Goal: Obtain resource: Obtain resource

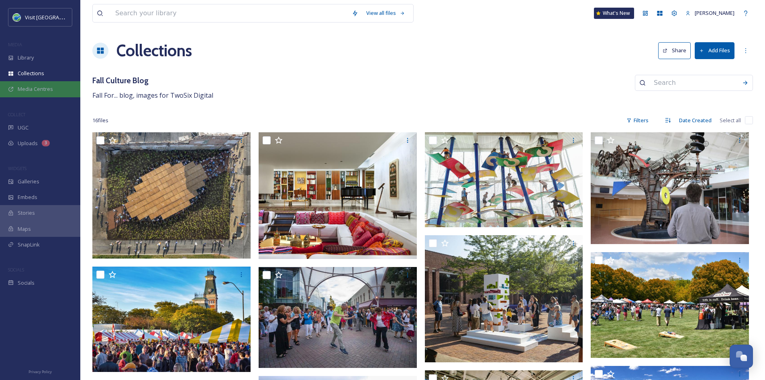
click at [48, 90] on span "Media Centres" at bounding box center [35, 89] width 35 height 8
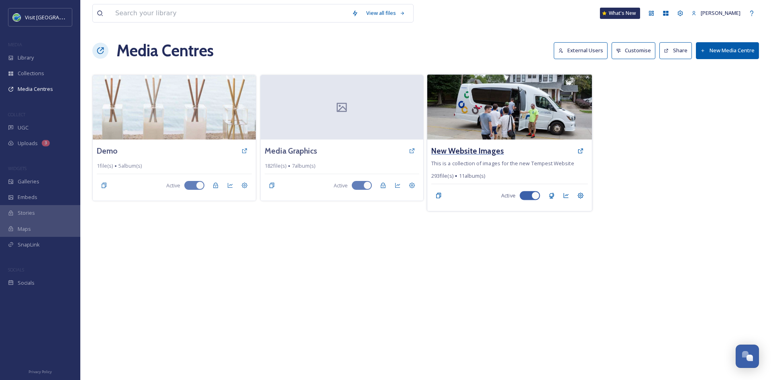
click at [473, 150] on h3 "New Website Images" at bounding box center [468, 151] width 73 height 12
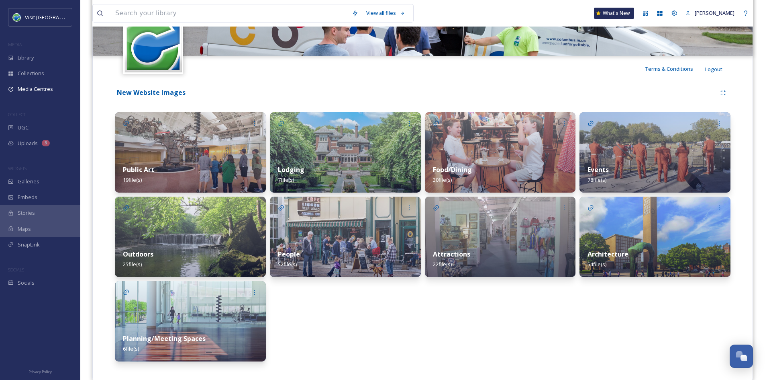
scroll to position [137, 0]
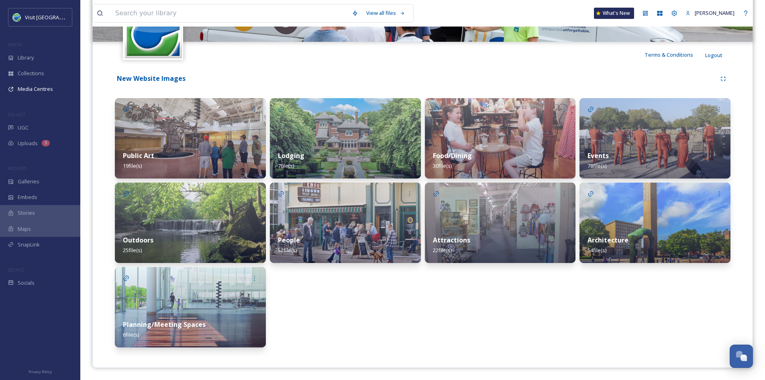
click at [603, 229] on div "Architecture 54 file(s)" at bounding box center [655, 245] width 151 height 36
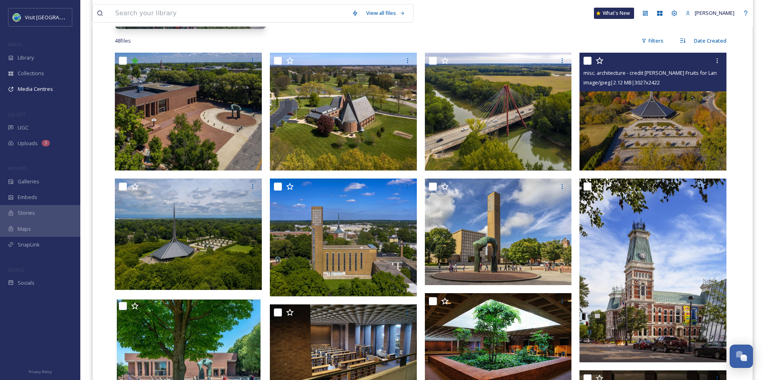
scroll to position [286, 0]
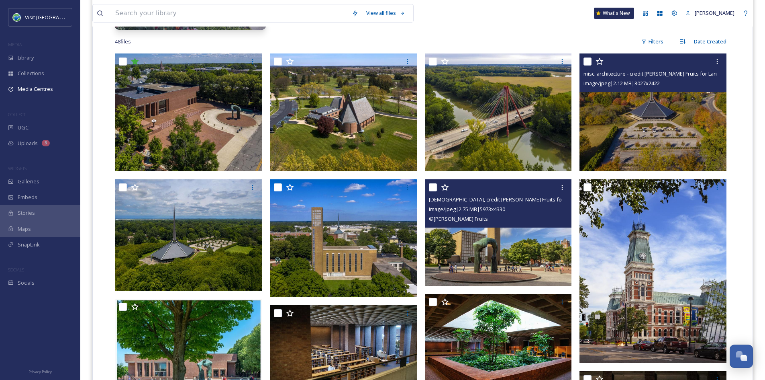
click at [483, 235] on img at bounding box center [498, 232] width 147 height 106
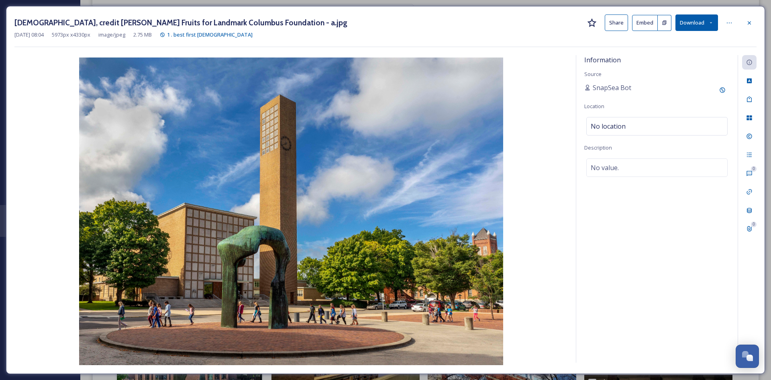
click at [623, 27] on button "Share" at bounding box center [616, 22] width 23 height 16
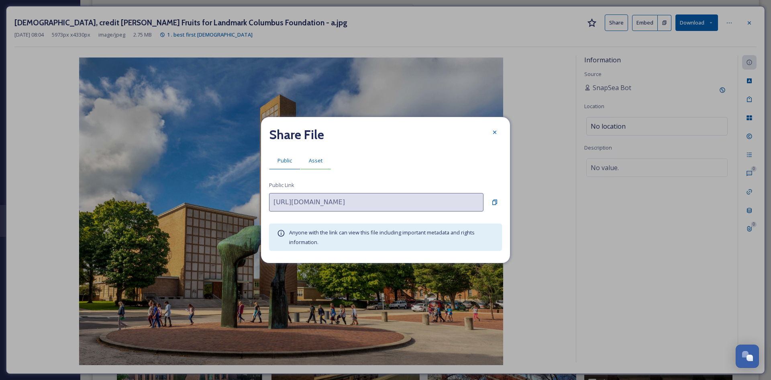
click at [317, 161] on span "Asset" at bounding box center [316, 161] width 14 height 8
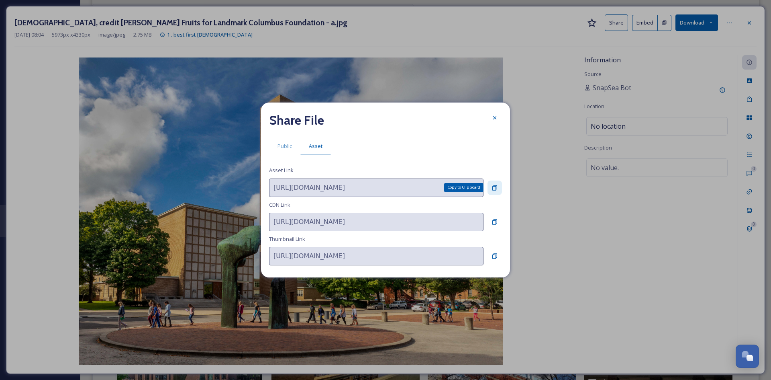
click at [497, 186] on icon at bounding box center [495, 187] width 6 height 6
click at [495, 115] on icon at bounding box center [495, 118] width 6 height 6
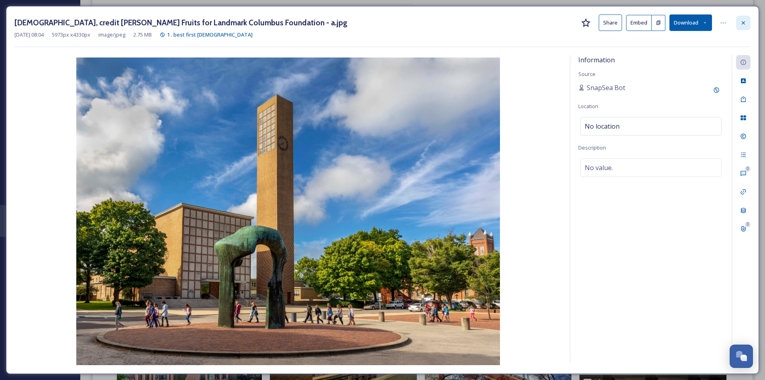
click at [745, 20] on icon at bounding box center [744, 23] width 6 height 6
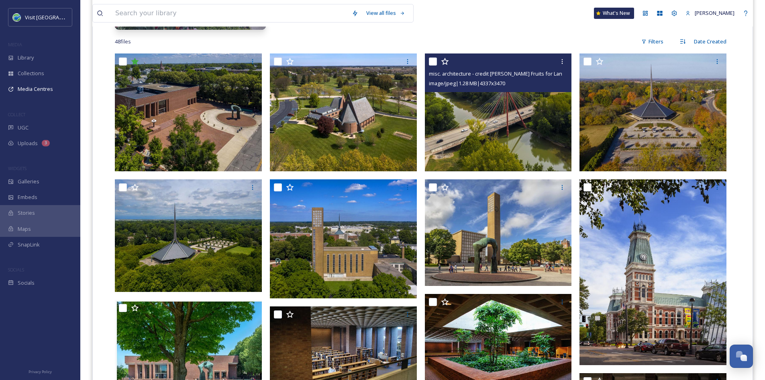
click at [447, 150] on img at bounding box center [498, 112] width 147 height 118
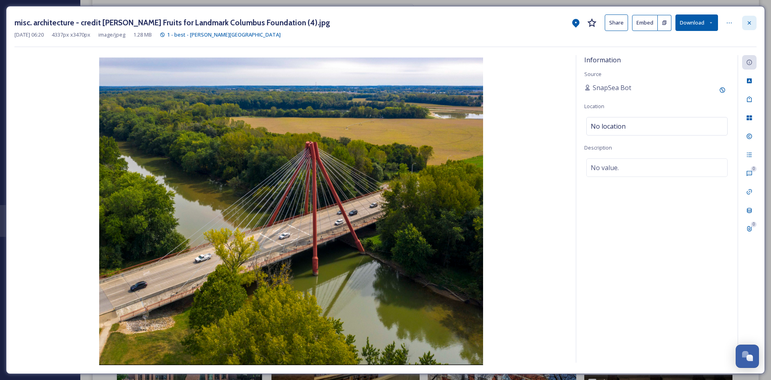
click at [749, 25] on icon at bounding box center [750, 23] width 6 height 6
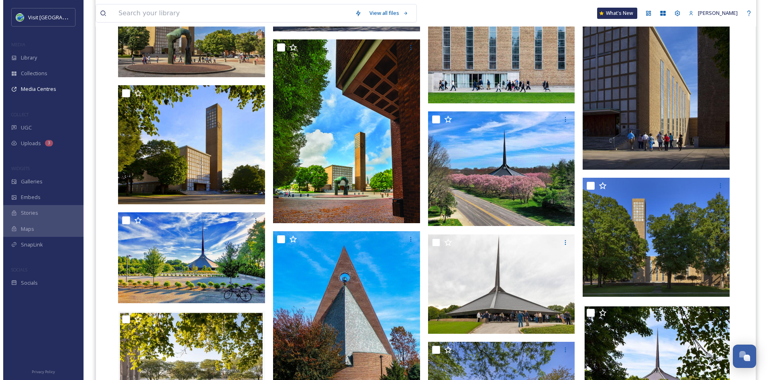
scroll to position [1400, 0]
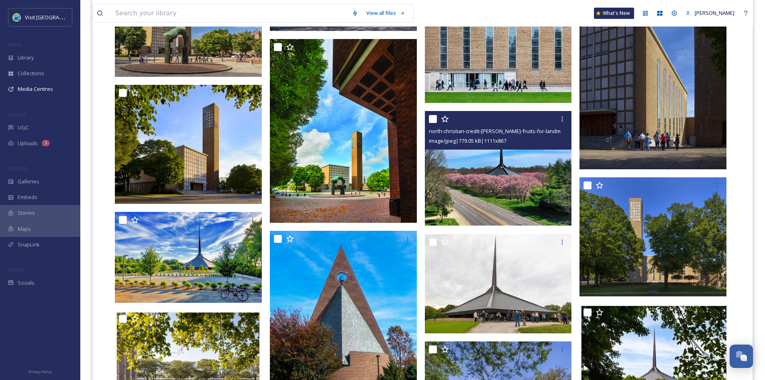
click at [520, 182] on img at bounding box center [498, 168] width 147 height 115
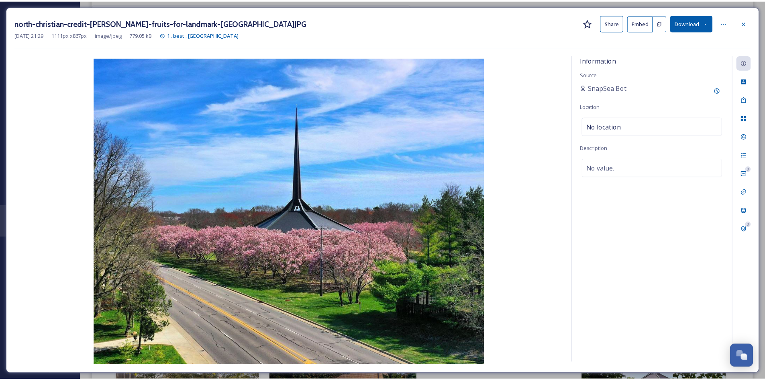
scroll to position [1404, 0]
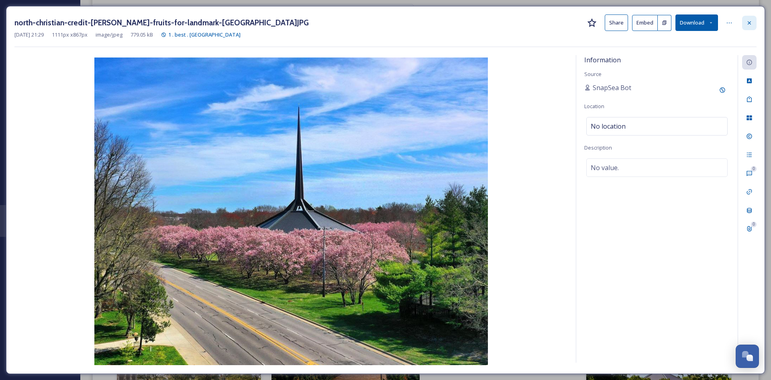
click at [751, 23] on icon at bounding box center [750, 23] width 6 height 6
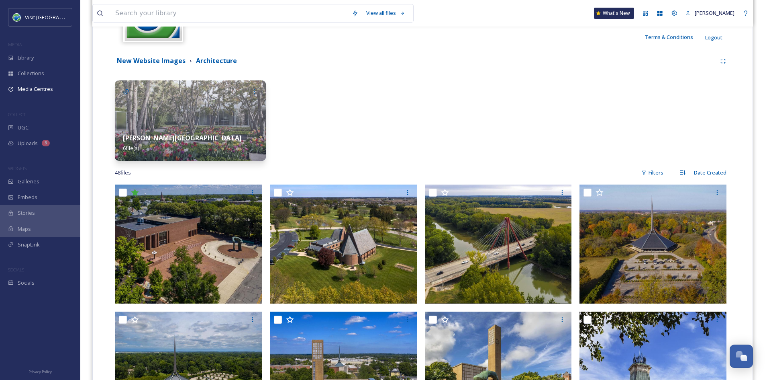
scroll to position [195, 0]
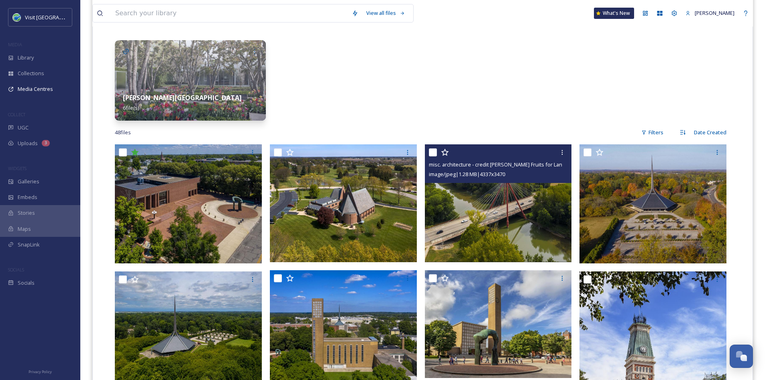
click at [495, 197] on img at bounding box center [498, 203] width 147 height 118
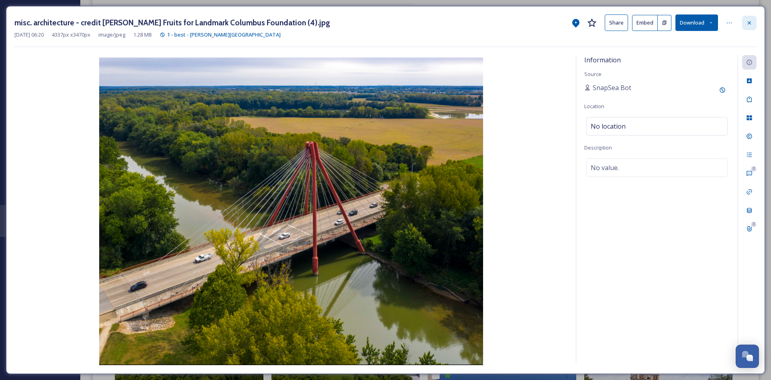
click at [753, 25] on div at bounding box center [750, 23] width 14 height 14
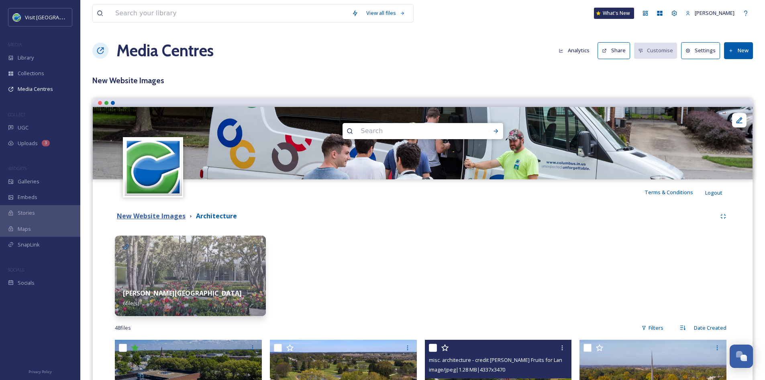
click at [172, 219] on strong "New Website Images" at bounding box center [151, 215] width 69 height 9
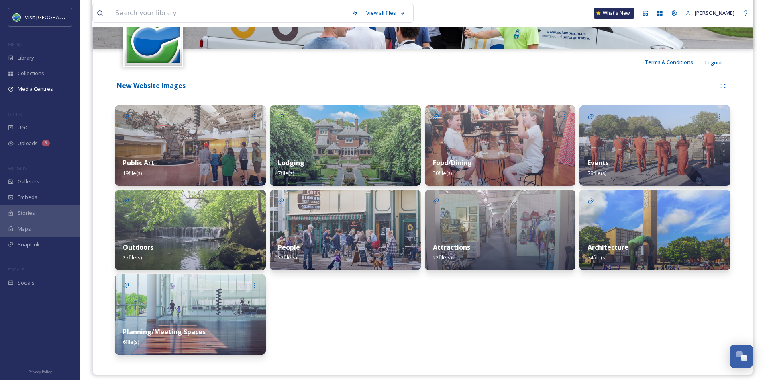
scroll to position [131, 0]
click at [628, 223] on img at bounding box center [655, 229] width 151 height 80
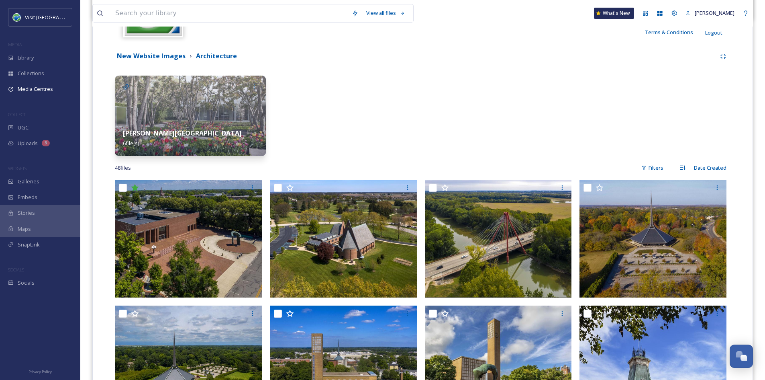
scroll to position [160, 0]
click at [189, 122] on div "[PERSON_NAME][GEOGRAPHIC_DATA] 6 file(s)" at bounding box center [190, 138] width 151 height 36
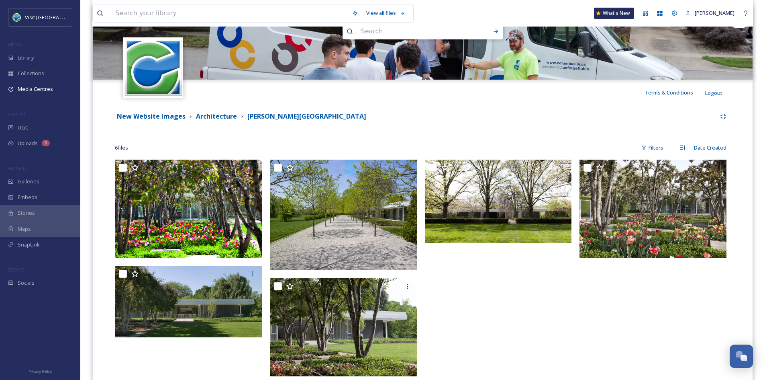
scroll to position [138, 0]
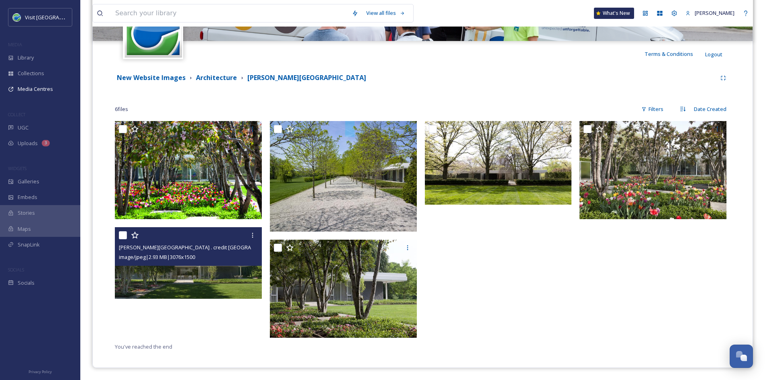
click at [210, 288] on img at bounding box center [188, 263] width 147 height 72
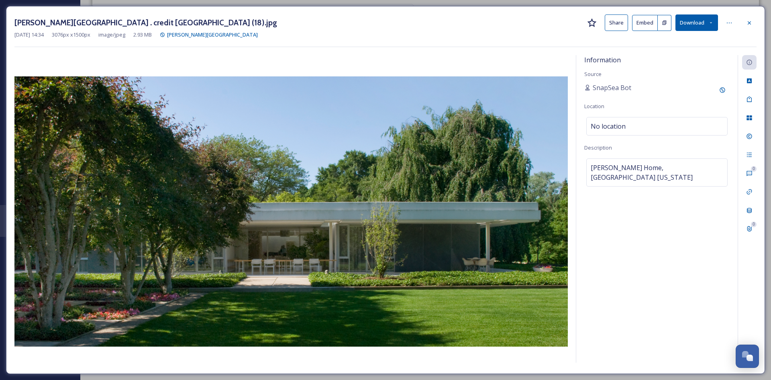
click at [605, 26] on button "Share" at bounding box center [616, 22] width 23 height 16
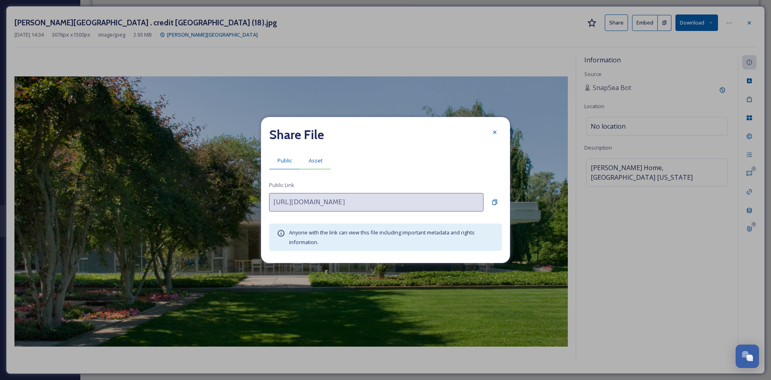
click at [327, 154] on div "Asset" at bounding box center [316, 160] width 31 height 16
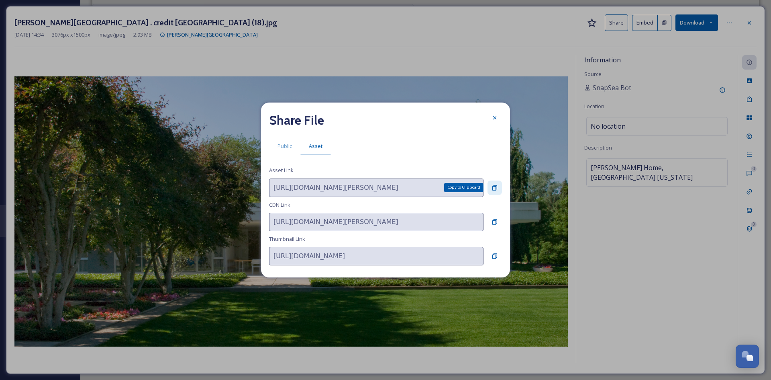
click at [495, 186] on icon at bounding box center [495, 187] width 6 height 6
click at [491, 118] on div at bounding box center [495, 117] width 14 height 14
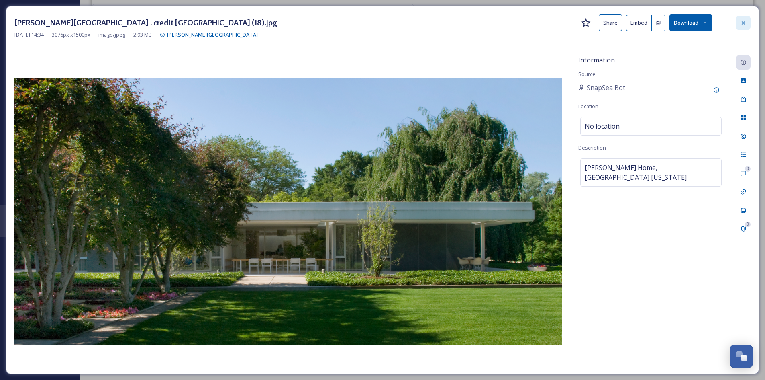
click at [744, 22] on icon at bounding box center [743, 22] width 3 height 3
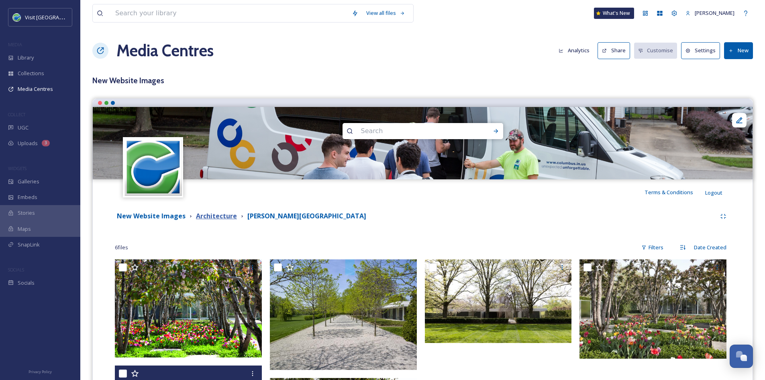
click at [223, 217] on strong "Architecture" at bounding box center [216, 215] width 41 height 9
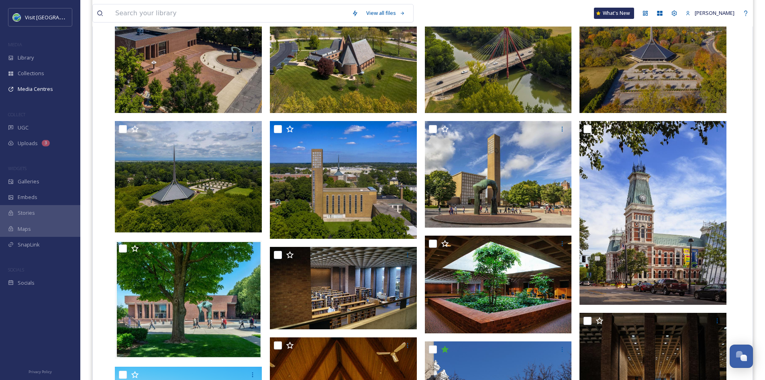
scroll to position [82, 0]
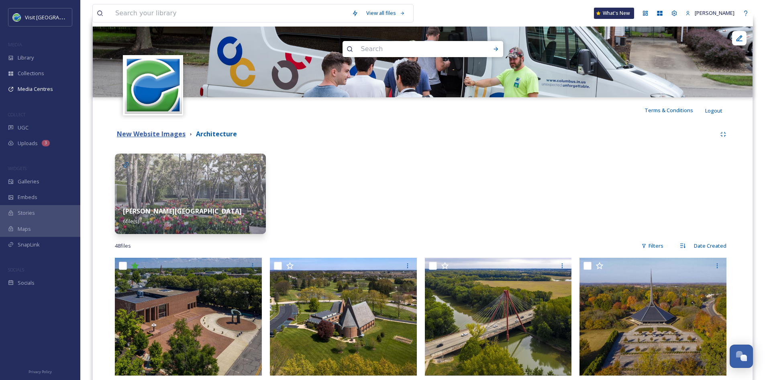
click at [170, 135] on strong "New Website Images" at bounding box center [151, 133] width 69 height 9
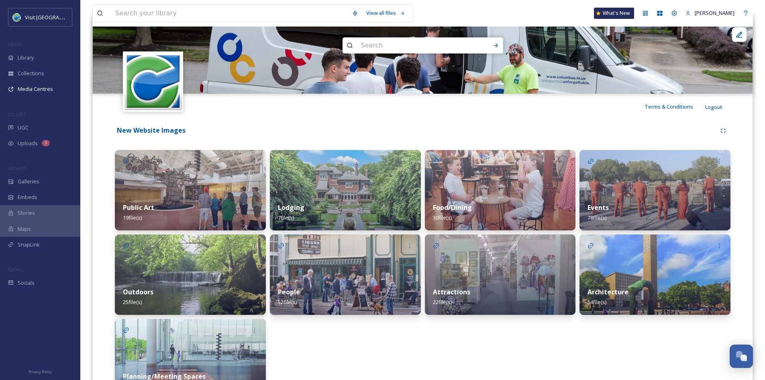
scroll to position [137, 0]
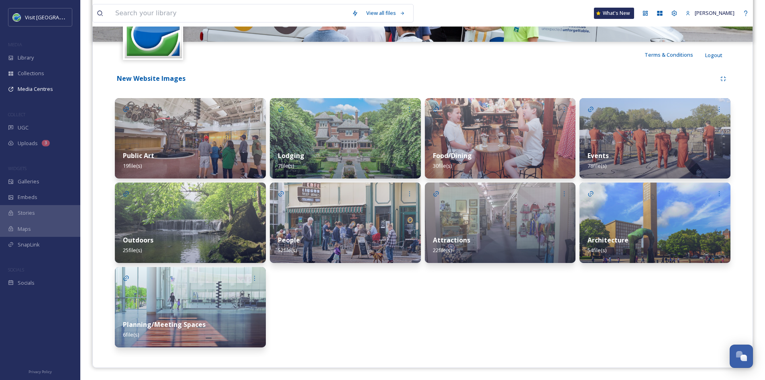
click at [202, 143] on div "Public Art 19 file(s)" at bounding box center [190, 161] width 151 height 36
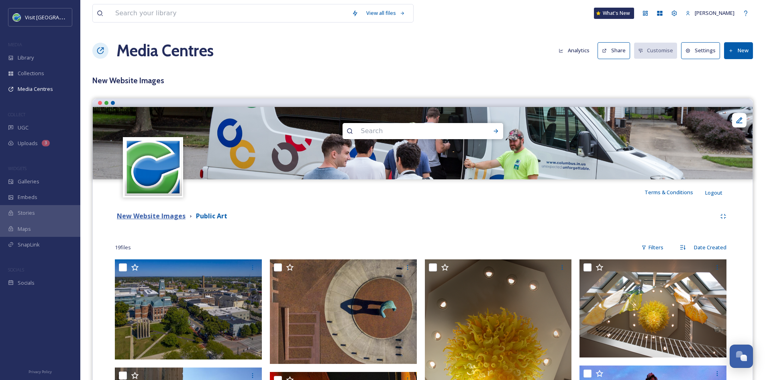
click at [174, 215] on strong "New Website Images" at bounding box center [151, 215] width 69 height 9
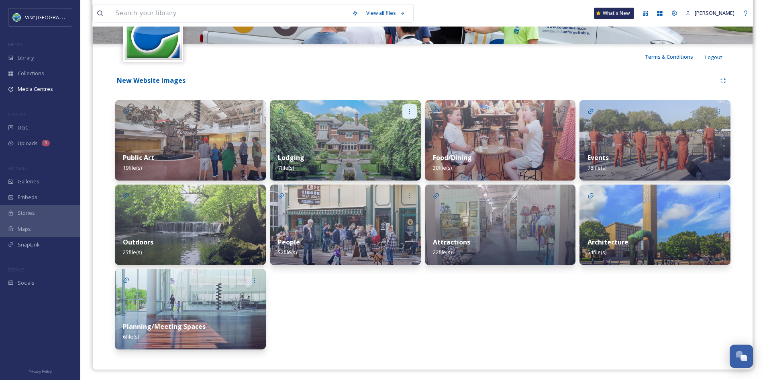
scroll to position [137, 0]
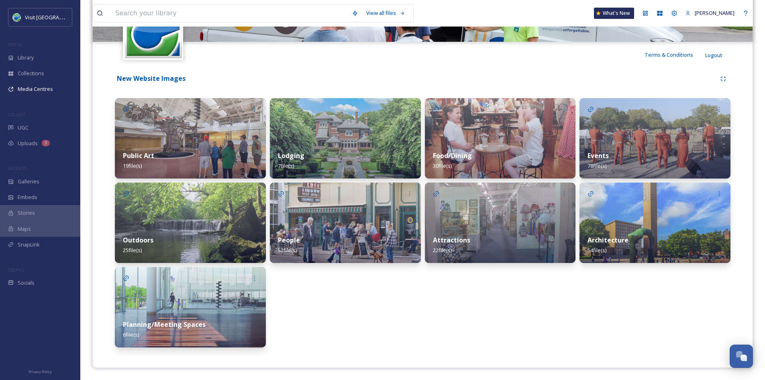
click at [354, 240] on div "People 52 file(s)" at bounding box center [345, 245] width 151 height 36
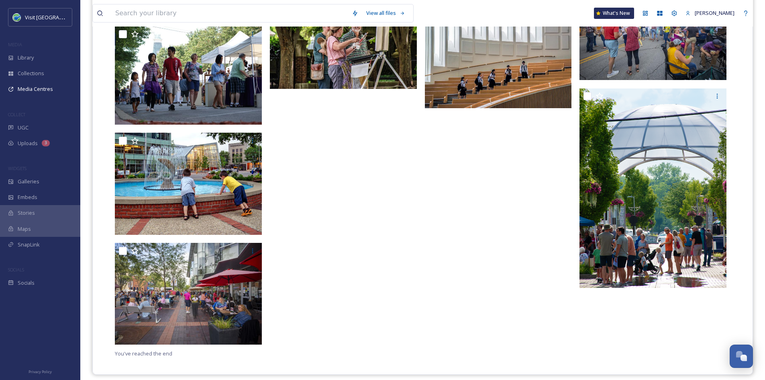
scroll to position [1654, 0]
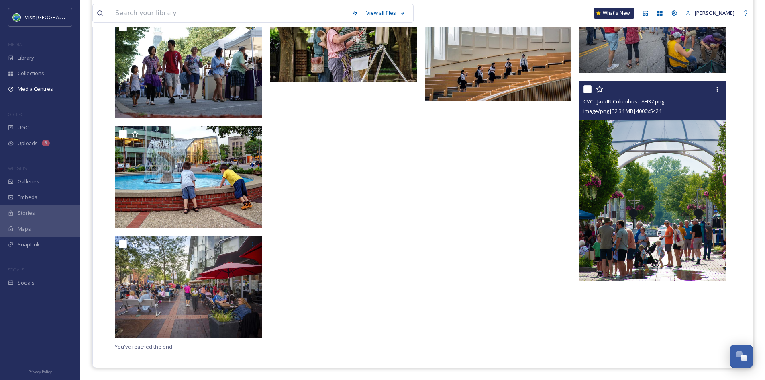
click at [630, 128] on img at bounding box center [653, 181] width 147 height 199
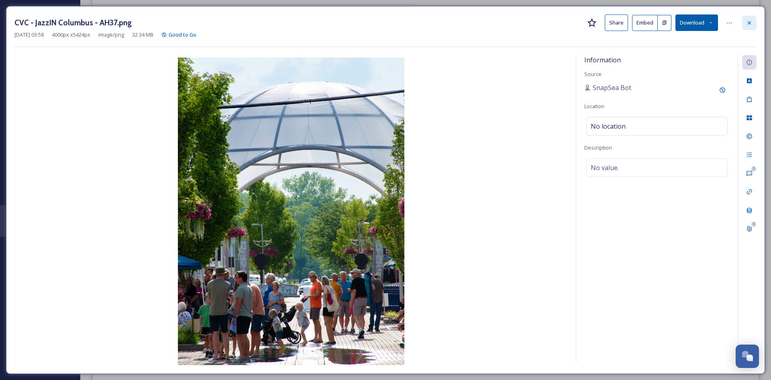
click at [749, 25] on icon at bounding box center [750, 23] width 6 height 6
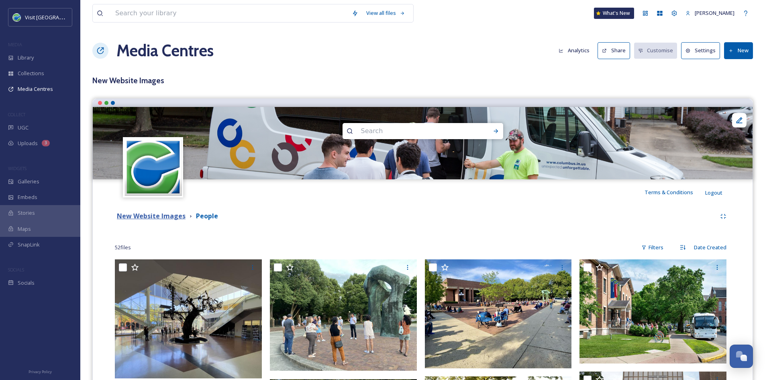
click at [147, 217] on strong "New Website Images" at bounding box center [151, 215] width 69 height 9
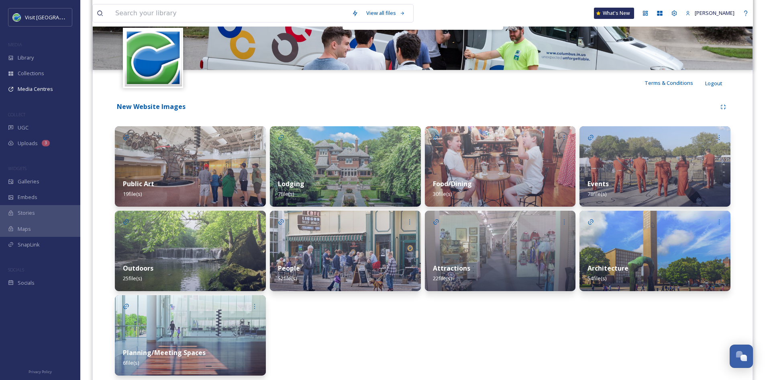
scroll to position [110, 0]
click at [302, 95] on div "New Website Images Public Art 19 file(s) Outdoors 25 file(s) Planning/Meeting S…" at bounding box center [423, 239] width 648 height 288
click at [35, 59] on div "Library" at bounding box center [40, 58] width 80 height 16
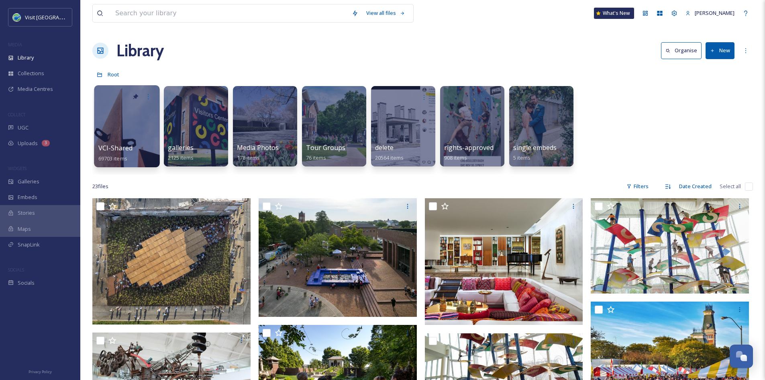
click at [133, 141] on div at bounding box center [126, 126] width 65 height 82
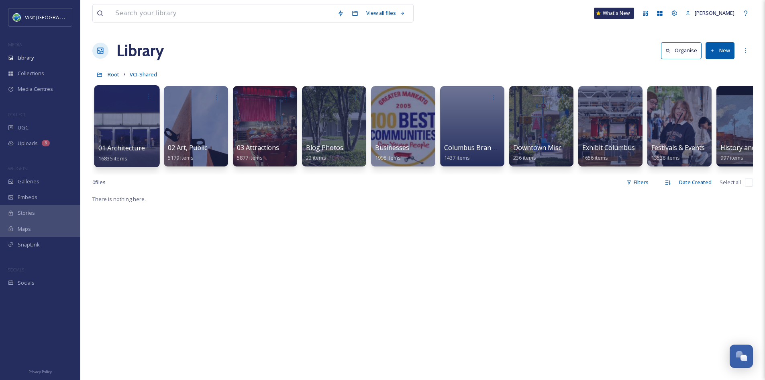
click at [132, 150] on span "01 Architecture" at bounding box center [121, 147] width 47 height 9
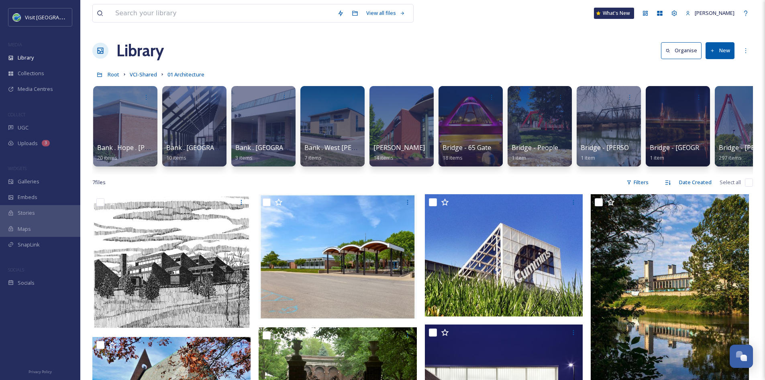
scroll to position [0, 554]
click at [728, 151] on span "Bridge - [PERSON_NAME]" at bounding box center [758, 147] width 79 height 9
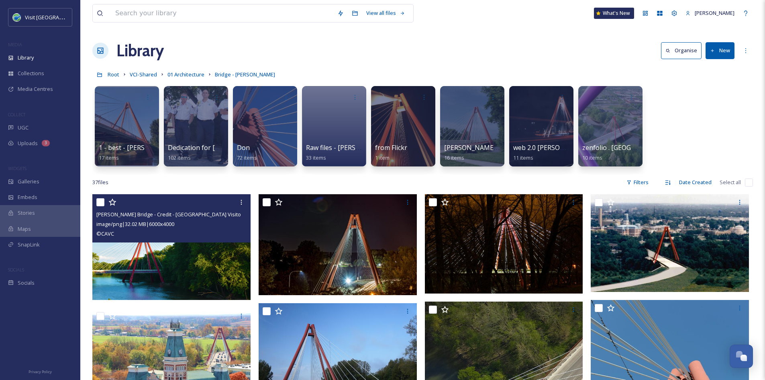
click at [211, 272] on img at bounding box center [171, 247] width 158 height 106
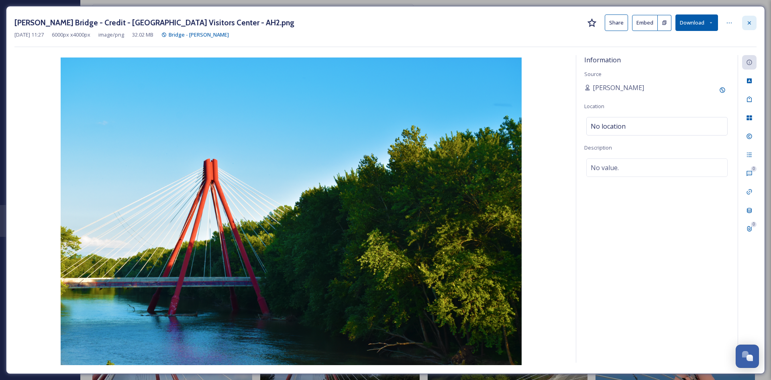
click at [755, 20] on div at bounding box center [750, 23] width 14 height 14
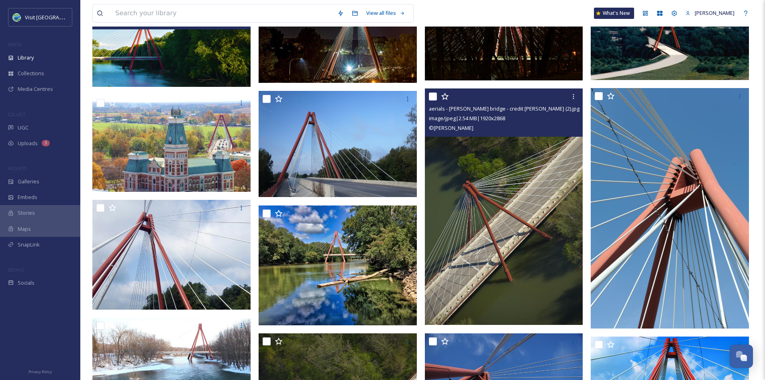
scroll to position [212, 0]
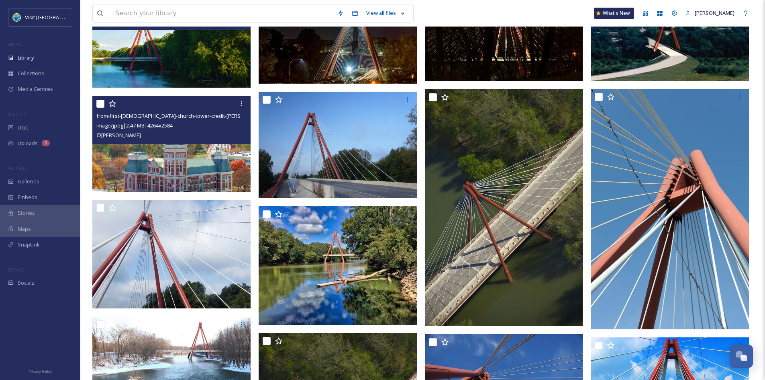
click at [189, 160] on img at bounding box center [171, 144] width 158 height 96
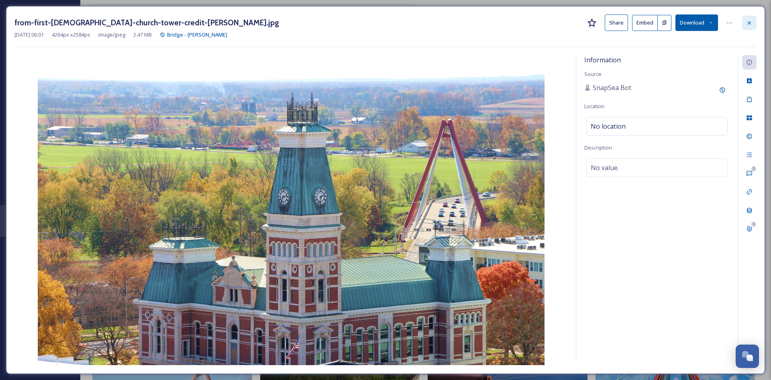
click at [743, 24] on div at bounding box center [750, 23] width 14 height 14
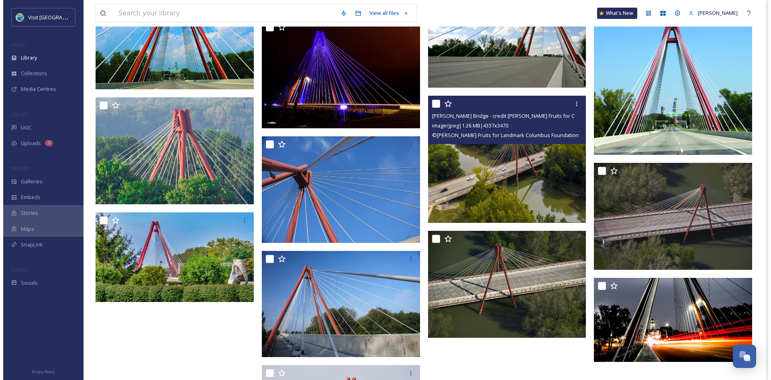
scroll to position [1021, 0]
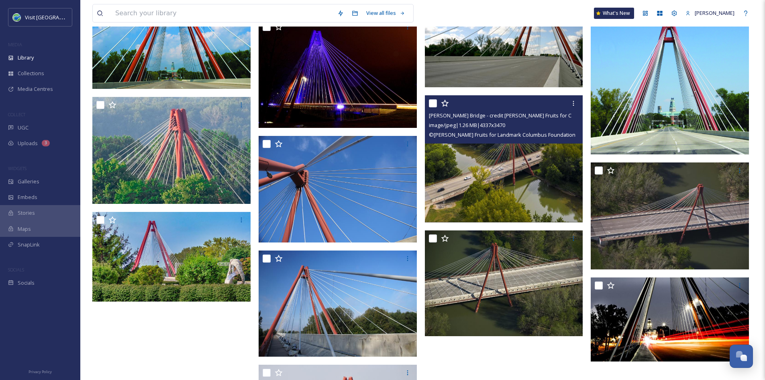
click at [544, 170] on img at bounding box center [504, 158] width 158 height 127
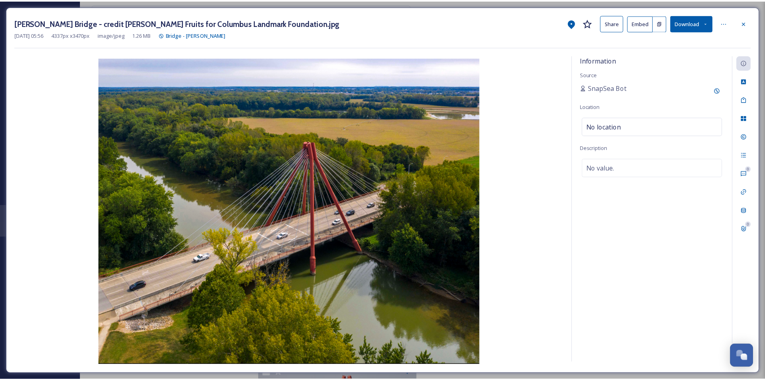
scroll to position [1022, 0]
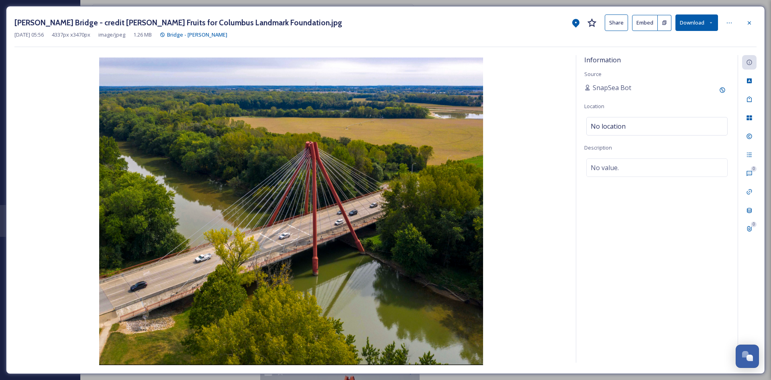
click at [616, 24] on button "Share" at bounding box center [616, 22] width 23 height 16
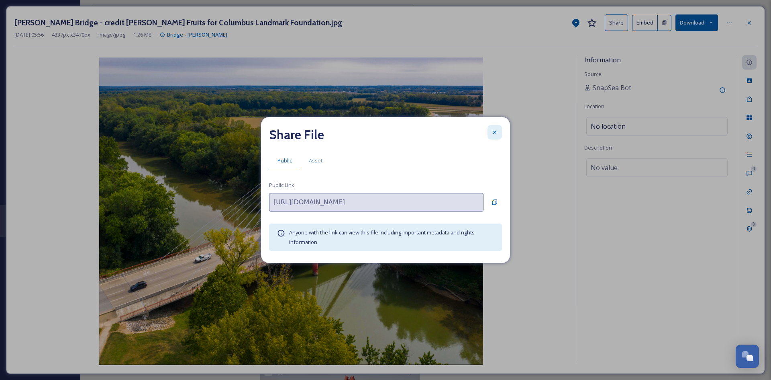
click at [493, 127] on div at bounding box center [495, 132] width 14 height 14
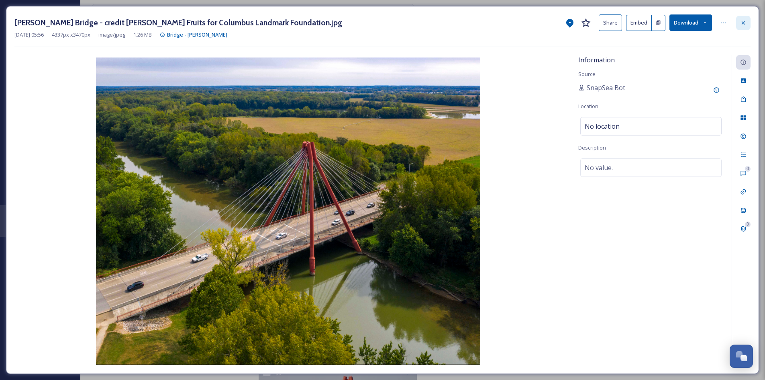
click at [743, 27] on div at bounding box center [743, 23] width 14 height 14
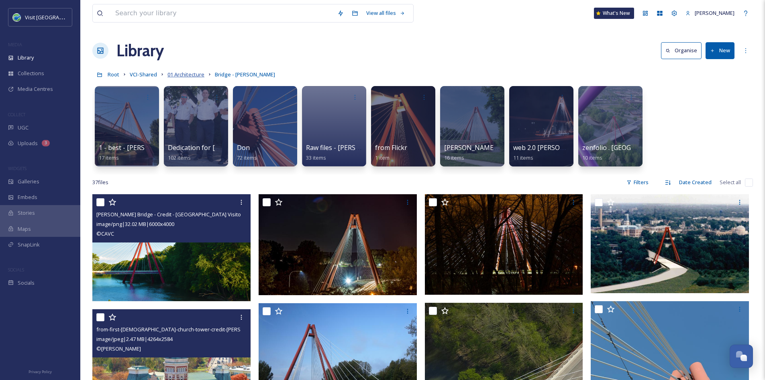
click at [179, 76] on span "01 Architecture" at bounding box center [186, 74] width 37 height 7
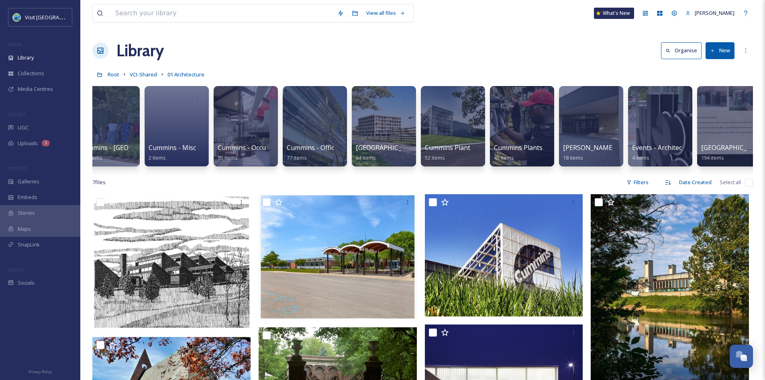
scroll to position [0, 3343]
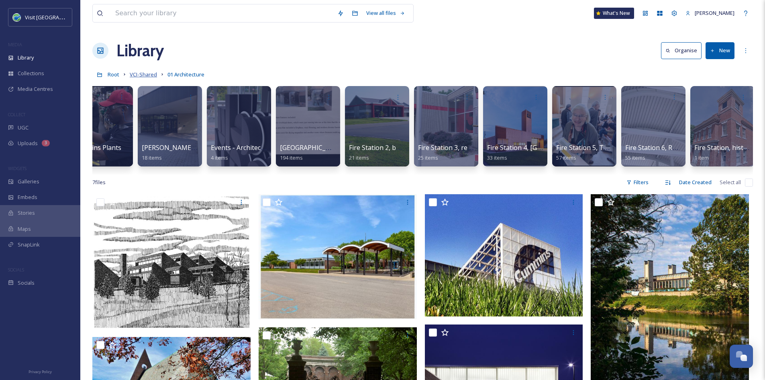
click at [139, 73] on span "VCI-Shared" at bounding box center [143, 74] width 27 height 7
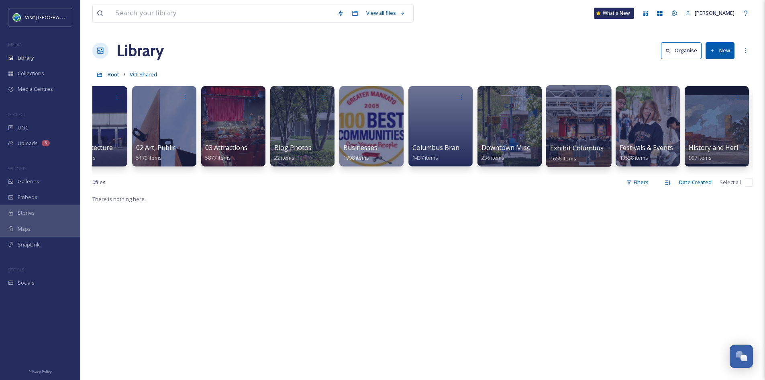
scroll to position [0, 33]
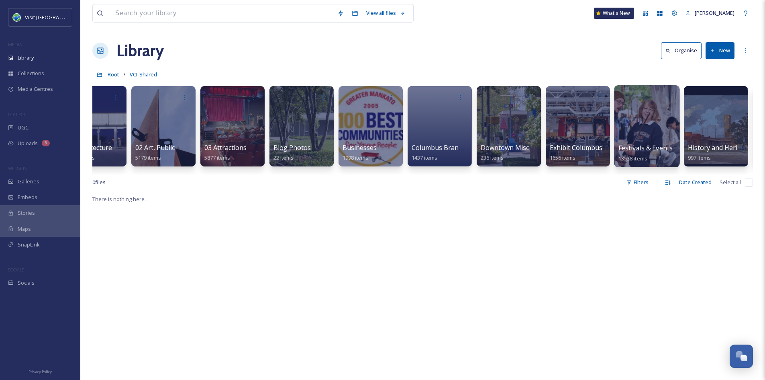
click at [649, 149] on span "Festivals & Events" at bounding box center [646, 147] width 55 height 9
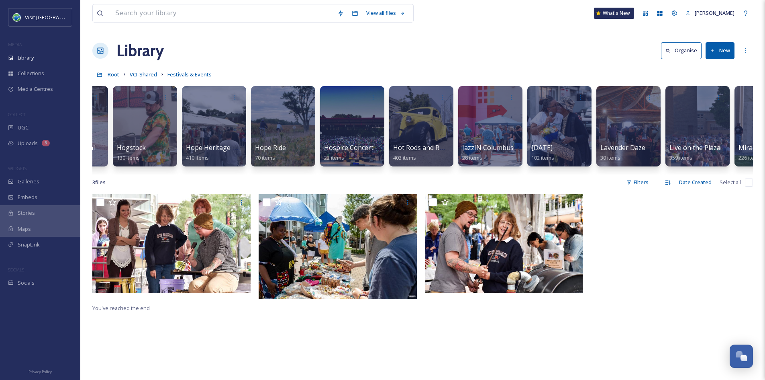
scroll to position [0, 1157]
click at [480, 148] on span "JazzIN Columbus" at bounding box center [488, 147] width 53 height 9
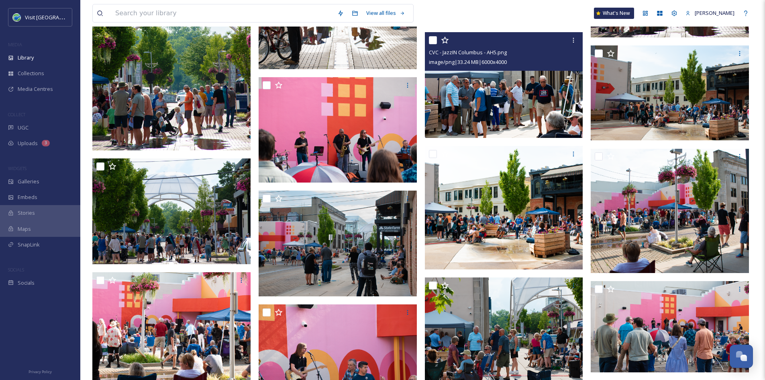
scroll to position [288, 0]
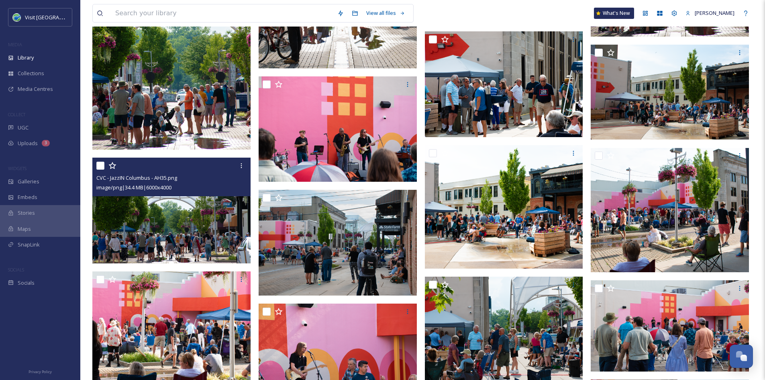
click at [171, 213] on img at bounding box center [171, 211] width 158 height 106
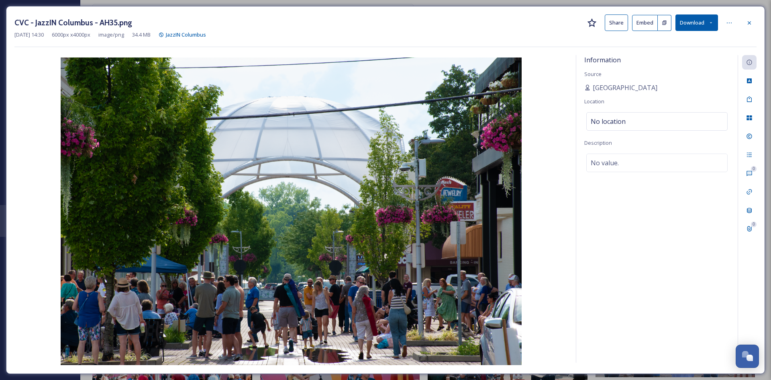
click at [616, 22] on button "Share" at bounding box center [616, 22] width 23 height 16
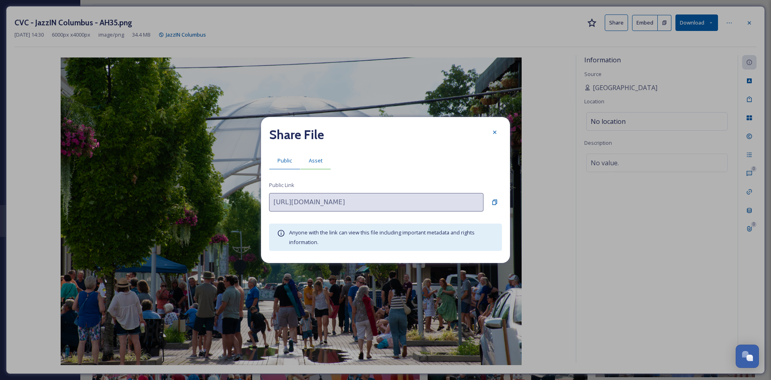
click at [318, 158] on span "Asset" at bounding box center [316, 161] width 14 height 8
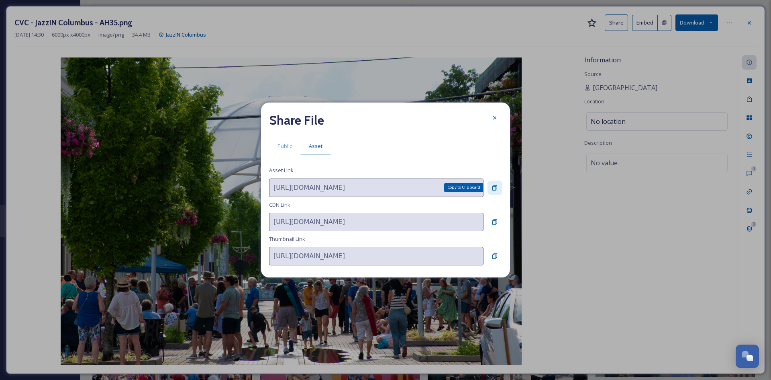
click at [493, 187] on icon at bounding box center [495, 187] width 6 height 6
click at [495, 114] on div at bounding box center [495, 117] width 14 height 14
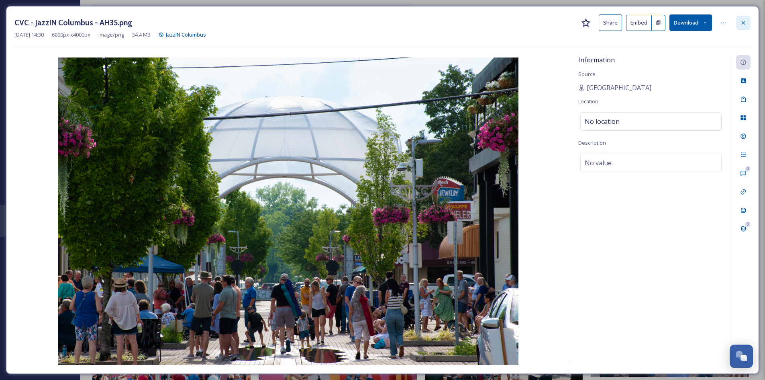
click at [743, 25] on icon at bounding box center [744, 23] width 6 height 6
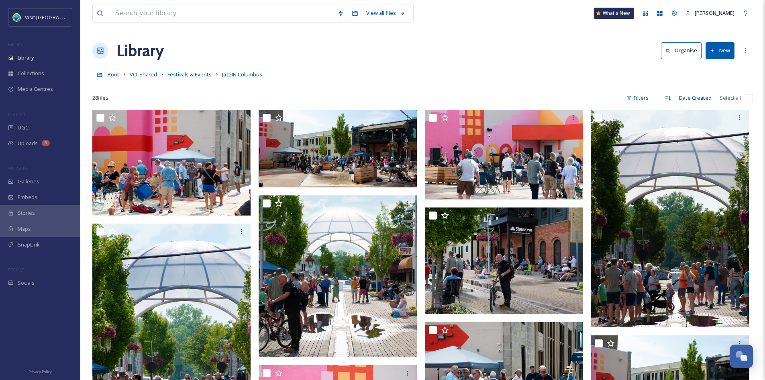
click at [192, 80] on div "Root VCI-Shared Festivals & Events JazzIN Columbus" at bounding box center [422, 74] width 661 height 15
click at [189, 76] on span "Festivals & Events" at bounding box center [190, 74] width 44 height 7
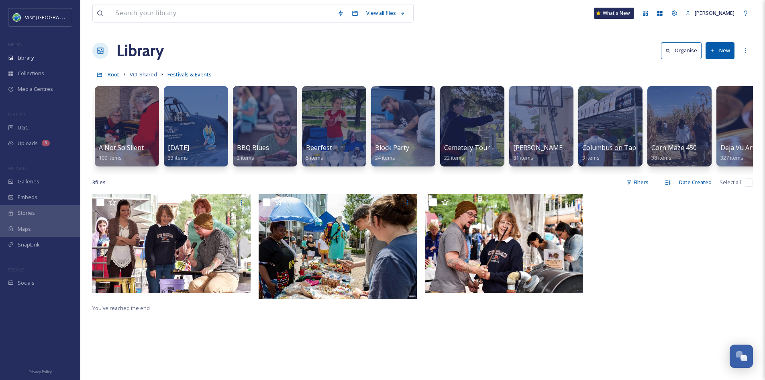
click at [137, 71] on span "VCI-Shared" at bounding box center [143, 74] width 27 height 7
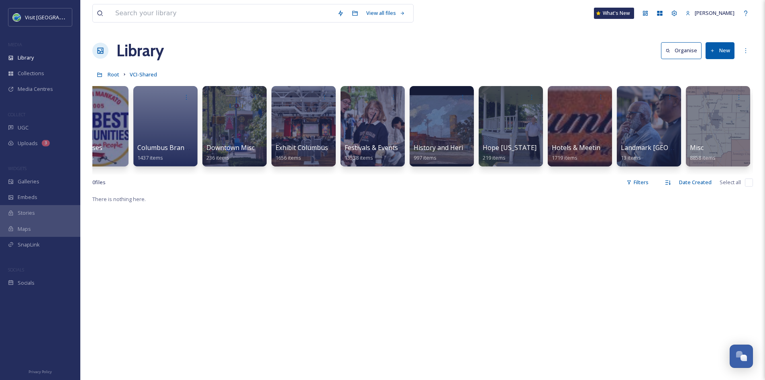
scroll to position [0, 307]
click at [226, 151] on span "Downtown Misc" at bounding box center [230, 147] width 49 height 9
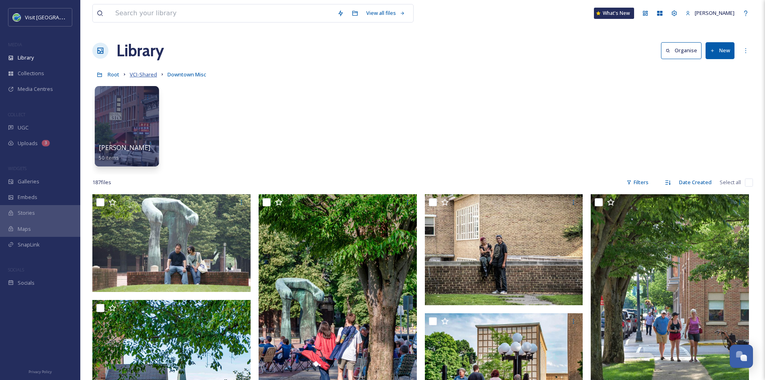
click at [147, 76] on span "VCI-Shared" at bounding box center [143, 74] width 27 height 7
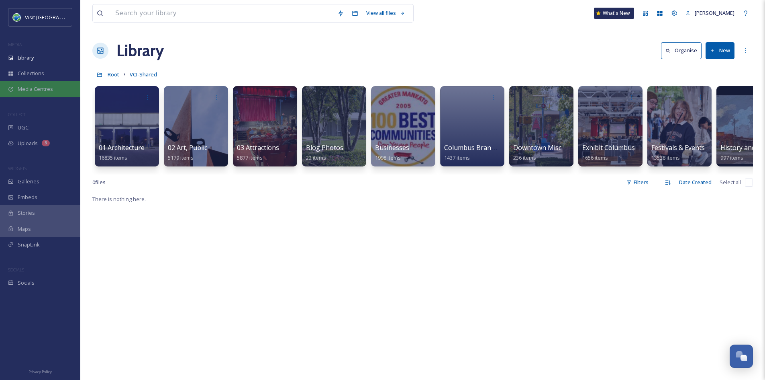
click at [33, 92] on span "Media Centres" at bounding box center [35, 89] width 35 height 8
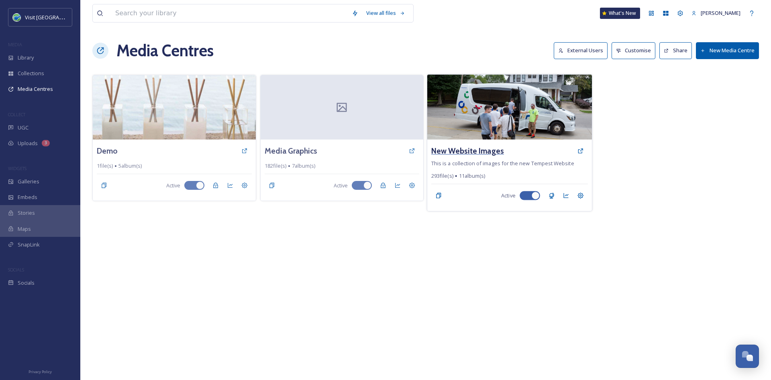
click at [465, 148] on h3 "New Website Images" at bounding box center [468, 151] width 73 height 12
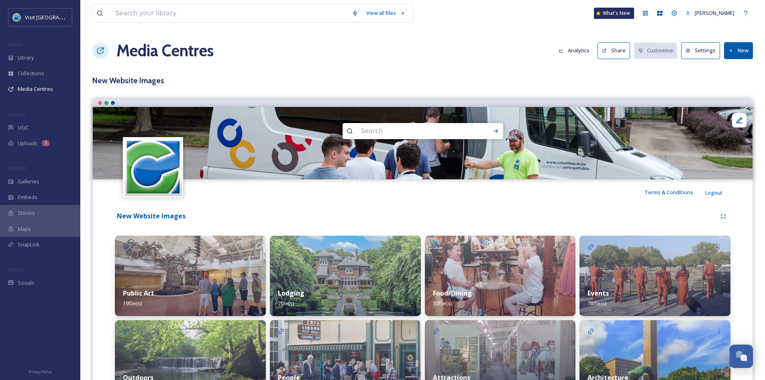
scroll to position [137, 0]
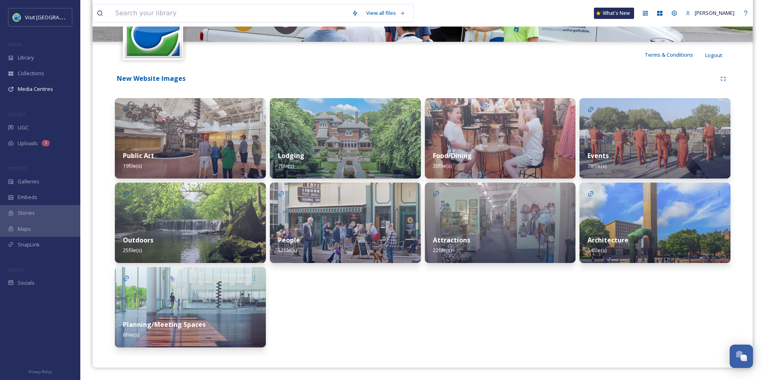
click at [198, 140] on img at bounding box center [190, 138] width 151 height 80
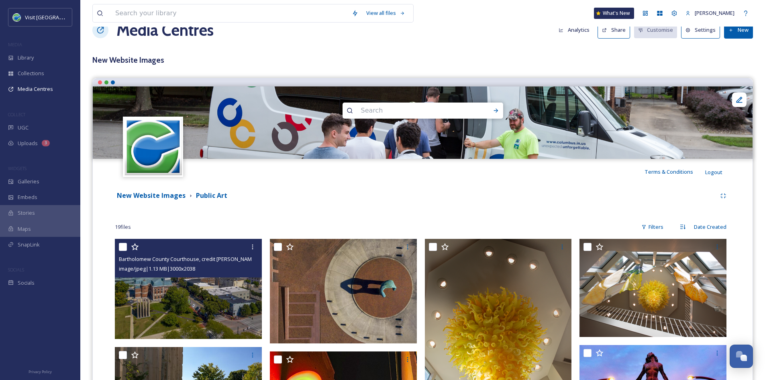
scroll to position [16, 0]
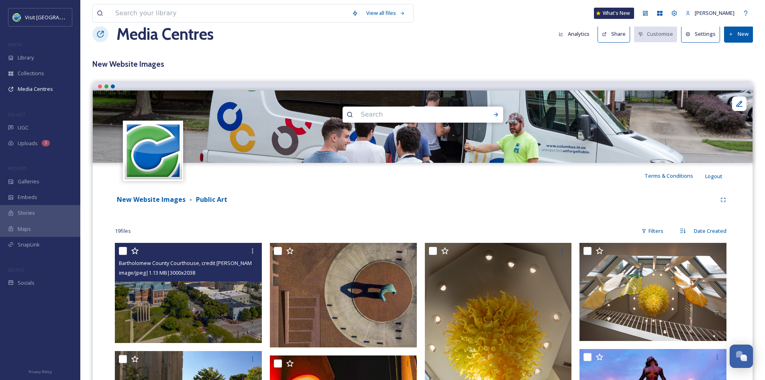
click at [185, 317] on img at bounding box center [188, 293] width 147 height 100
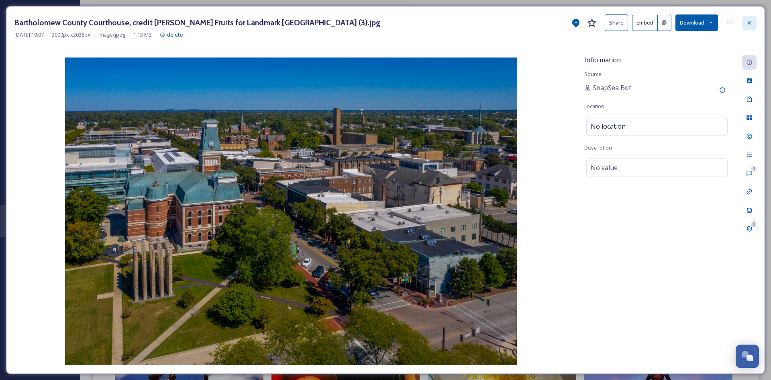
click at [745, 23] on div at bounding box center [750, 23] width 14 height 14
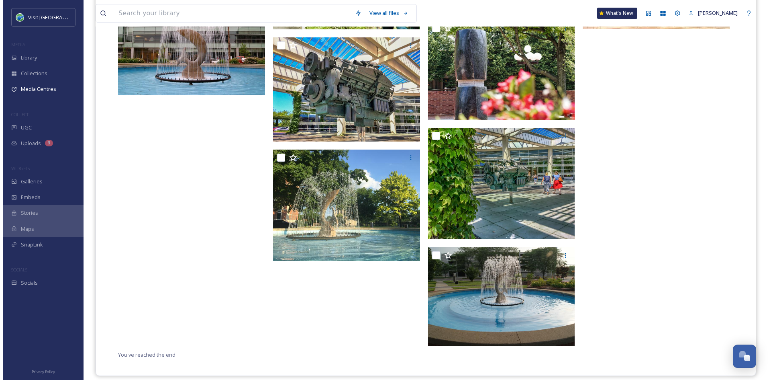
scroll to position [473, 0]
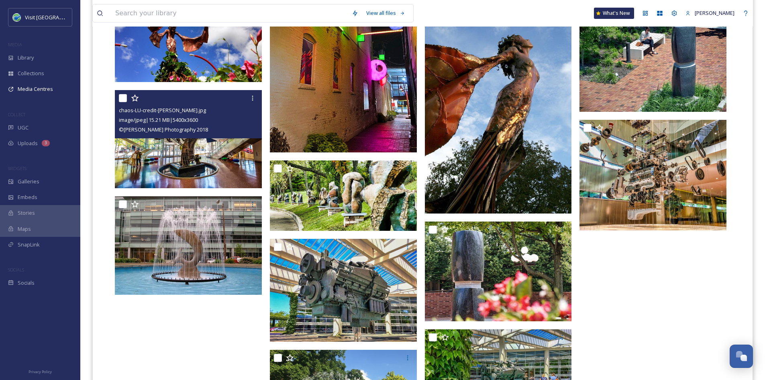
click at [183, 152] on img at bounding box center [188, 139] width 147 height 98
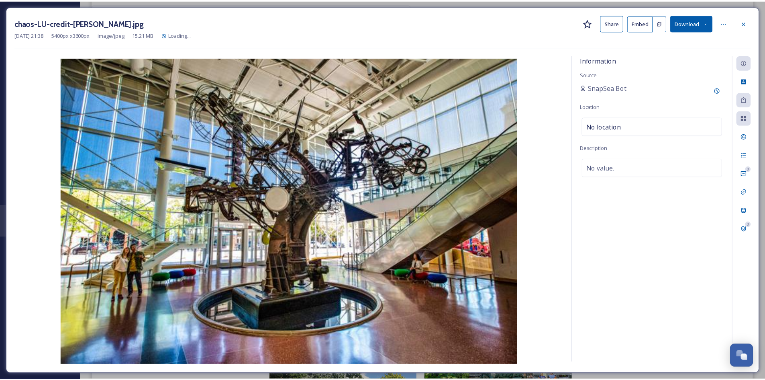
scroll to position [475, 0]
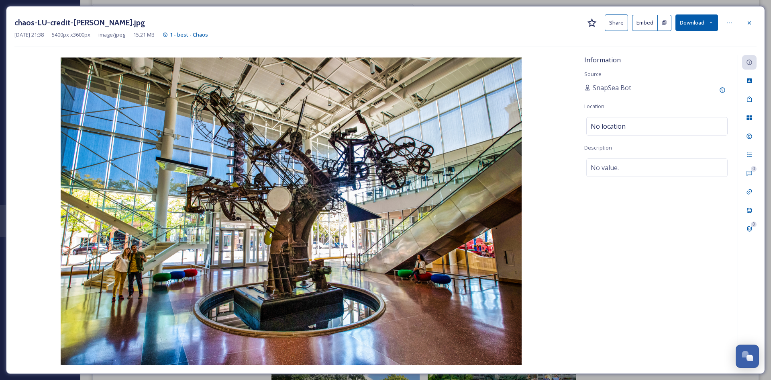
click at [613, 24] on button "Share" at bounding box center [616, 22] width 23 height 16
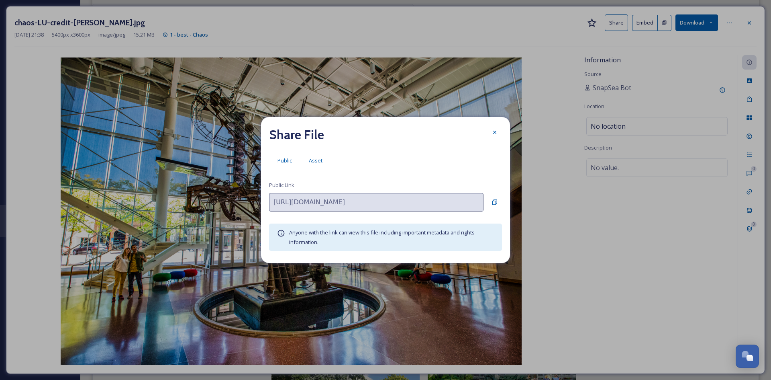
click at [320, 160] on span "Asset" at bounding box center [316, 161] width 14 height 8
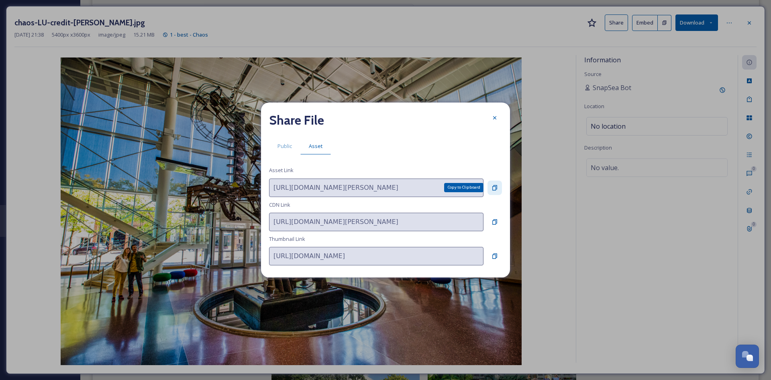
click at [497, 186] on icon at bounding box center [495, 187] width 6 height 6
click at [494, 117] on icon at bounding box center [494, 117] width 3 height 3
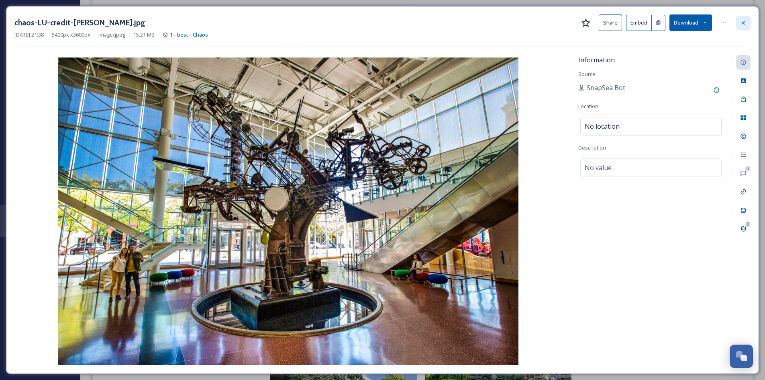
click at [743, 23] on icon at bounding box center [743, 22] width 3 height 3
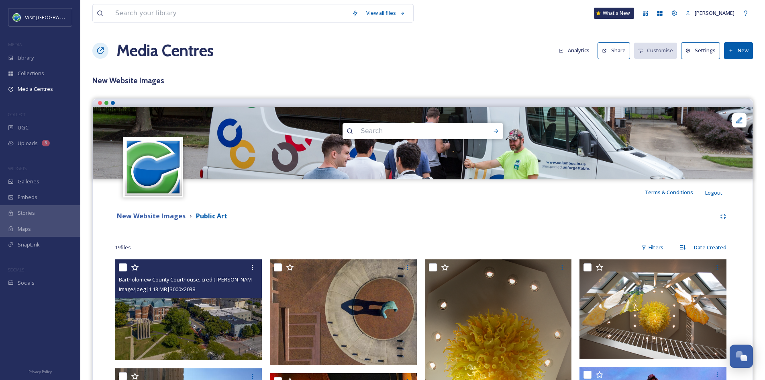
click at [168, 217] on strong "New Website Images" at bounding box center [151, 215] width 69 height 9
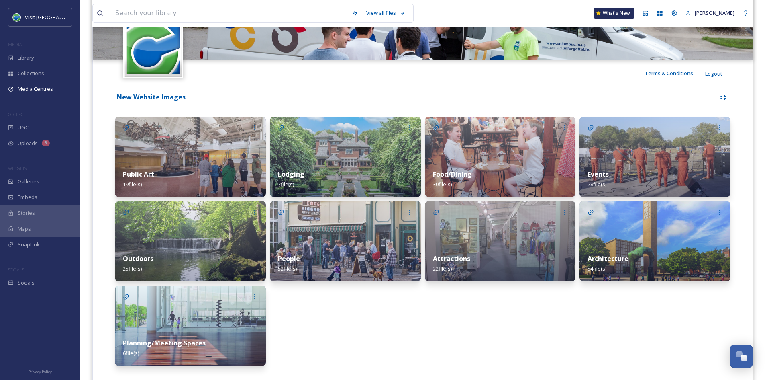
scroll to position [119, 0]
click at [493, 251] on div "Attractions 22 file(s)" at bounding box center [500, 263] width 151 height 36
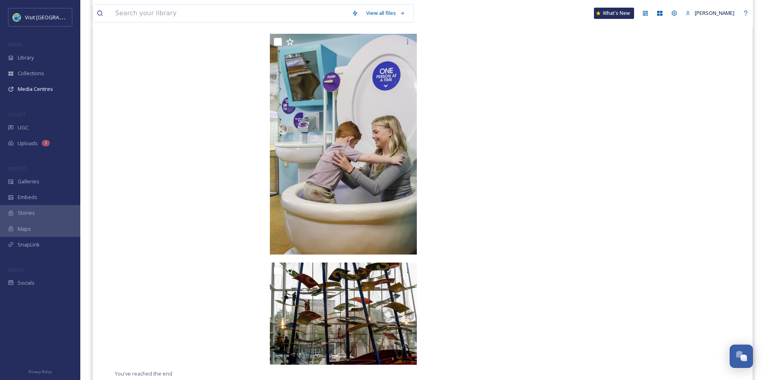
scroll to position [873, 0]
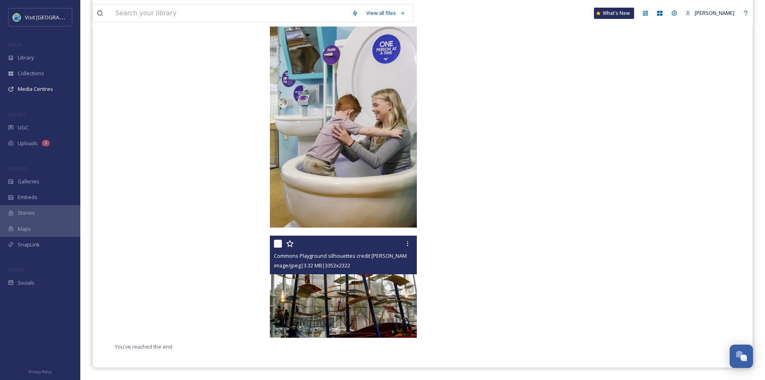
click at [360, 285] on img at bounding box center [343, 286] width 147 height 102
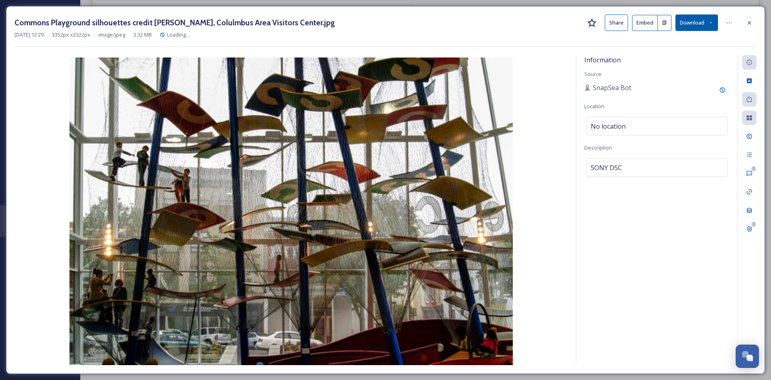
scroll to position [772, 0]
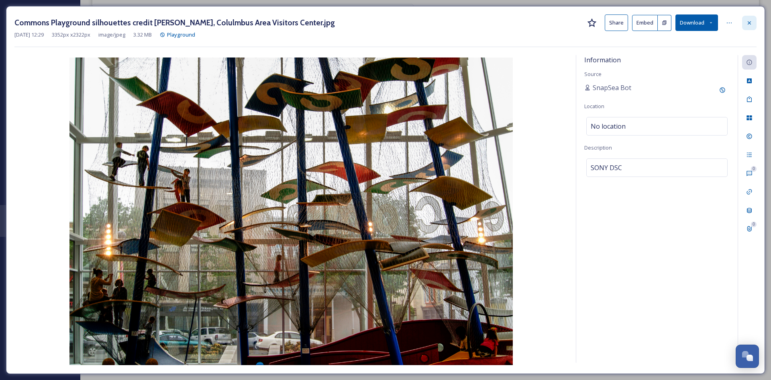
click at [745, 27] on div at bounding box center [750, 23] width 14 height 14
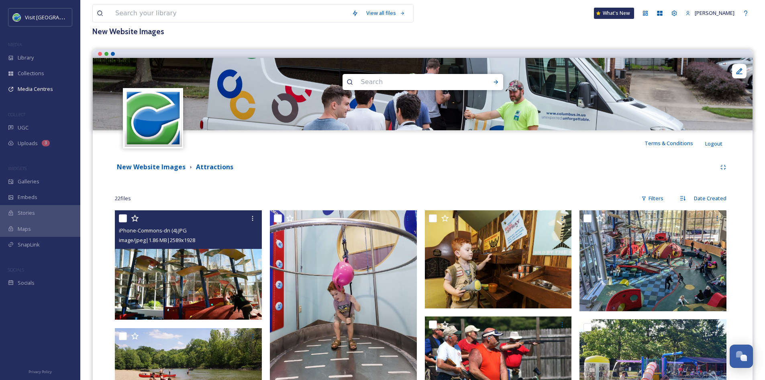
scroll to position [50, 0]
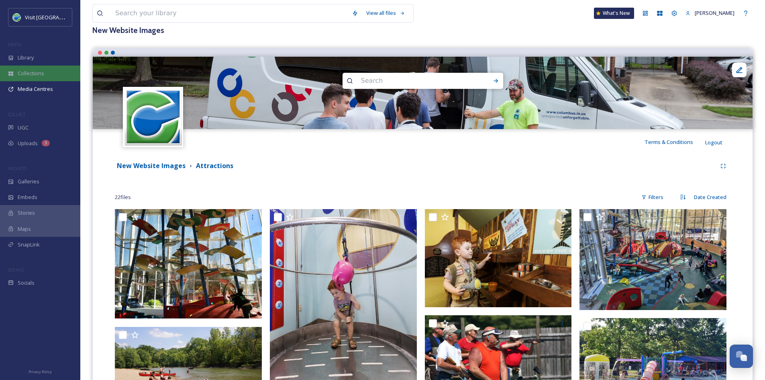
click at [33, 71] on span "Collections" at bounding box center [31, 74] width 27 height 8
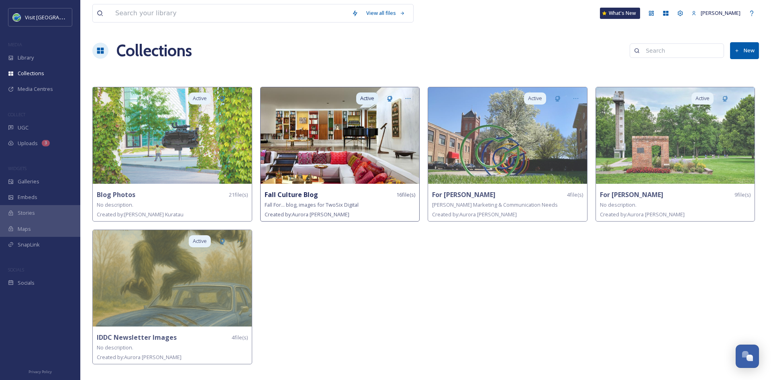
click at [311, 196] on strong "Fall Culture Blog" at bounding box center [291, 194] width 53 height 9
click at [323, 143] on img at bounding box center [340, 135] width 159 height 96
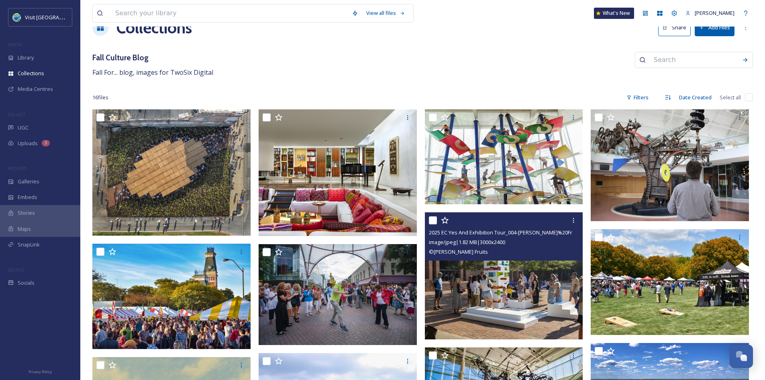
scroll to position [4, 0]
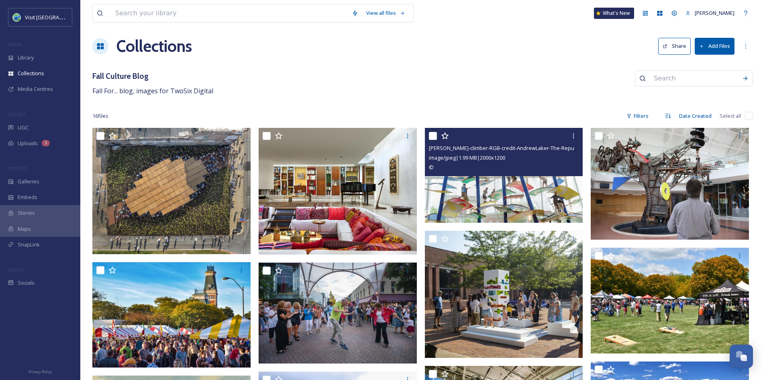
click at [533, 207] on img at bounding box center [504, 175] width 158 height 95
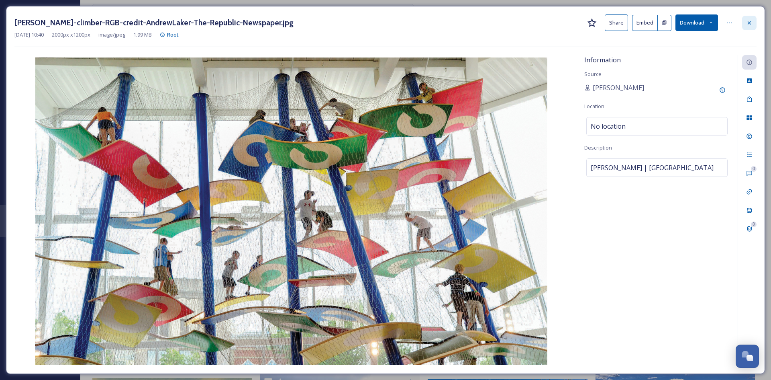
click at [753, 23] on icon at bounding box center [750, 23] width 6 height 6
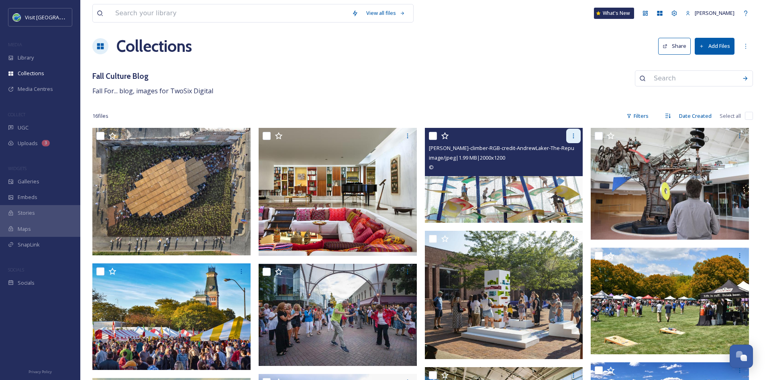
click at [575, 138] on icon at bounding box center [574, 136] width 6 height 6
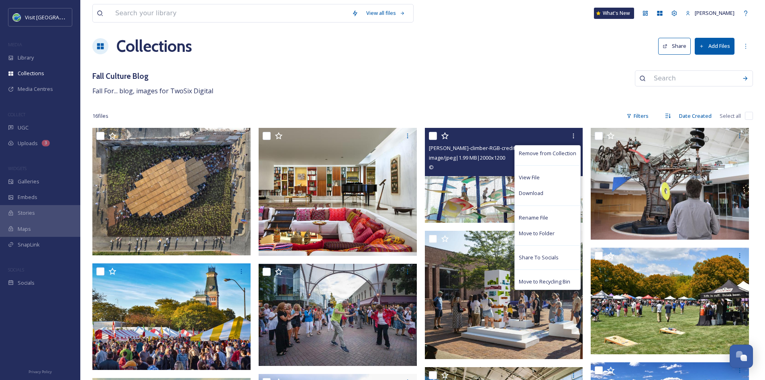
click at [489, 190] on img at bounding box center [504, 175] width 158 height 95
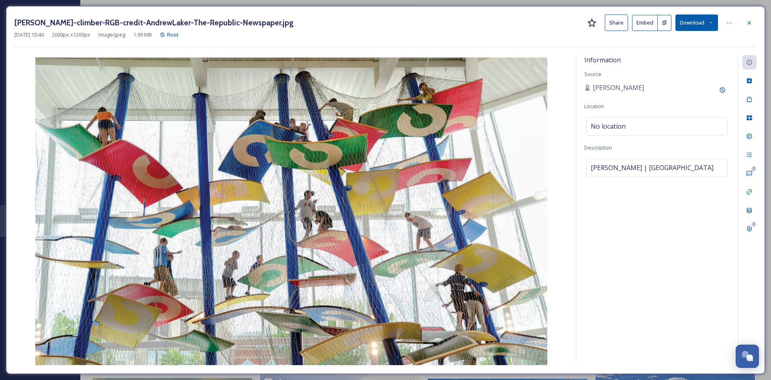
click at [612, 23] on button "Share" at bounding box center [616, 22] width 23 height 16
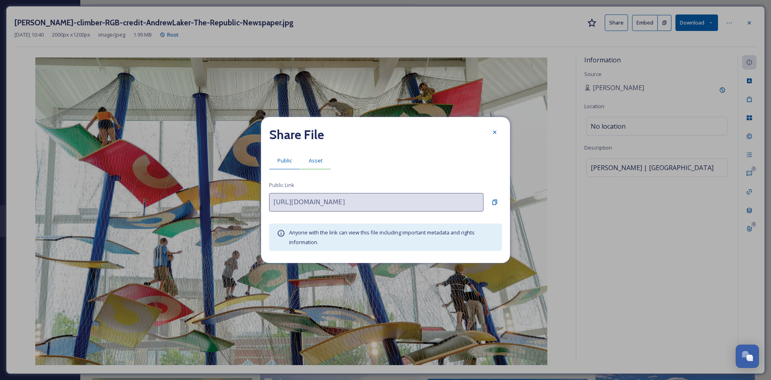
click at [319, 162] on span "Asset" at bounding box center [316, 161] width 14 height 8
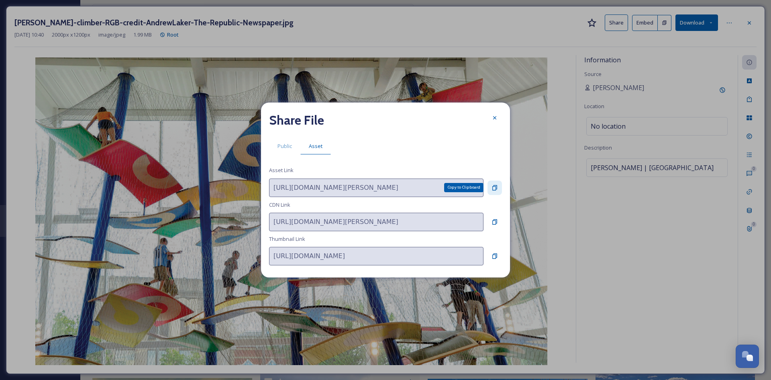
click at [500, 186] on div "Copy to Clipboard" at bounding box center [495, 187] width 14 height 14
click at [497, 116] on icon at bounding box center [495, 118] width 6 height 6
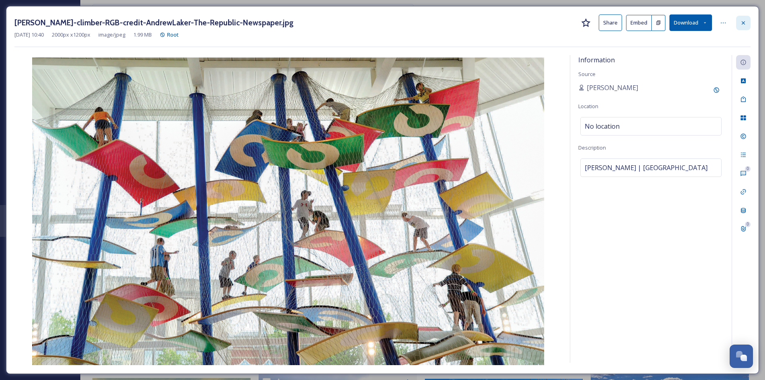
click at [746, 23] on icon at bounding box center [744, 23] width 6 height 6
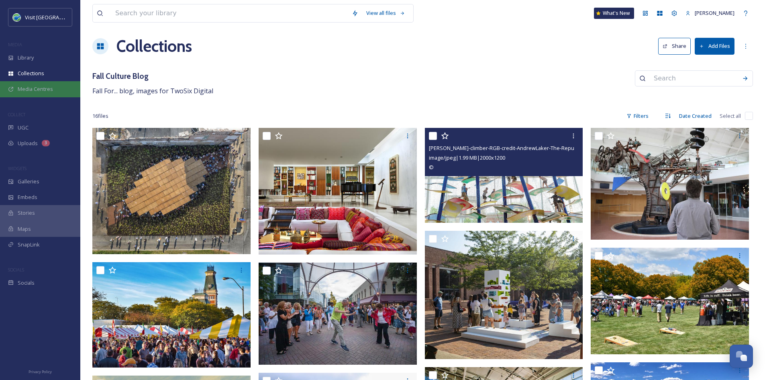
click at [44, 85] on span "Media Centres" at bounding box center [35, 89] width 35 height 8
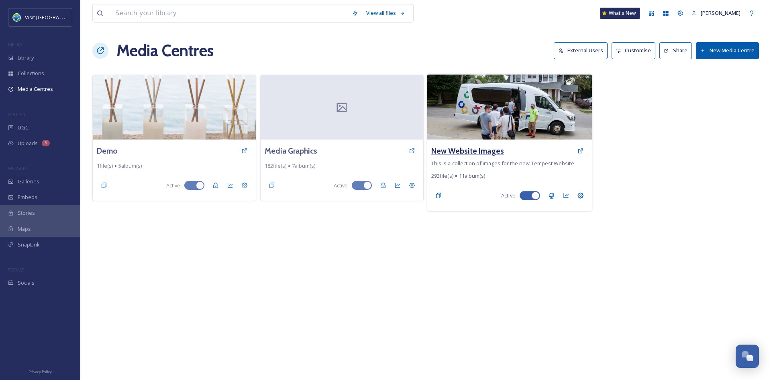
click at [460, 149] on h3 "New Website Images" at bounding box center [468, 151] width 73 height 12
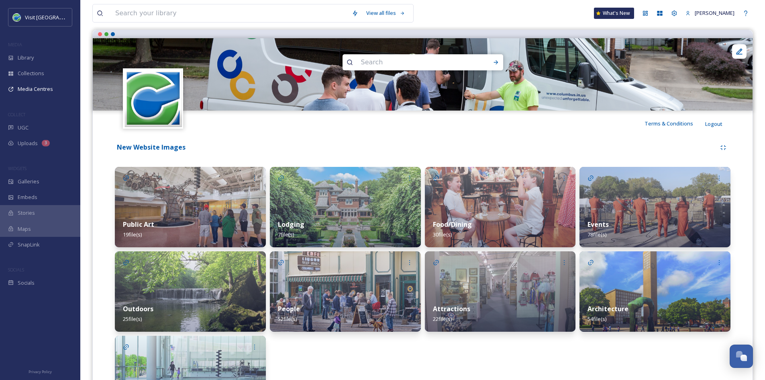
scroll to position [70, 0]
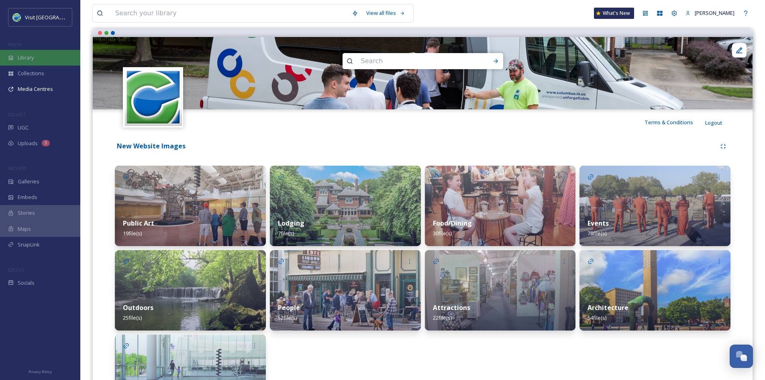
click at [49, 53] on div "Library" at bounding box center [40, 58] width 80 height 16
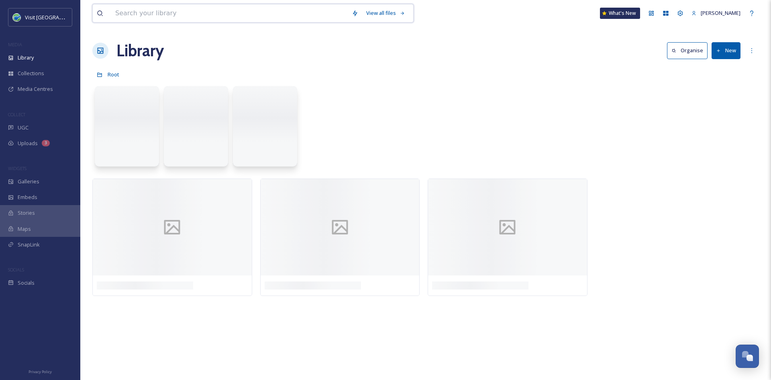
click at [181, 16] on input at bounding box center [229, 13] width 237 height 18
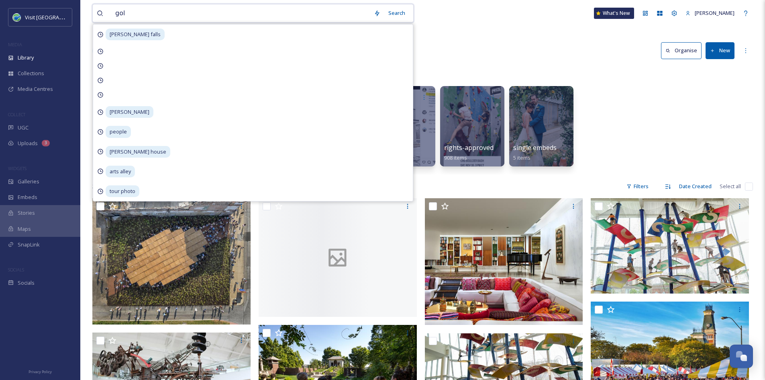
type input "golf"
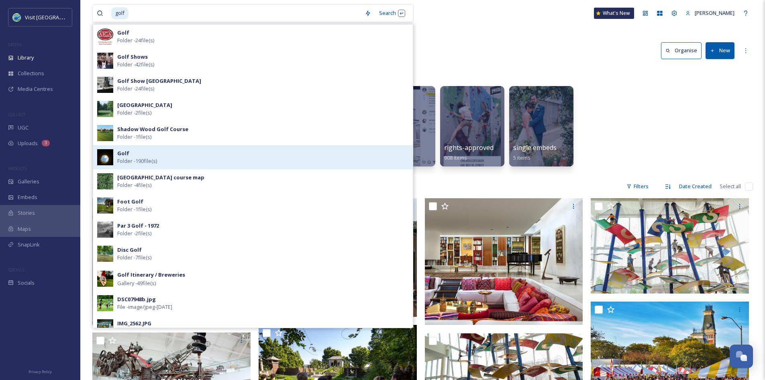
click at [143, 160] on span "Folder - 190 file(s)" at bounding box center [137, 161] width 40 height 8
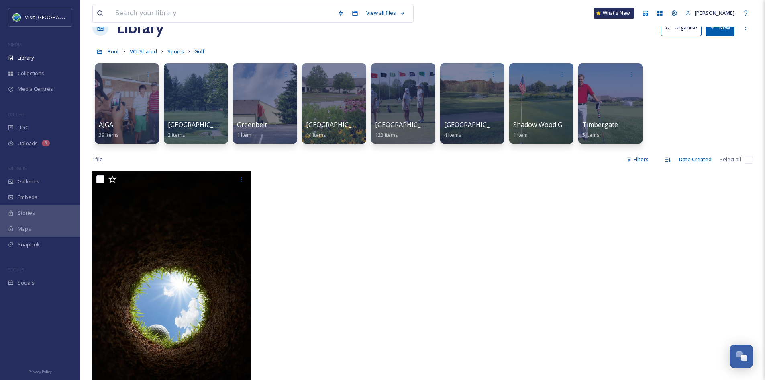
scroll to position [22, 0]
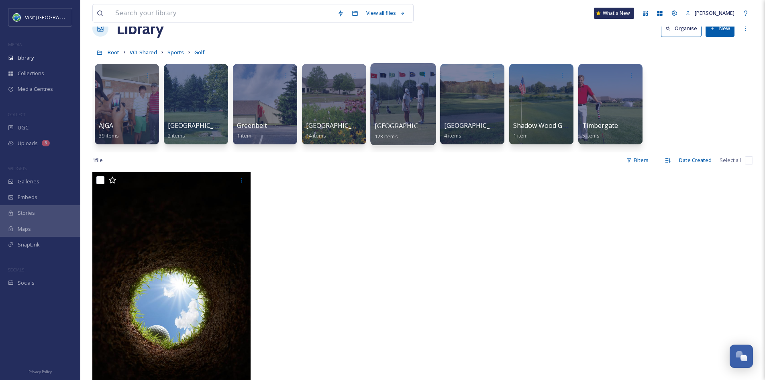
click at [412, 133] on div "Otter Creek 123 items" at bounding box center [403, 131] width 57 height 20
click at [394, 105] on div at bounding box center [402, 104] width 65 height 82
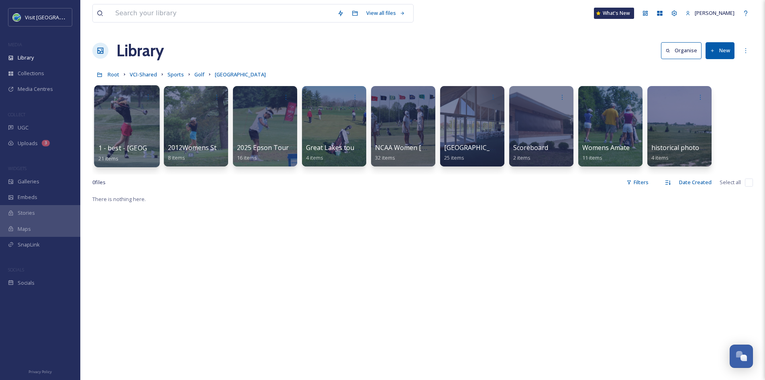
click at [133, 128] on div at bounding box center [126, 126] width 65 height 82
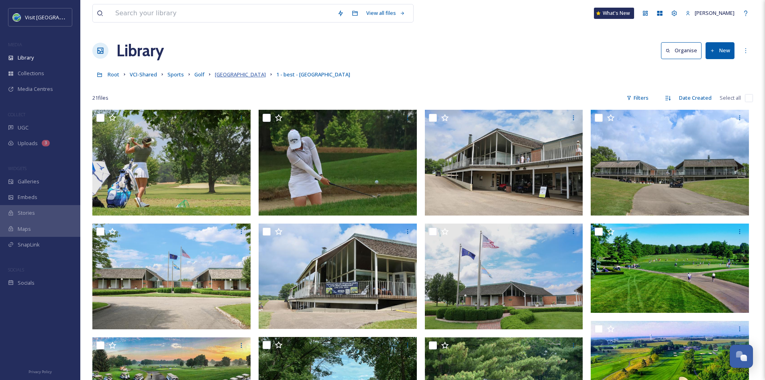
click at [232, 76] on span "[GEOGRAPHIC_DATA]" at bounding box center [240, 74] width 51 height 7
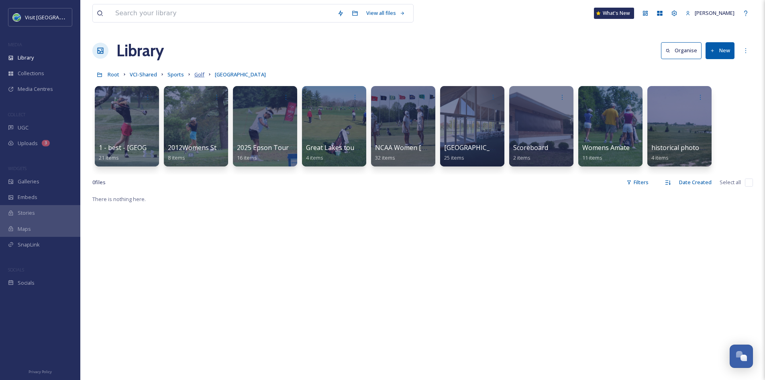
click at [200, 75] on span "Golf" at bounding box center [199, 74] width 10 height 7
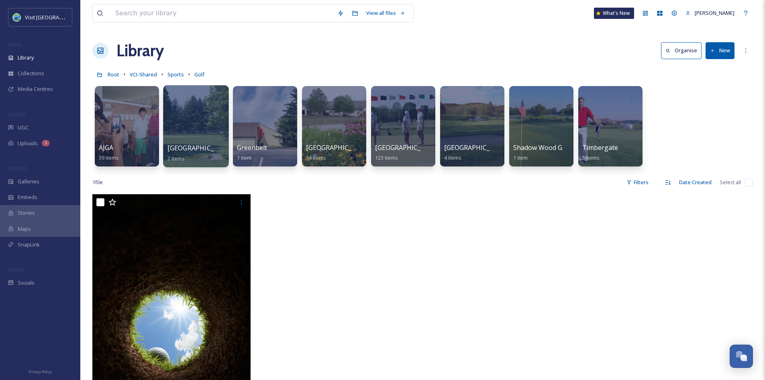
click at [197, 150] on span "[GEOGRAPHIC_DATA]" at bounding box center [201, 147] width 66 height 9
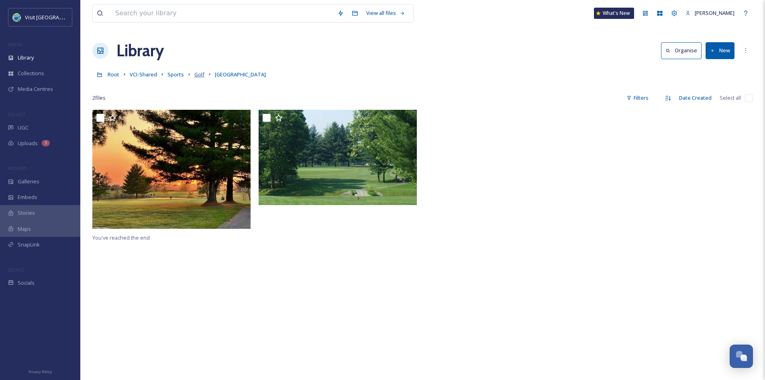
click at [200, 73] on span "Golf" at bounding box center [199, 74] width 10 height 7
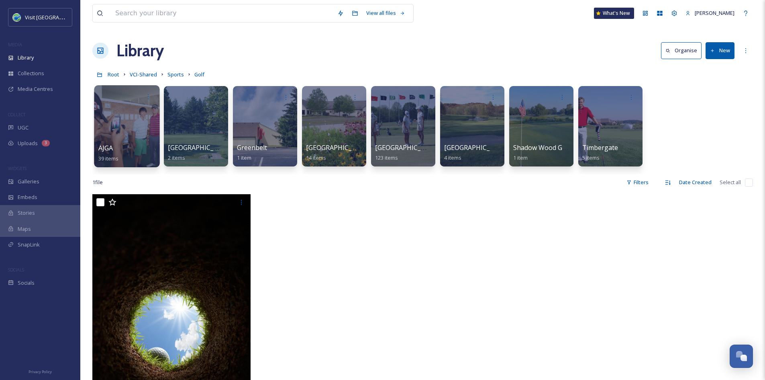
click at [108, 124] on div at bounding box center [126, 126] width 65 height 82
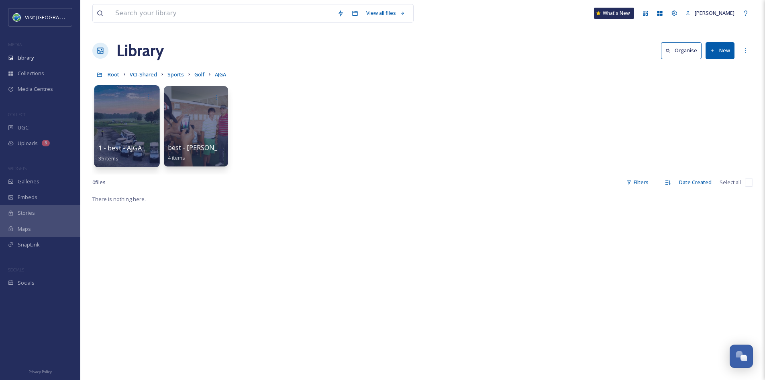
click at [130, 145] on span "1 - best - AJGA" at bounding box center [119, 147] width 43 height 9
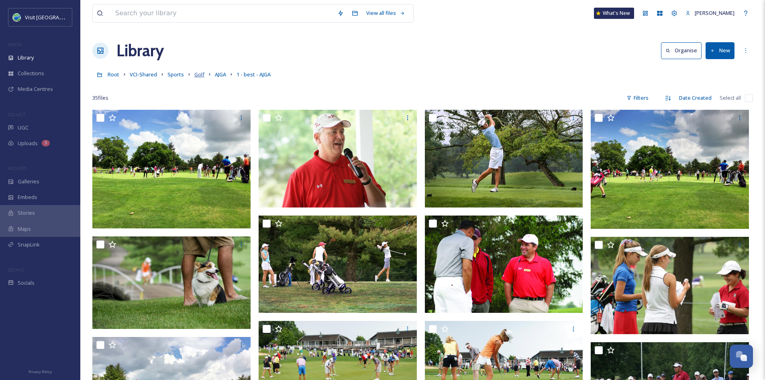
click at [198, 74] on span "Golf" at bounding box center [199, 74] width 10 height 7
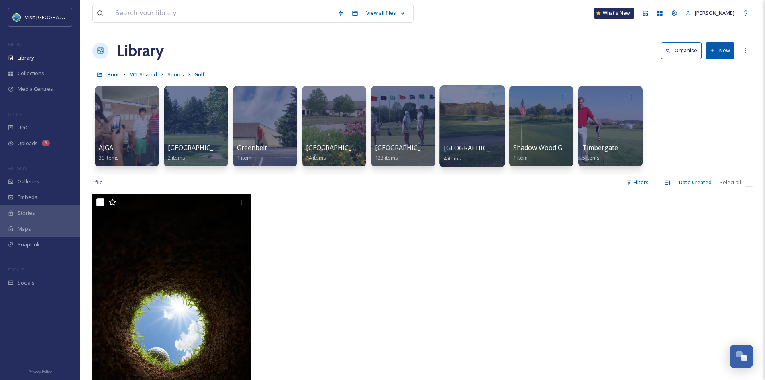
click at [474, 153] on div "Salt Creek 4 items" at bounding box center [472, 153] width 57 height 20
click at [407, 152] on span "[GEOGRAPHIC_DATA]" at bounding box center [408, 147] width 66 height 9
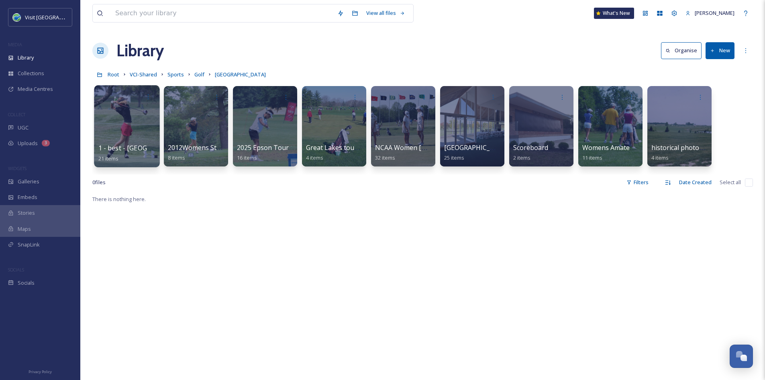
click at [124, 131] on div at bounding box center [126, 126] width 65 height 82
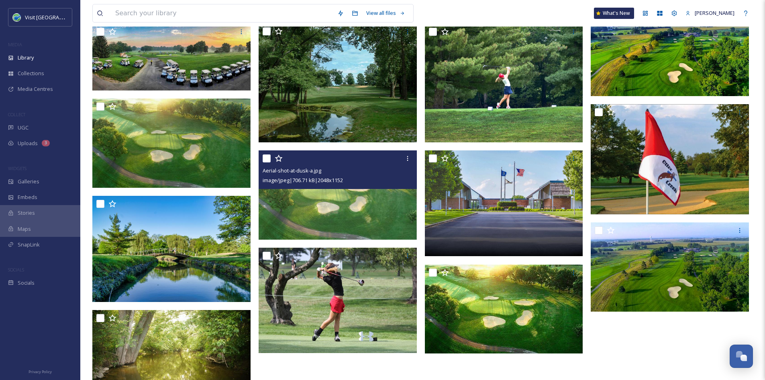
scroll to position [314, 0]
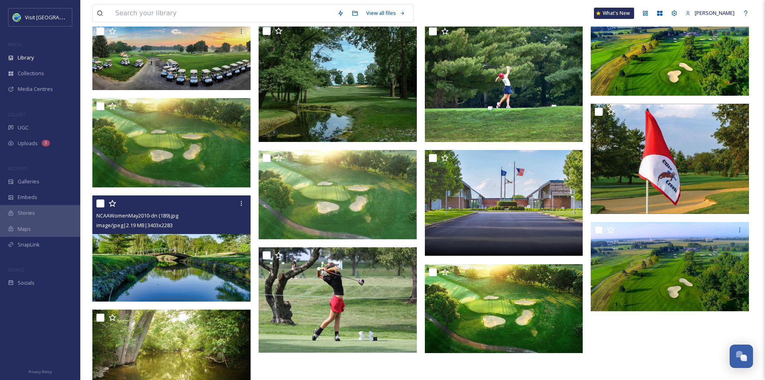
click at [210, 251] on img at bounding box center [171, 248] width 158 height 106
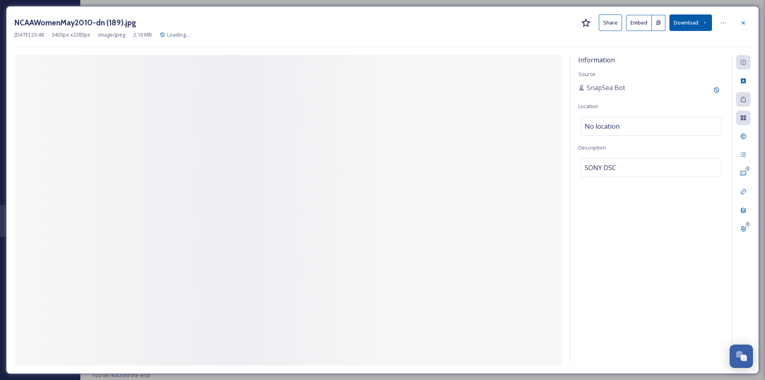
scroll to position [301, 0]
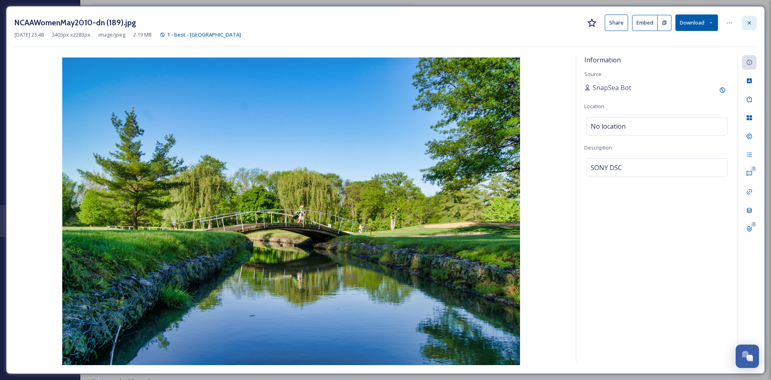
click at [753, 23] on div at bounding box center [750, 23] width 14 height 14
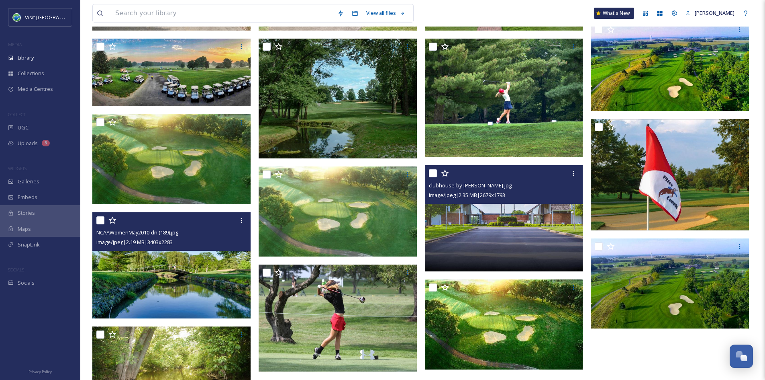
scroll to position [367, 0]
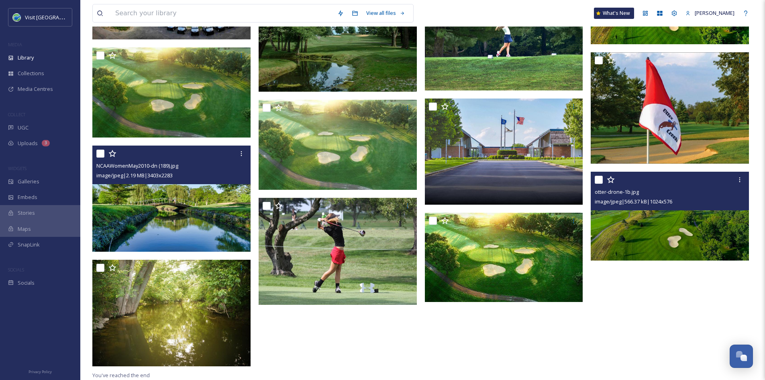
click at [698, 227] on img at bounding box center [670, 216] width 158 height 89
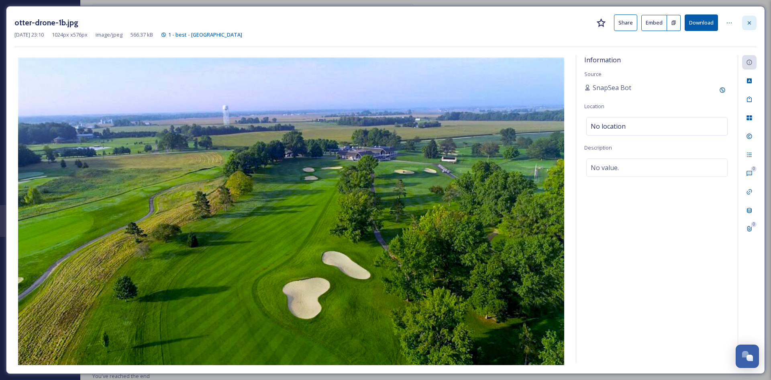
click at [750, 20] on icon at bounding box center [750, 23] width 6 height 6
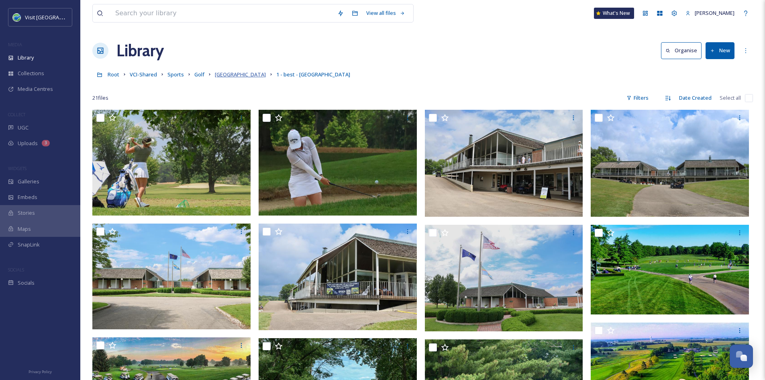
click at [233, 75] on span "[GEOGRAPHIC_DATA]" at bounding box center [240, 74] width 51 height 7
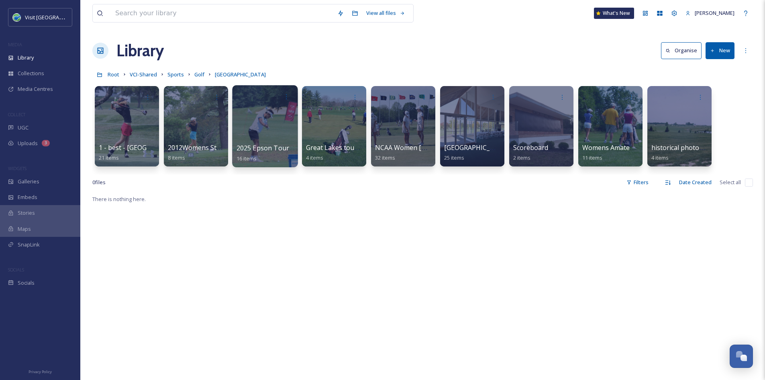
click at [271, 150] on span "2025 Epson Tour" at bounding box center [263, 147] width 53 height 9
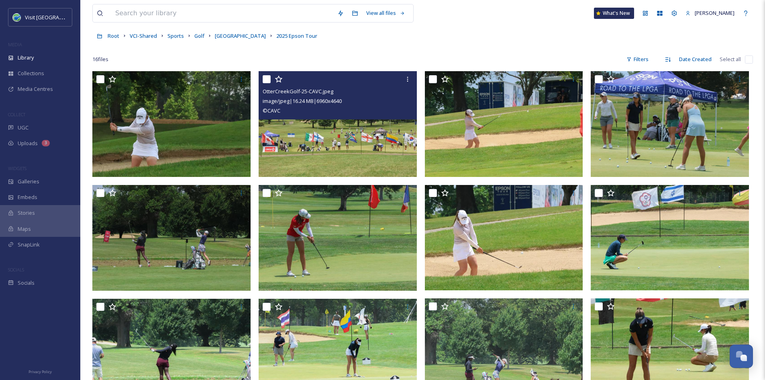
scroll to position [36, 0]
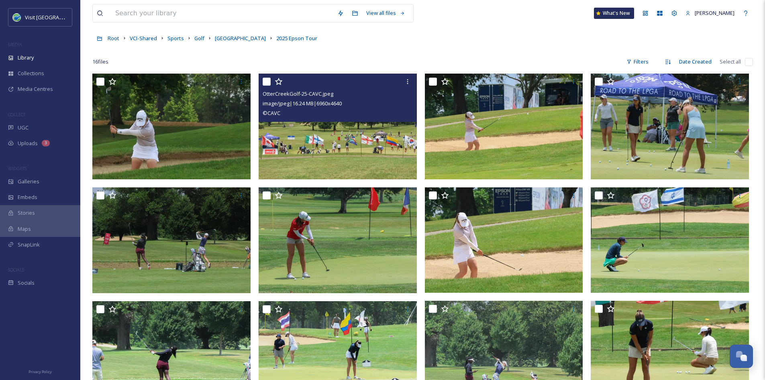
click at [328, 166] on img at bounding box center [338, 127] width 158 height 106
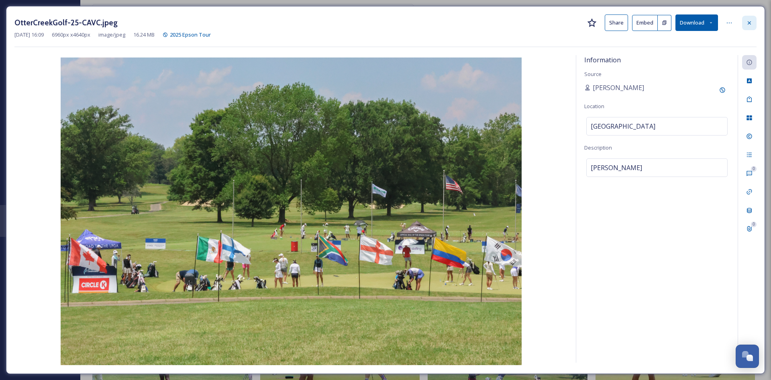
click at [749, 20] on icon at bounding box center [750, 23] width 6 height 6
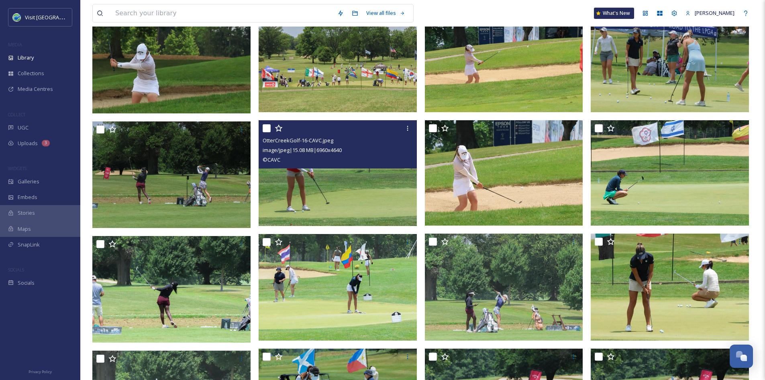
scroll to position [194, 0]
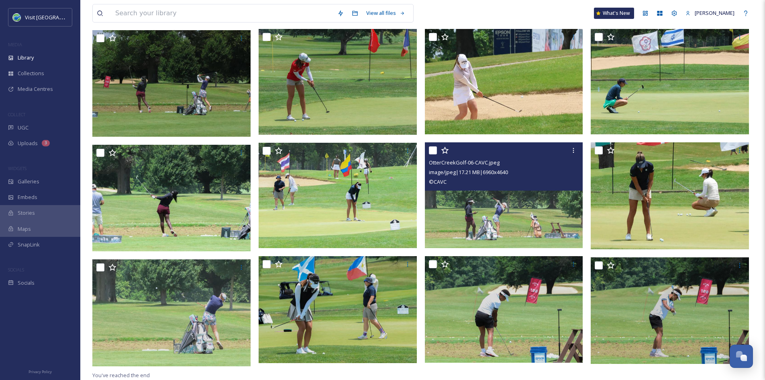
click at [526, 215] on img at bounding box center [504, 195] width 158 height 106
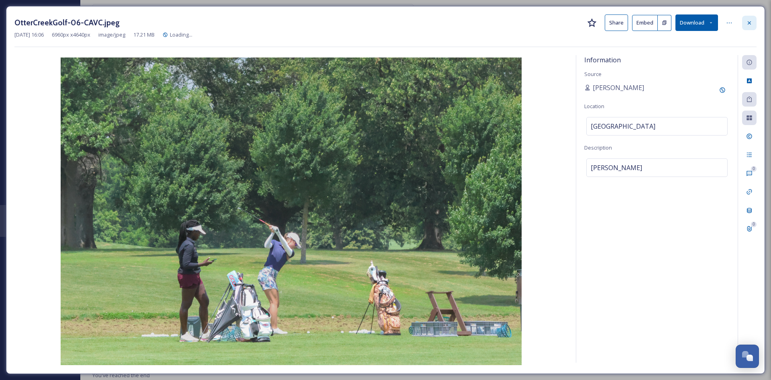
click at [755, 22] on div at bounding box center [750, 23] width 14 height 14
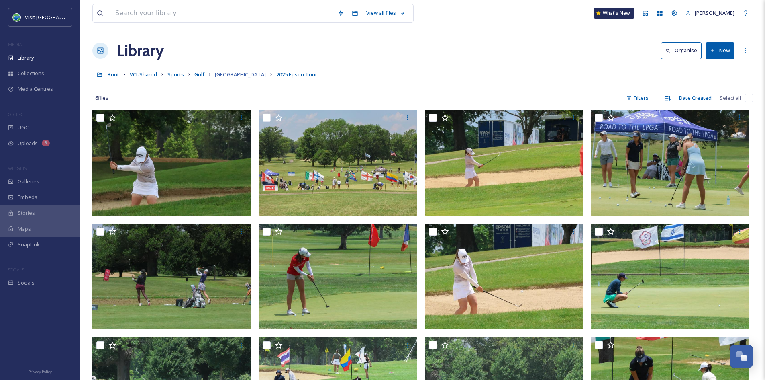
click at [221, 75] on span "[GEOGRAPHIC_DATA]" at bounding box center [240, 74] width 51 height 7
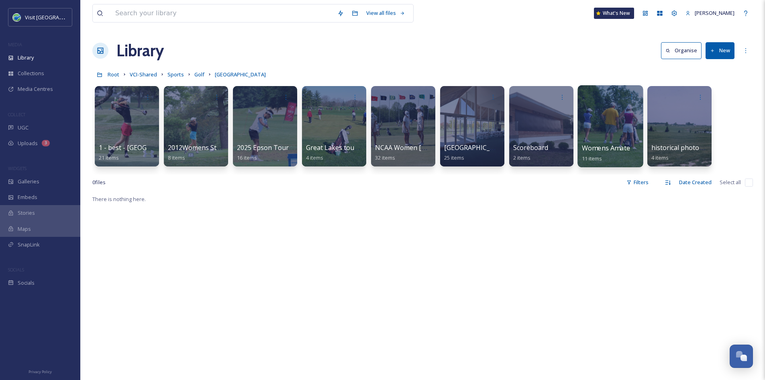
click at [626, 151] on span "Womens Amateur [DATE]" at bounding box center [621, 147] width 79 height 9
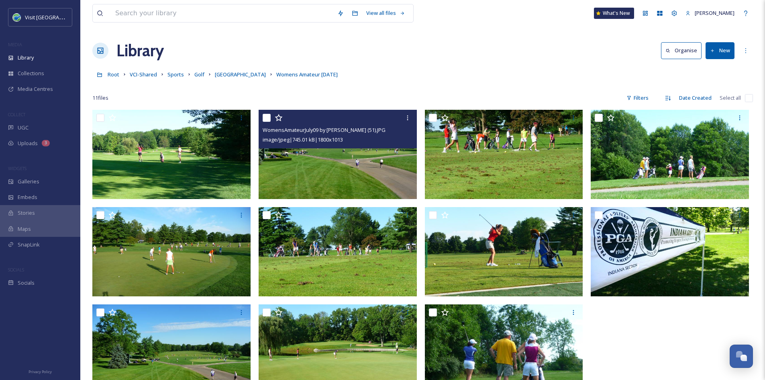
click at [370, 175] on img at bounding box center [338, 154] width 158 height 89
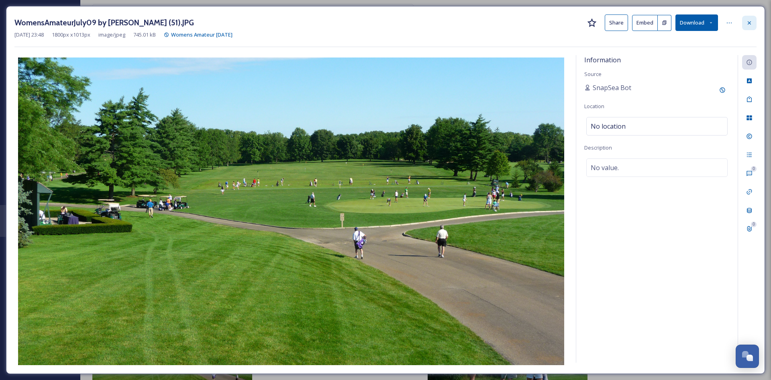
click at [755, 21] on div at bounding box center [750, 23] width 14 height 14
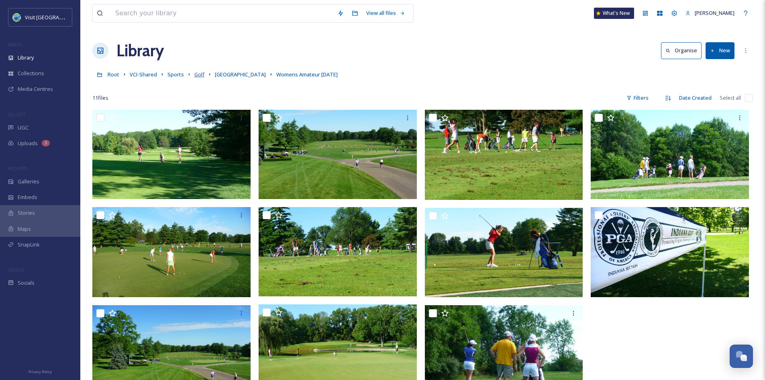
click at [198, 76] on span "Golf" at bounding box center [199, 74] width 10 height 7
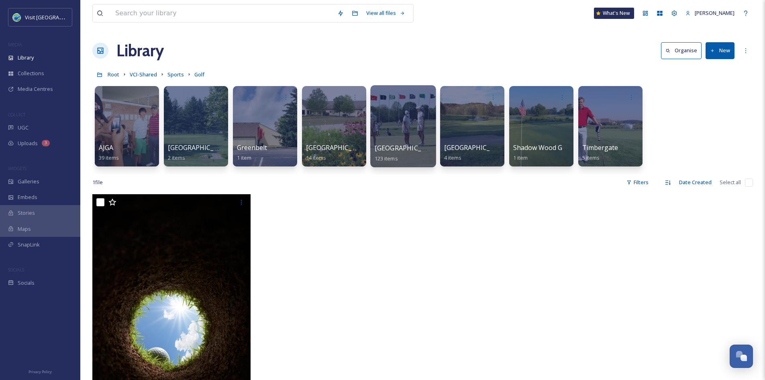
click at [387, 129] on div at bounding box center [402, 126] width 65 height 82
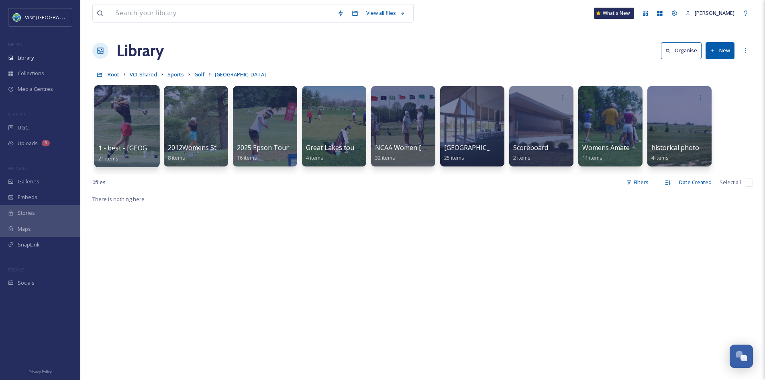
click at [139, 159] on div "1 - best - [GEOGRAPHIC_DATA] 21 items" at bounding box center [126, 153] width 57 height 20
click at [218, 143] on span "2012Womens State Amat" at bounding box center [206, 147] width 77 height 9
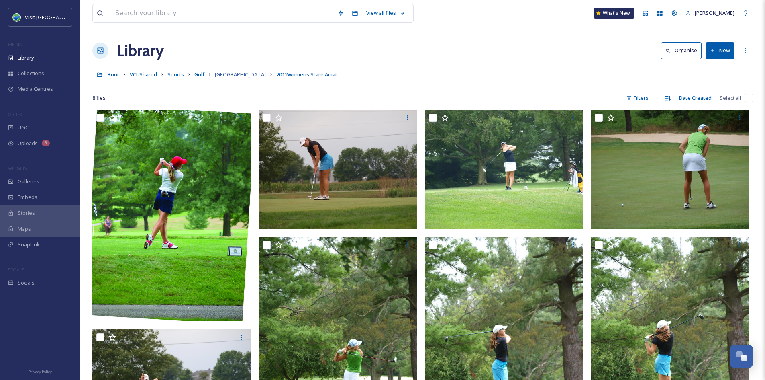
click at [230, 73] on span "[GEOGRAPHIC_DATA]" at bounding box center [240, 74] width 51 height 7
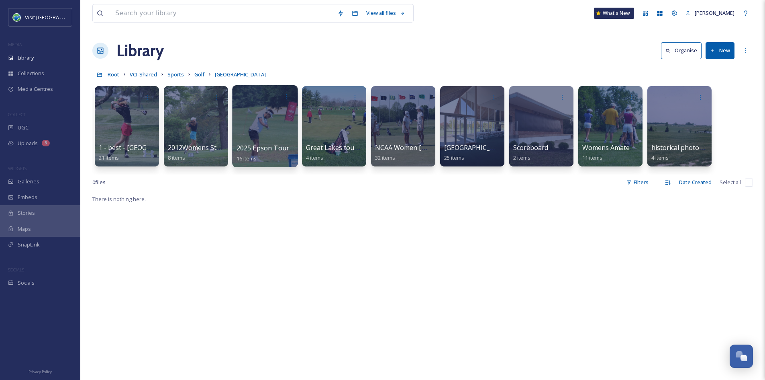
click at [280, 135] on div at bounding box center [264, 126] width 65 height 82
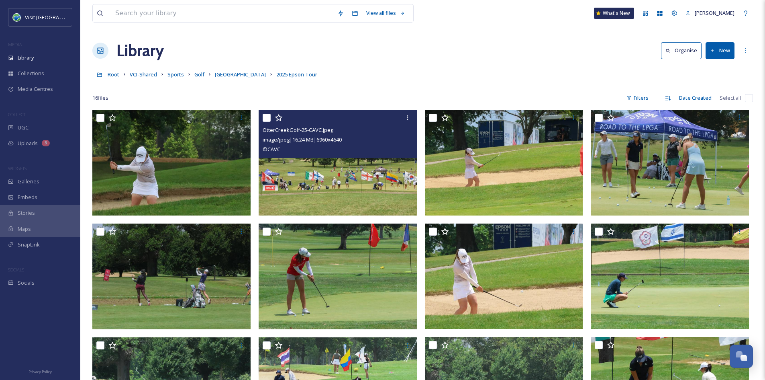
drag, startPoint x: 328, startPoint y: 178, endPoint x: 298, endPoint y: 183, distance: 30.5
click at [298, 183] on img at bounding box center [338, 163] width 158 height 106
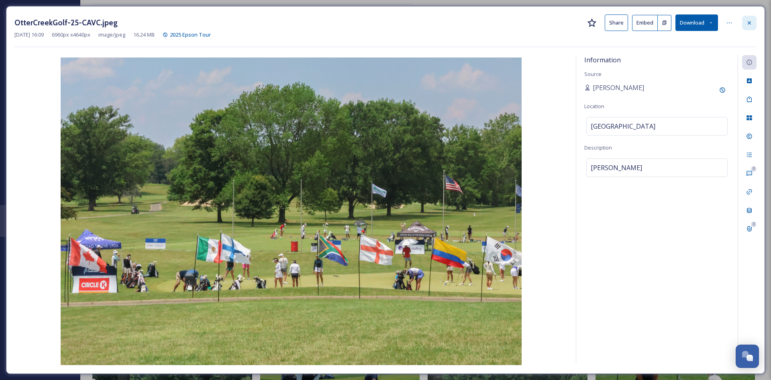
click at [743, 26] on div at bounding box center [750, 23] width 14 height 14
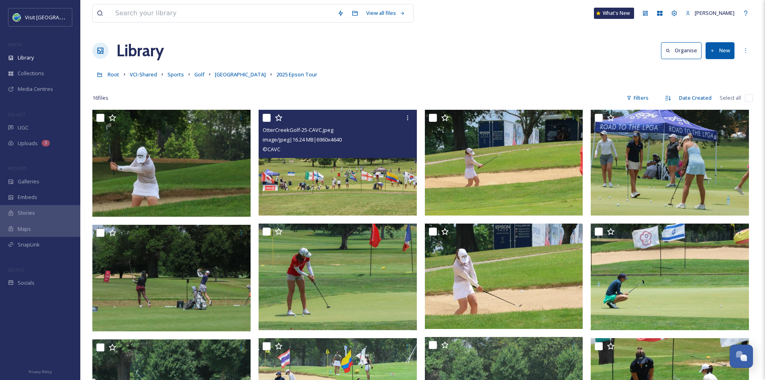
click at [519, 84] on div at bounding box center [422, 86] width 661 height 8
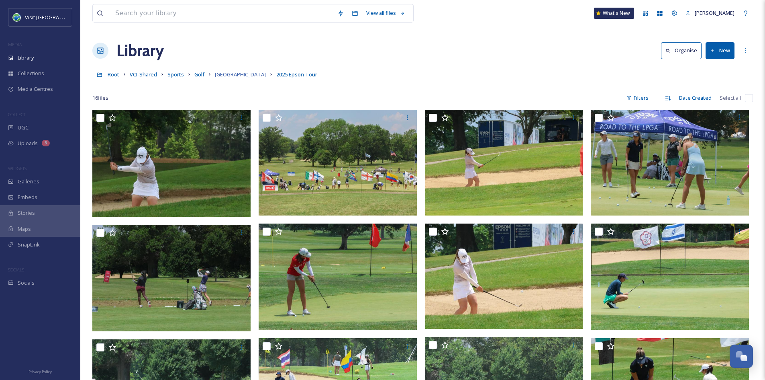
click at [235, 76] on span "[GEOGRAPHIC_DATA]" at bounding box center [240, 74] width 51 height 7
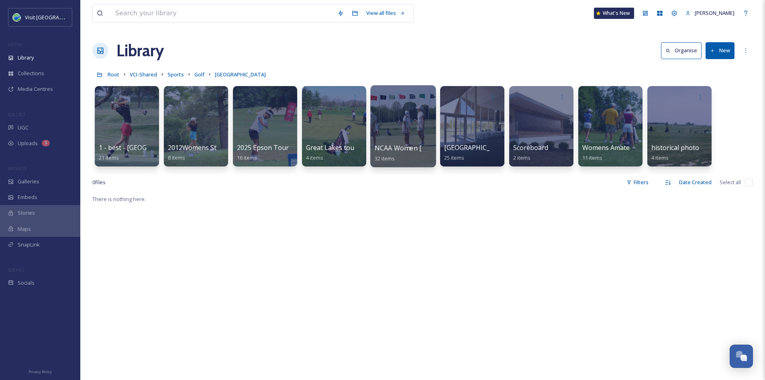
click at [397, 147] on span "NCAA Women [DATE]" at bounding box center [408, 147] width 66 height 9
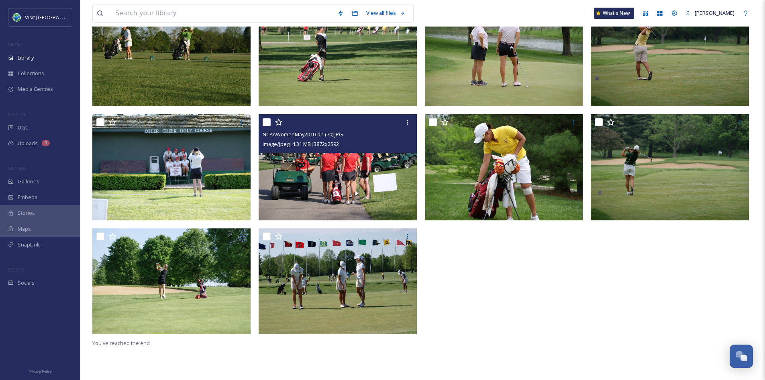
scroll to position [194, 0]
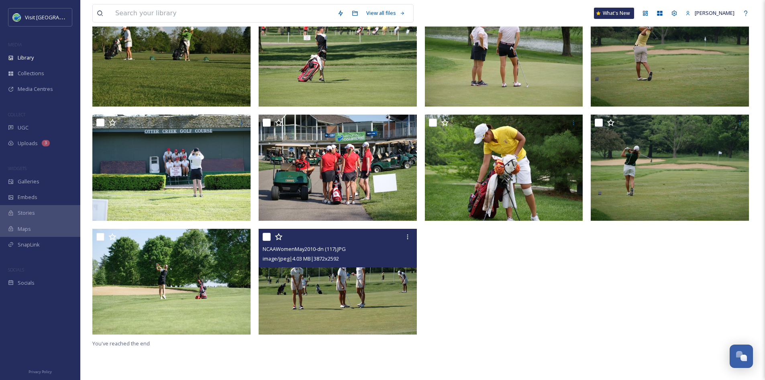
click at [319, 288] on img at bounding box center [338, 282] width 158 height 106
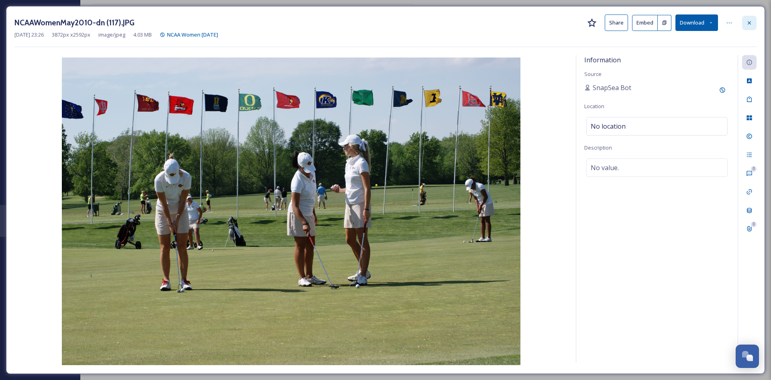
click at [751, 23] on icon at bounding box center [750, 23] width 6 height 6
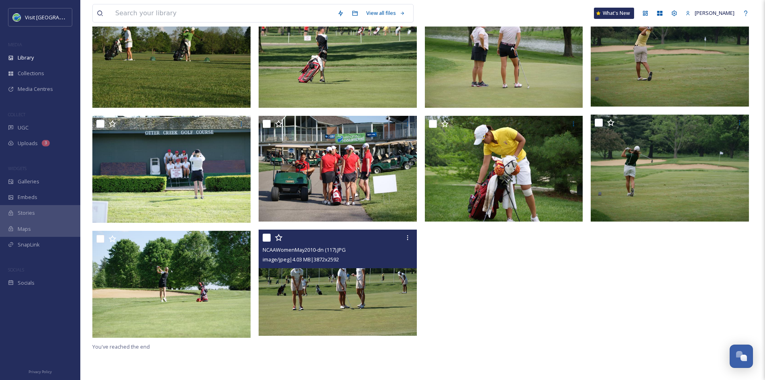
click at [544, 274] on div at bounding box center [506, 170] width 162 height 341
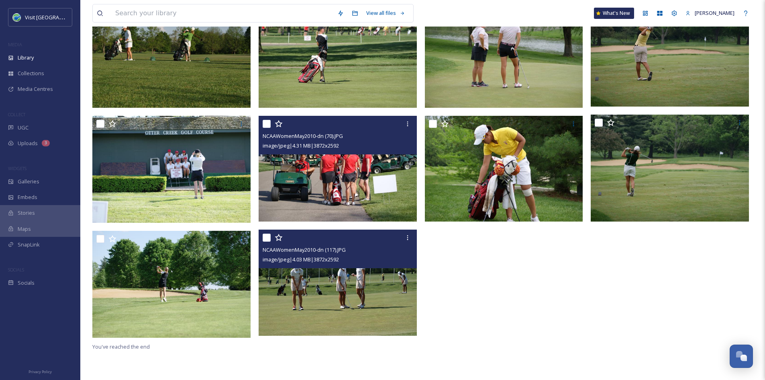
click at [383, 184] on img at bounding box center [338, 169] width 158 height 106
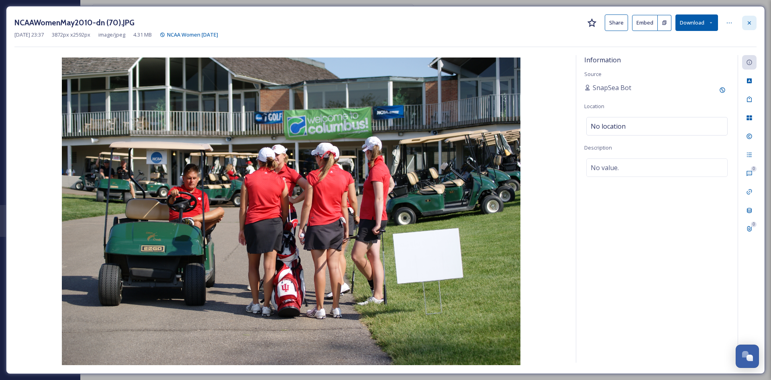
click at [747, 23] on icon at bounding box center [750, 23] width 6 height 6
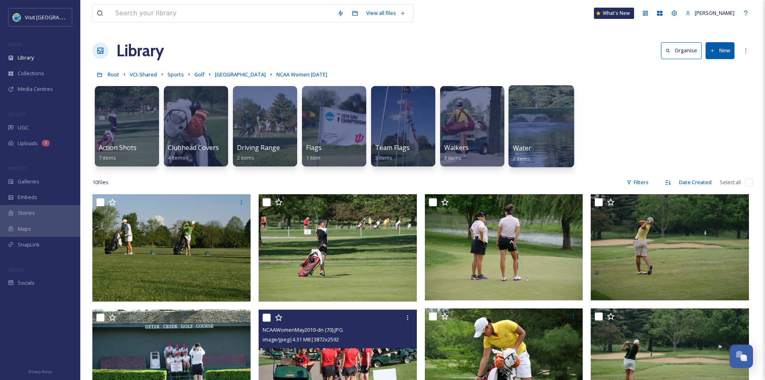
click at [516, 136] on div at bounding box center [541, 126] width 65 height 82
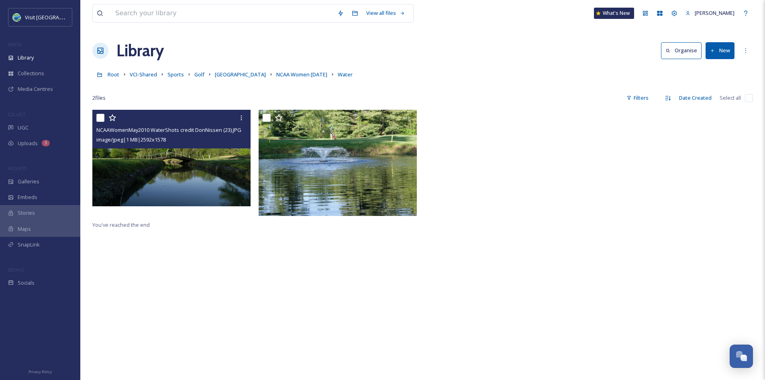
click at [167, 189] on img at bounding box center [171, 158] width 158 height 96
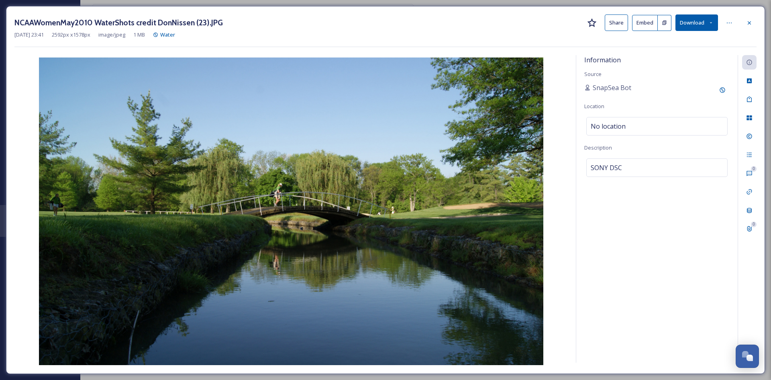
click at [608, 25] on button "Share" at bounding box center [616, 22] width 23 height 16
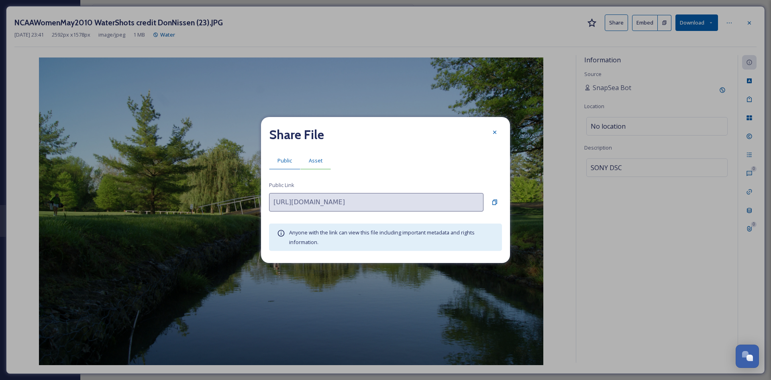
click at [316, 162] on span "Asset" at bounding box center [316, 161] width 14 height 8
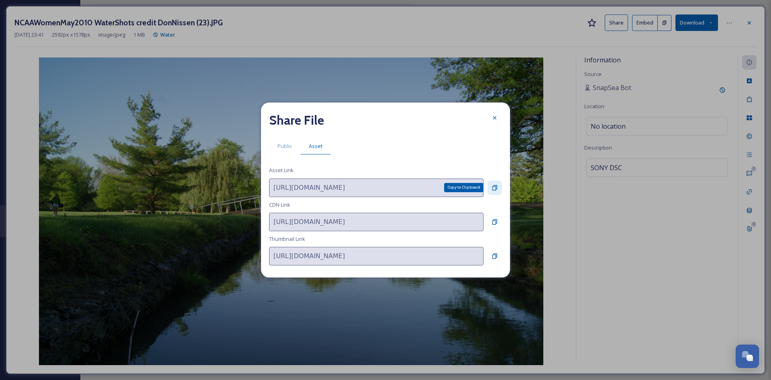
click at [495, 186] on icon at bounding box center [495, 187] width 6 height 6
click at [493, 119] on icon at bounding box center [495, 118] width 6 height 6
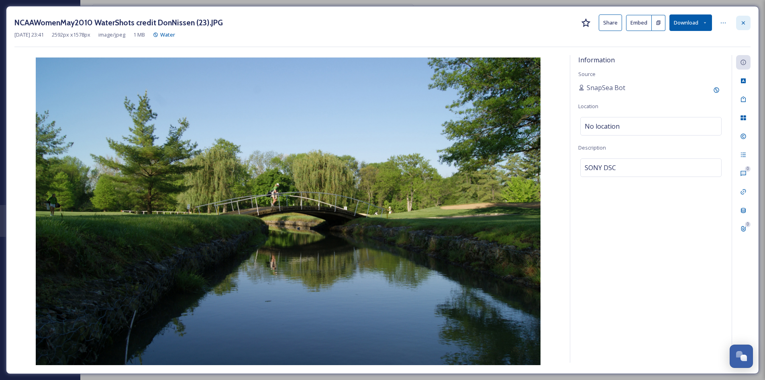
click at [744, 29] on div at bounding box center [743, 23] width 14 height 14
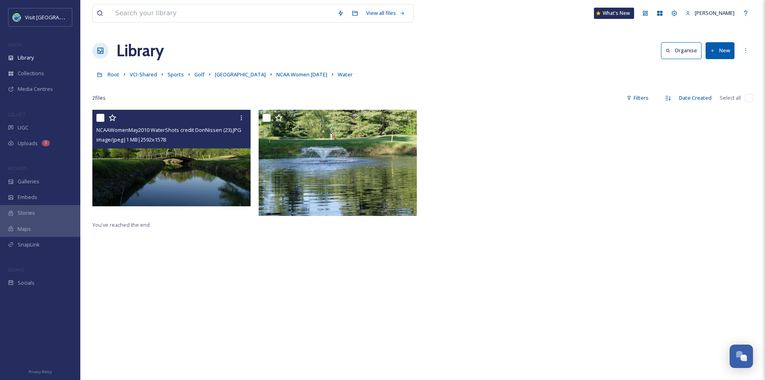
click at [525, 174] on div at bounding box center [506, 165] width 162 height 110
click at [291, 76] on span "NCAA Women [DATE]" at bounding box center [301, 74] width 51 height 7
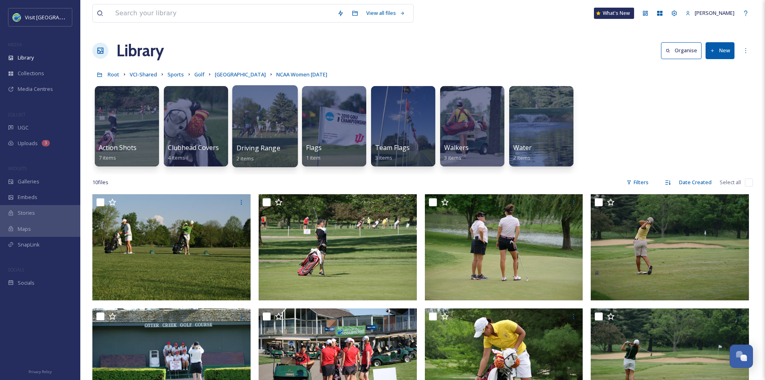
click at [286, 131] on div at bounding box center [264, 126] width 65 height 82
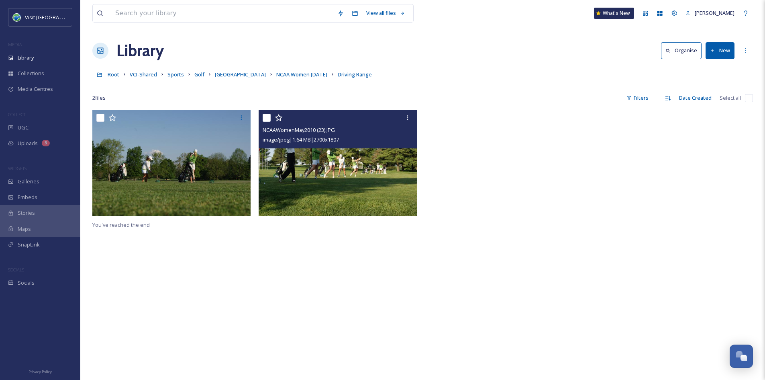
click at [397, 185] on img at bounding box center [338, 163] width 158 height 106
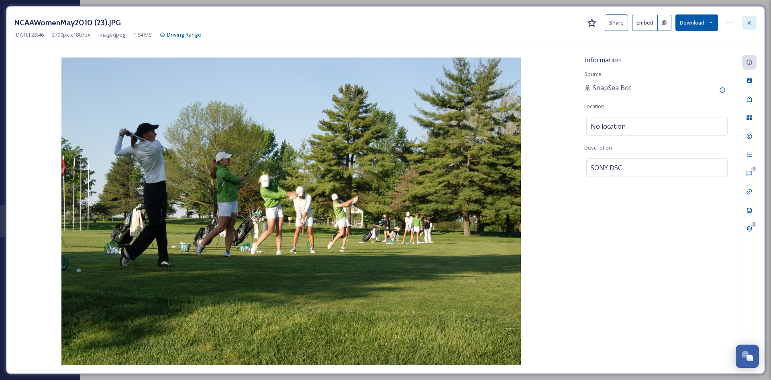
click at [749, 25] on icon at bounding box center [750, 23] width 6 height 6
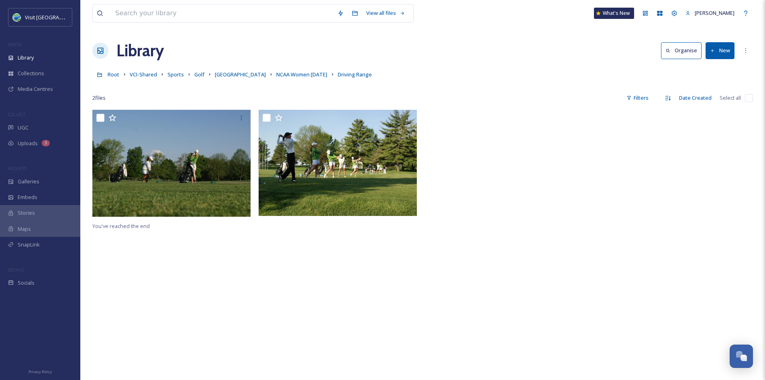
click at [255, 80] on div "Root VCI-Shared Sports Golf Otter Creek NCAA Women [DATE] Driving Range" at bounding box center [422, 74] width 661 height 15
click at [276, 75] on span "NCAA Women [DATE]" at bounding box center [301, 74] width 51 height 7
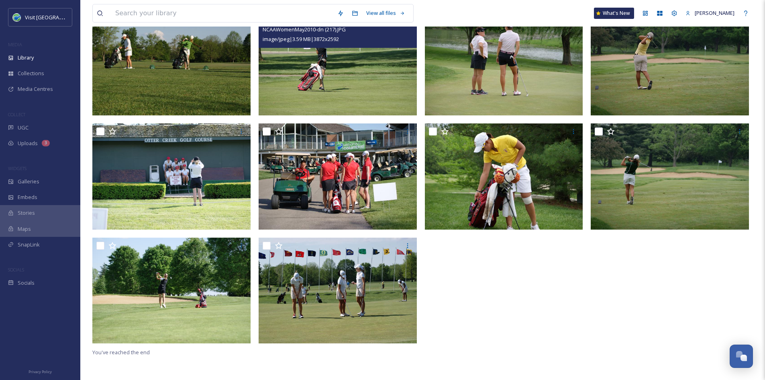
scroll to position [185, 0]
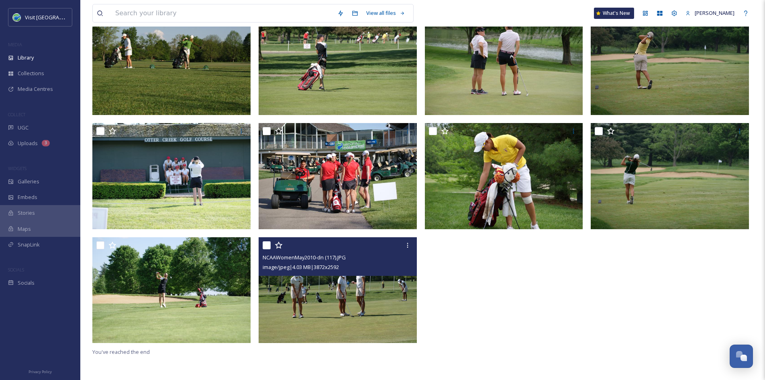
click at [333, 331] on img at bounding box center [338, 290] width 158 height 106
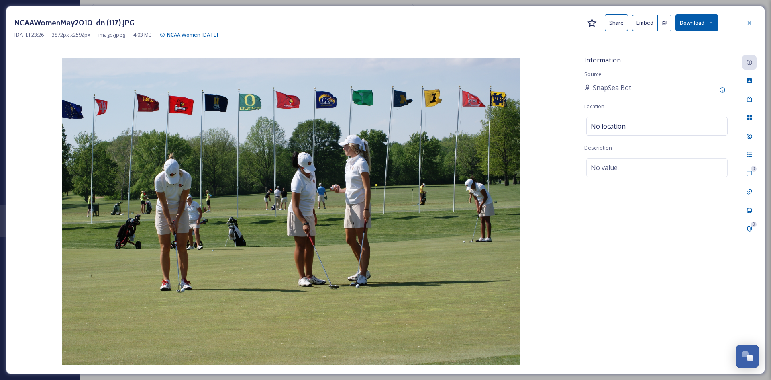
click at [610, 23] on button "Share" at bounding box center [616, 22] width 23 height 16
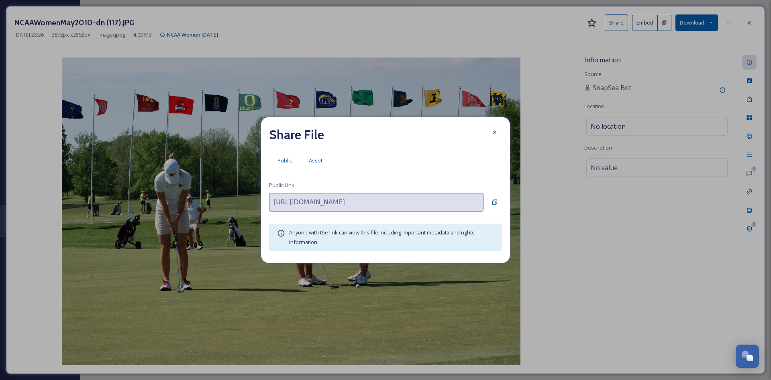
click at [318, 158] on span "Asset" at bounding box center [316, 161] width 14 height 8
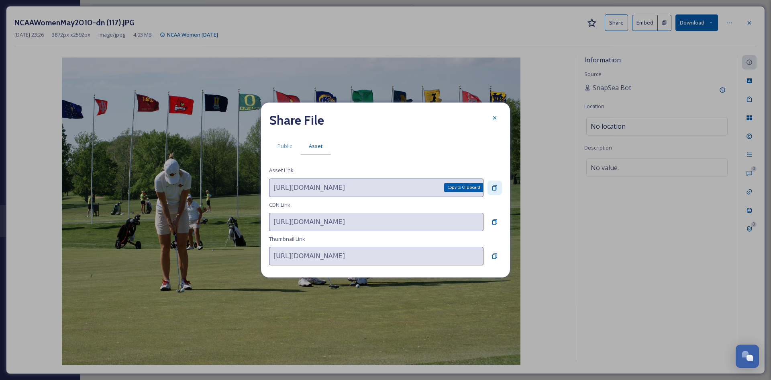
click at [495, 188] on icon at bounding box center [495, 187] width 6 height 6
click at [499, 116] on div at bounding box center [495, 117] width 14 height 14
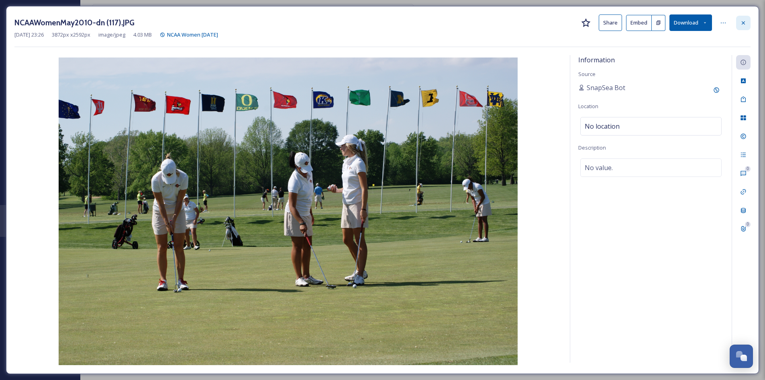
click at [745, 26] on div at bounding box center [743, 23] width 14 height 14
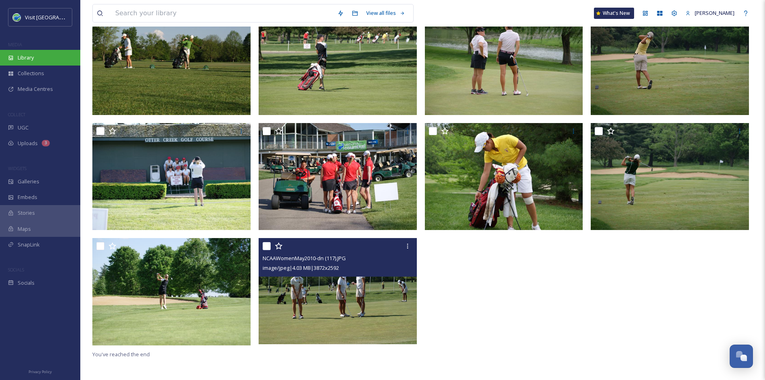
click at [33, 62] on div "Library" at bounding box center [40, 58] width 80 height 16
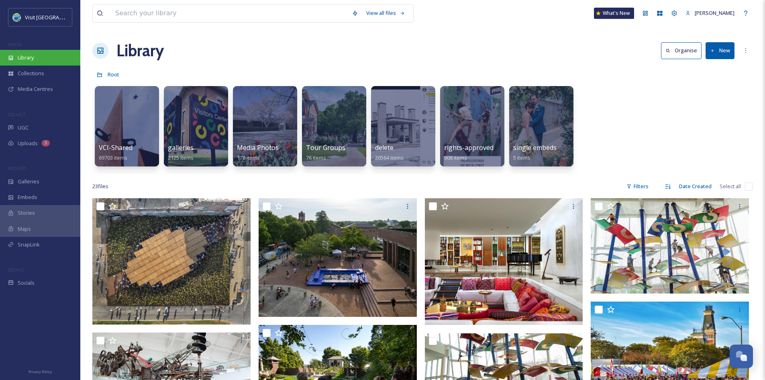
click at [39, 55] on div "Library" at bounding box center [40, 58] width 80 height 16
click at [128, 149] on span "VCI-Shared" at bounding box center [115, 147] width 35 height 9
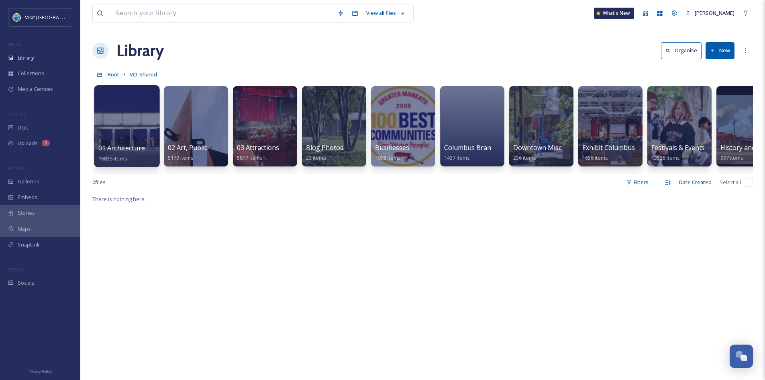
click at [127, 144] on span "01 Architecture" at bounding box center [121, 147] width 47 height 9
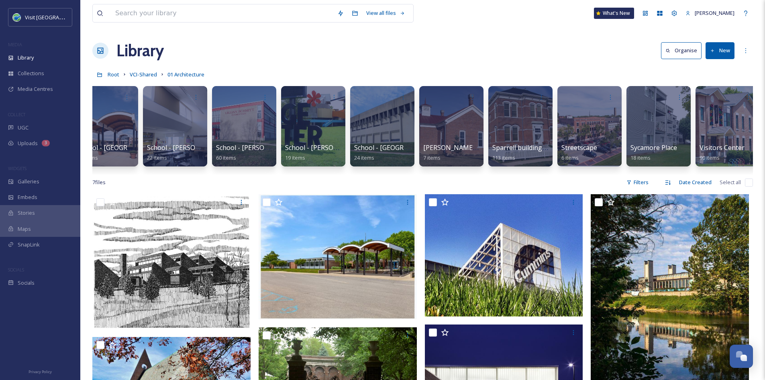
scroll to position [0, 8116]
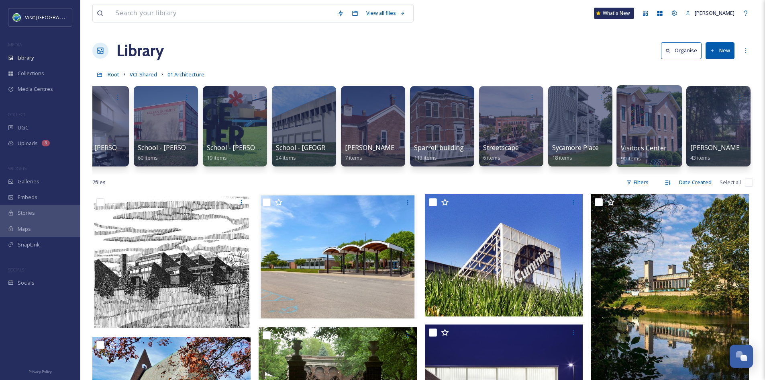
click at [646, 131] on div at bounding box center [649, 126] width 65 height 82
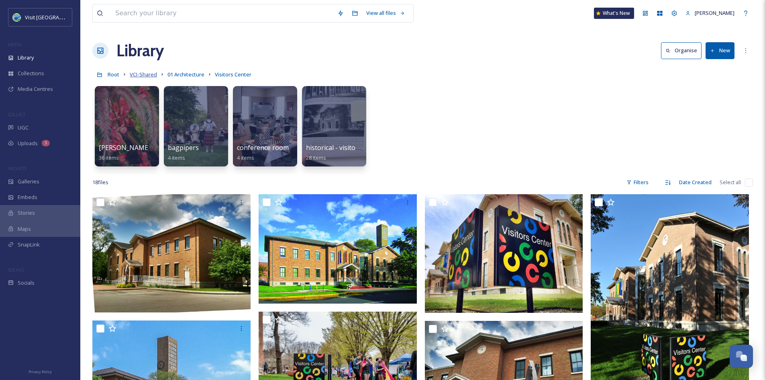
click at [151, 75] on span "VCI-Shared" at bounding box center [143, 74] width 27 height 7
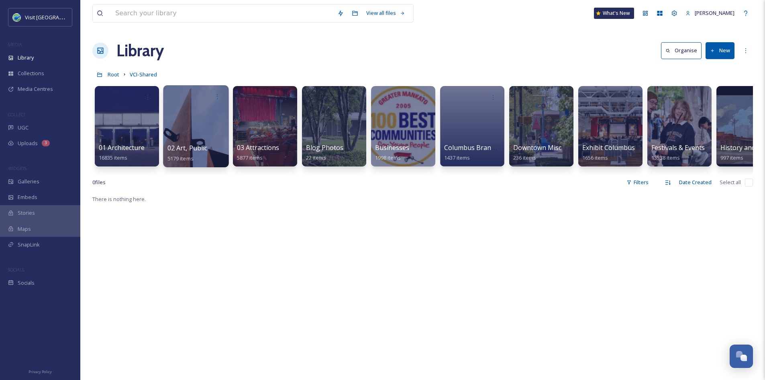
click at [198, 147] on span "02 Art, Public" at bounding box center [188, 147] width 40 height 9
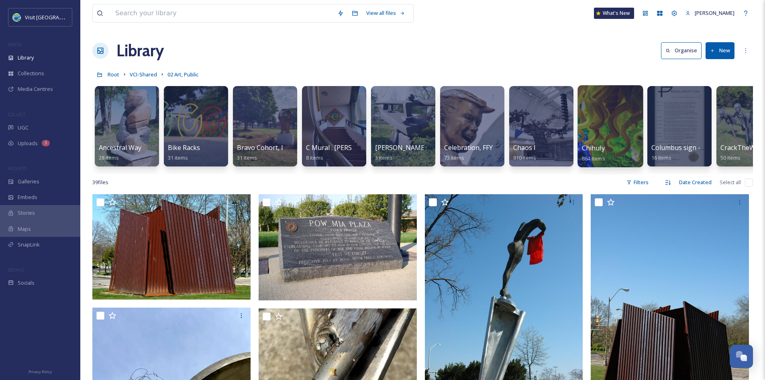
click at [612, 140] on div at bounding box center [610, 126] width 65 height 82
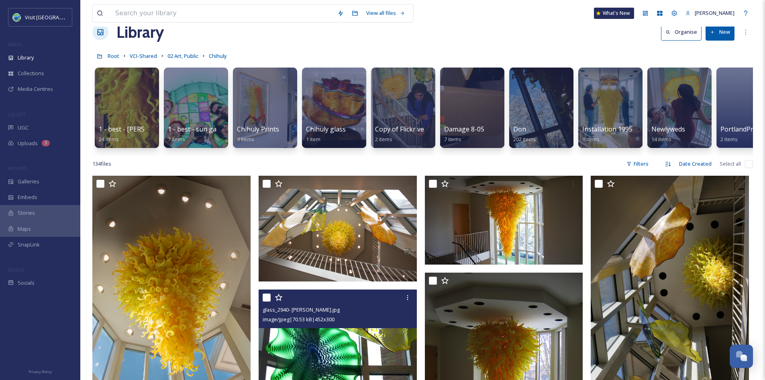
scroll to position [6, 0]
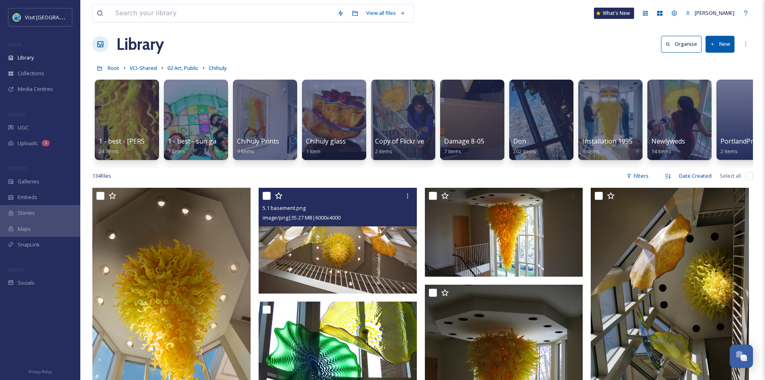
click at [352, 255] on img at bounding box center [338, 241] width 158 height 106
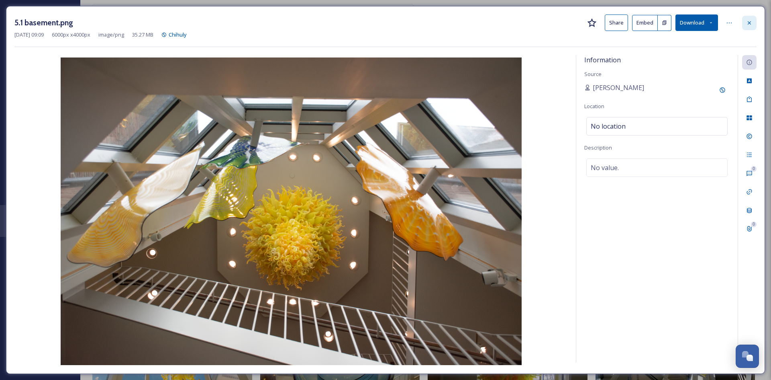
click at [745, 21] on div at bounding box center [750, 23] width 14 height 14
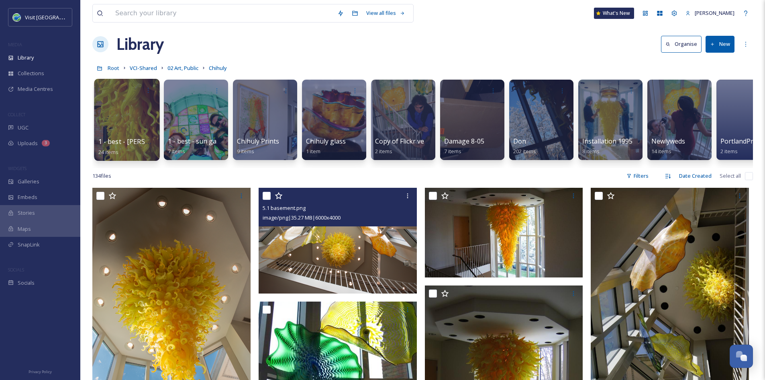
click at [135, 118] on div at bounding box center [126, 120] width 65 height 82
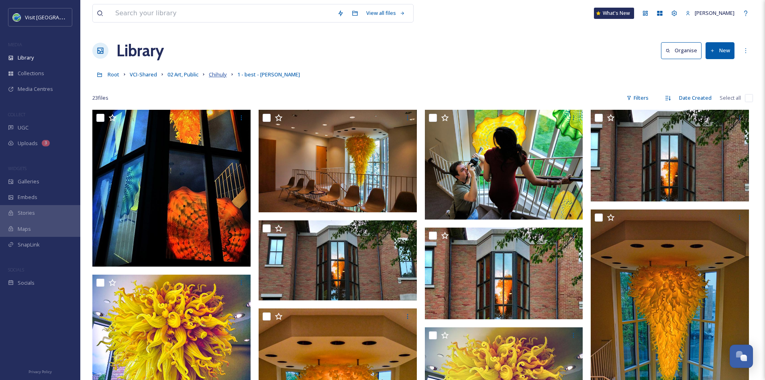
click at [211, 71] on span "Chihuly" at bounding box center [218, 74] width 18 height 7
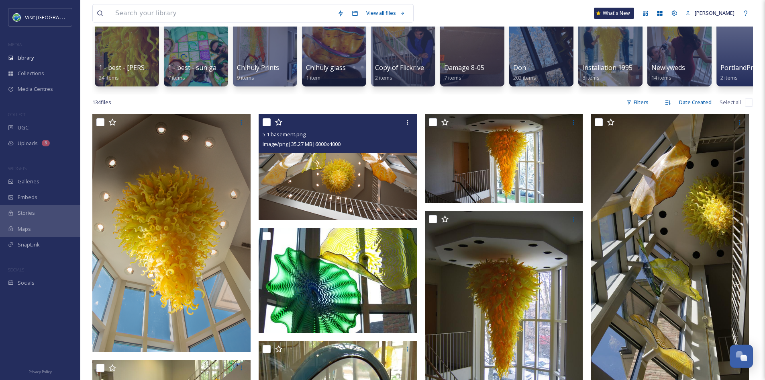
scroll to position [82, 0]
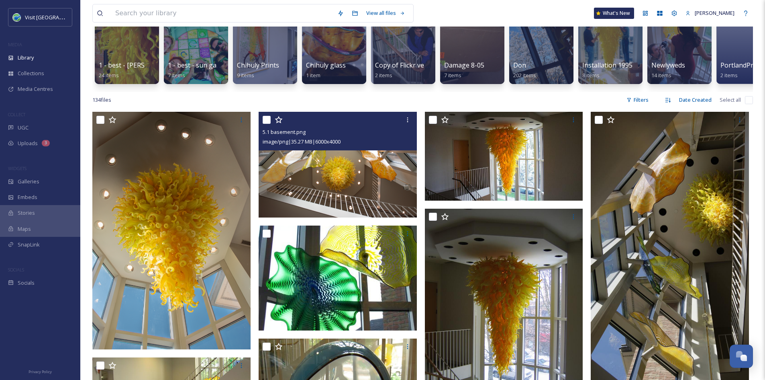
click at [366, 181] on img at bounding box center [338, 165] width 158 height 106
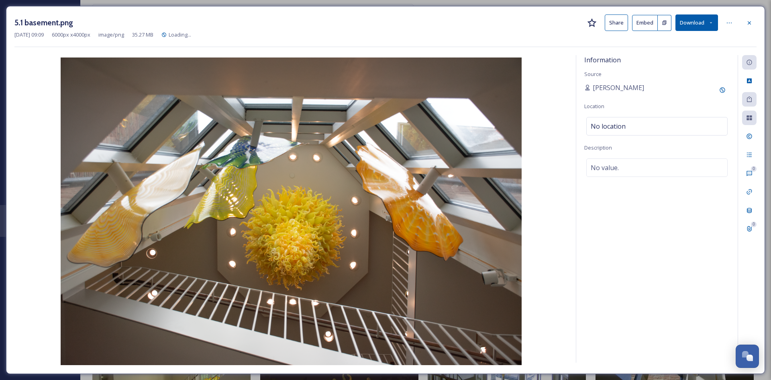
click at [618, 20] on button "Share" at bounding box center [616, 22] width 23 height 16
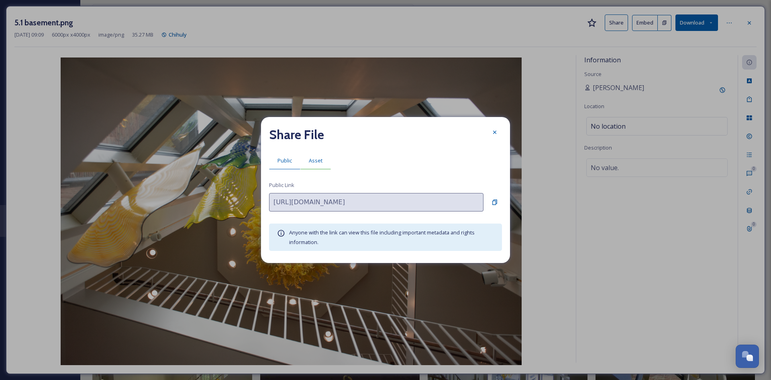
click at [316, 160] on span "Asset" at bounding box center [316, 161] width 14 height 8
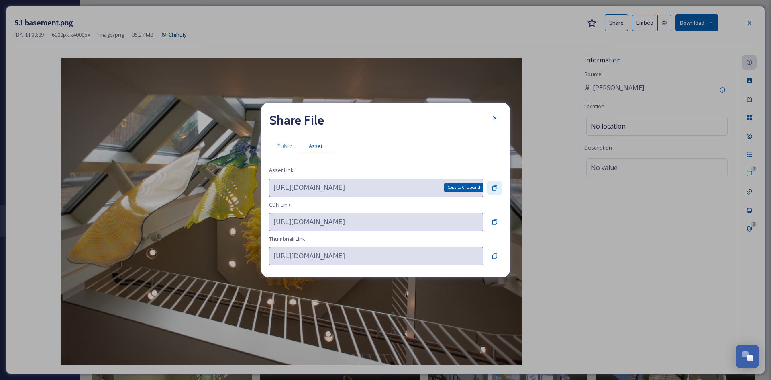
click at [492, 188] on icon at bounding box center [495, 187] width 6 height 6
click at [497, 119] on icon at bounding box center [495, 118] width 6 height 6
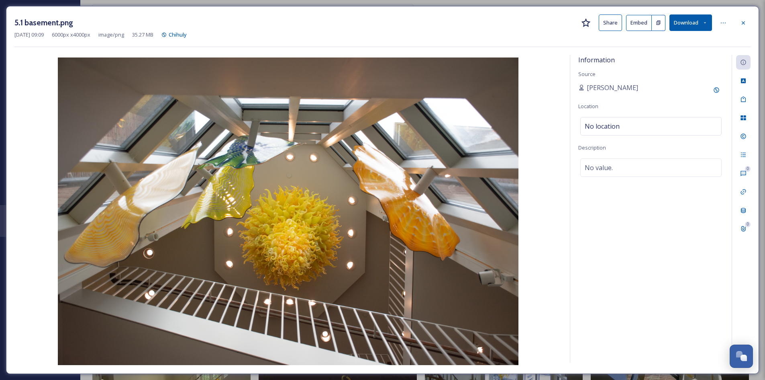
click at [753, 20] on div "5.1 basement.png Share Embed Download [DATE] 09:09 6000 px x 4000 px image/png …" at bounding box center [382, 190] width 753 height 368
click at [745, 20] on icon at bounding box center [744, 23] width 6 height 6
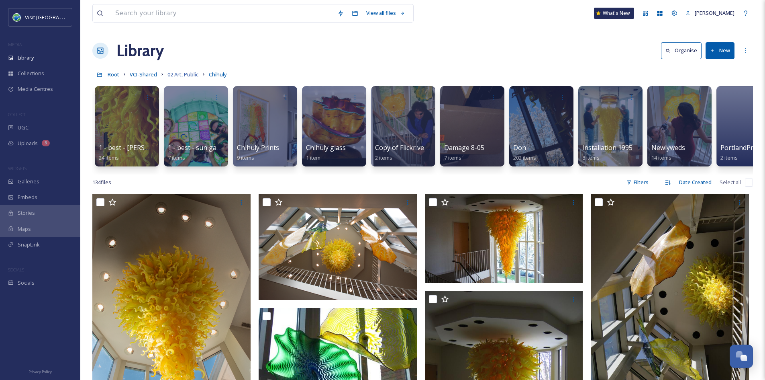
click at [181, 75] on span "02 Art, Public" at bounding box center [183, 74] width 31 height 7
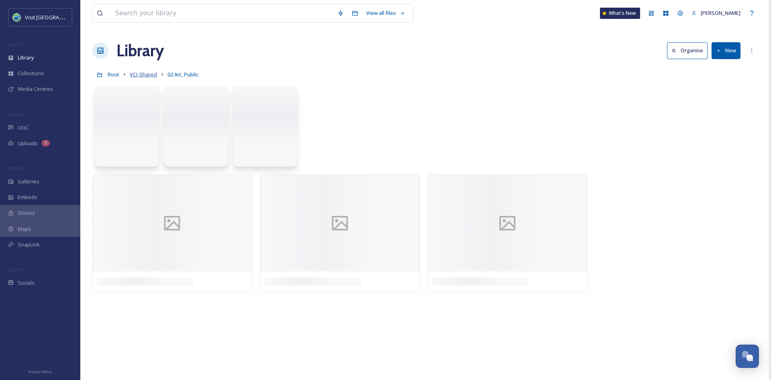
click at [148, 77] on span "VCI-Shared" at bounding box center [143, 74] width 27 height 7
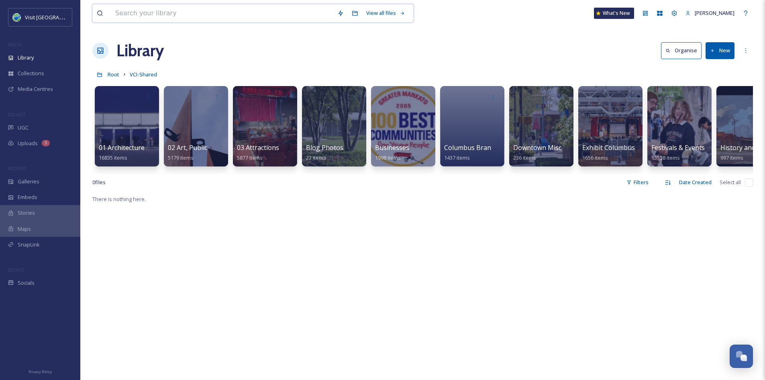
click at [187, 16] on input at bounding box center [222, 13] width 222 height 18
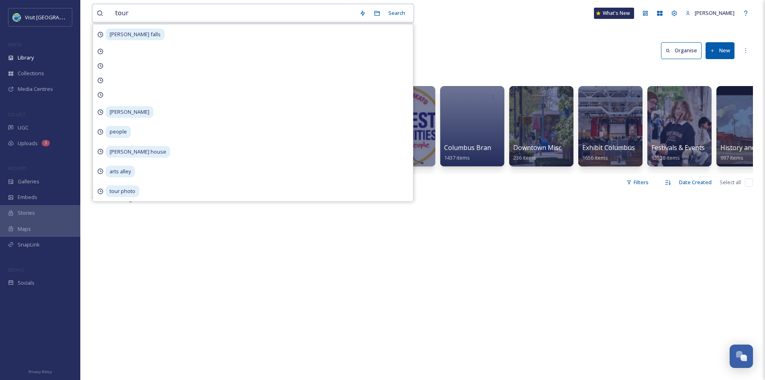
type input "tours"
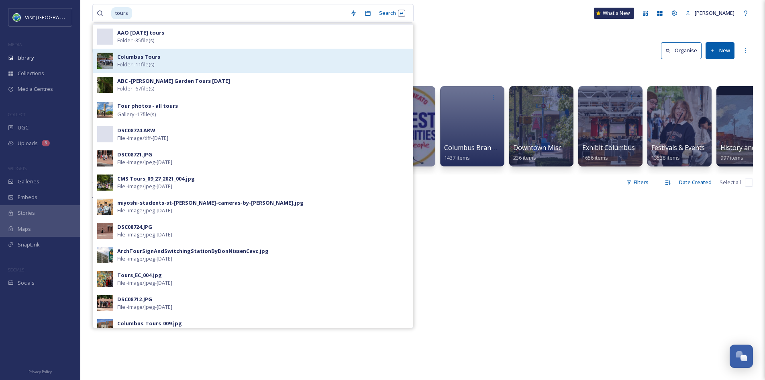
click at [160, 58] on div "Columbus Tours Folder - 11 file(s)" at bounding box center [263, 60] width 292 height 15
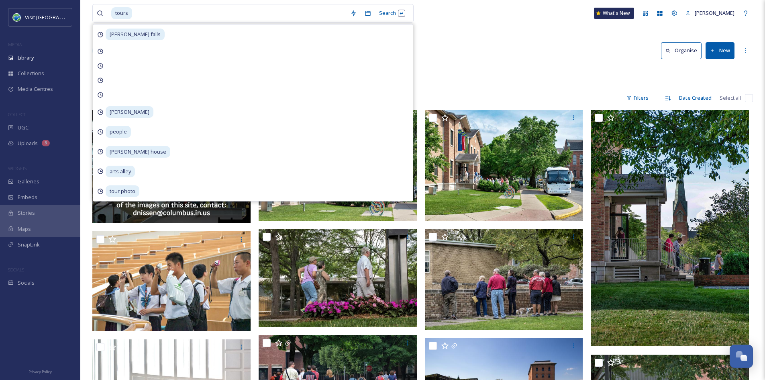
click at [438, 23] on div "tours Search [PERSON_NAME] falls [PERSON_NAME] people [PERSON_NAME] house arts …" at bounding box center [422, 13] width 661 height 27
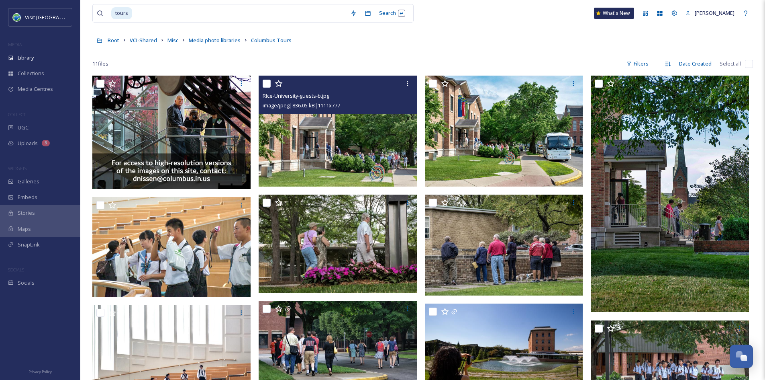
scroll to position [34, 0]
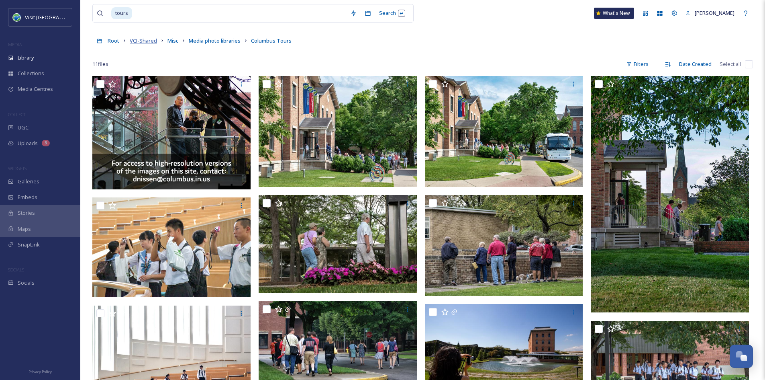
click at [149, 39] on span "VCI-Shared" at bounding box center [143, 40] width 27 height 7
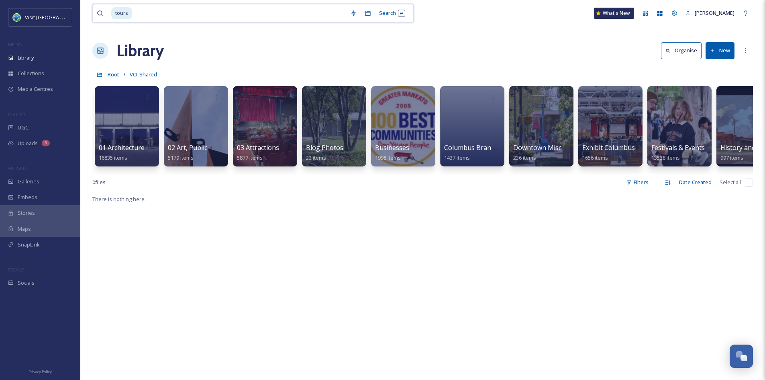
click at [181, 13] on input at bounding box center [239, 13] width 213 height 18
click at [263, 147] on span "03 Attractions" at bounding box center [258, 147] width 43 height 9
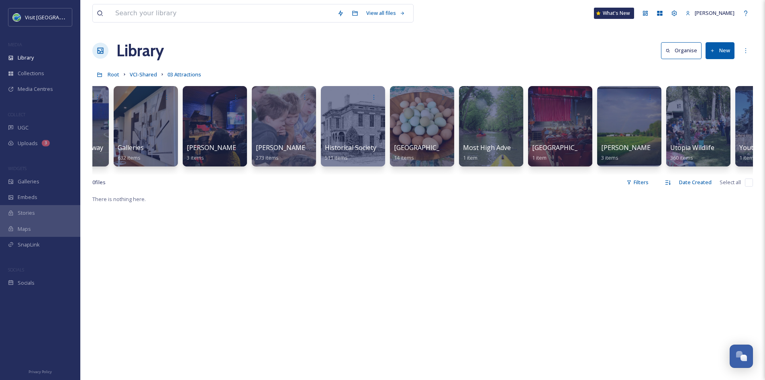
scroll to position [0, 666]
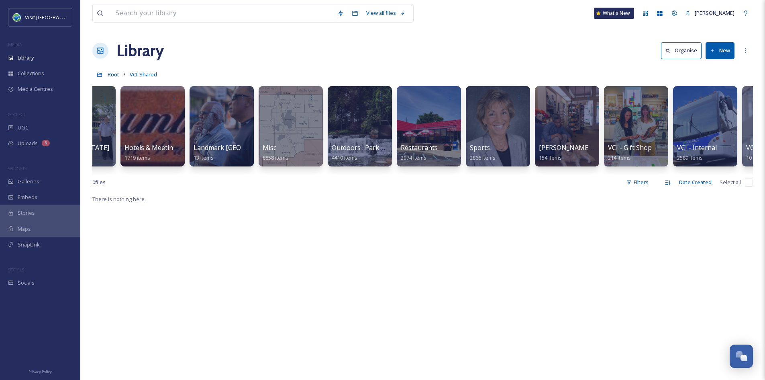
scroll to position [0, 790]
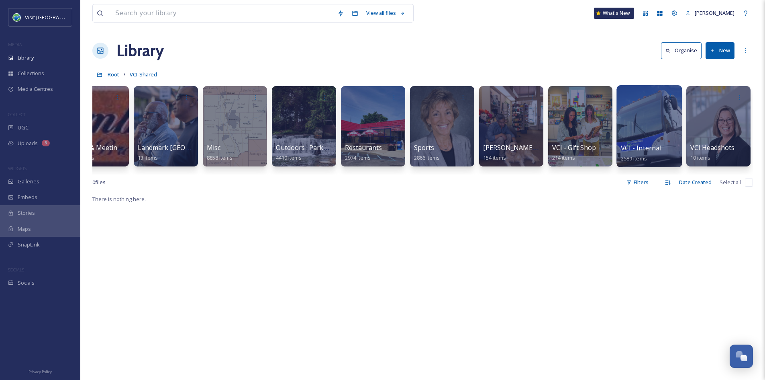
click at [636, 132] on div at bounding box center [649, 126] width 65 height 82
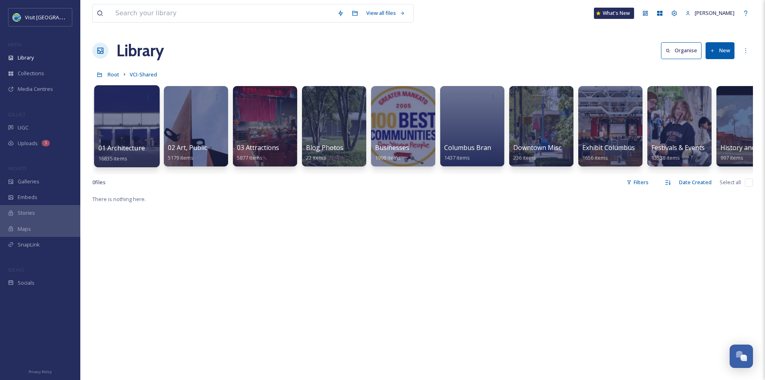
click at [137, 131] on div at bounding box center [126, 126] width 65 height 82
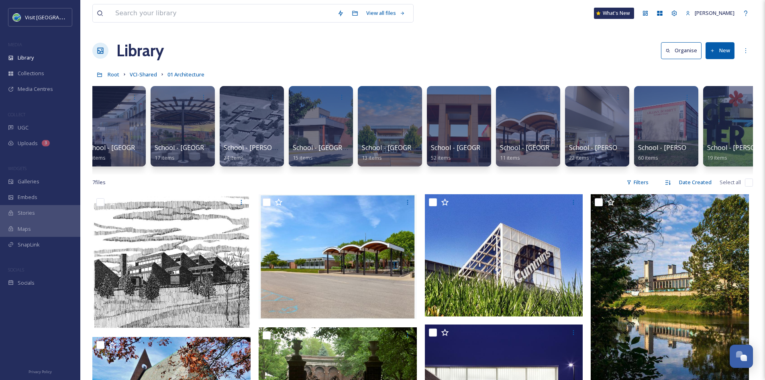
scroll to position [0, 8116]
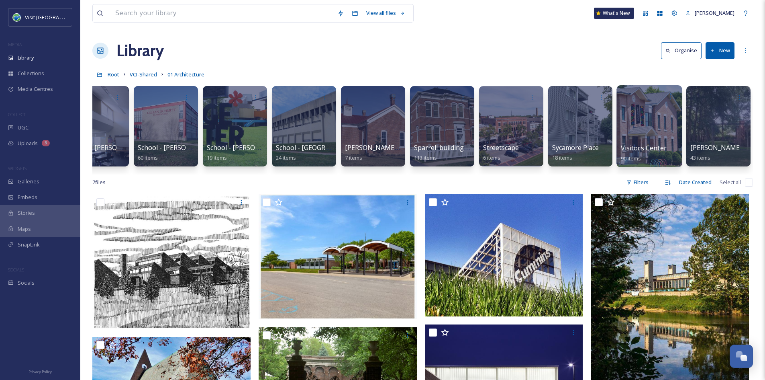
click at [642, 131] on div at bounding box center [649, 126] width 65 height 82
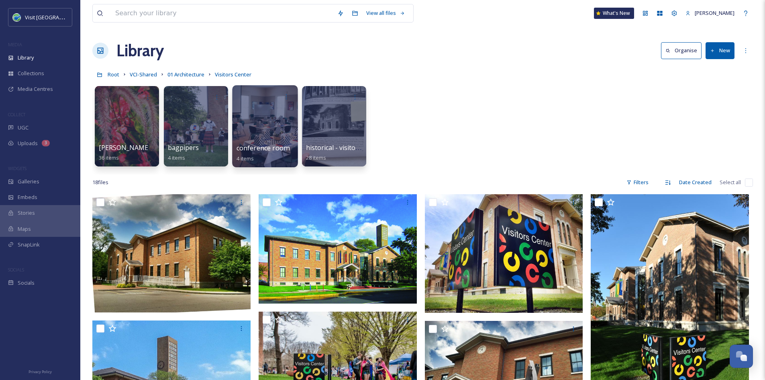
click at [270, 147] on span "conference room" at bounding box center [263, 147] width 53 height 9
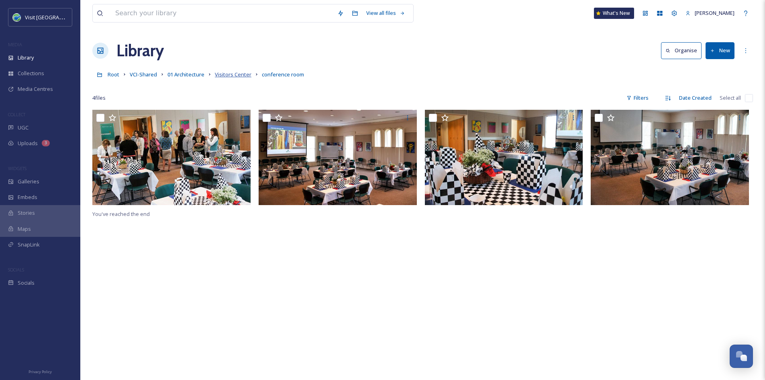
click at [229, 74] on span "Visitors Center" at bounding box center [233, 74] width 37 height 7
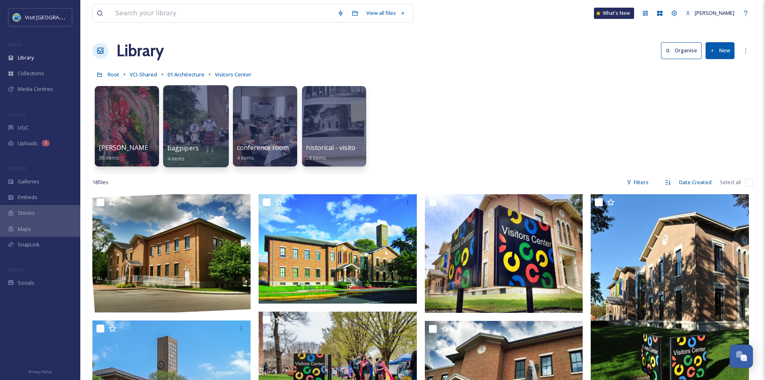
click at [190, 162] on div "bagpipers 4 items" at bounding box center [196, 153] width 57 height 20
click at [187, 138] on div at bounding box center [195, 126] width 65 height 82
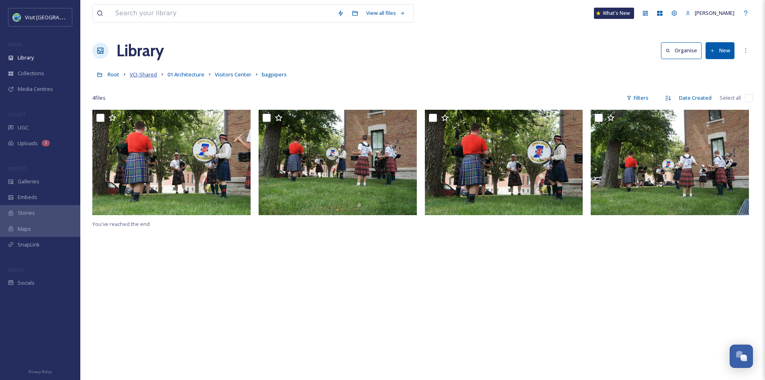
click at [148, 74] on span "VCI-Shared" at bounding box center [143, 74] width 27 height 7
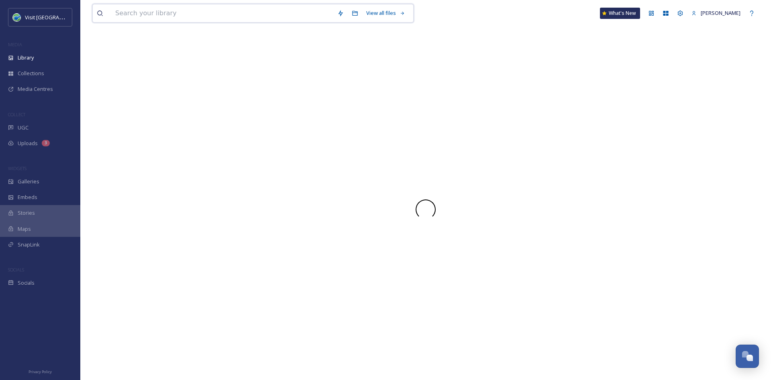
click at [164, 14] on input at bounding box center [222, 13] width 222 height 18
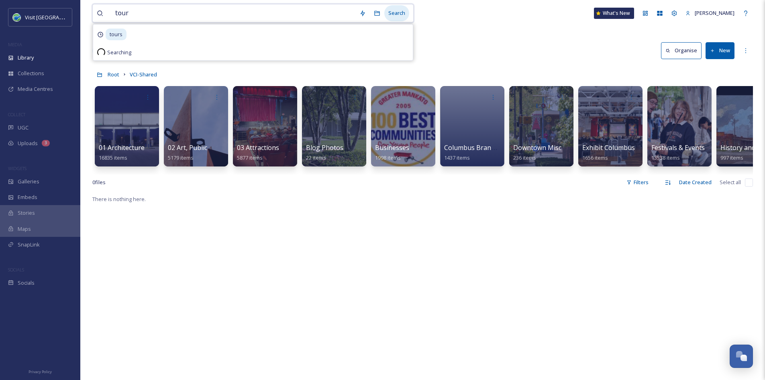
type input "tour"
click at [403, 10] on div "Search" at bounding box center [397, 13] width 25 height 16
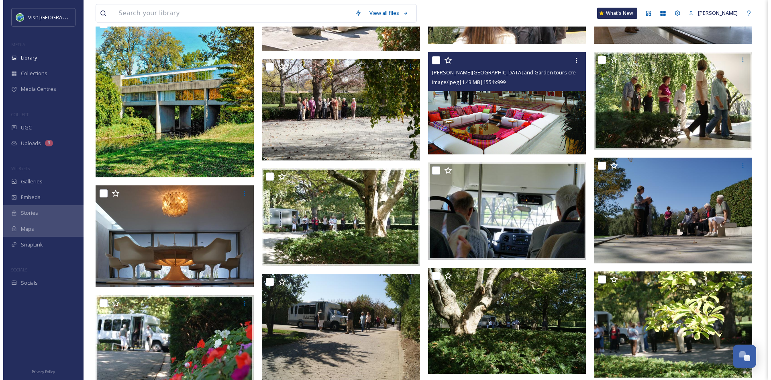
scroll to position [2267, 0]
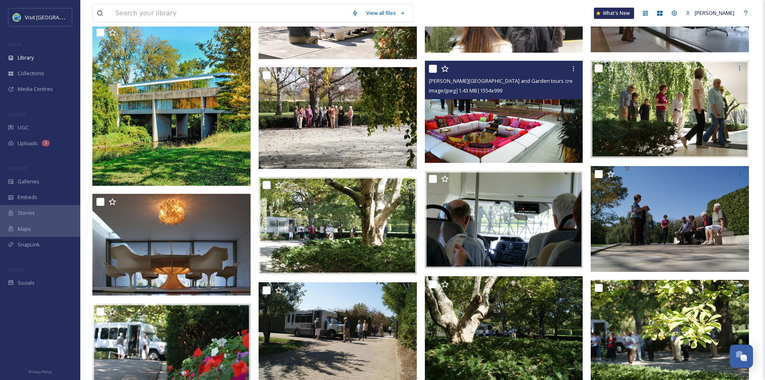
click at [518, 131] on img at bounding box center [504, 112] width 158 height 102
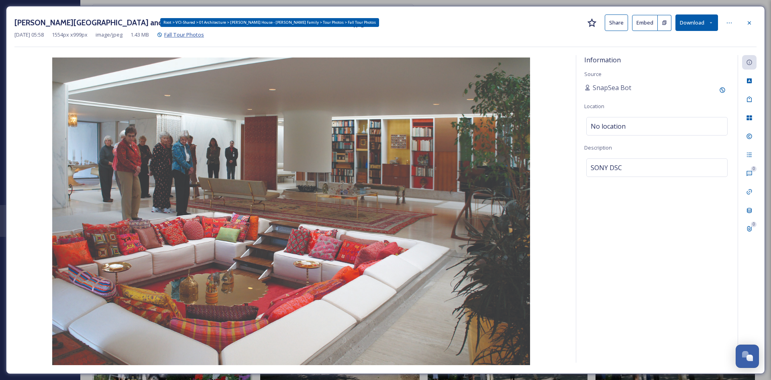
click at [192, 32] on span "Fall Tour Photos" at bounding box center [184, 34] width 40 height 7
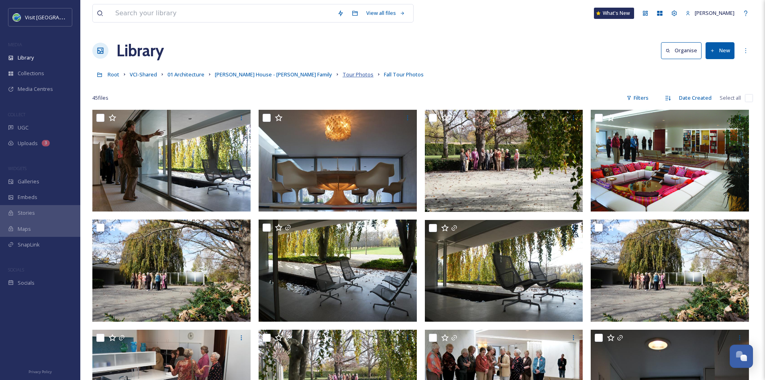
click at [343, 77] on span "Tour Photos" at bounding box center [358, 74] width 31 height 7
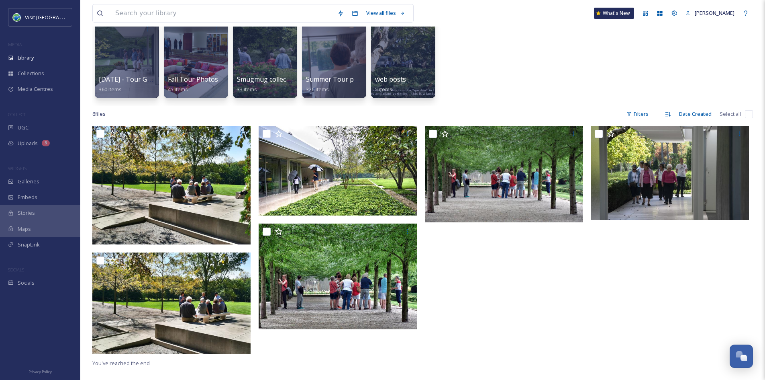
scroll to position [68, 0]
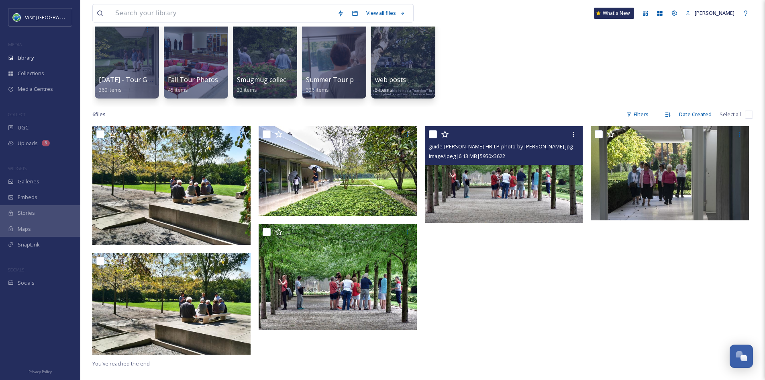
click at [507, 198] on img at bounding box center [504, 174] width 158 height 96
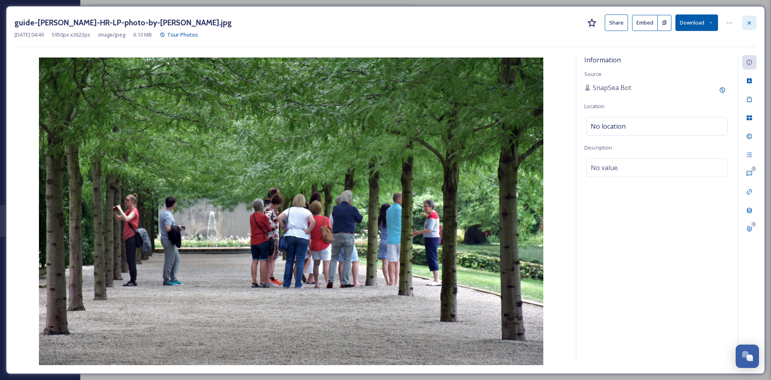
click at [747, 26] on div at bounding box center [750, 23] width 14 height 14
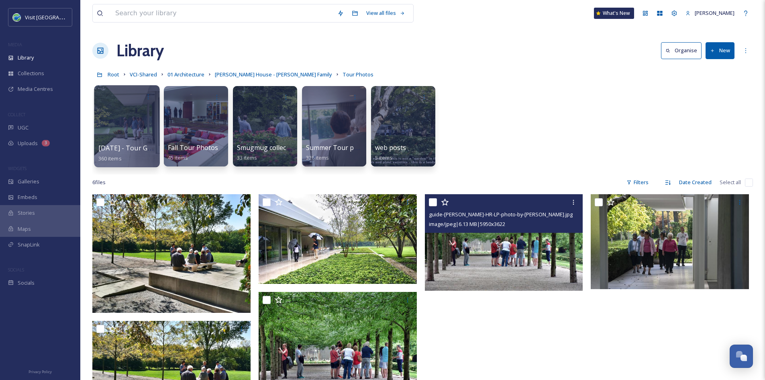
click at [133, 137] on div at bounding box center [126, 126] width 65 height 82
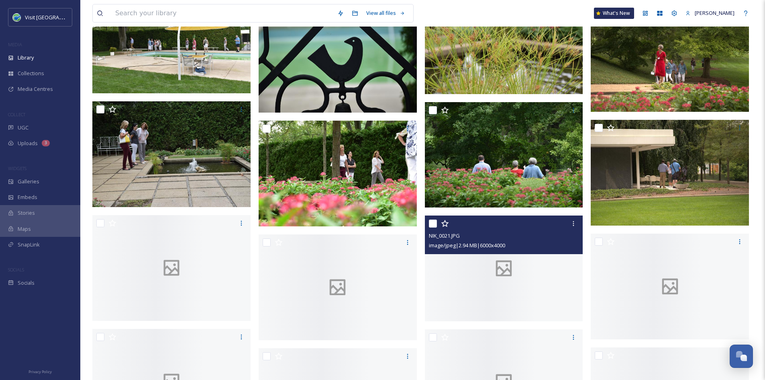
scroll to position [5110, 0]
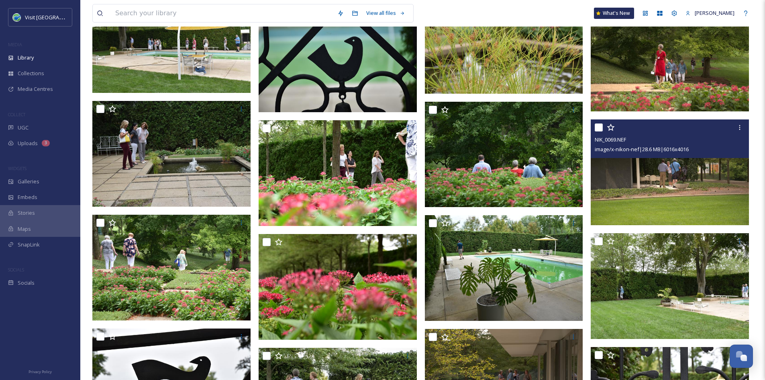
click at [675, 172] on img at bounding box center [670, 172] width 158 height 106
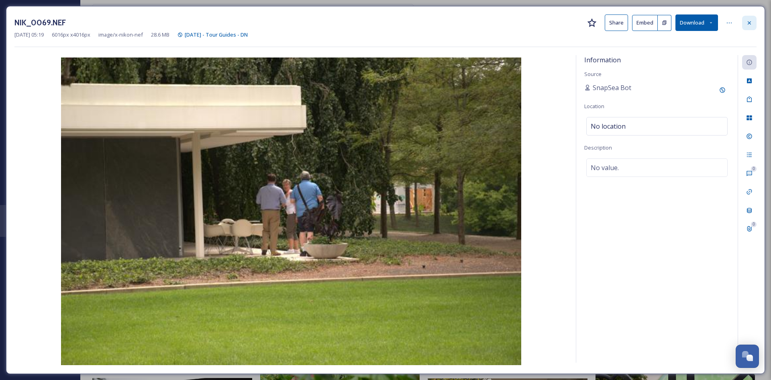
click at [749, 23] on icon at bounding box center [749, 22] width 3 height 3
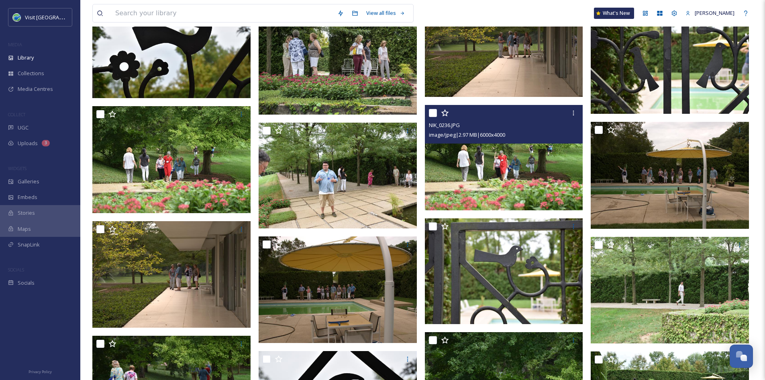
scroll to position [5415, 0]
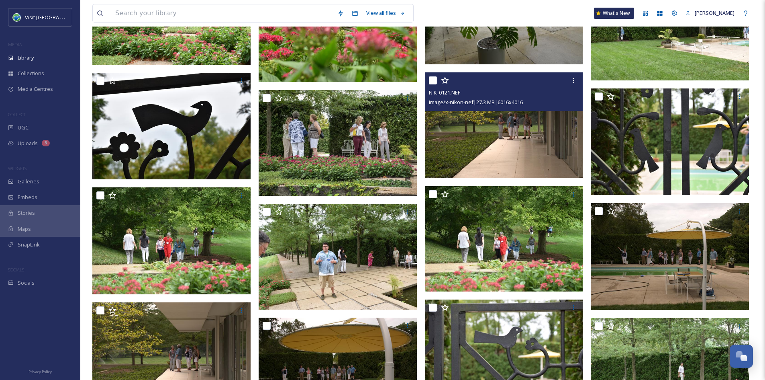
click at [506, 152] on img at bounding box center [504, 125] width 158 height 106
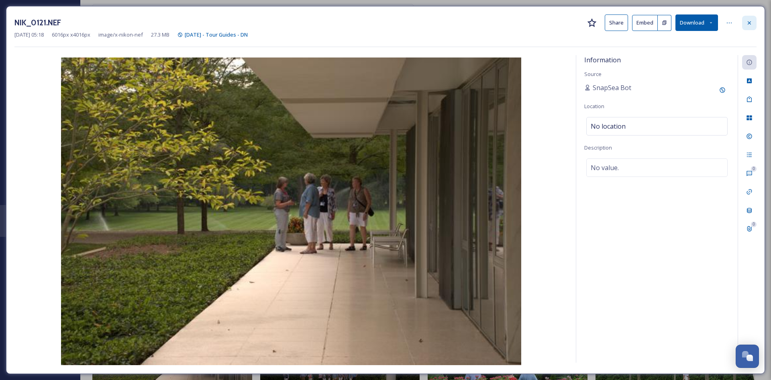
click at [753, 22] on icon at bounding box center [750, 23] width 6 height 6
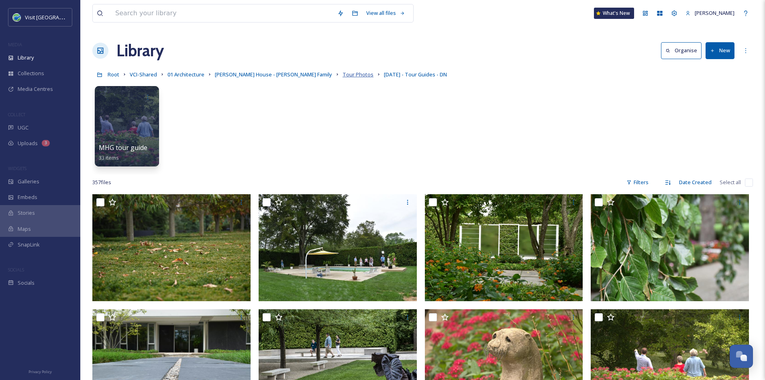
click at [343, 76] on span "Tour Photos" at bounding box center [358, 74] width 31 height 7
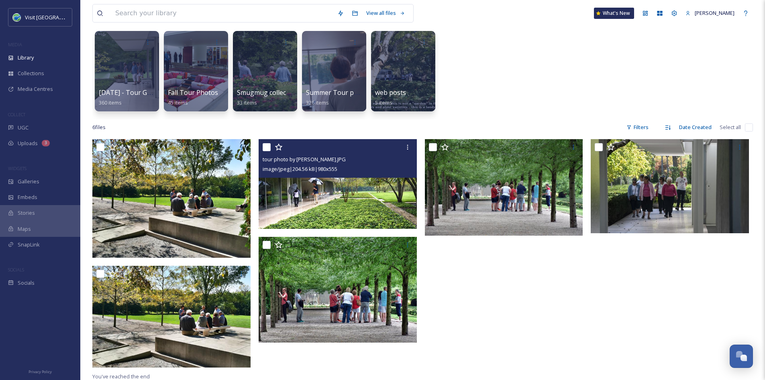
scroll to position [55, 0]
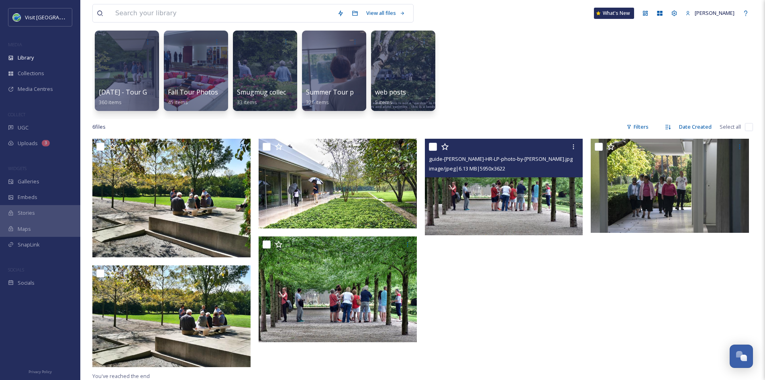
click at [506, 219] on img at bounding box center [504, 187] width 158 height 96
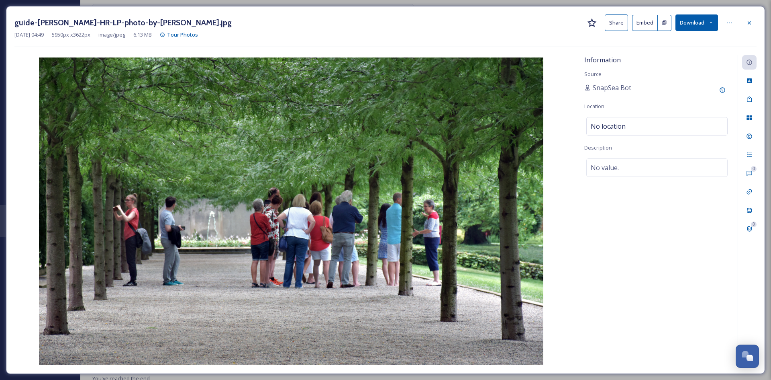
click at [618, 18] on button "Share" at bounding box center [616, 22] width 23 height 16
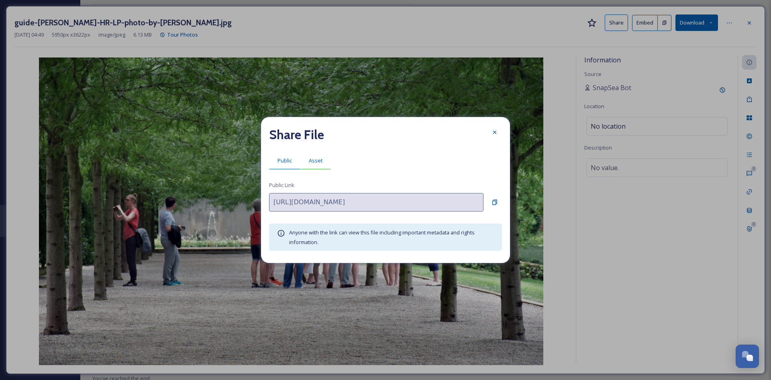
click at [317, 162] on span "Asset" at bounding box center [316, 161] width 14 height 8
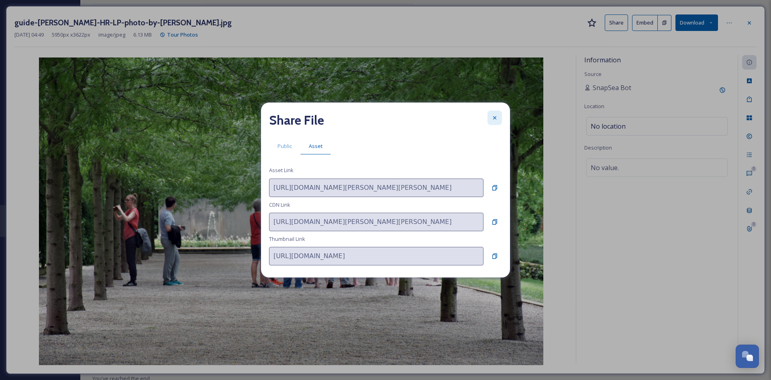
click at [494, 117] on icon at bounding box center [494, 117] width 3 height 3
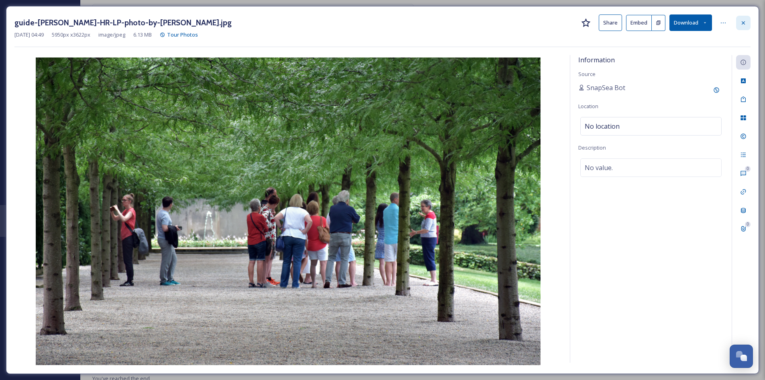
click at [747, 23] on icon at bounding box center [744, 23] width 6 height 6
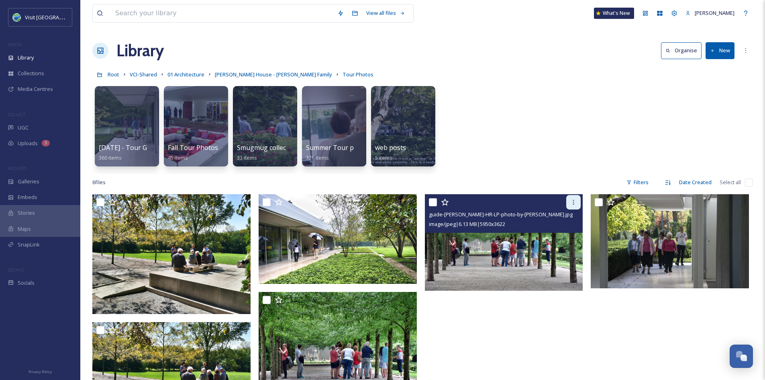
click at [577, 205] on icon at bounding box center [574, 202] width 6 height 6
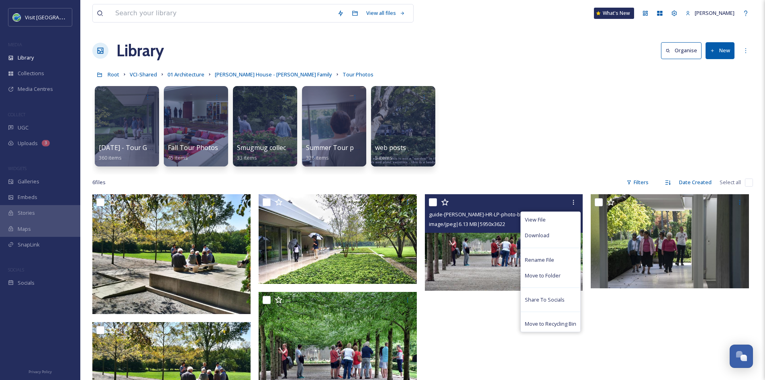
click at [467, 266] on img at bounding box center [504, 242] width 158 height 96
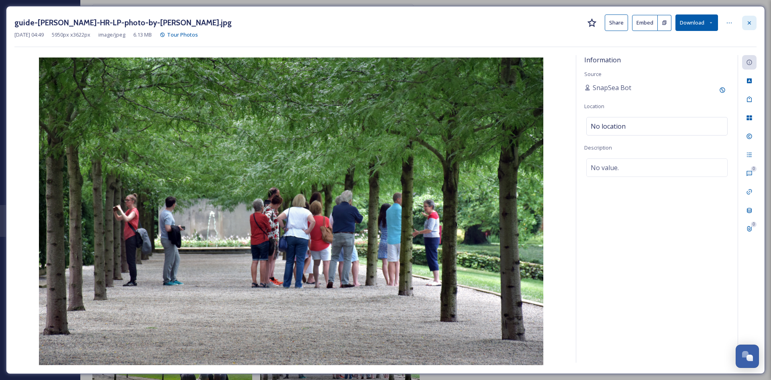
click at [756, 26] on div at bounding box center [750, 23] width 14 height 14
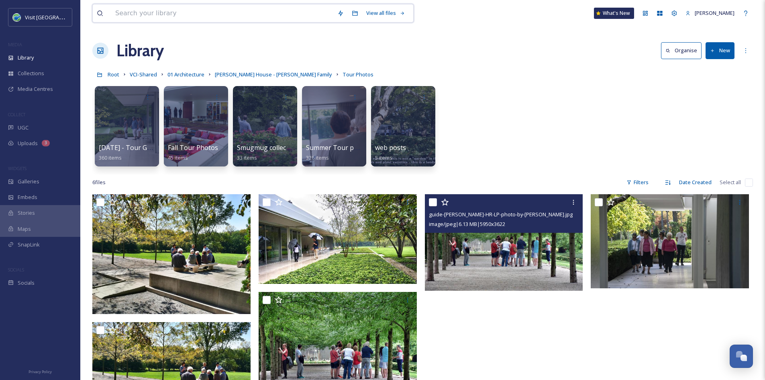
click at [177, 13] on input at bounding box center [222, 13] width 222 height 18
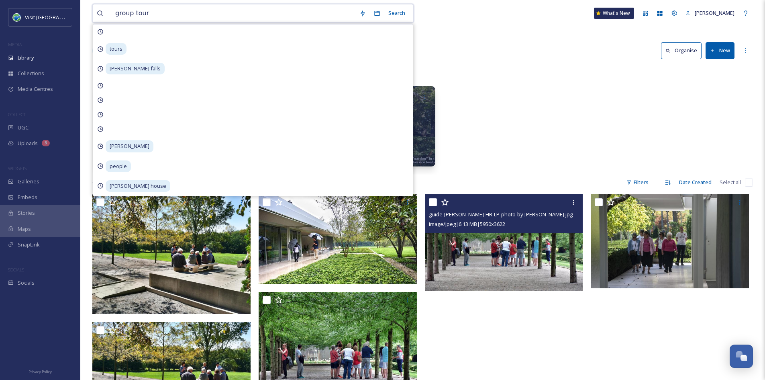
type input "group tours"
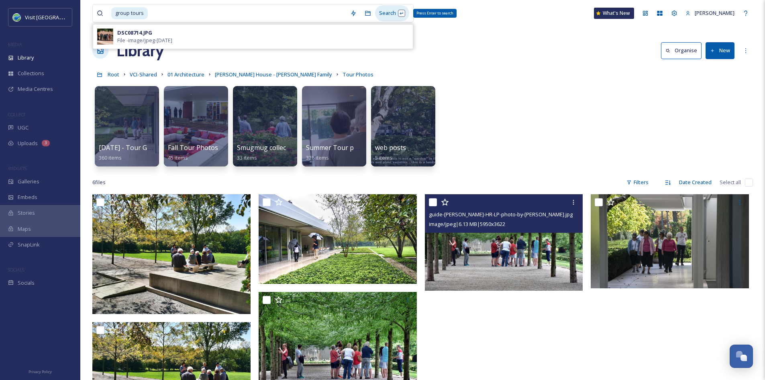
click at [388, 16] on div "Search Press Enter to search" at bounding box center [392, 13] width 34 height 16
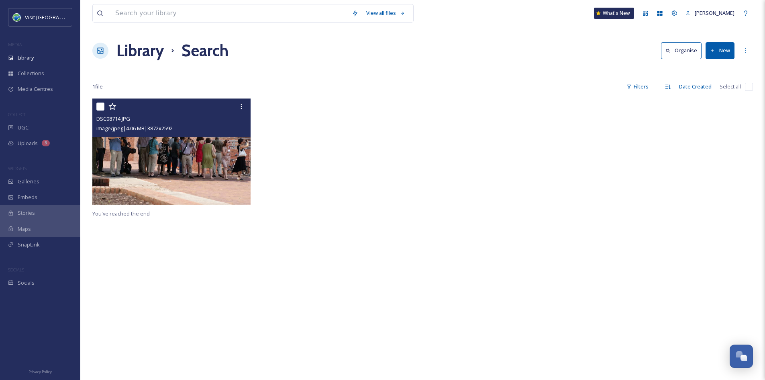
click at [211, 159] on img at bounding box center [171, 151] width 158 height 106
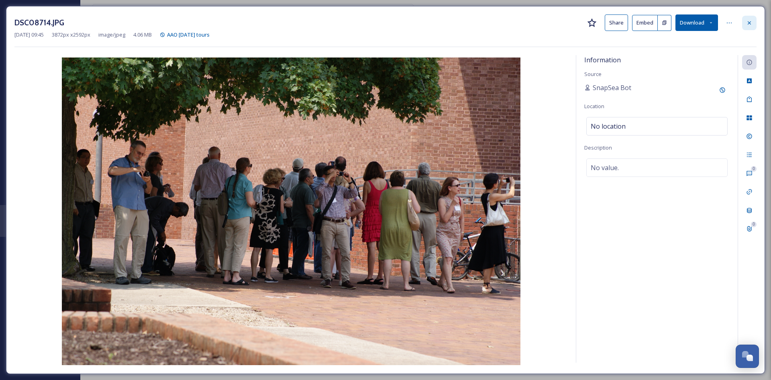
click at [755, 26] on div at bounding box center [750, 23] width 14 height 14
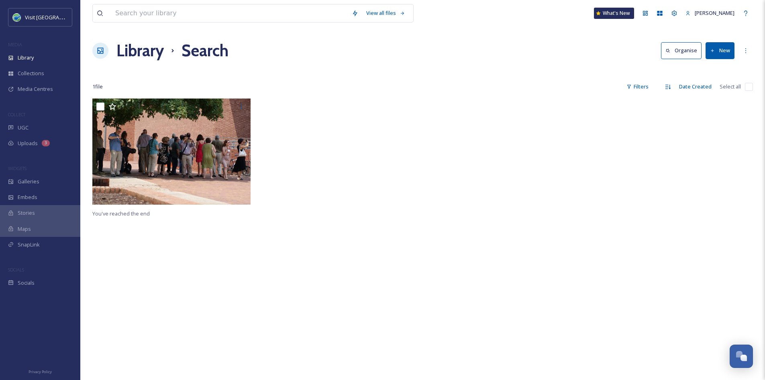
click at [136, 55] on h1 "Library" at bounding box center [140, 51] width 47 height 24
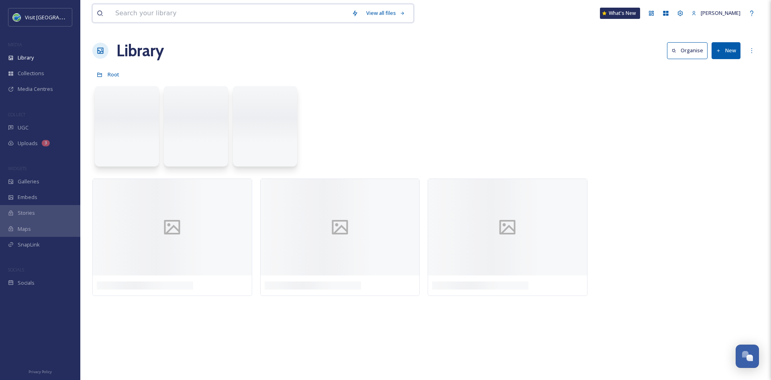
click at [148, 12] on input at bounding box center [229, 13] width 237 height 18
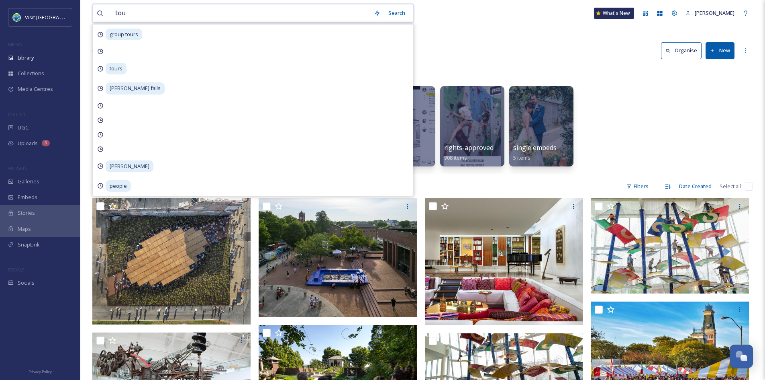
type input "tour"
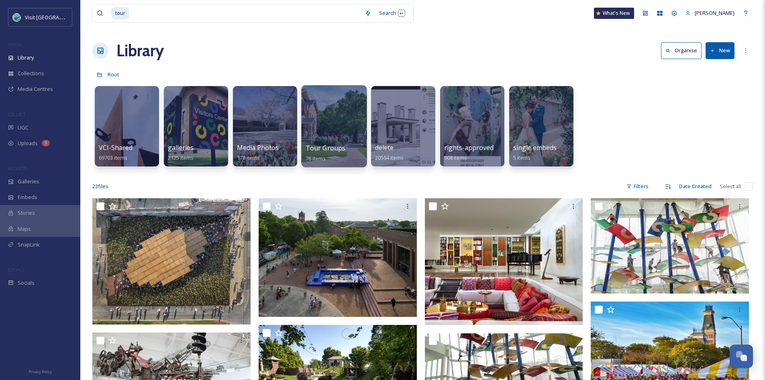
click at [333, 143] on div at bounding box center [333, 126] width 65 height 82
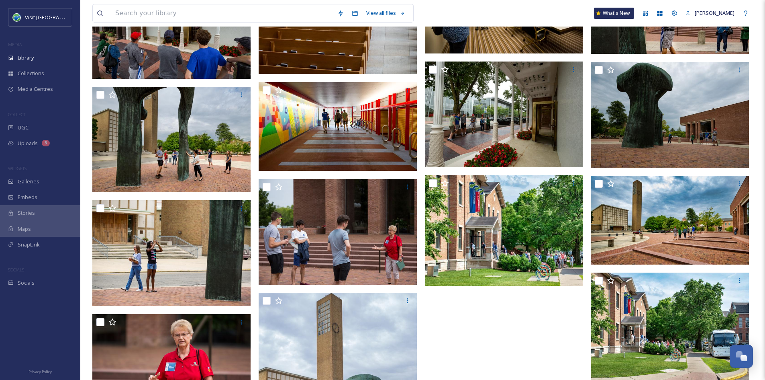
scroll to position [1947, 0]
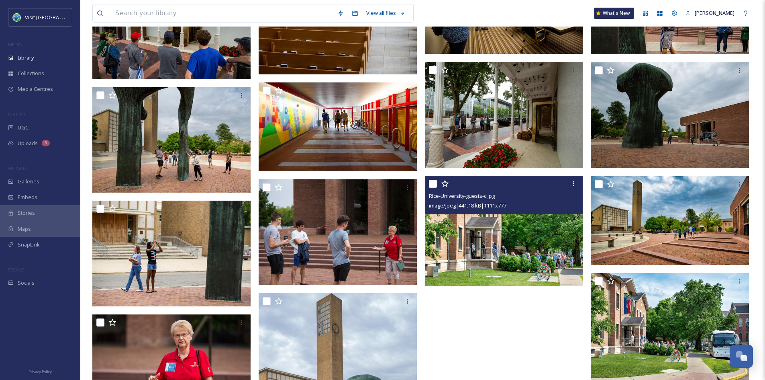
click at [526, 241] on img at bounding box center [504, 230] width 158 height 111
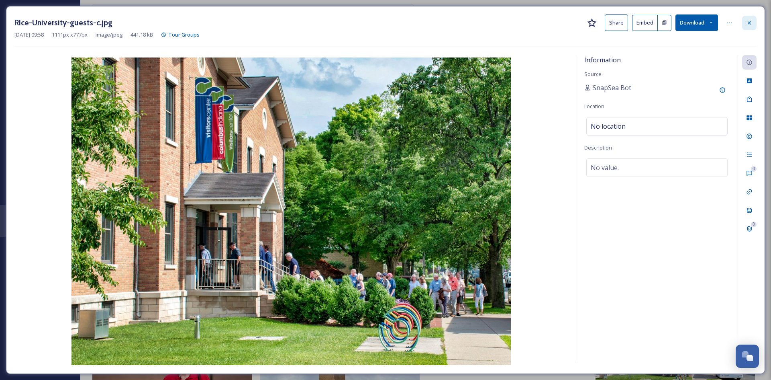
click at [753, 23] on div at bounding box center [750, 23] width 14 height 14
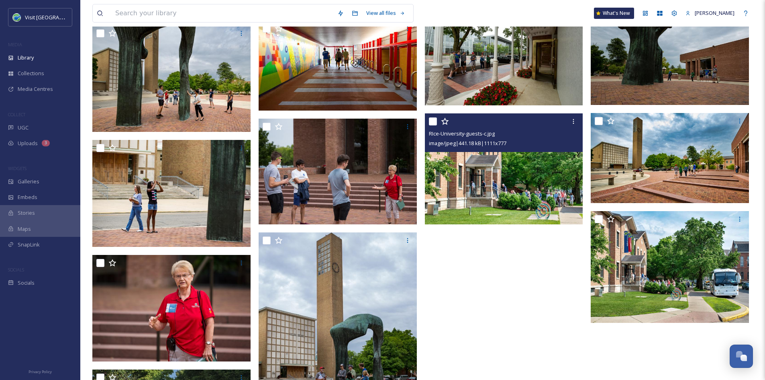
scroll to position [2026, 0]
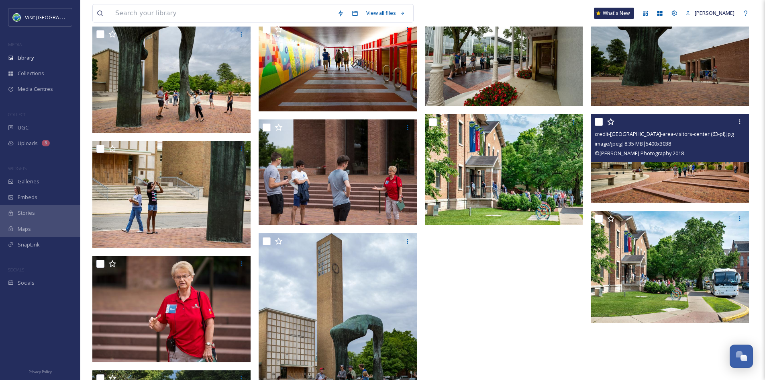
click at [674, 178] on img at bounding box center [670, 158] width 158 height 89
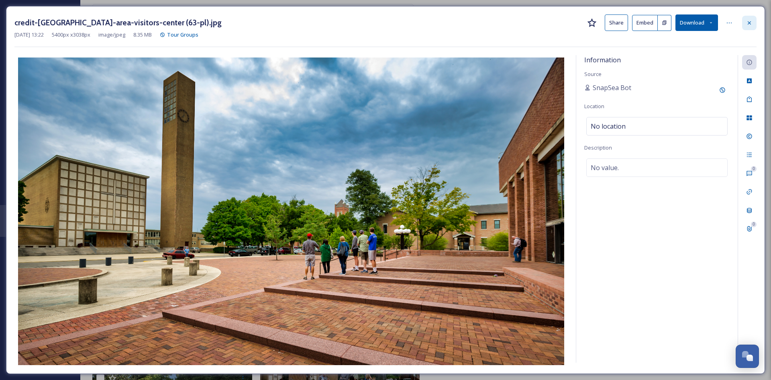
click at [751, 25] on icon at bounding box center [750, 23] width 6 height 6
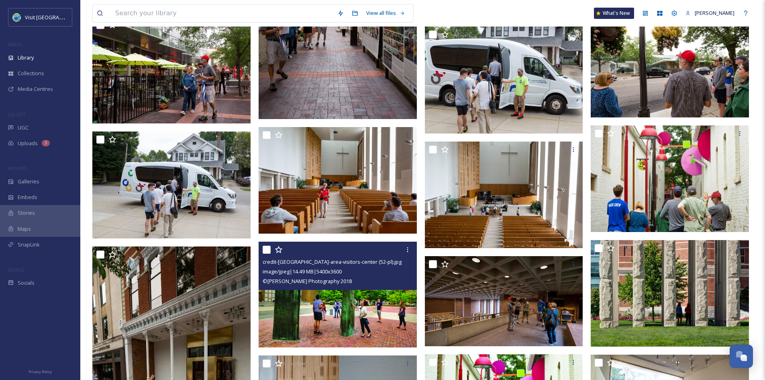
scroll to position [1444, 0]
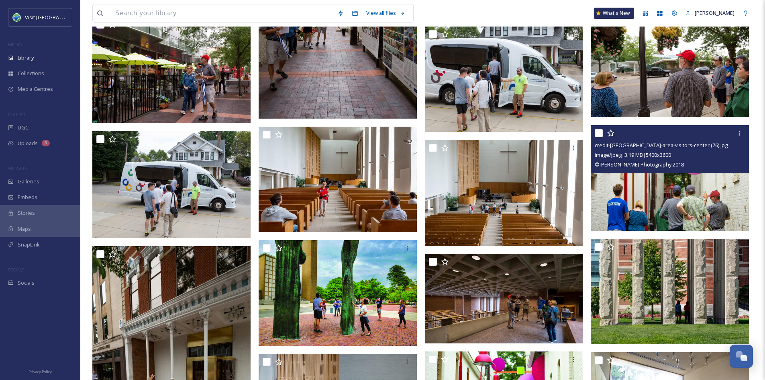
click at [645, 200] on img at bounding box center [670, 178] width 158 height 106
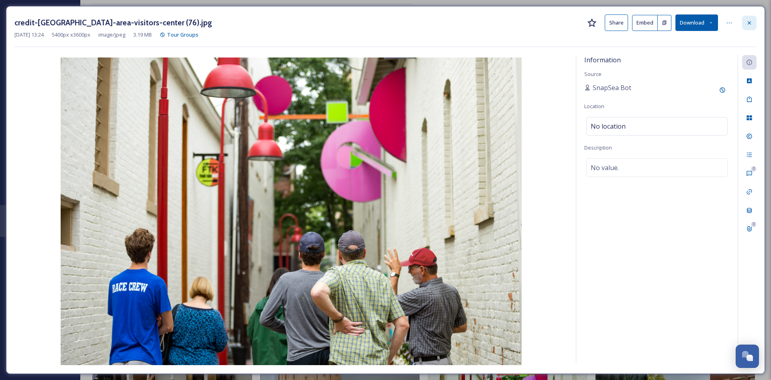
click at [750, 23] on icon at bounding box center [749, 22] width 3 height 3
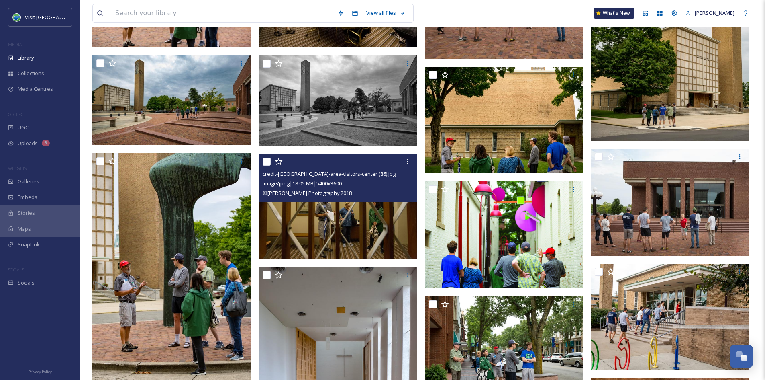
scroll to position [843, 0]
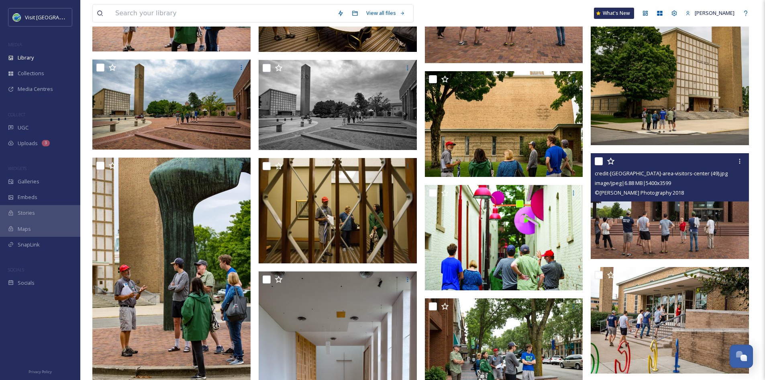
click at [636, 231] on img at bounding box center [670, 206] width 158 height 106
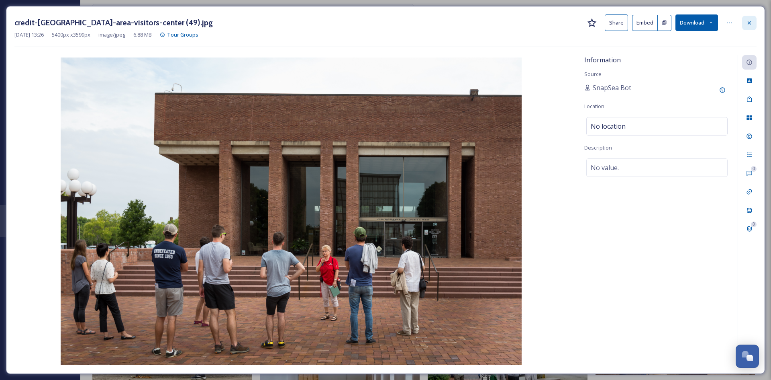
click at [751, 18] on div at bounding box center [750, 23] width 14 height 14
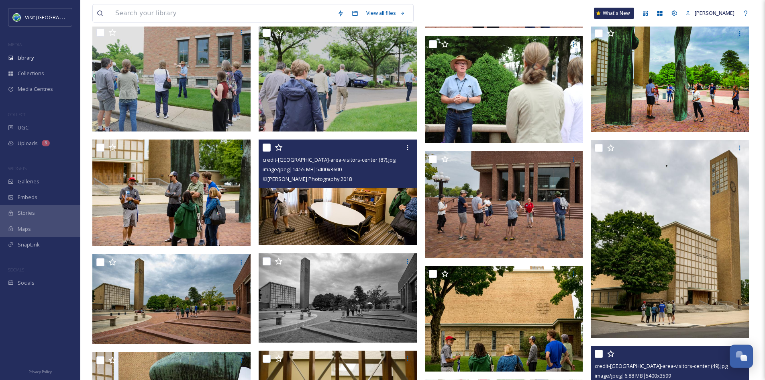
scroll to position [647, 0]
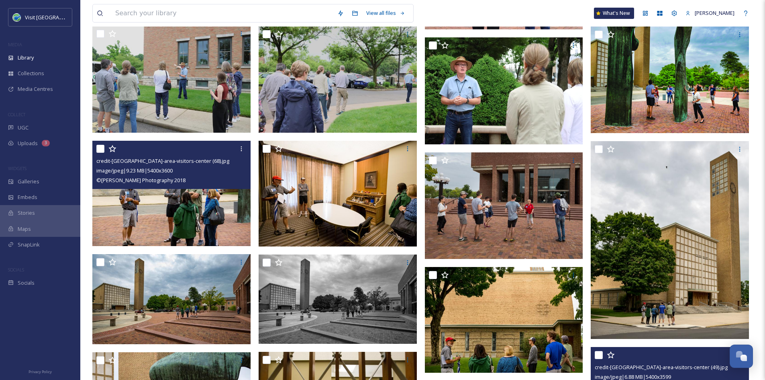
click at [204, 205] on img at bounding box center [171, 194] width 158 height 106
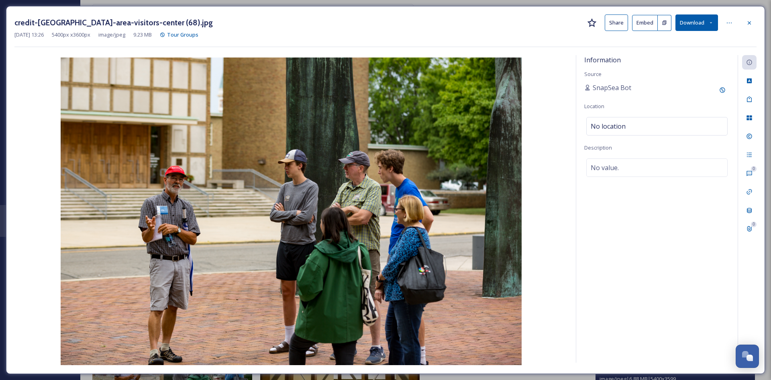
click at [616, 26] on button "Share" at bounding box center [616, 22] width 23 height 16
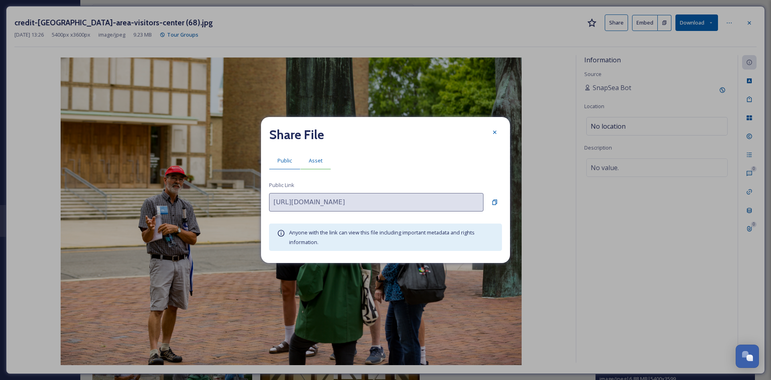
click at [321, 160] on span "Asset" at bounding box center [316, 161] width 14 height 8
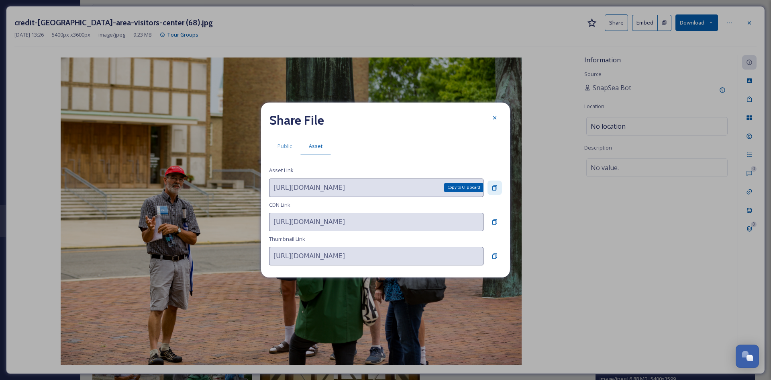
click at [497, 184] on icon at bounding box center [495, 187] width 6 height 6
click at [493, 117] on icon at bounding box center [495, 118] width 6 height 6
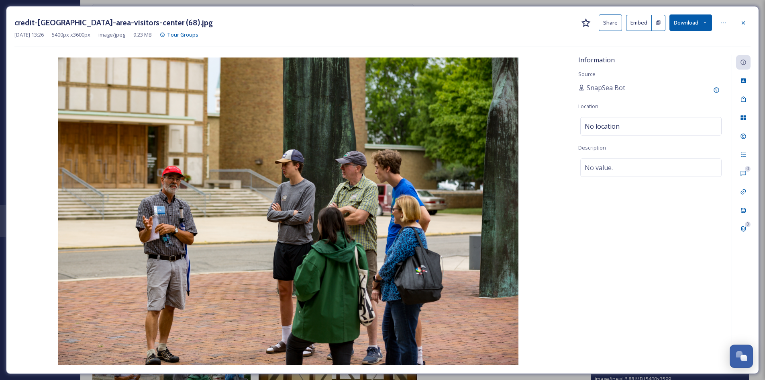
click at [733, 27] on div "credit-[GEOGRAPHIC_DATA]-area-visitors-center (68).jpg Share Embed Download" at bounding box center [382, 22] width 736 height 16
click at [745, 25] on icon at bounding box center [744, 23] width 6 height 6
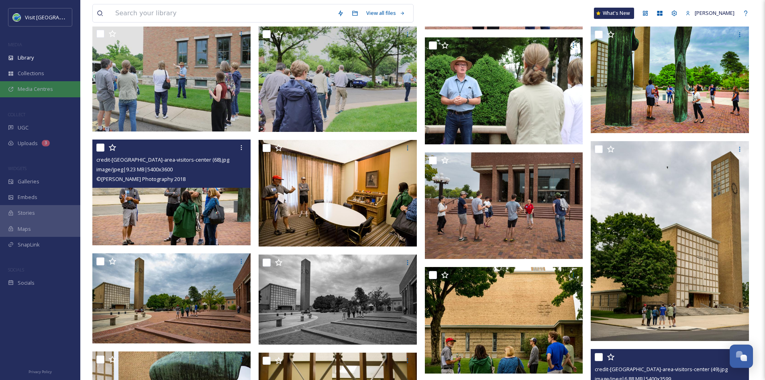
click at [19, 84] on div "Media Centres" at bounding box center [40, 89] width 80 height 16
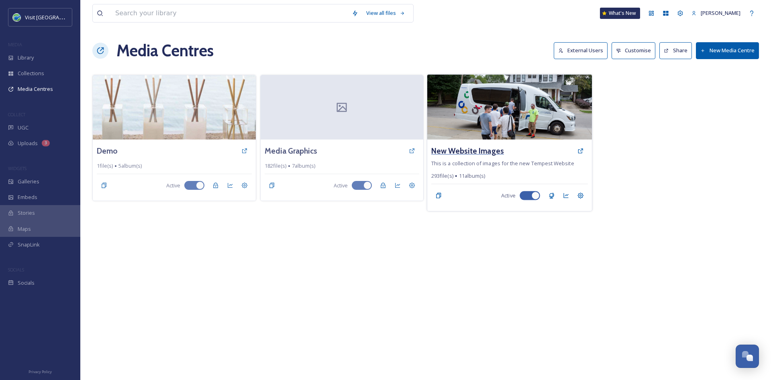
click at [452, 154] on h3 "New Website Images" at bounding box center [468, 151] width 73 height 12
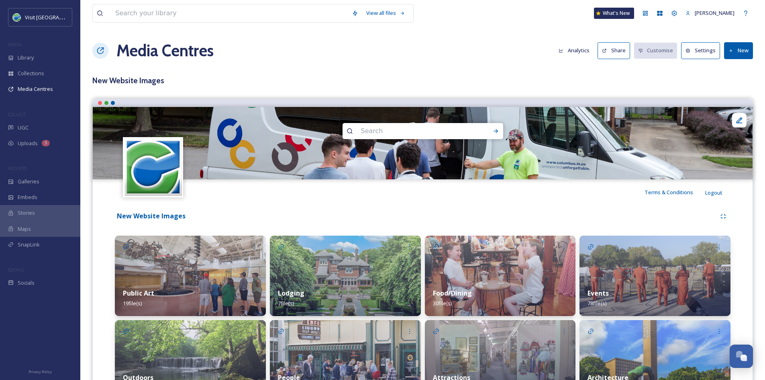
scroll to position [137, 0]
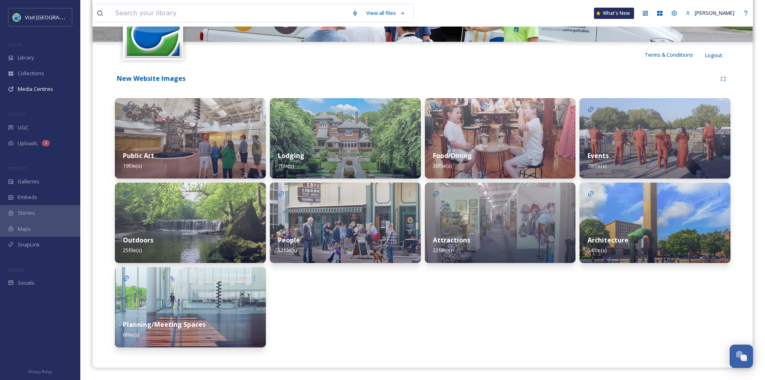
click at [172, 326] on strong "Planning/Meeting Spaces" at bounding box center [164, 324] width 83 height 9
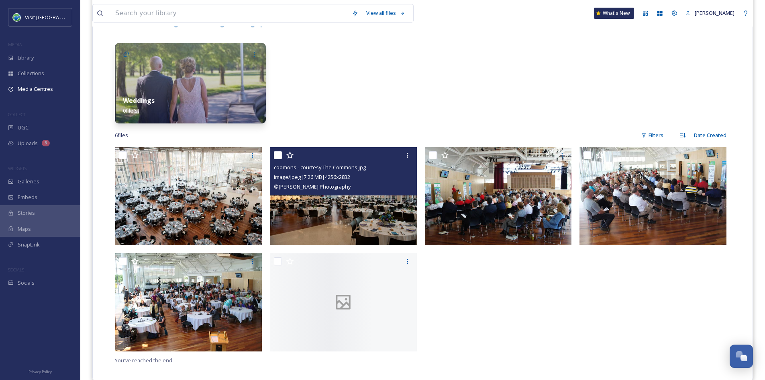
scroll to position [196, 0]
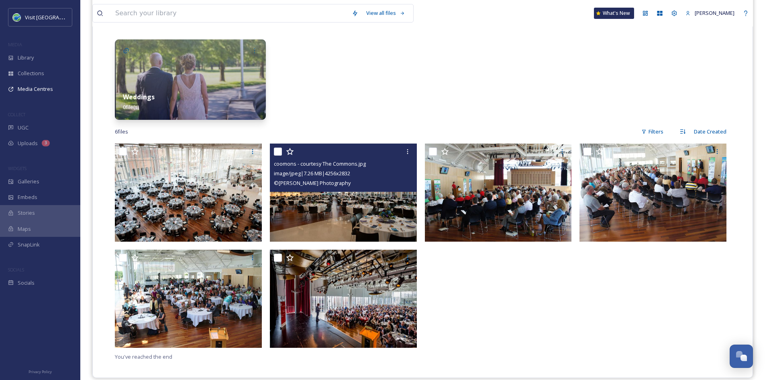
click at [350, 208] on img at bounding box center [343, 192] width 147 height 98
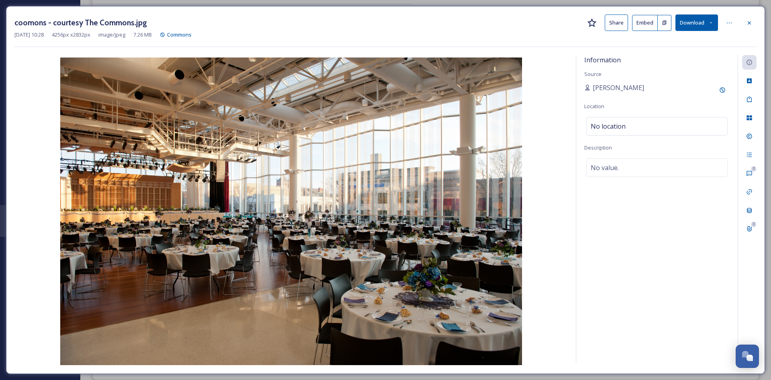
click at [618, 20] on button "Share" at bounding box center [616, 22] width 23 height 16
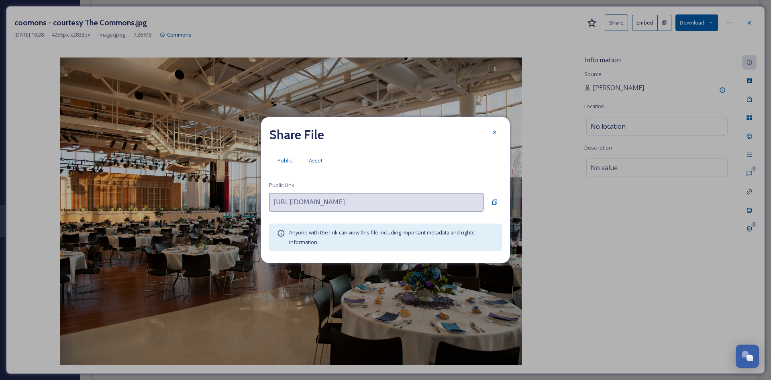
click at [315, 162] on span "Asset" at bounding box center [316, 161] width 14 height 8
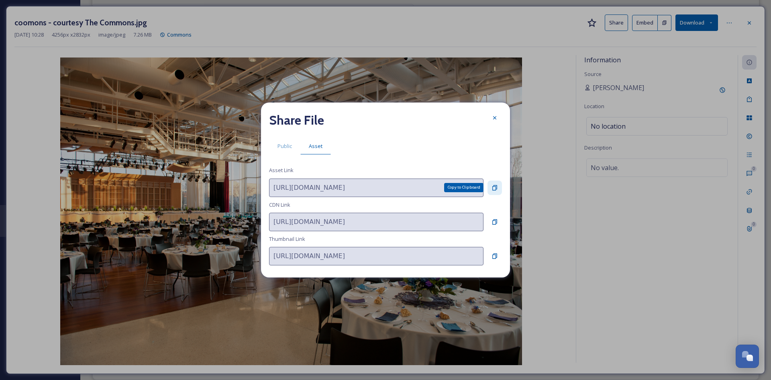
click at [496, 188] on icon at bounding box center [495, 187] width 5 height 5
click at [498, 117] on icon at bounding box center [495, 118] width 6 height 6
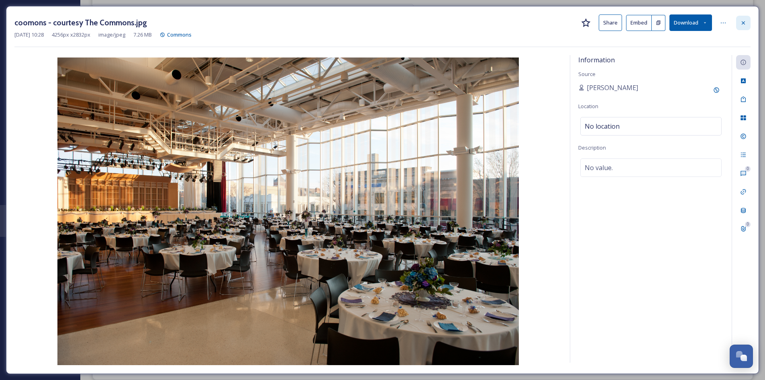
click at [743, 25] on icon at bounding box center [744, 23] width 6 height 6
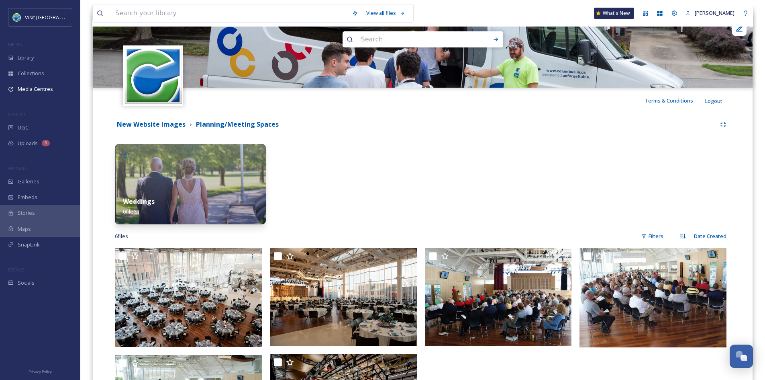
scroll to position [91, 0]
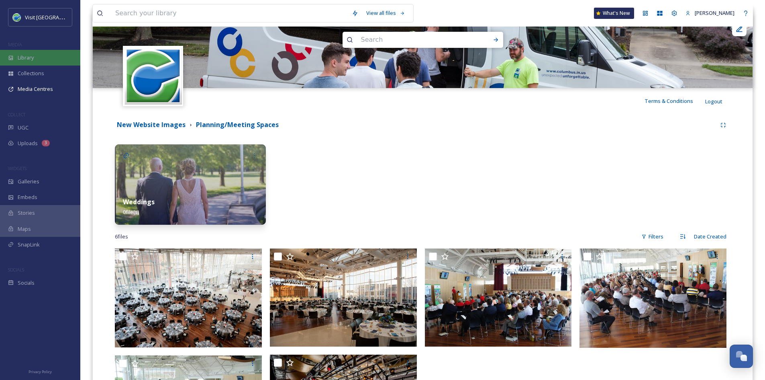
click at [24, 57] on span "Library" at bounding box center [26, 58] width 16 height 8
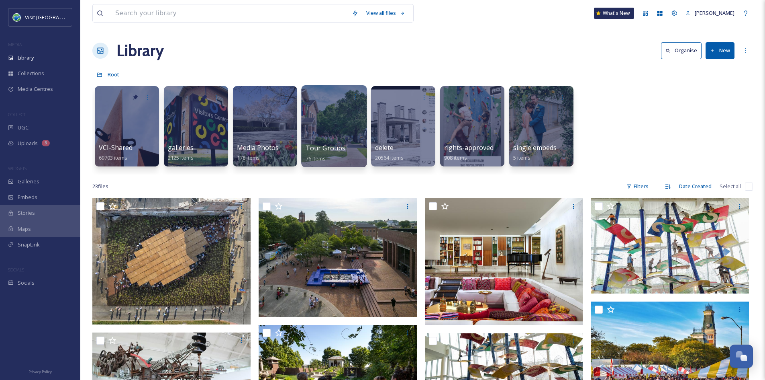
click at [349, 139] on div at bounding box center [333, 126] width 65 height 82
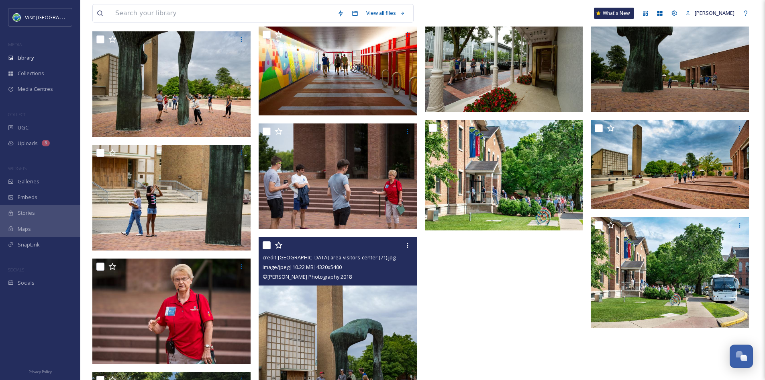
scroll to position [2008, 0]
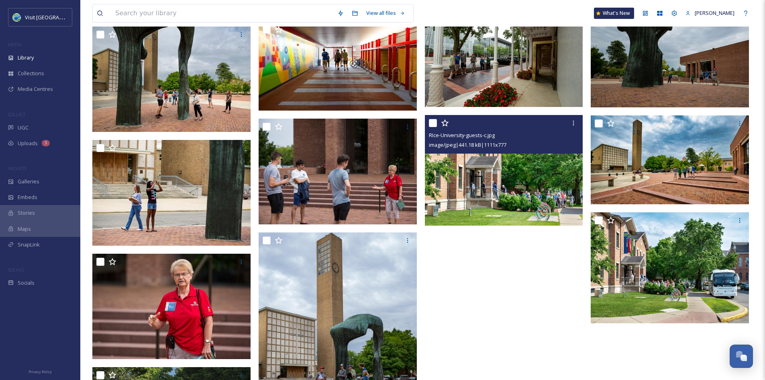
click at [490, 176] on img at bounding box center [504, 170] width 158 height 111
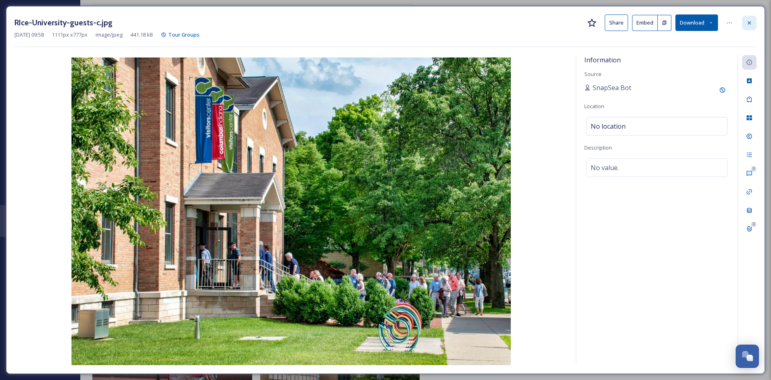
click at [748, 22] on icon at bounding box center [750, 23] width 6 height 6
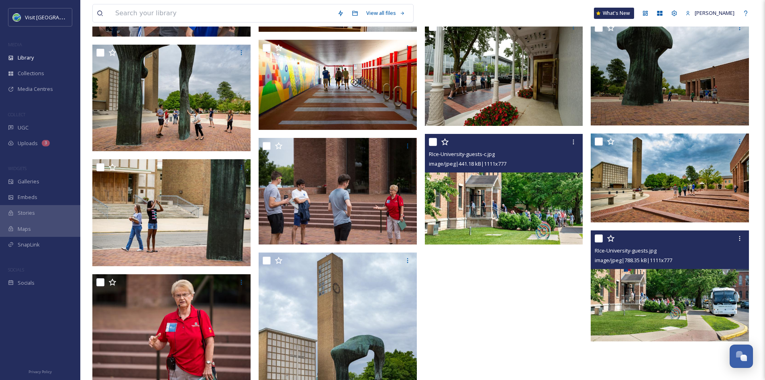
click at [676, 317] on img at bounding box center [670, 285] width 158 height 111
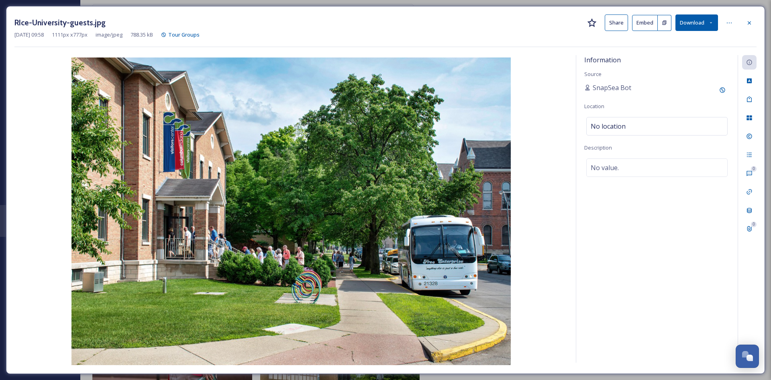
click at [615, 26] on button "Share" at bounding box center [616, 22] width 23 height 16
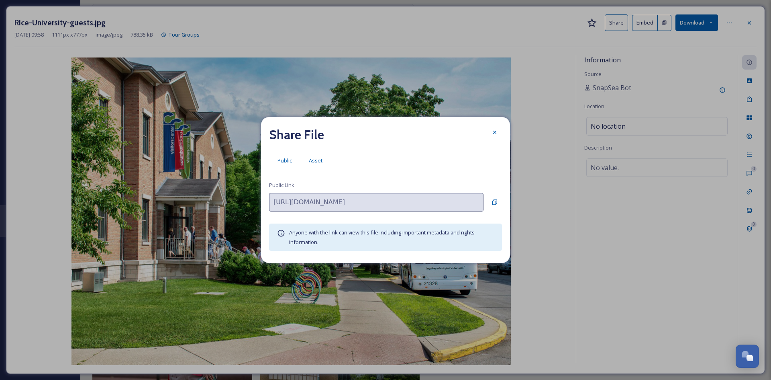
click at [319, 162] on span "Asset" at bounding box center [316, 161] width 14 height 8
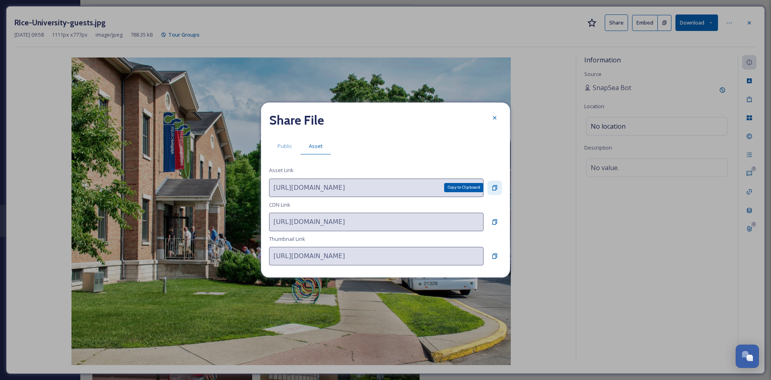
click at [497, 188] on icon at bounding box center [495, 187] width 6 height 6
click at [494, 119] on icon at bounding box center [495, 118] width 6 height 6
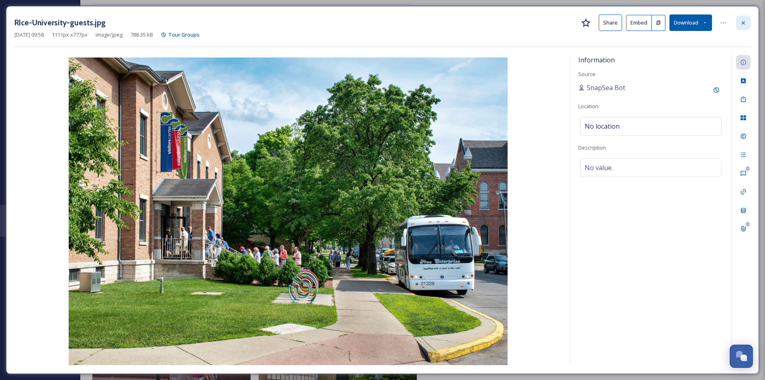
click at [744, 19] on div at bounding box center [743, 23] width 14 height 14
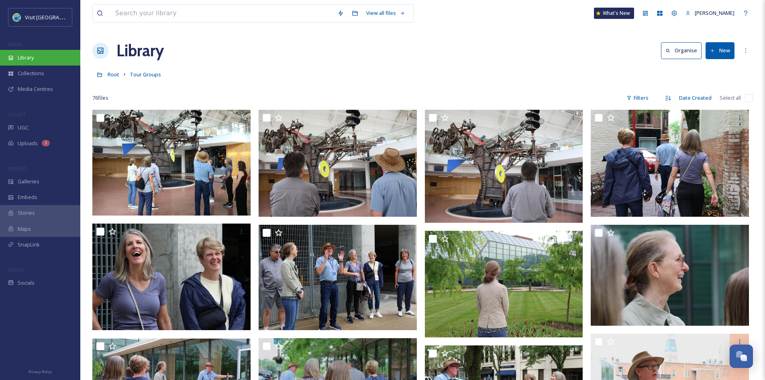
click at [38, 57] on div "Library" at bounding box center [40, 58] width 80 height 16
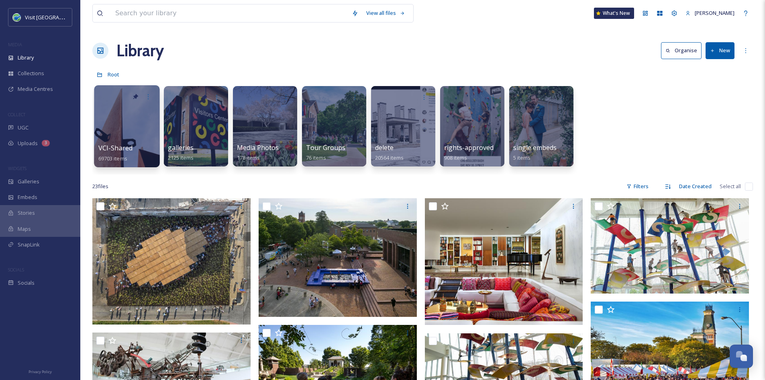
click at [124, 147] on span "VCI-Shared" at bounding box center [115, 147] width 35 height 9
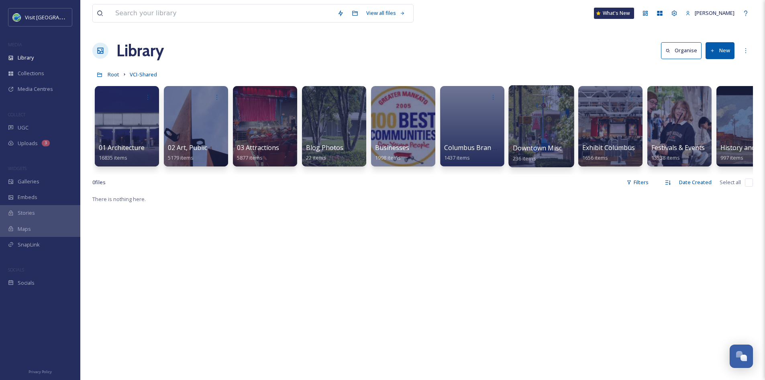
click at [544, 150] on span "Downtown Misc" at bounding box center [537, 147] width 49 height 9
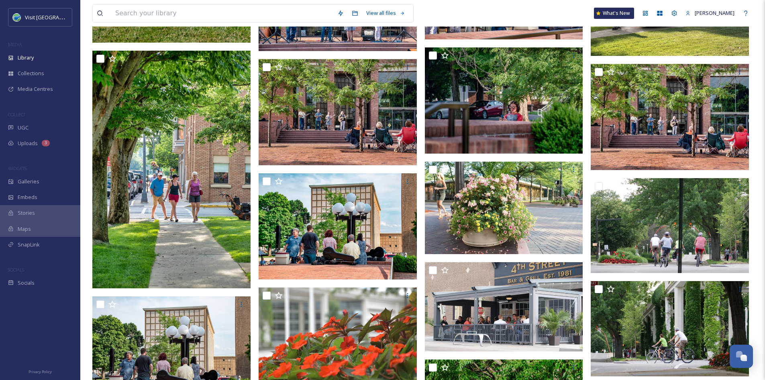
scroll to position [493, 0]
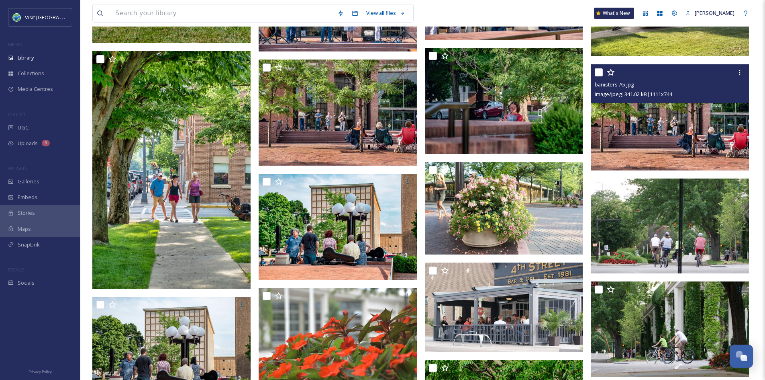
click at [741, 129] on img at bounding box center [670, 117] width 158 height 106
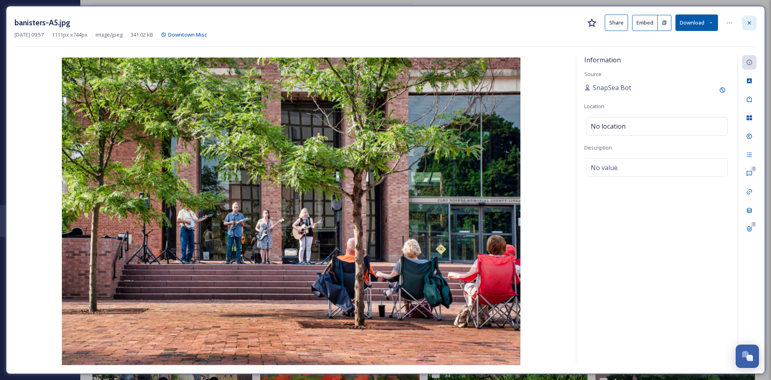
click at [751, 21] on icon at bounding box center [750, 23] width 6 height 6
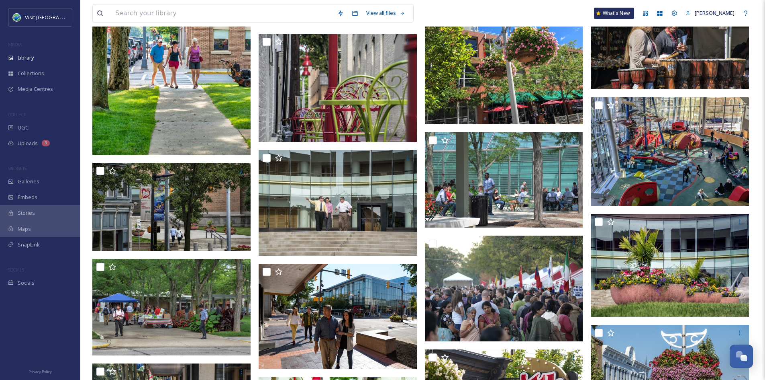
scroll to position [2519, 0]
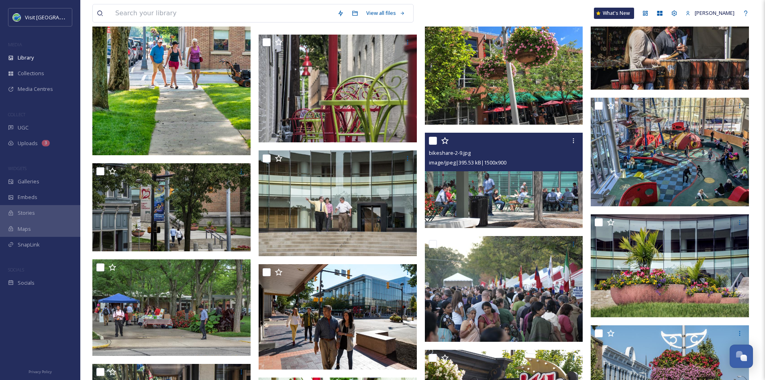
click at [477, 200] on img at bounding box center [504, 180] width 158 height 95
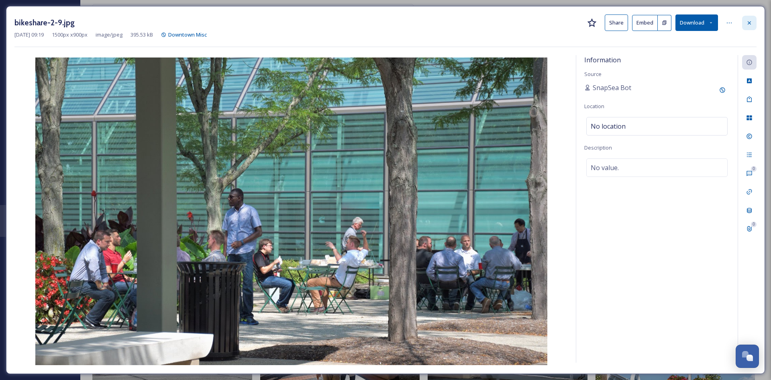
click at [751, 24] on icon at bounding box center [749, 22] width 3 height 3
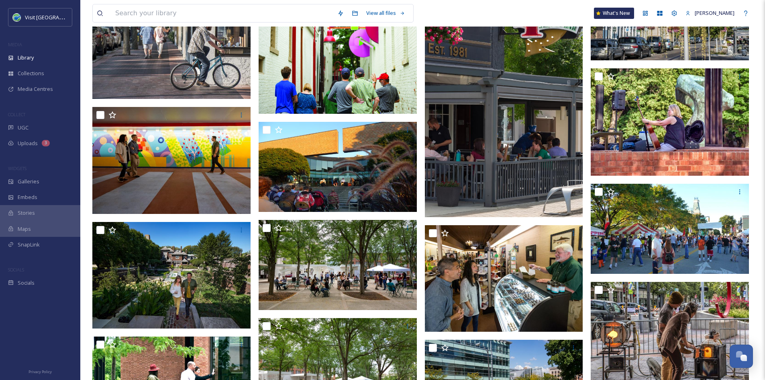
scroll to position [2920, 0]
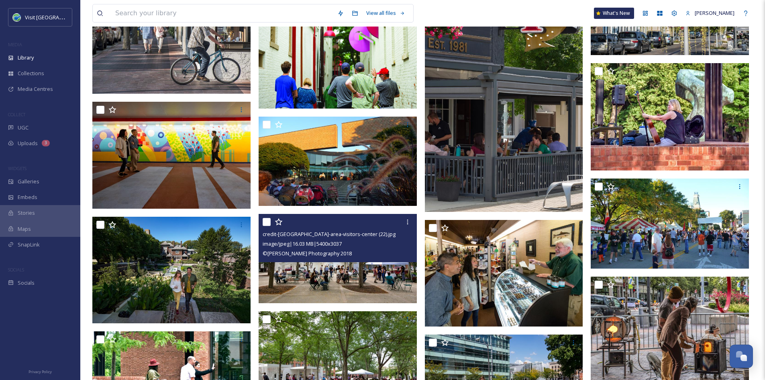
click at [371, 286] on img at bounding box center [338, 258] width 158 height 89
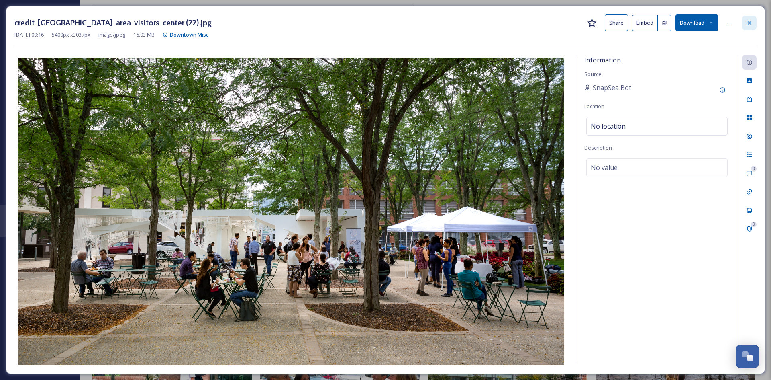
click at [747, 26] on icon at bounding box center [750, 23] width 6 height 6
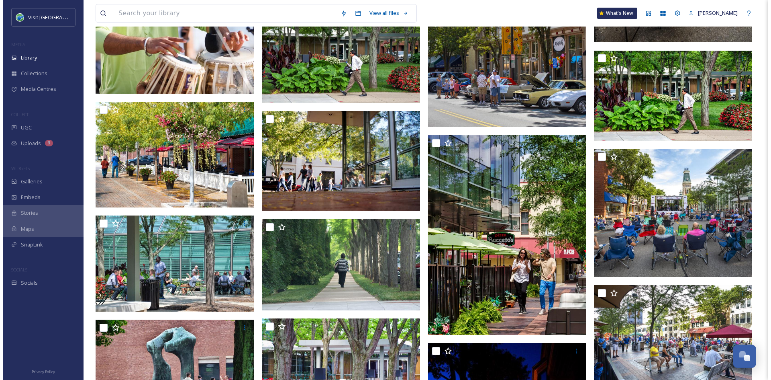
scroll to position [4693, 0]
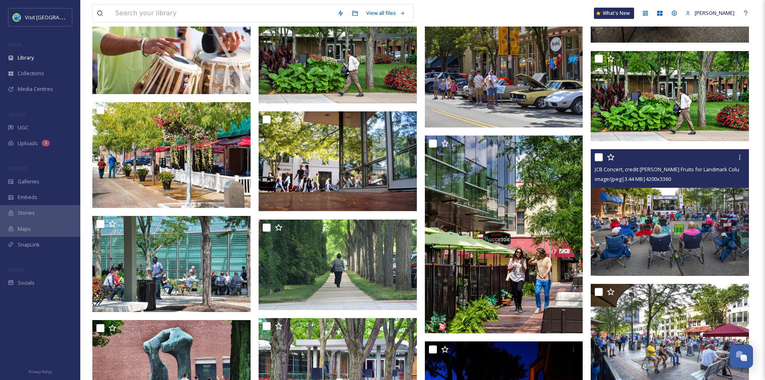
click at [693, 254] on img at bounding box center [670, 212] width 158 height 127
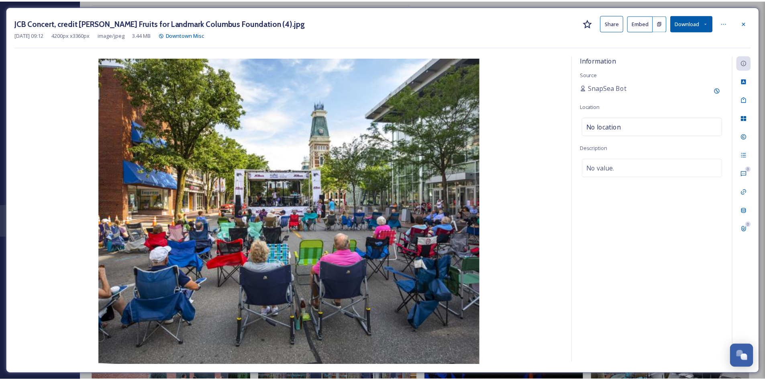
scroll to position [4695, 0]
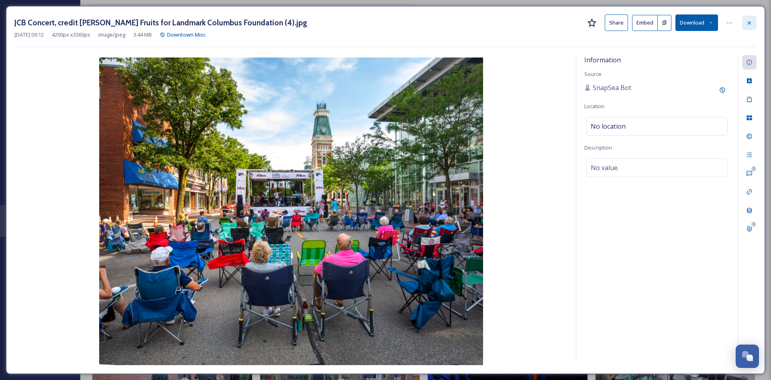
click at [750, 25] on icon at bounding box center [750, 23] width 6 height 6
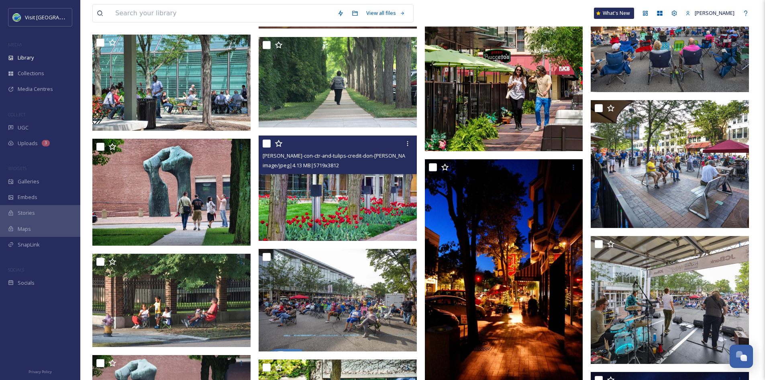
scroll to position [4877, 0]
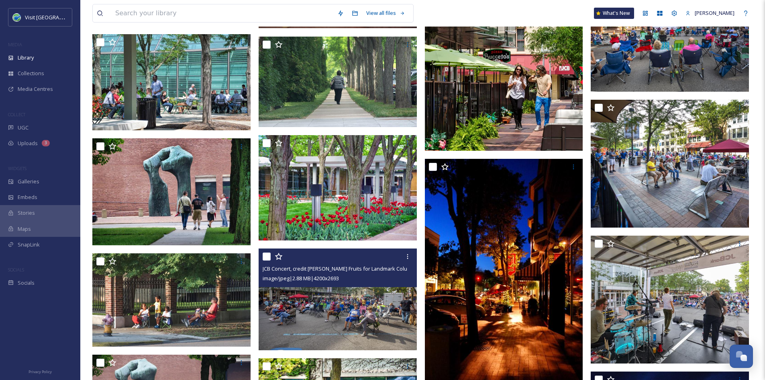
click at [311, 332] on img at bounding box center [338, 299] width 158 height 102
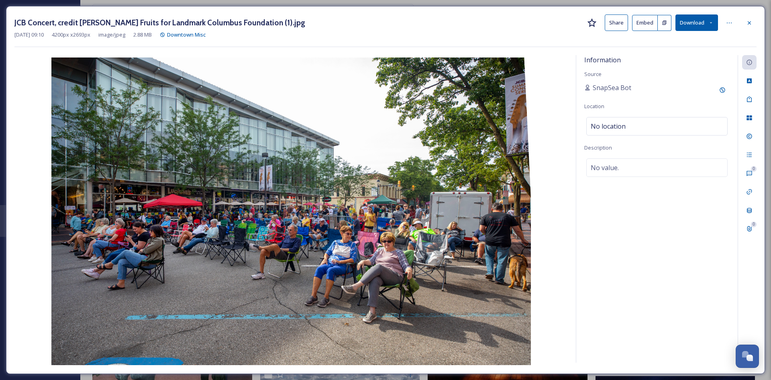
click at [616, 21] on button "Share" at bounding box center [616, 22] width 23 height 16
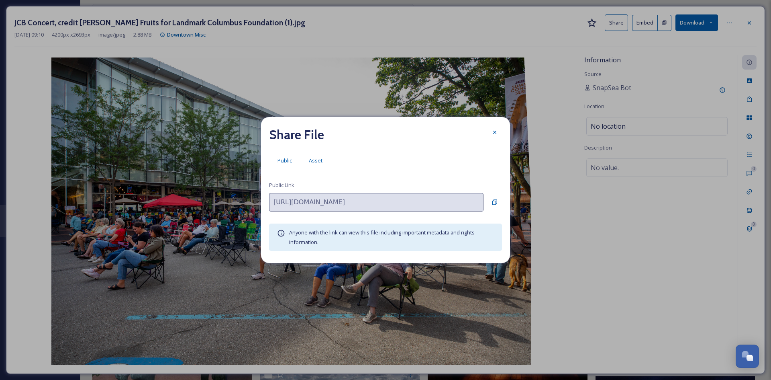
click at [309, 165] on div "Asset" at bounding box center [316, 160] width 31 height 16
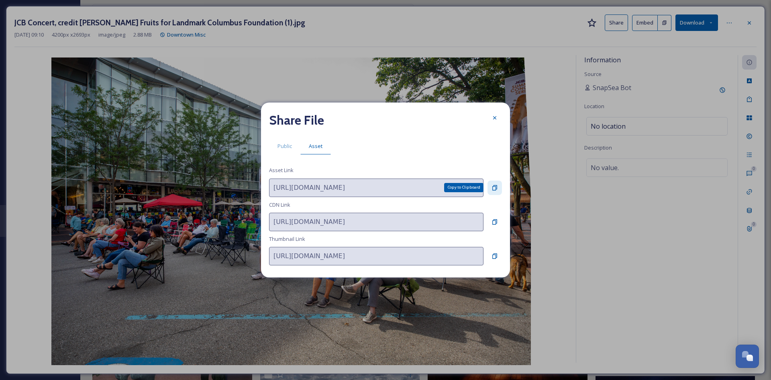
click at [493, 187] on icon at bounding box center [495, 187] width 6 height 6
click at [495, 119] on icon at bounding box center [495, 118] width 6 height 6
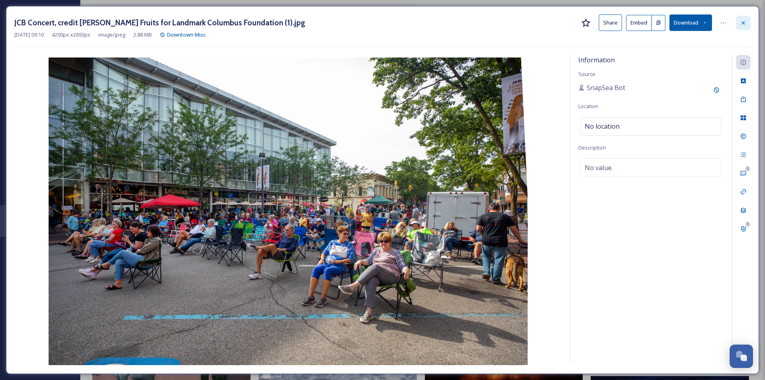
click at [745, 26] on icon at bounding box center [744, 23] width 6 height 6
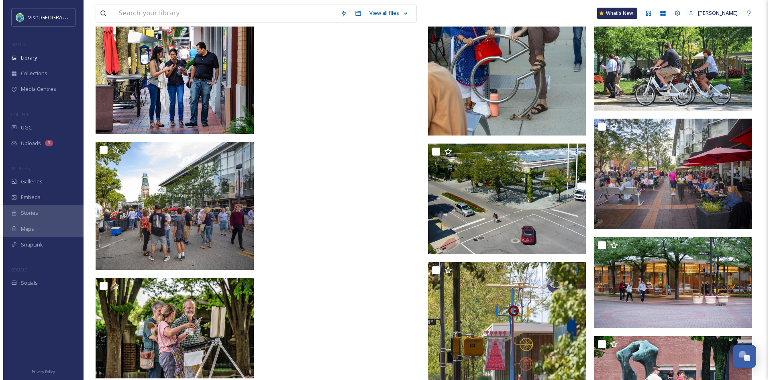
scroll to position [6042, 0]
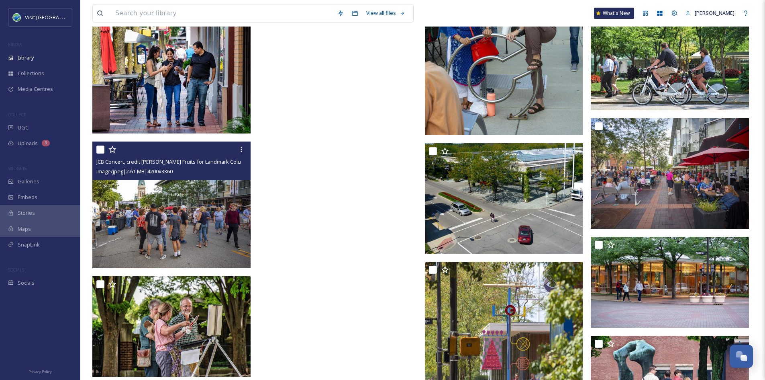
click at [208, 247] on img at bounding box center [171, 204] width 158 height 127
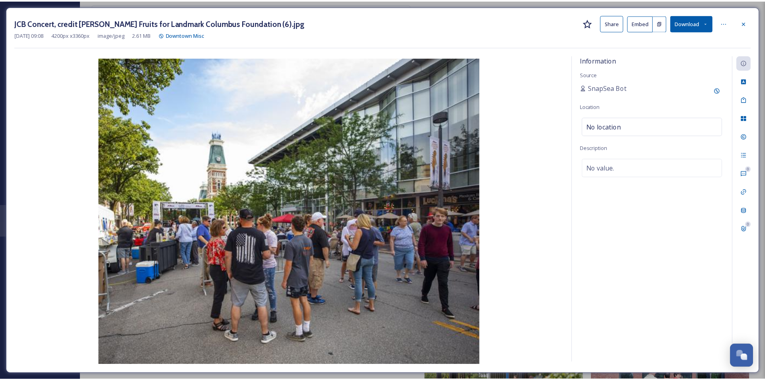
scroll to position [6043, 0]
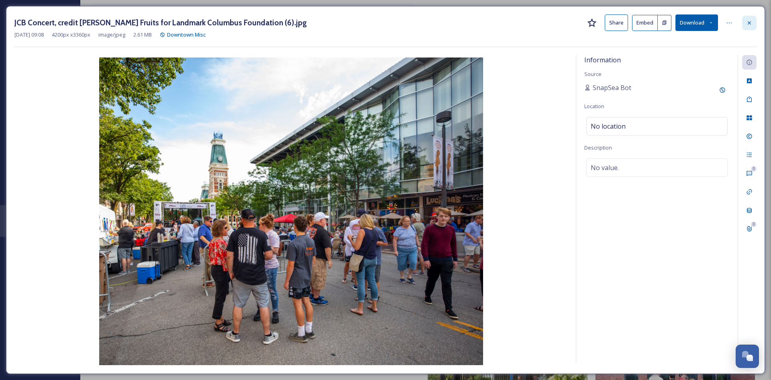
click at [755, 20] on div at bounding box center [750, 23] width 14 height 14
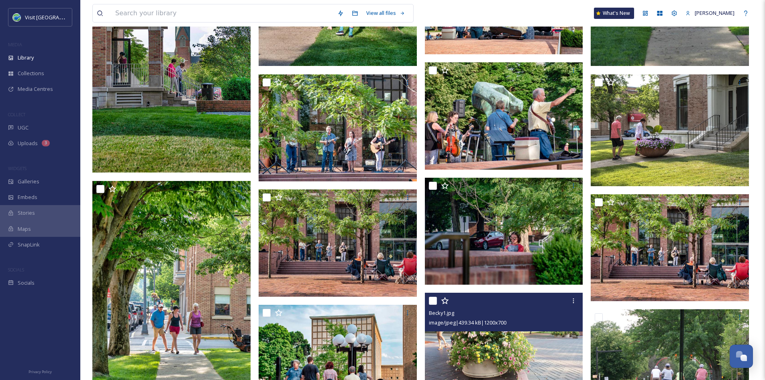
scroll to position [354, 0]
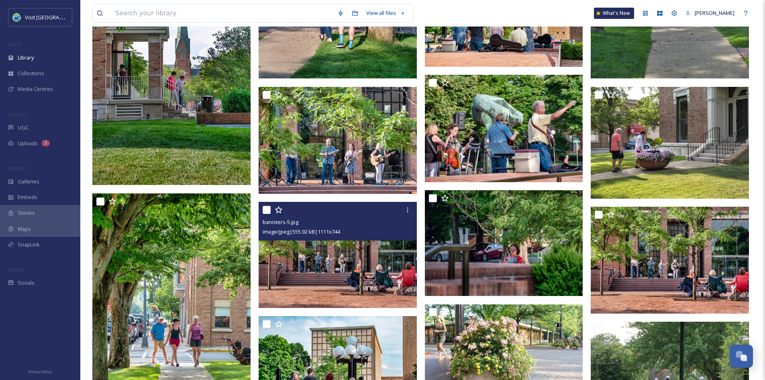
click at [353, 242] on img at bounding box center [338, 255] width 158 height 106
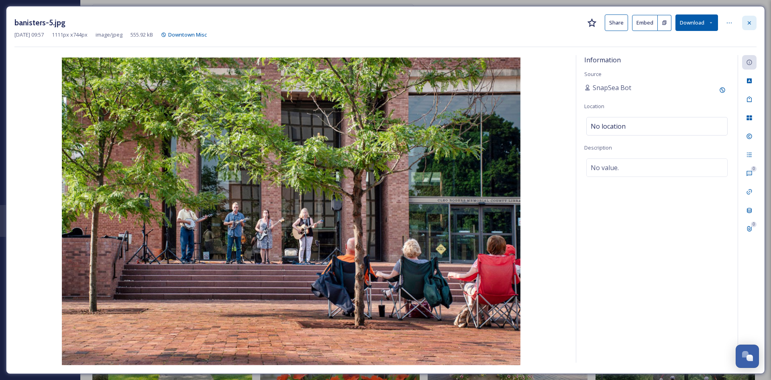
click at [749, 23] on icon at bounding box center [750, 23] width 6 height 6
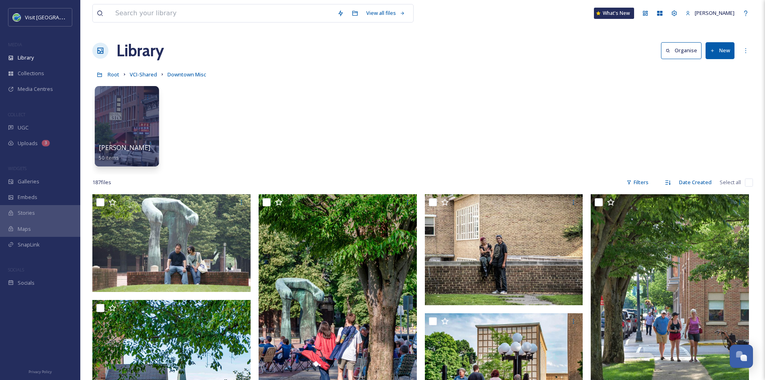
scroll to position [0, 0]
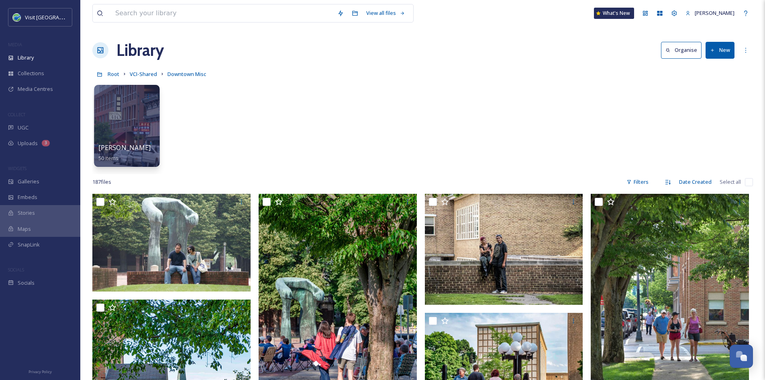
click at [136, 135] on div at bounding box center [126, 126] width 65 height 82
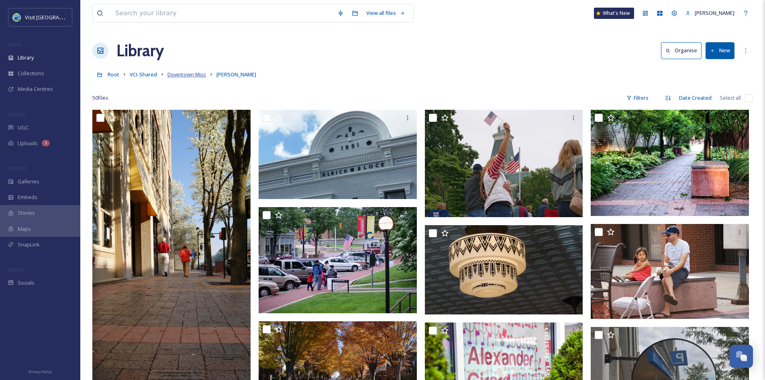
click at [187, 76] on span "Downtown Misc" at bounding box center [187, 74] width 39 height 7
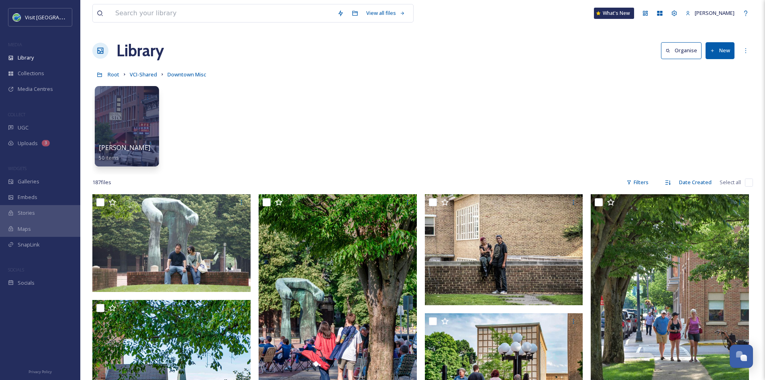
click at [148, 68] on div "Root VCI-Shared Downtown Misc" at bounding box center [422, 74] width 661 height 15
click at [137, 78] on span "VCI-Shared" at bounding box center [143, 74] width 27 height 7
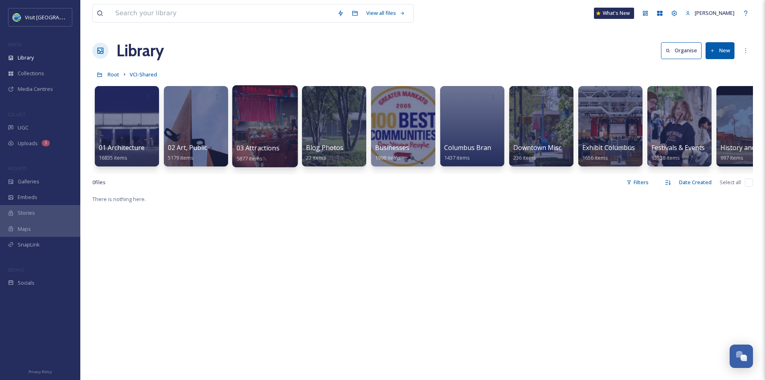
click at [258, 144] on span "03 Attractions" at bounding box center [258, 147] width 43 height 9
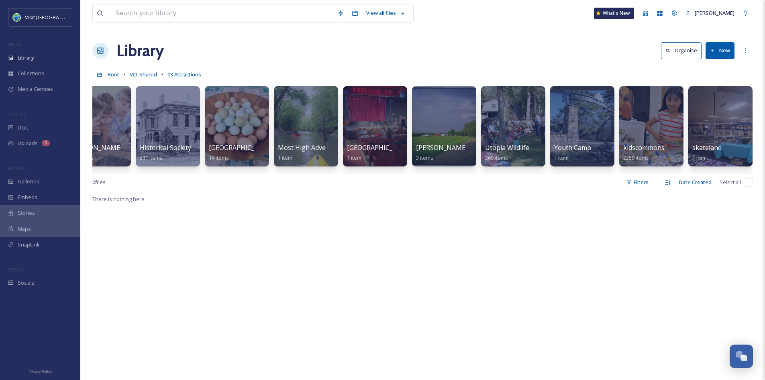
scroll to position [0, 859]
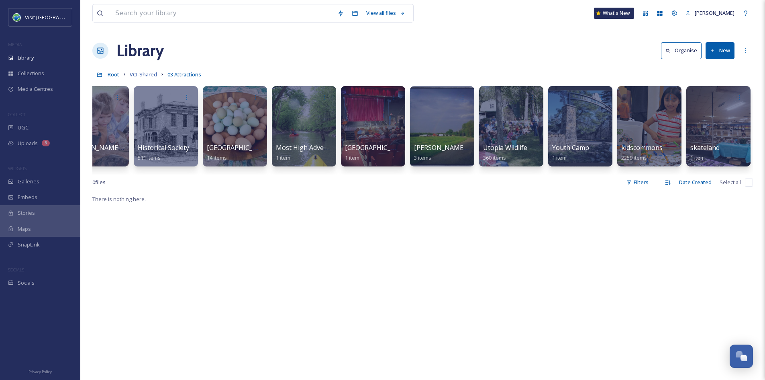
click at [145, 75] on span "VCI-Shared" at bounding box center [143, 74] width 27 height 7
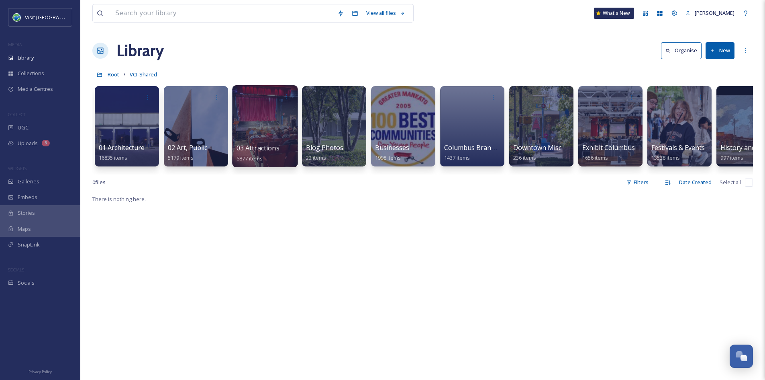
click at [269, 143] on div at bounding box center [264, 126] width 65 height 82
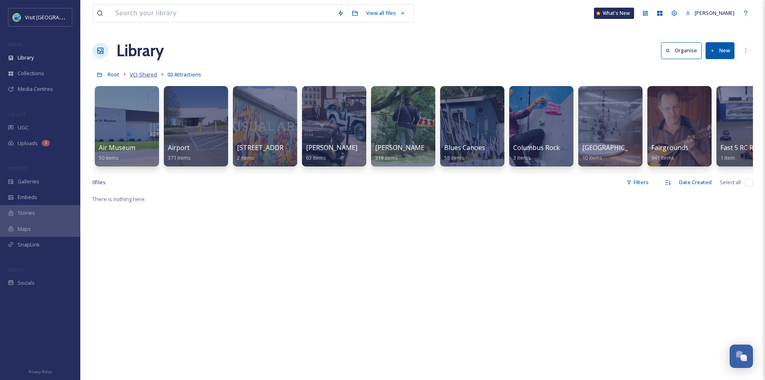
click at [143, 74] on span "VCI-Shared" at bounding box center [143, 74] width 27 height 7
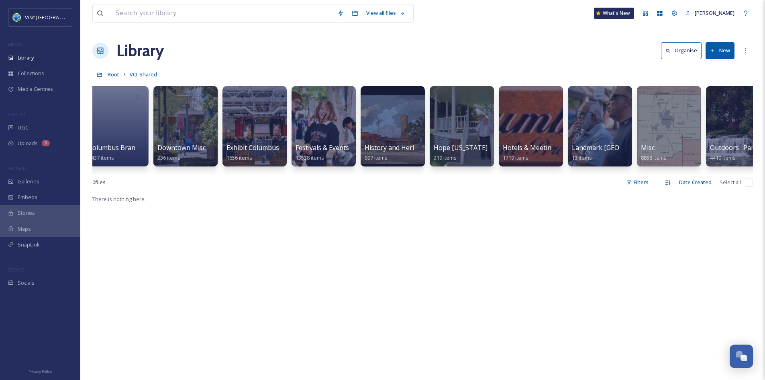
scroll to position [0, 368]
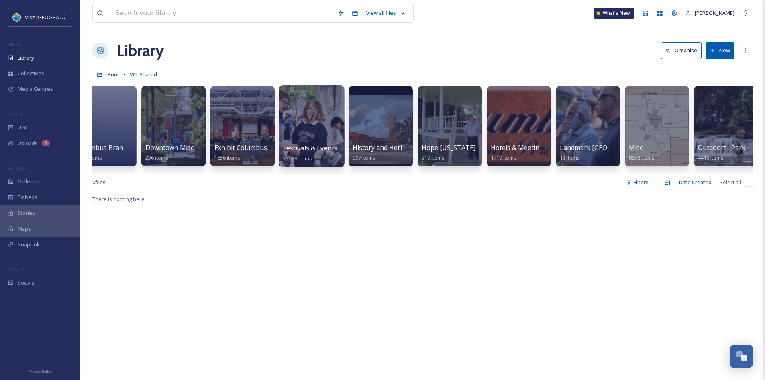
click at [322, 142] on div at bounding box center [311, 126] width 65 height 82
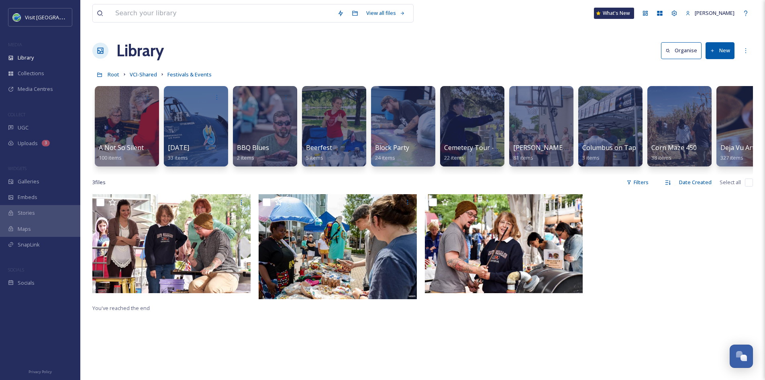
click at [415, 150] on div "Block Party 24 items" at bounding box center [403, 153] width 56 height 20
click at [397, 113] on div at bounding box center [402, 126] width 65 height 82
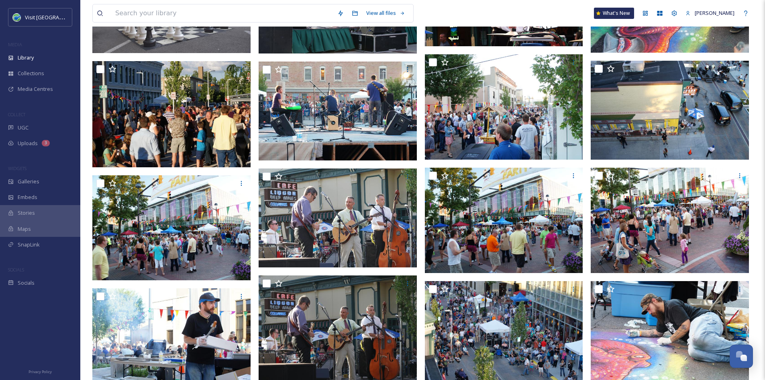
scroll to position [184, 0]
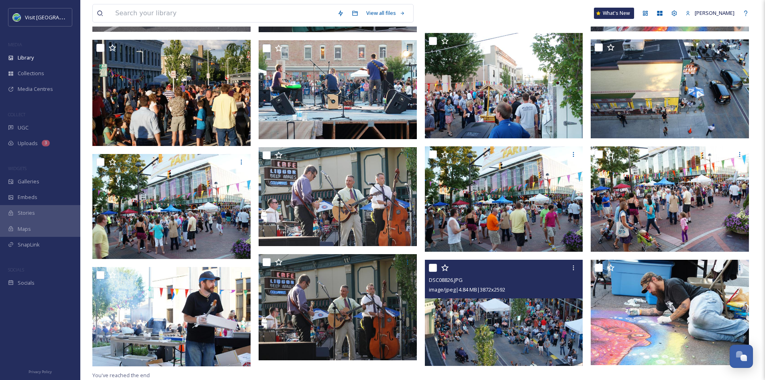
click at [479, 315] on img at bounding box center [504, 313] width 158 height 106
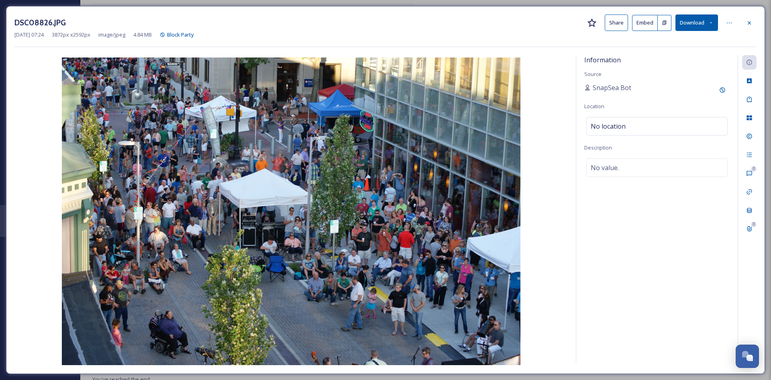
click at [617, 22] on button "Share" at bounding box center [616, 22] width 23 height 16
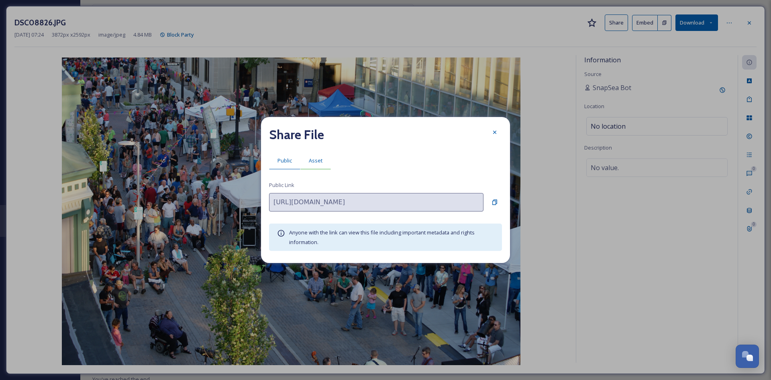
click at [315, 160] on span "Asset" at bounding box center [316, 161] width 14 height 8
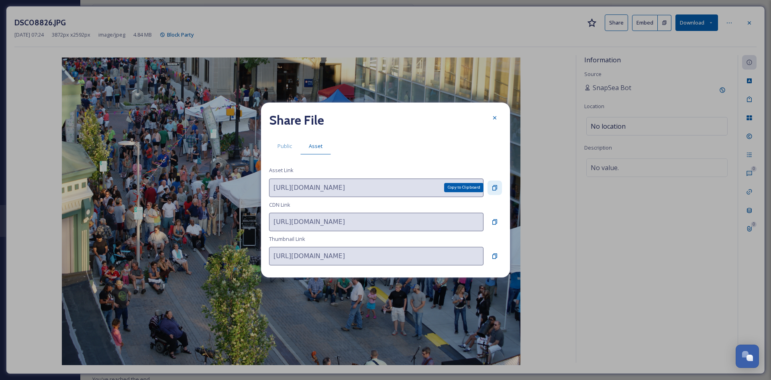
click at [501, 185] on div "Copy to Clipboard" at bounding box center [495, 187] width 14 height 14
click at [494, 117] on icon at bounding box center [494, 117] width 3 height 3
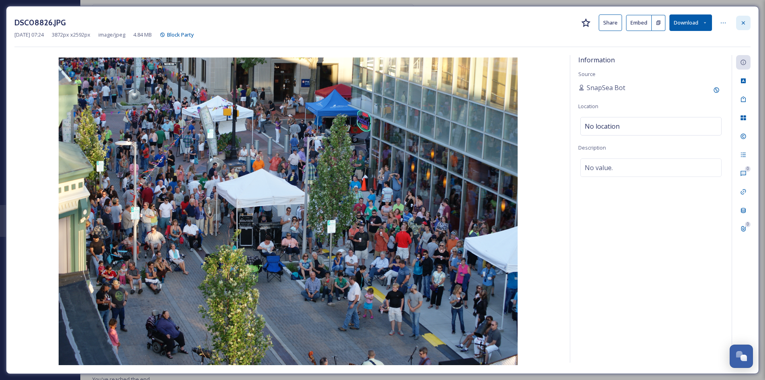
click at [743, 23] on icon at bounding box center [744, 23] width 6 height 6
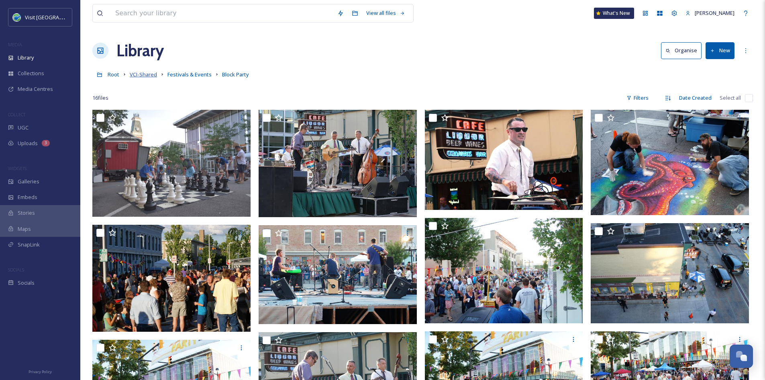
click at [147, 72] on span "VCI-Shared" at bounding box center [143, 74] width 27 height 7
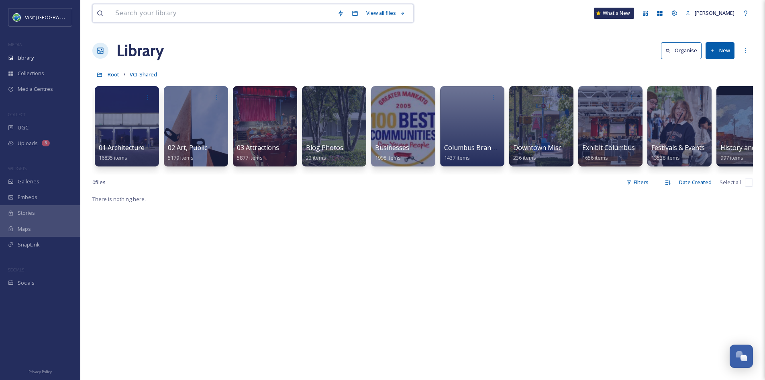
click at [201, 17] on input at bounding box center [222, 13] width 222 height 18
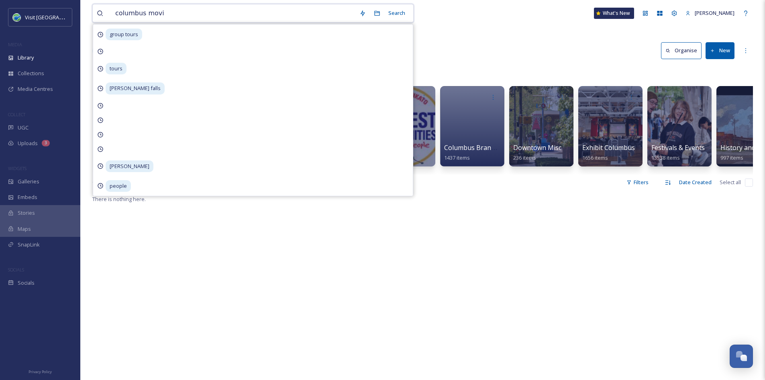
type input "columbus movie"
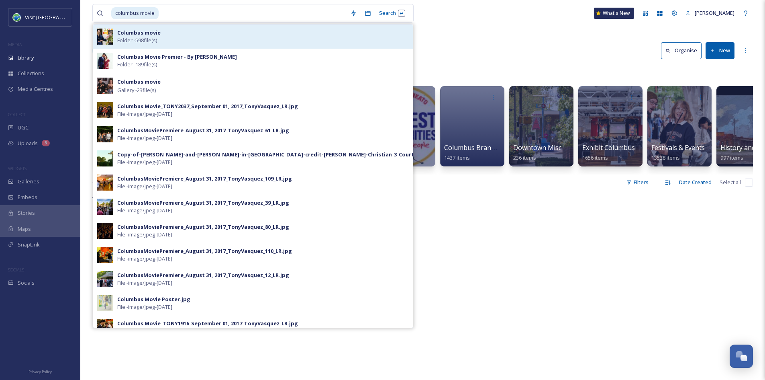
click at [191, 37] on div "Columbus movie Folder - 598 file(s)" at bounding box center [263, 36] width 292 height 15
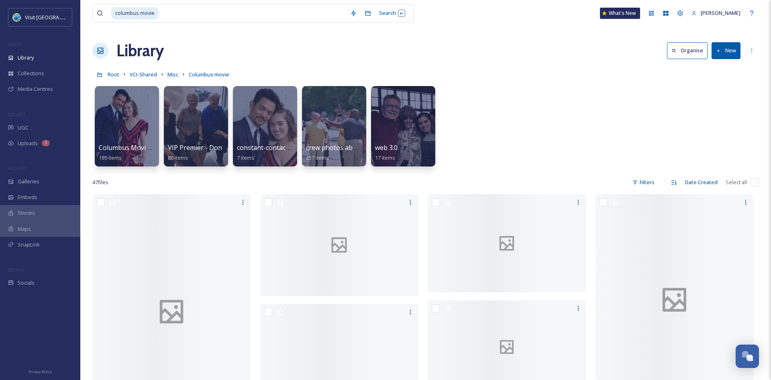
click at [493, 14] on div "columbus movie Search What's New Aurora Harvey" at bounding box center [425, 13] width 667 height 27
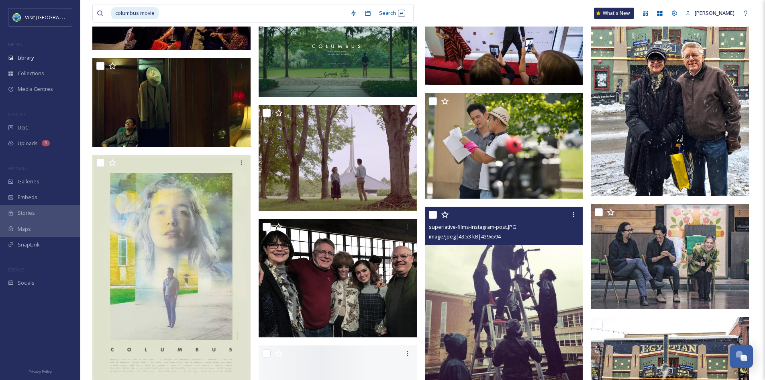
scroll to position [1123, 0]
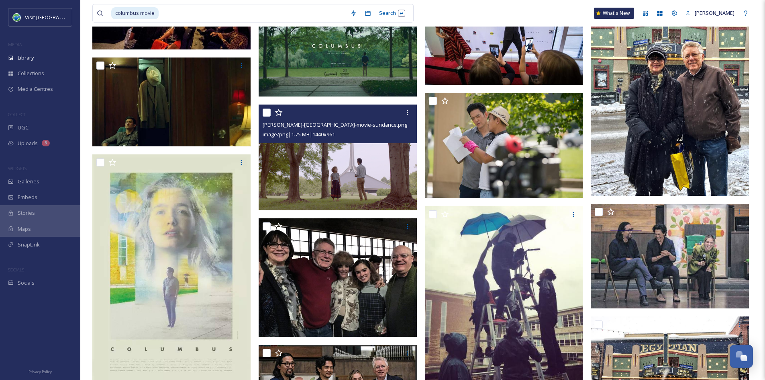
click at [378, 170] on img at bounding box center [338, 157] width 158 height 106
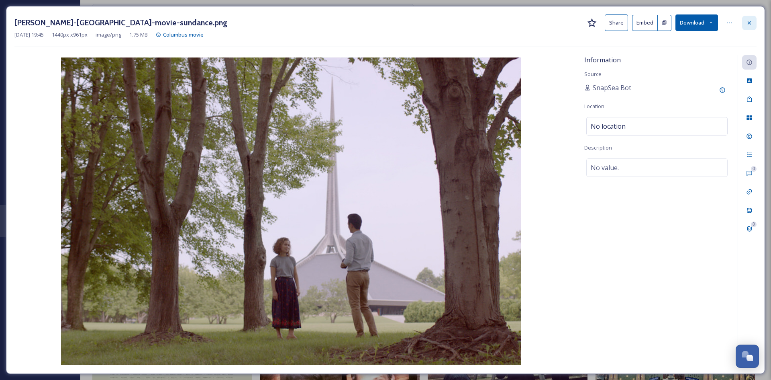
click at [750, 22] on icon at bounding box center [750, 23] width 6 height 6
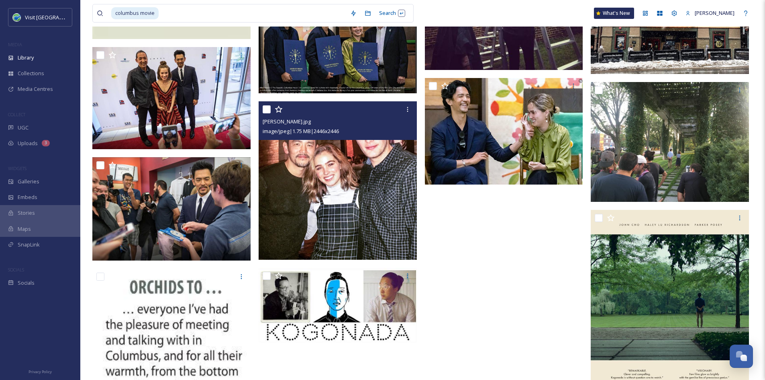
scroll to position [1485, 0]
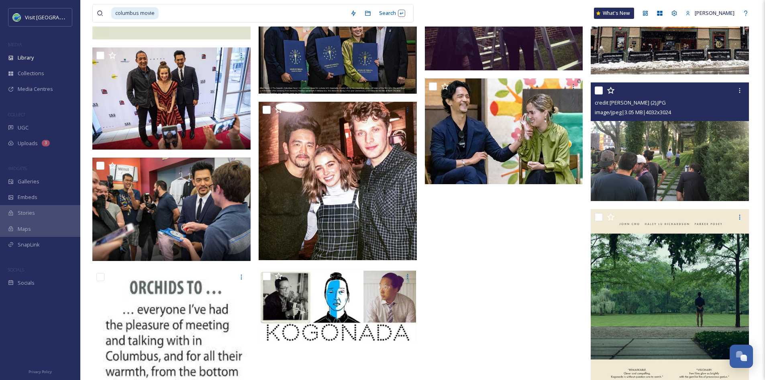
click at [681, 178] on img at bounding box center [670, 141] width 158 height 119
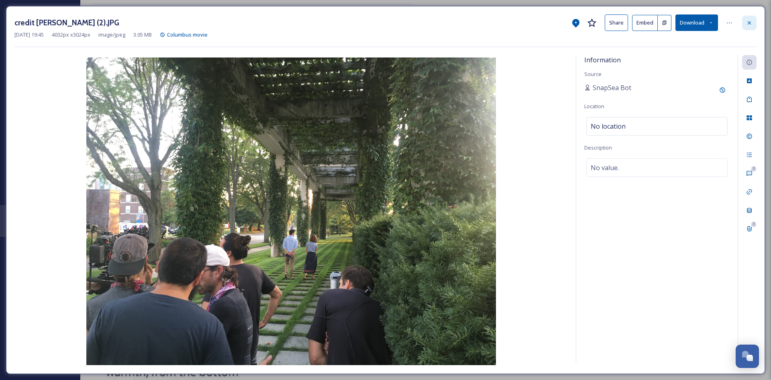
click at [755, 25] on div at bounding box center [750, 23] width 14 height 14
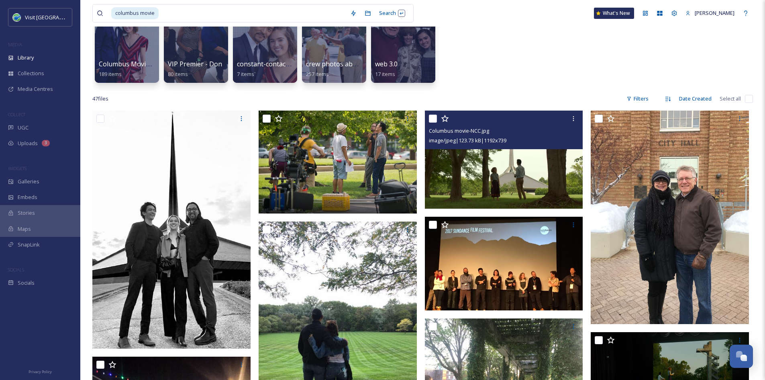
scroll to position [77, 0]
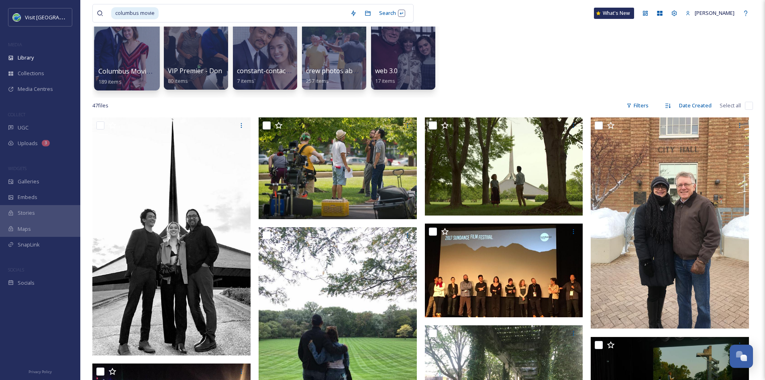
click at [122, 72] on span "Columbus Movie Premier - By Tony Vasquez" at bounding box center [170, 71] width 145 height 9
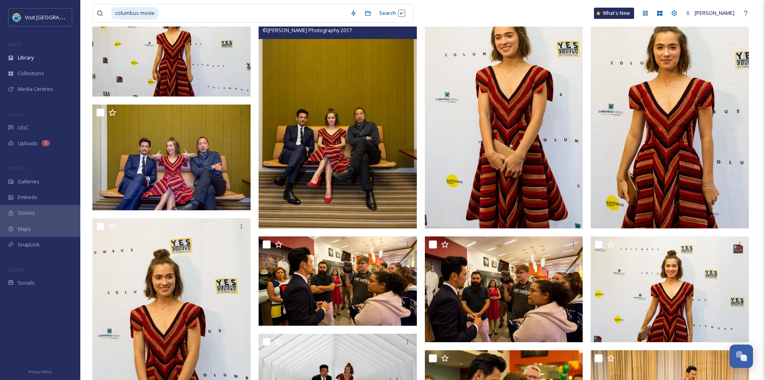
scroll to position [211, 0]
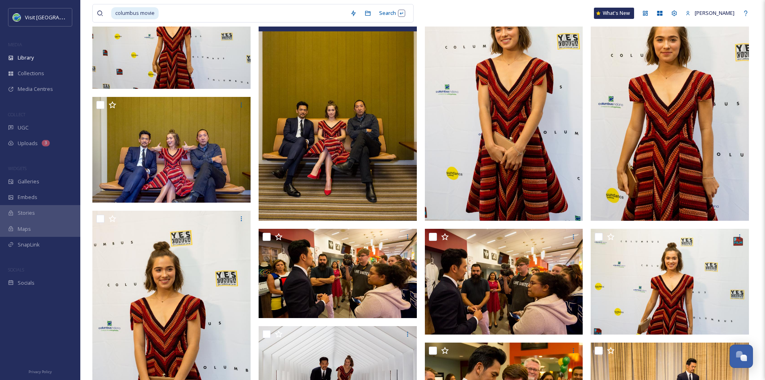
click at [354, 145] on img at bounding box center [338, 101] width 158 height 237
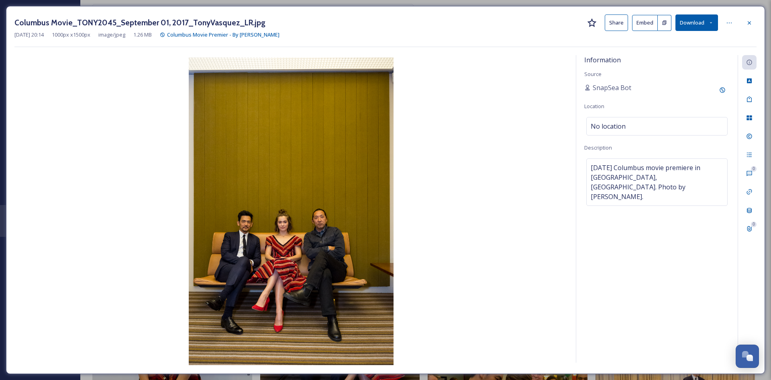
click at [613, 29] on button "Share" at bounding box center [616, 22] width 23 height 16
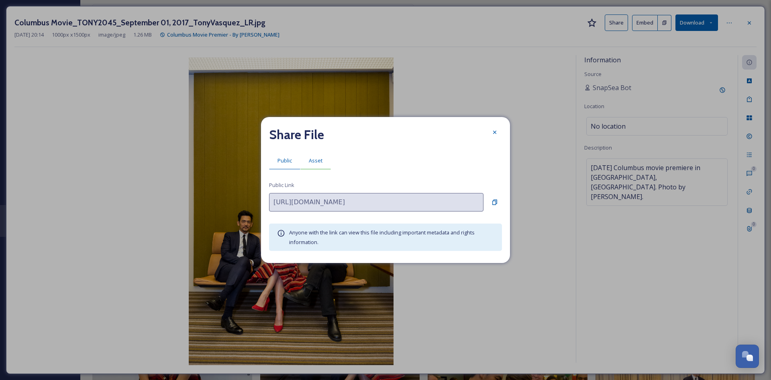
click at [318, 160] on span "Asset" at bounding box center [316, 161] width 14 height 8
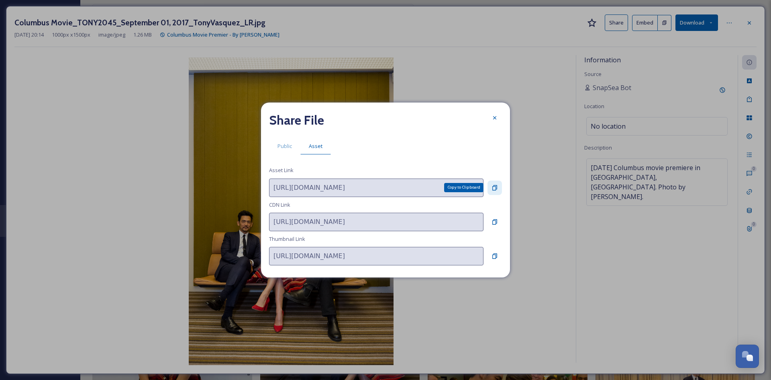
click at [499, 186] on div "Copy to Clipboard" at bounding box center [495, 187] width 14 height 14
click at [494, 117] on icon at bounding box center [495, 118] width 6 height 6
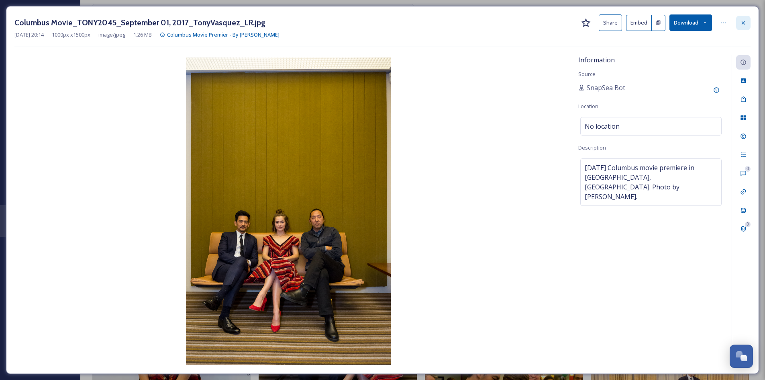
click at [743, 25] on icon at bounding box center [744, 23] width 6 height 6
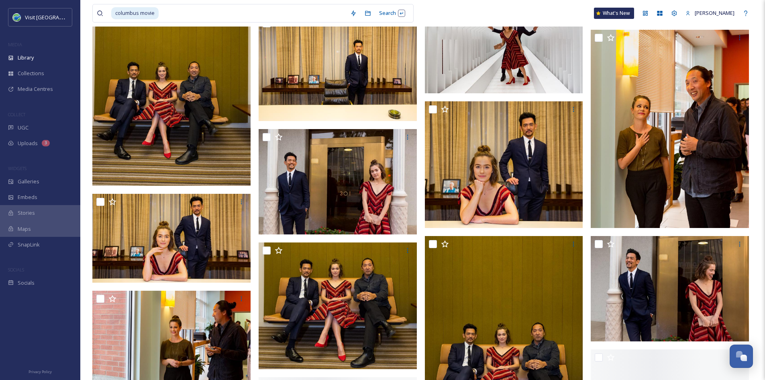
scroll to position [1750, 0]
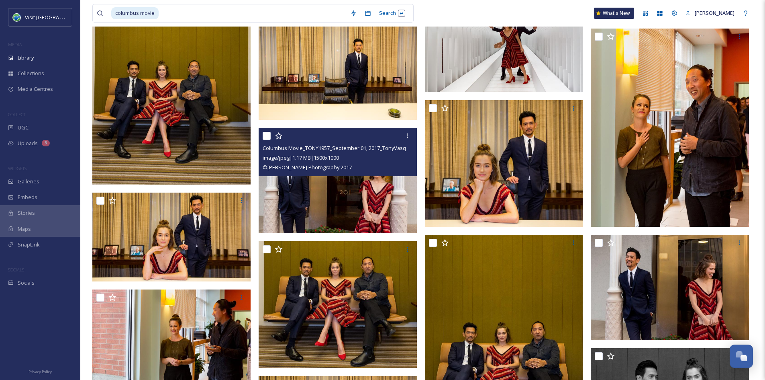
click at [332, 203] on img at bounding box center [338, 180] width 158 height 106
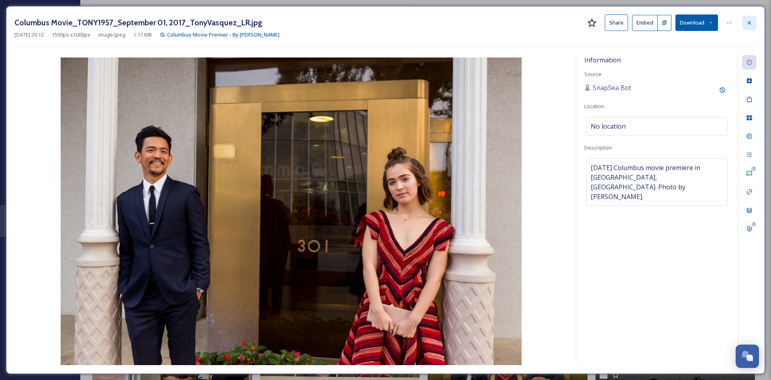
click at [747, 23] on icon at bounding box center [750, 23] width 6 height 6
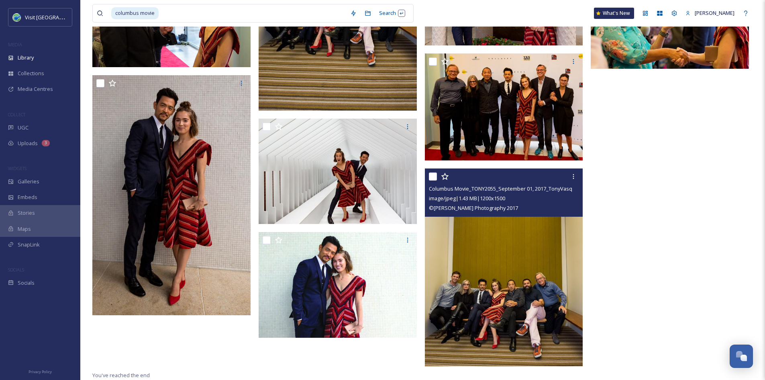
click at [477, 309] on img at bounding box center [504, 267] width 158 height 198
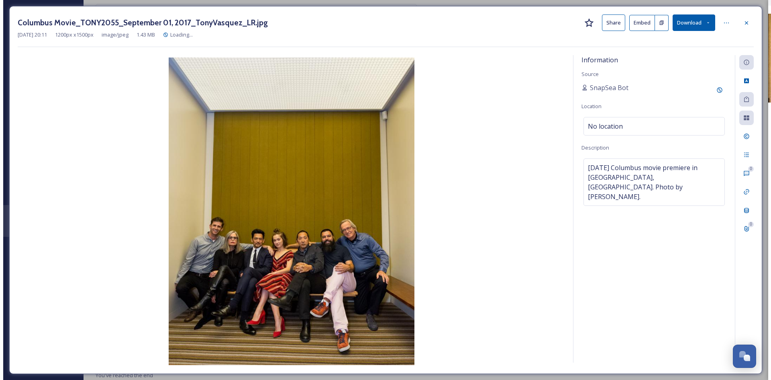
scroll to position [2489, 0]
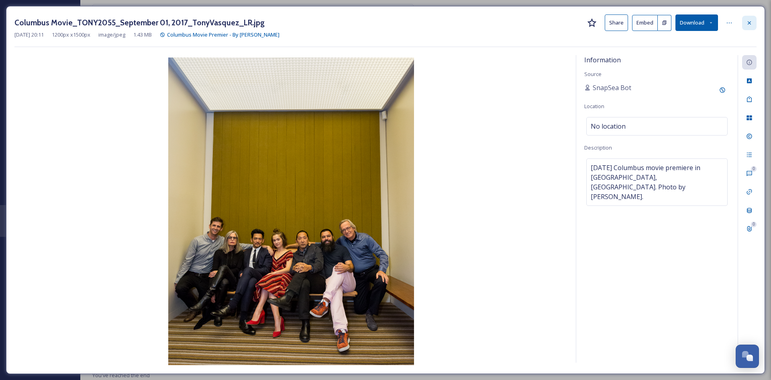
click at [750, 22] on icon at bounding box center [750, 23] width 6 height 6
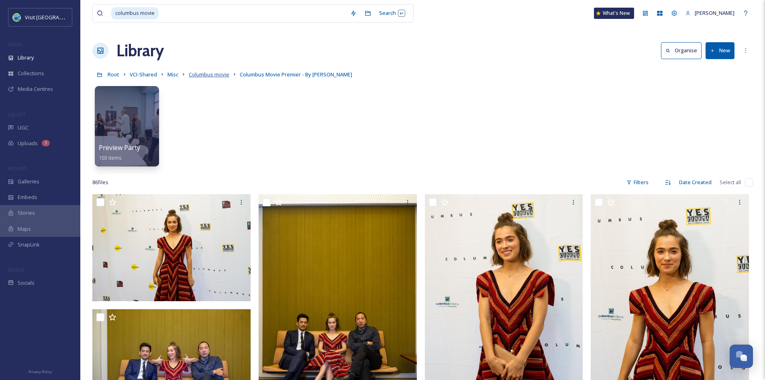
click at [205, 74] on span "Columbus movie" at bounding box center [209, 74] width 41 height 7
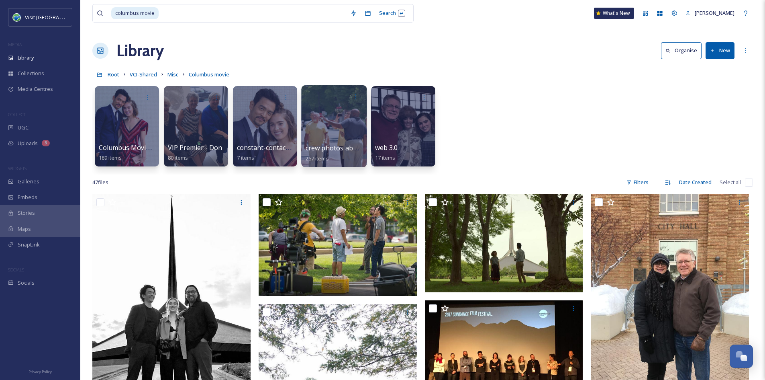
click at [333, 150] on span "crew photos about town - Don" at bounding box center [353, 147] width 94 height 9
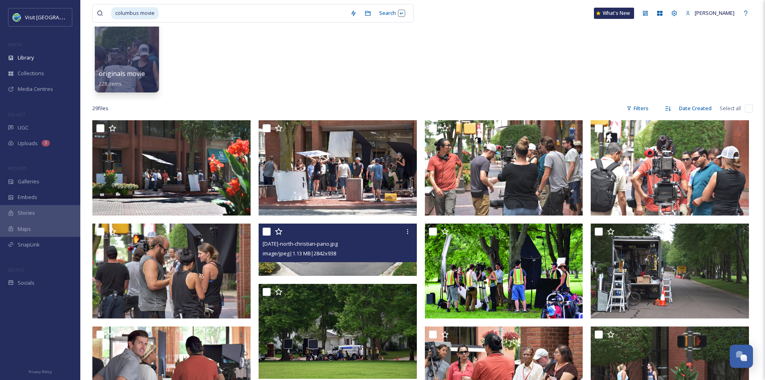
scroll to position [74, 0]
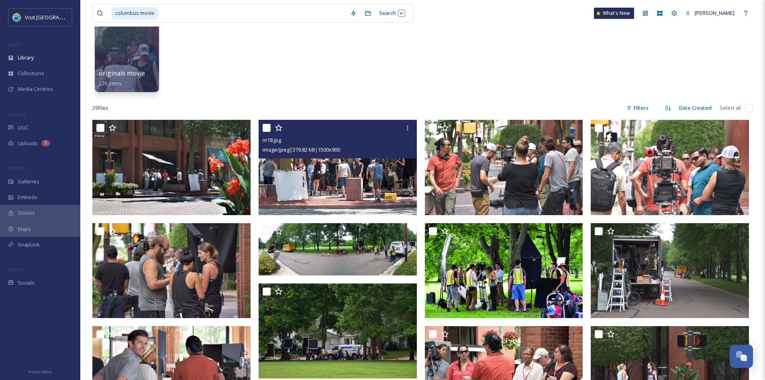
click at [331, 176] on img at bounding box center [338, 167] width 158 height 95
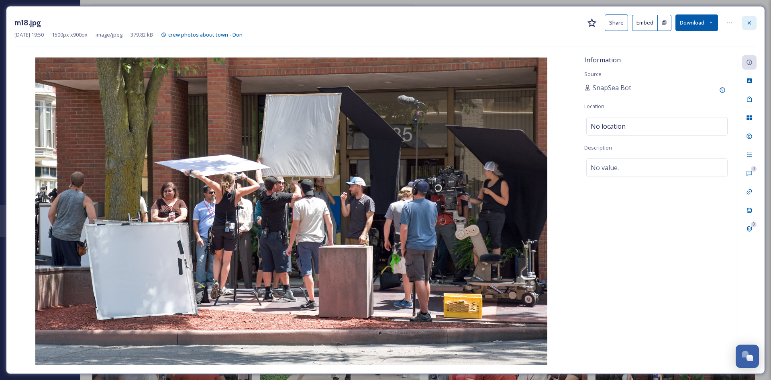
click at [748, 27] on div at bounding box center [750, 23] width 14 height 14
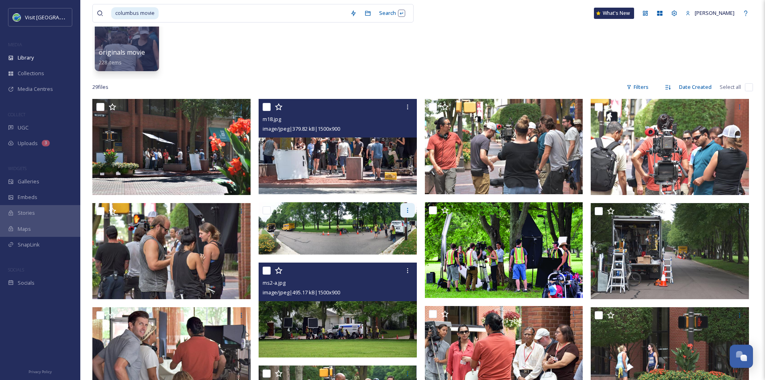
scroll to position [95, 0]
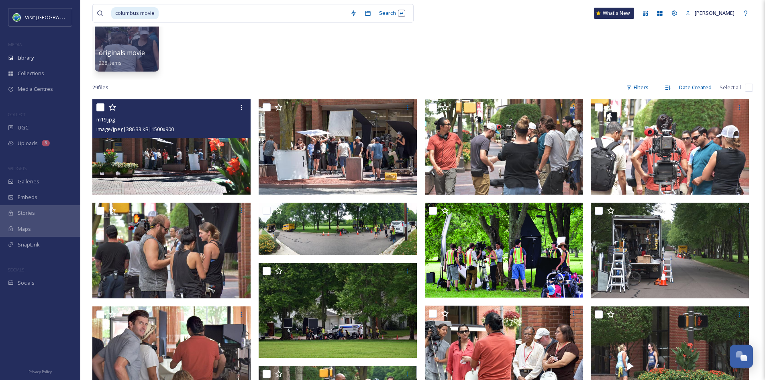
click at [207, 164] on img at bounding box center [171, 146] width 158 height 95
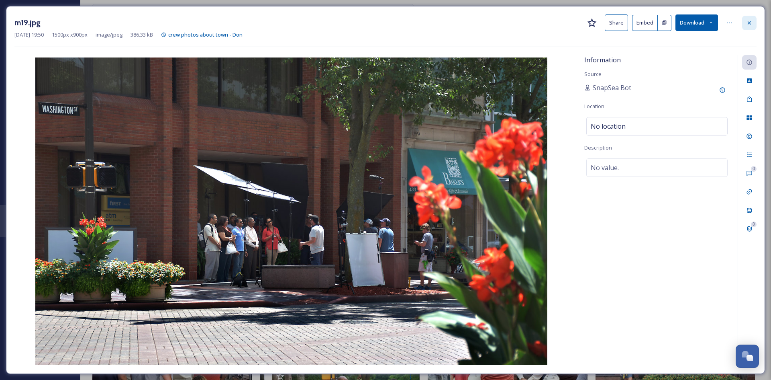
click at [747, 26] on div at bounding box center [750, 23] width 14 height 14
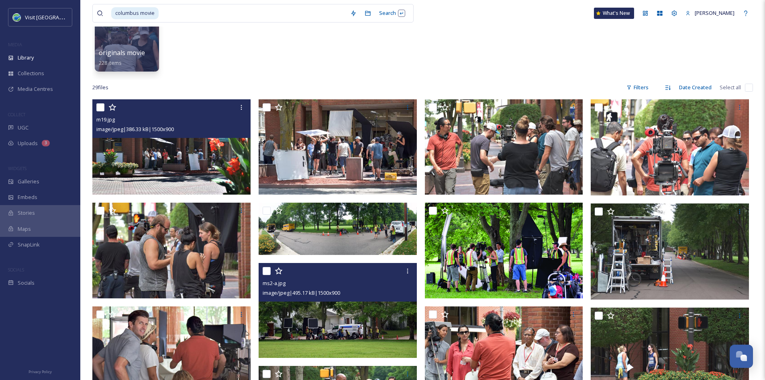
click at [359, 313] on img at bounding box center [338, 310] width 158 height 95
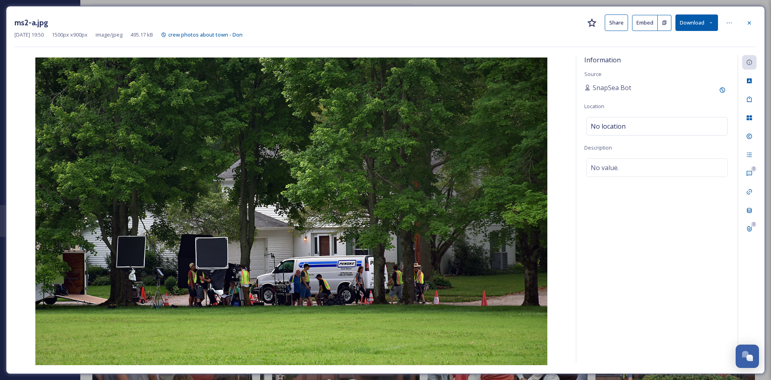
click at [752, 30] on div "ms2-a.jpg Share Embed Download" at bounding box center [385, 22] width 743 height 16
click at [749, 18] on div at bounding box center [750, 23] width 14 height 14
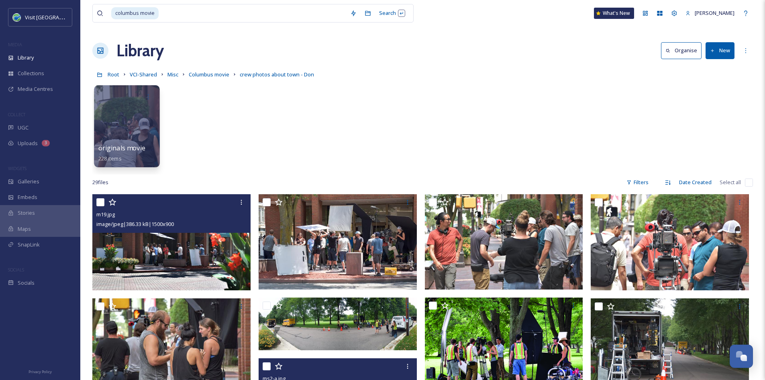
click at [133, 136] on div at bounding box center [126, 126] width 65 height 82
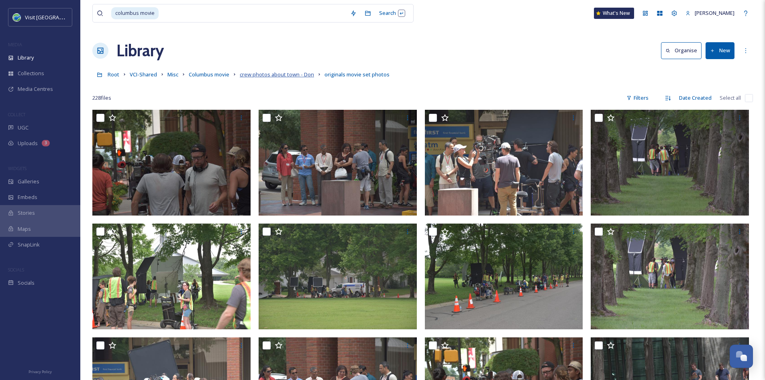
click at [281, 73] on span "crew photos about town - Don" at bounding box center [277, 74] width 74 height 7
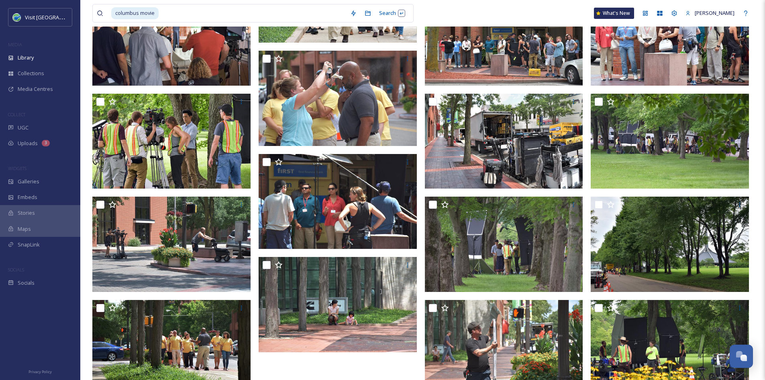
scroll to position [513, 0]
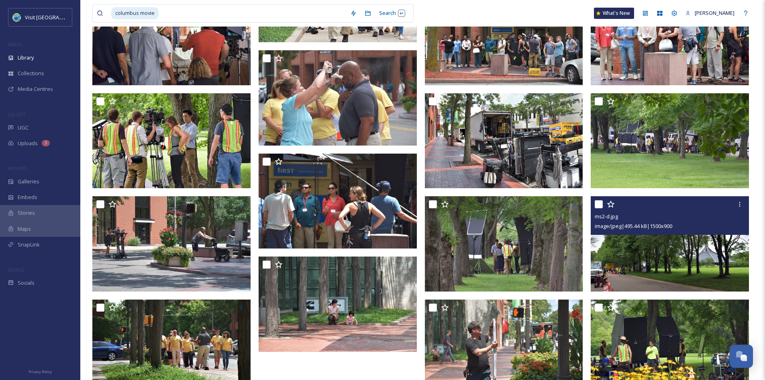
click at [648, 262] on img at bounding box center [670, 243] width 158 height 95
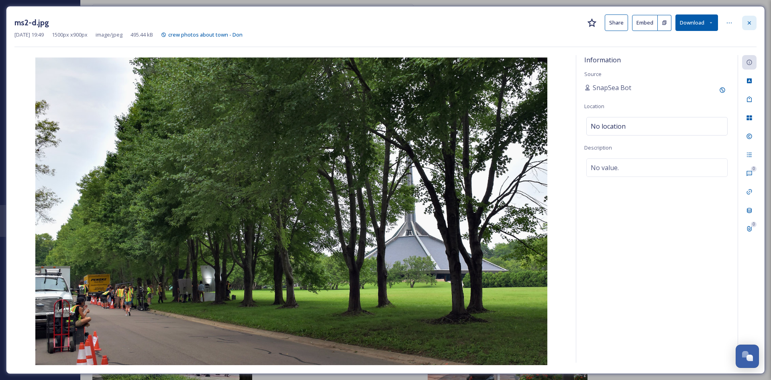
click at [749, 23] on icon at bounding box center [750, 23] width 6 height 6
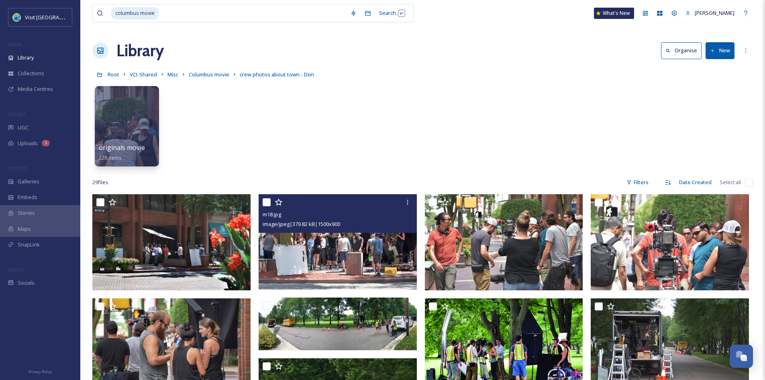
scroll to position [0, 0]
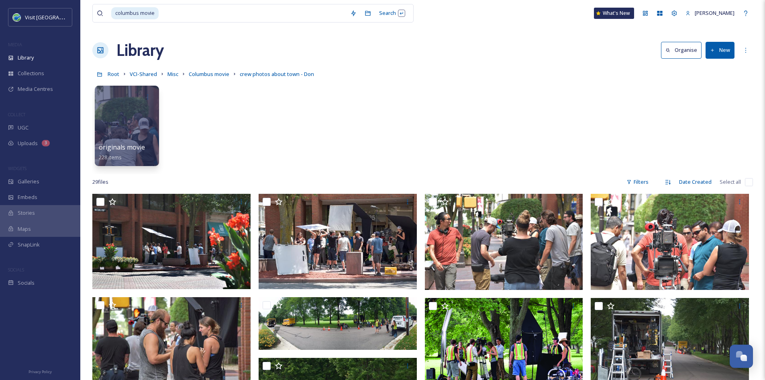
click at [218, 69] on div "Root VCI-Shared Misc Columbus movie crew photos about town - Don" at bounding box center [422, 73] width 661 height 15
click at [219, 76] on span "Columbus movie" at bounding box center [209, 73] width 41 height 7
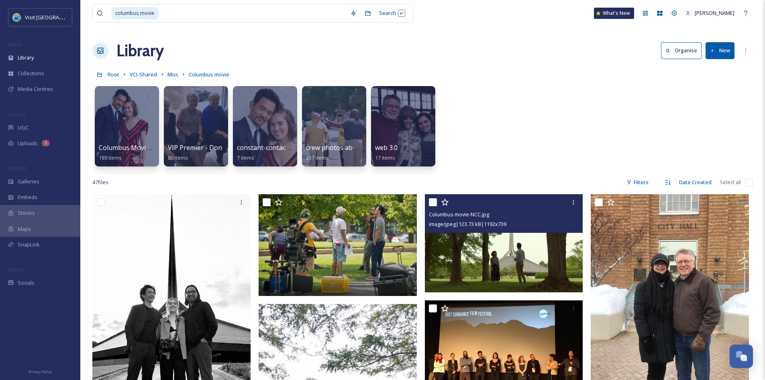
click at [487, 272] on img at bounding box center [504, 243] width 158 height 98
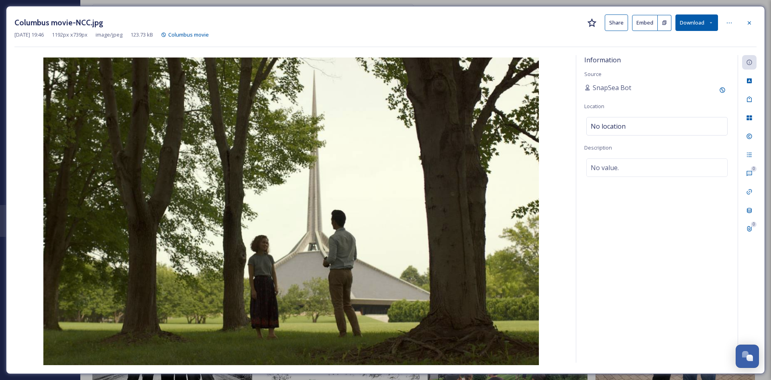
click at [758, 19] on div "Columbus movie-NCC.jpg Share Embed Download Apr 10 2025 19:46 1192 px x 739 px …" at bounding box center [385, 190] width 759 height 368
click at [755, 22] on div at bounding box center [750, 23] width 14 height 14
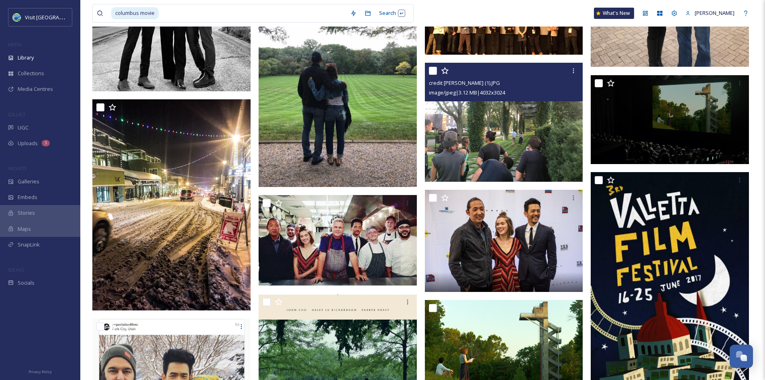
scroll to position [338, 0]
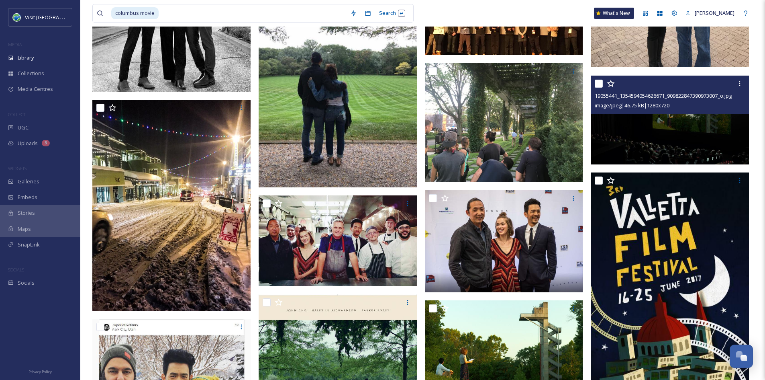
click at [688, 134] on img at bounding box center [670, 119] width 158 height 89
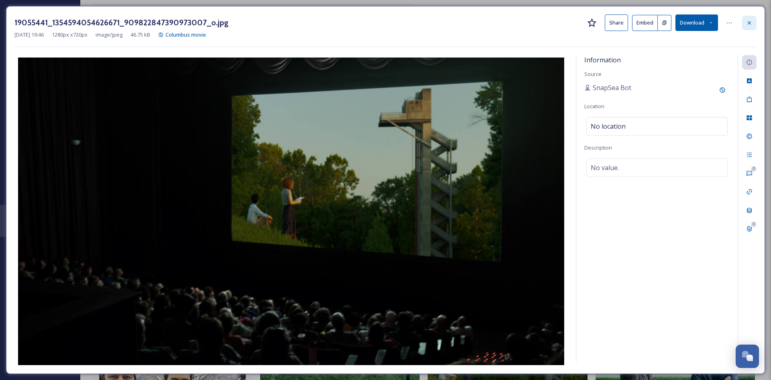
click at [756, 21] on div at bounding box center [750, 23] width 14 height 14
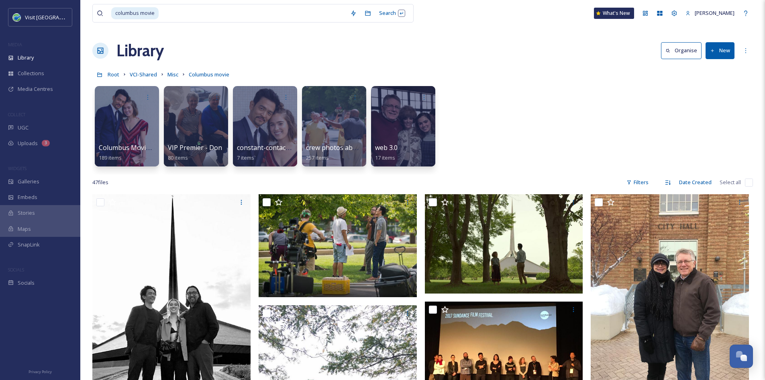
scroll to position [0, 0]
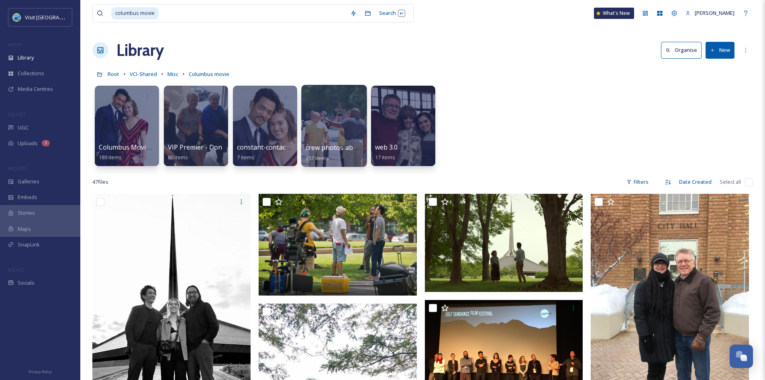
click at [322, 158] on span "257 items" at bounding box center [317, 157] width 23 height 7
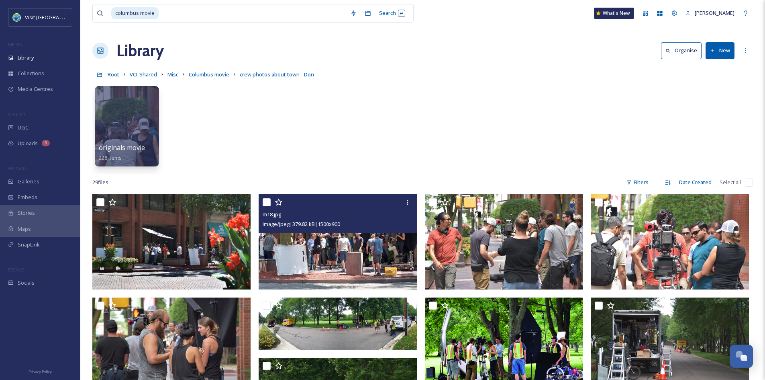
click at [348, 248] on img at bounding box center [338, 241] width 158 height 95
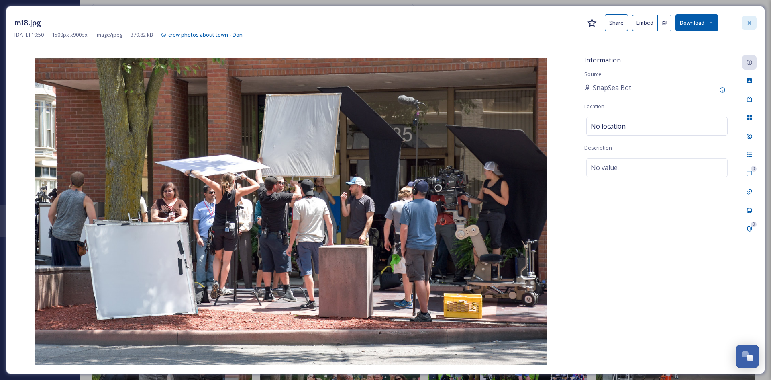
click at [751, 25] on icon at bounding box center [750, 23] width 6 height 6
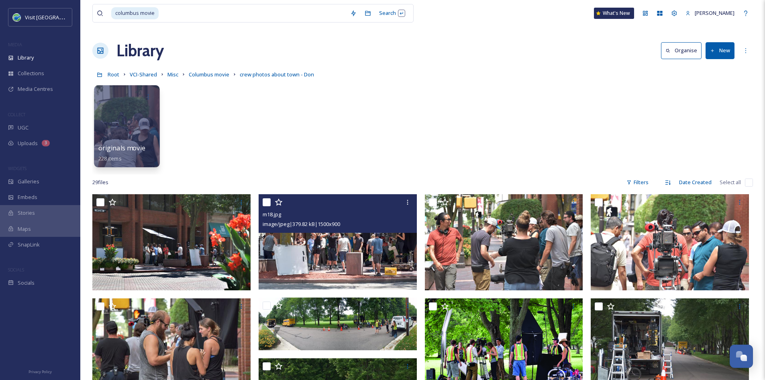
click at [132, 154] on div "originals movie set photos 228 items" at bounding box center [126, 153] width 57 height 20
click at [126, 134] on div at bounding box center [126, 126] width 65 height 82
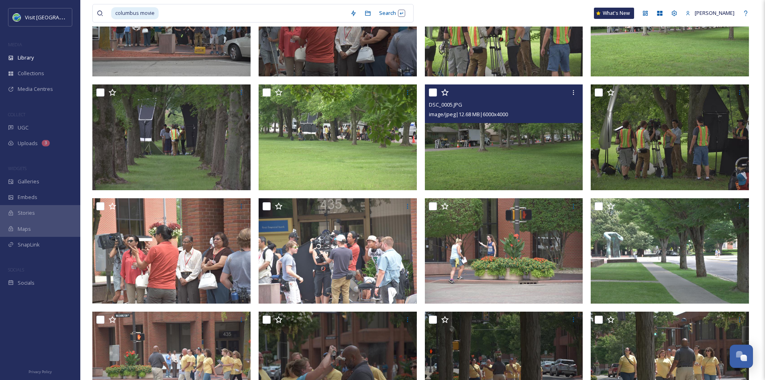
scroll to position [1053, 0]
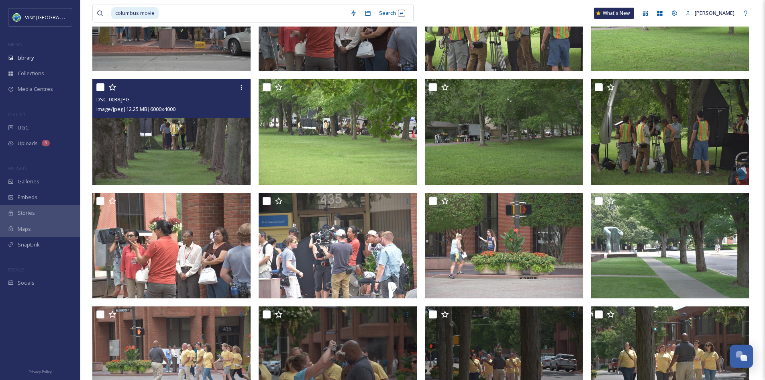
click at [195, 142] on img at bounding box center [171, 132] width 158 height 106
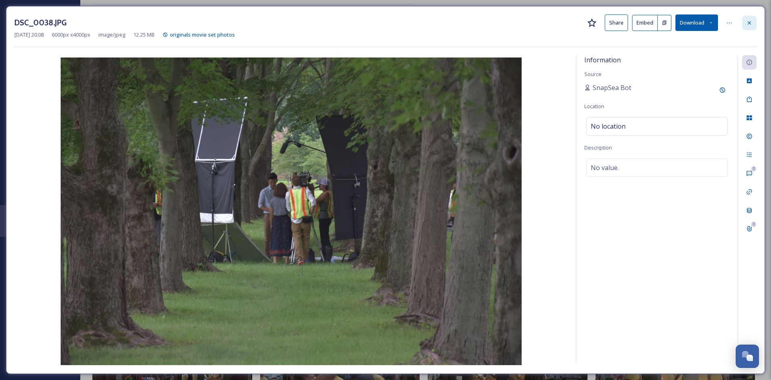
click at [747, 27] on div at bounding box center [750, 23] width 14 height 14
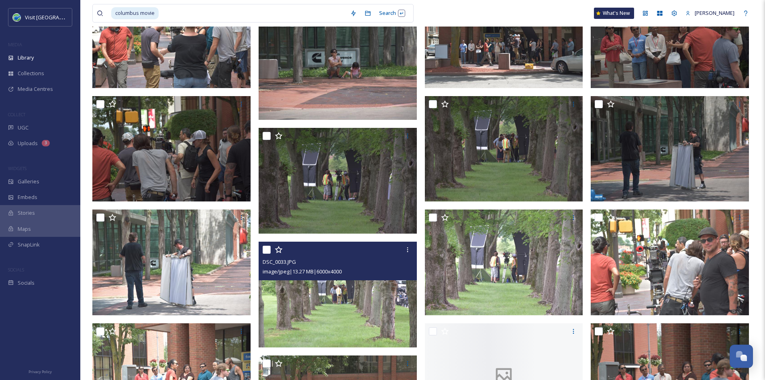
scroll to position [5806, 0]
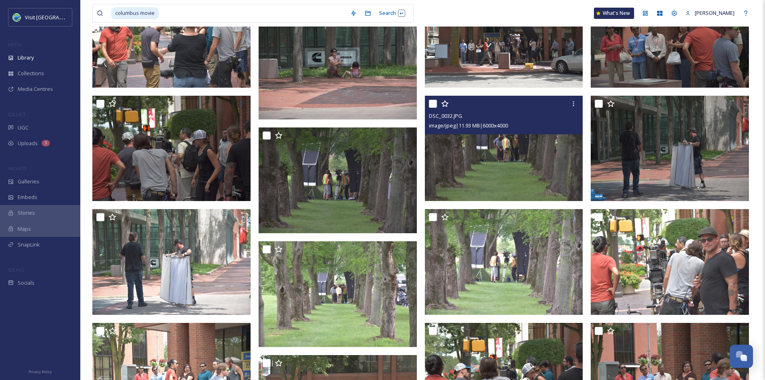
click at [515, 153] on img at bounding box center [504, 149] width 158 height 106
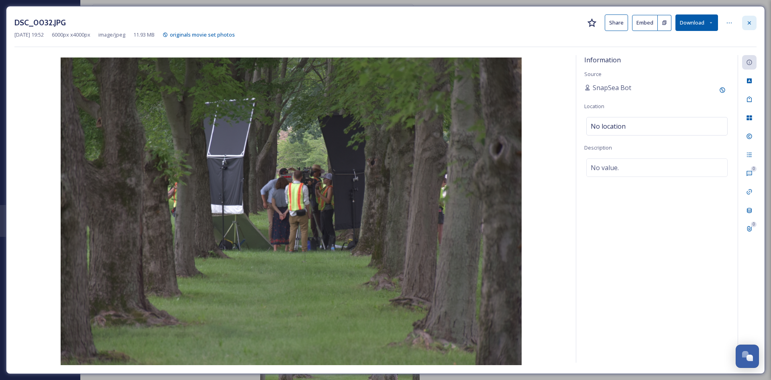
click at [749, 18] on div at bounding box center [750, 23] width 14 height 14
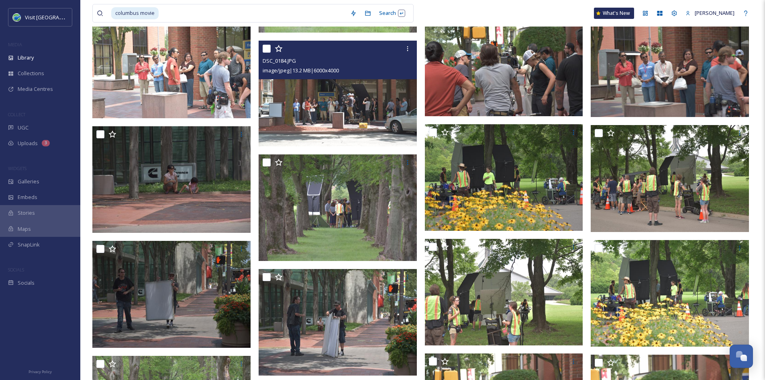
scroll to position [6227, 0]
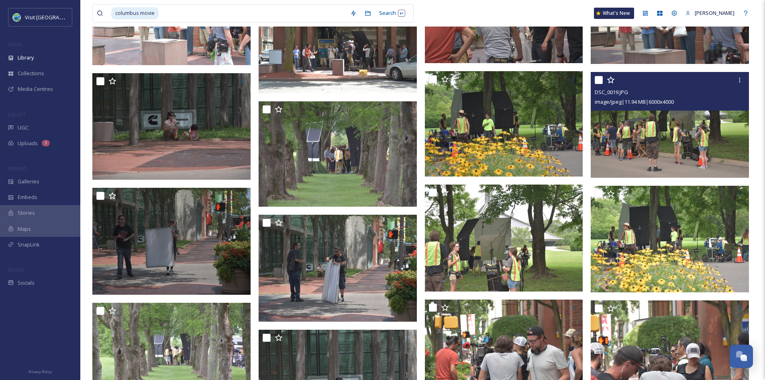
click at [634, 143] on img at bounding box center [670, 125] width 158 height 106
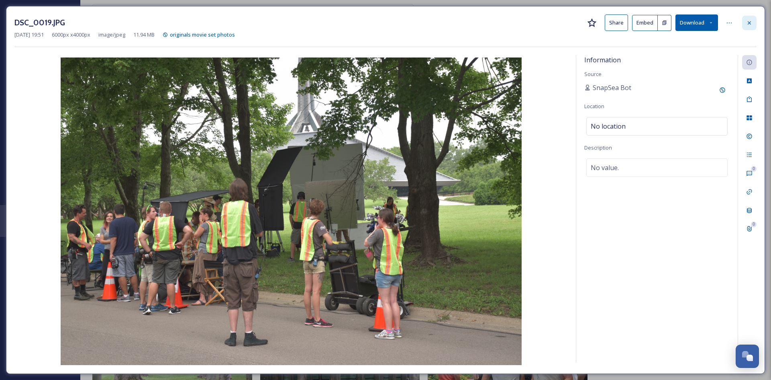
click at [750, 19] on div at bounding box center [750, 23] width 14 height 14
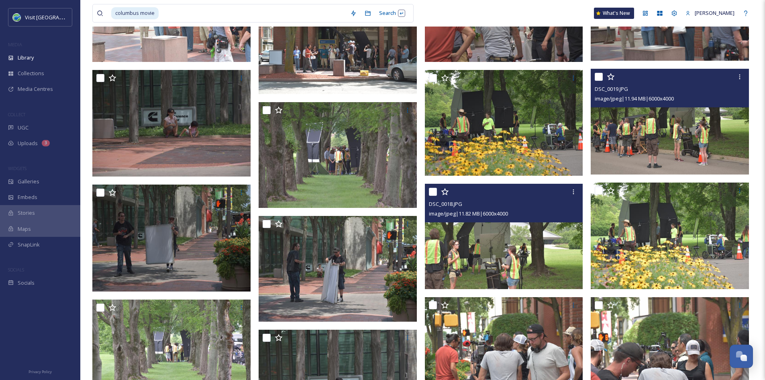
scroll to position [6224, 0]
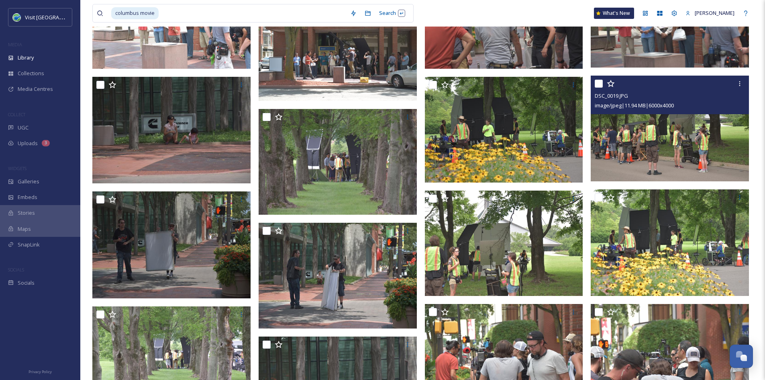
click at [660, 141] on img at bounding box center [670, 129] width 158 height 106
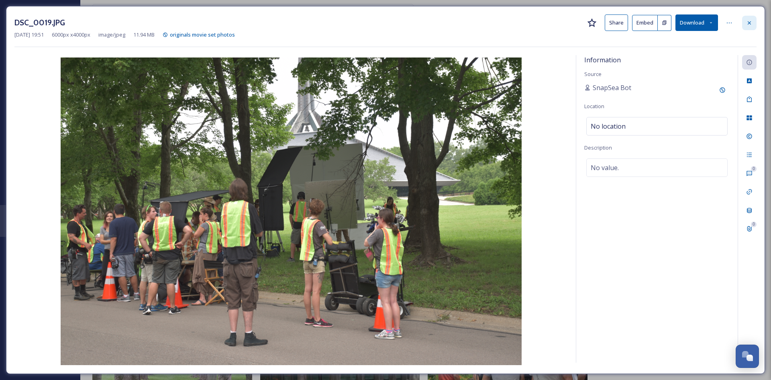
click at [747, 20] on icon at bounding box center [750, 23] width 6 height 6
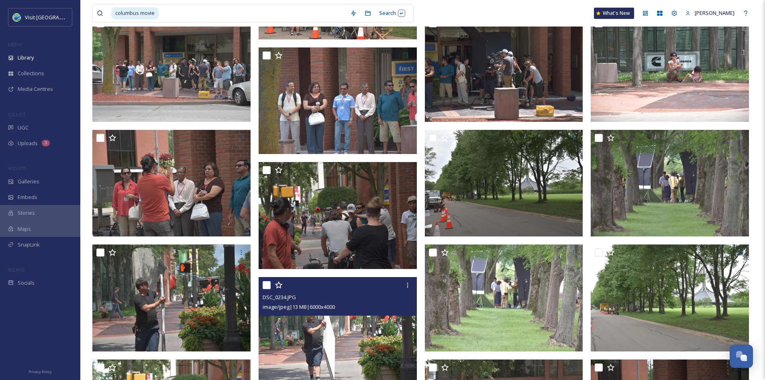
scroll to position [5479, 0]
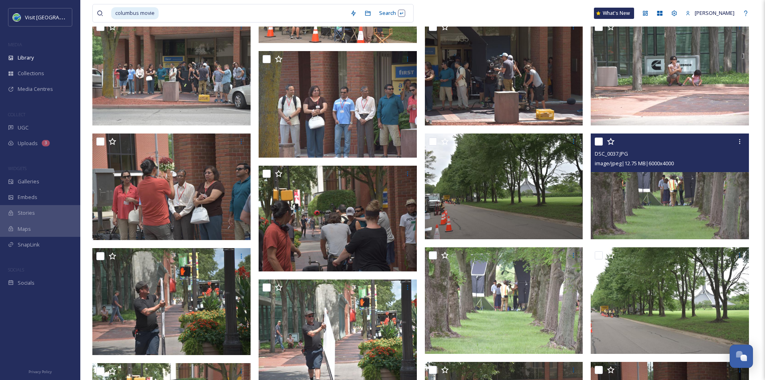
click at [655, 194] on img at bounding box center [670, 186] width 158 height 106
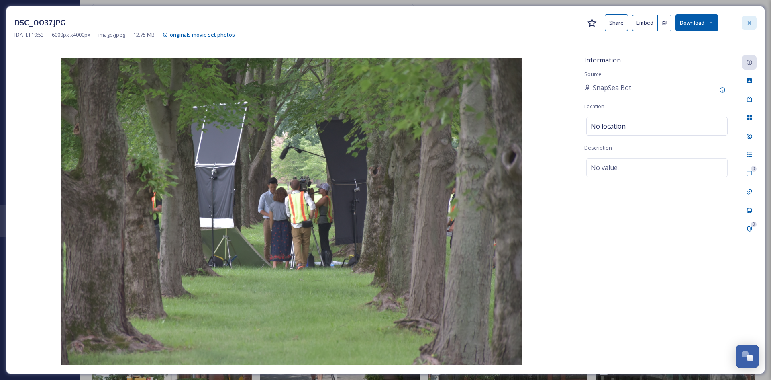
click at [755, 19] on div at bounding box center [750, 23] width 14 height 14
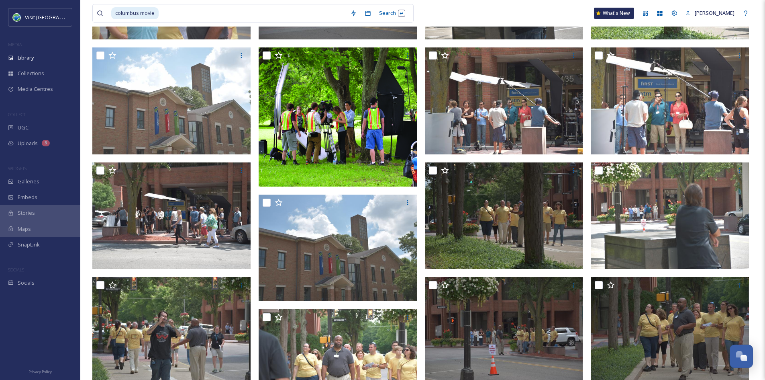
scroll to position [1897, 0]
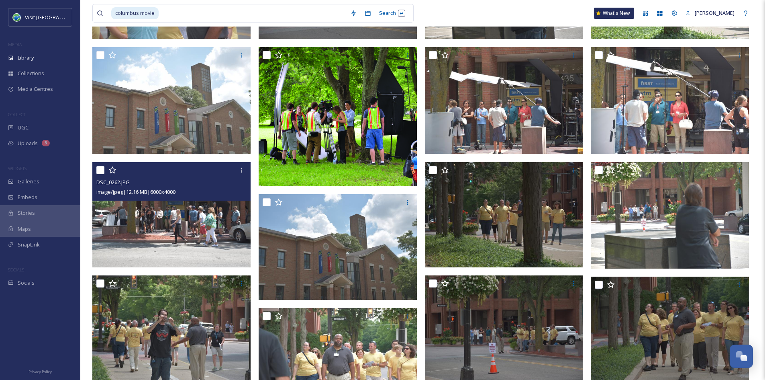
click at [172, 250] on img at bounding box center [171, 215] width 158 height 106
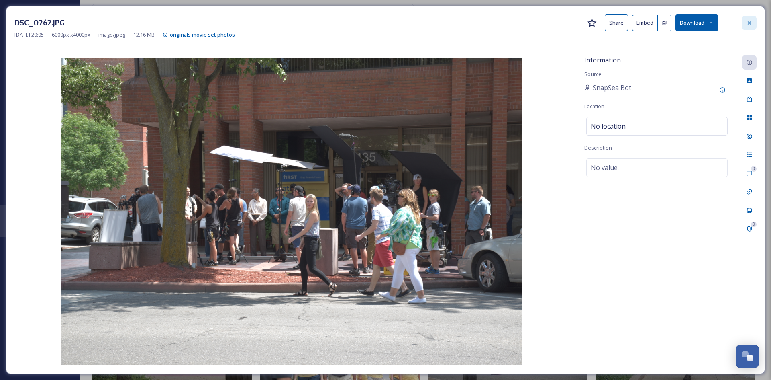
click at [747, 26] on icon at bounding box center [750, 23] width 6 height 6
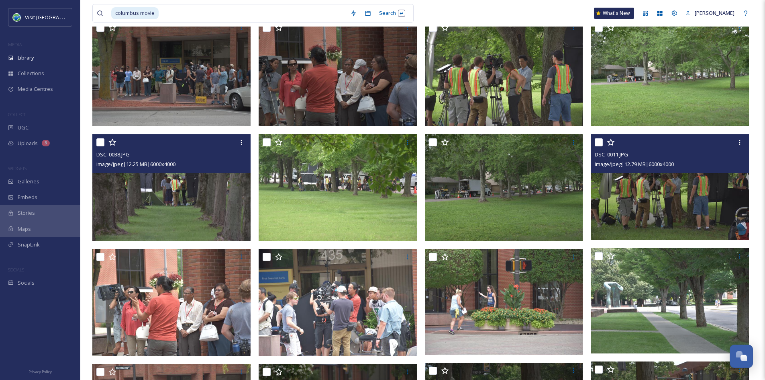
scroll to position [1008, 0]
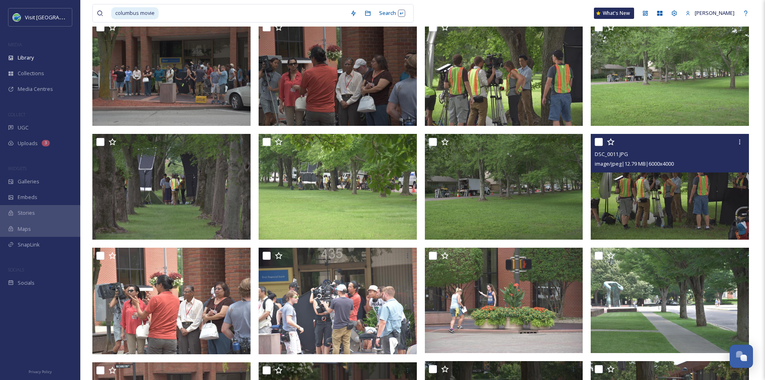
click at [650, 201] on img at bounding box center [670, 187] width 158 height 106
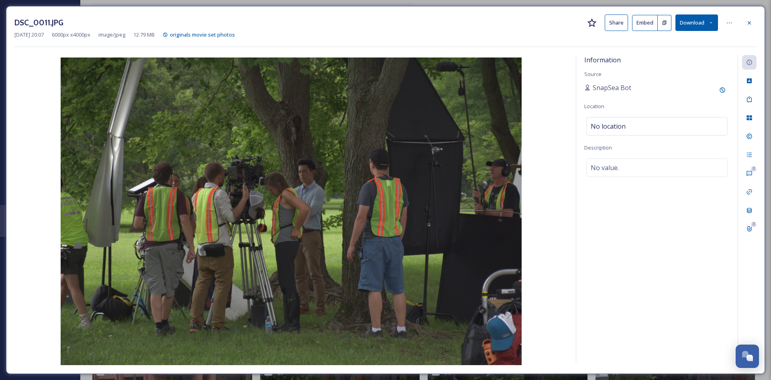
click at [705, 21] on button "Download" at bounding box center [697, 22] width 43 height 16
click at [675, 44] on span "Download Original (6000 x 4000)" at bounding box center [676, 41] width 76 height 8
click at [758, 25] on div "DSC_0011.JPG Share Embed Download Apr 10 2025 20:07 6000 px x 4000 px image/jpe…" at bounding box center [385, 190] width 759 height 368
click at [751, 20] on icon at bounding box center [750, 23] width 6 height 6
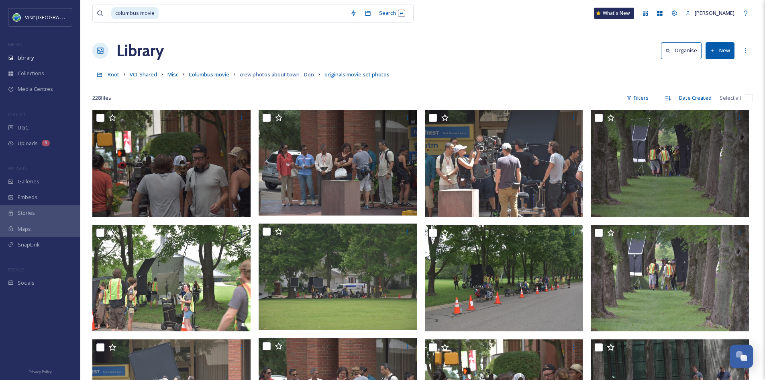
click at [288, 73] on span "crew photos about town - Don" at bounding box center [277, 74] width 74 height 7
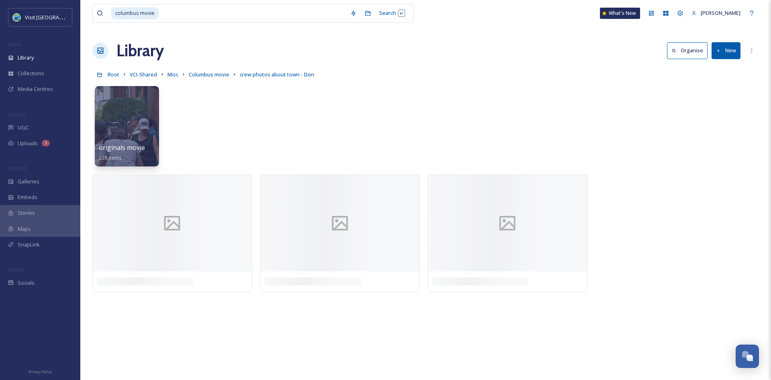
click at [723, 51] on button "New" at bounding box center [726, 50] width 29 height 16
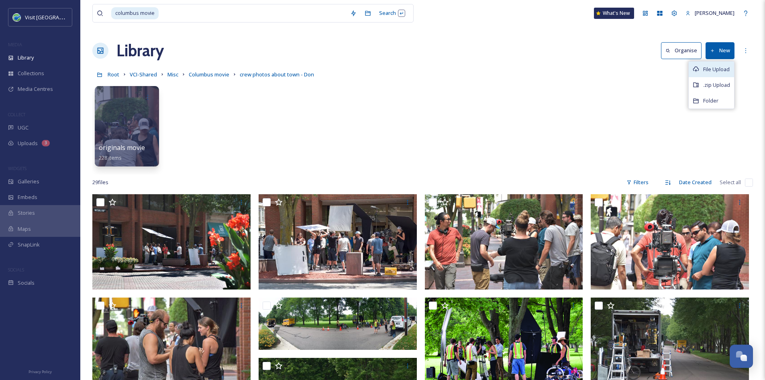
click at [701, 70] on div "File Upload" at bounding box center [711, 69] width 45 height 16
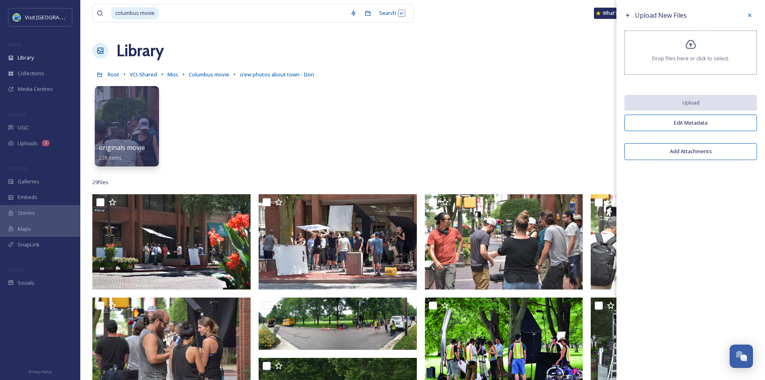
click at [700, 42] on div "Drop files here or click to select." at bounding box center [691, 53] width 133 height 44
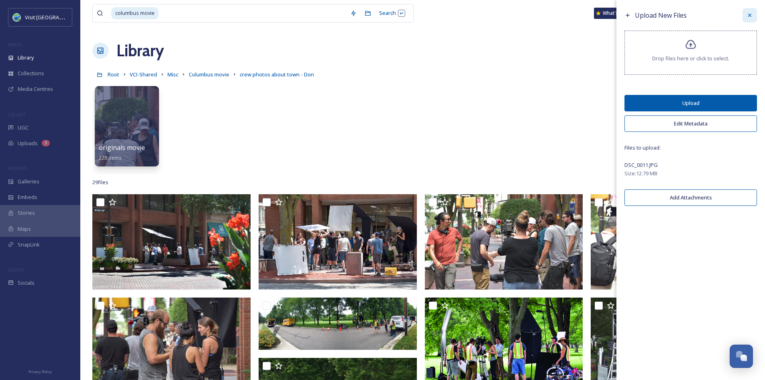
click at [748, 16] on icon at bounding box center [750, 15] width 6 height 6
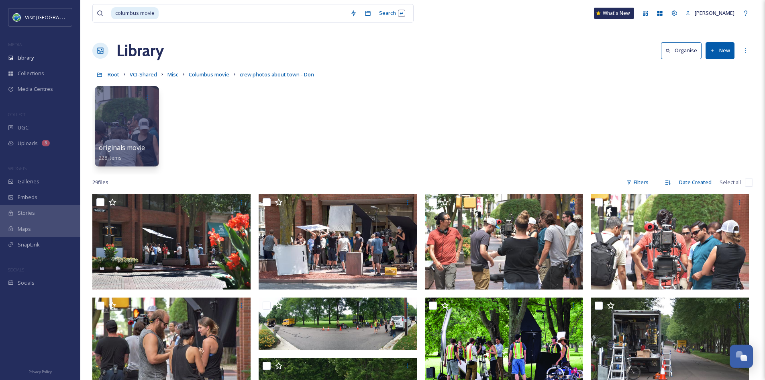
click at [722, 51] on button "New" at bounding box center [720, 50] width 29 height 16
click at [710, 69] on span "File Upload" at bounding box center [717, 69] width 27 height 8
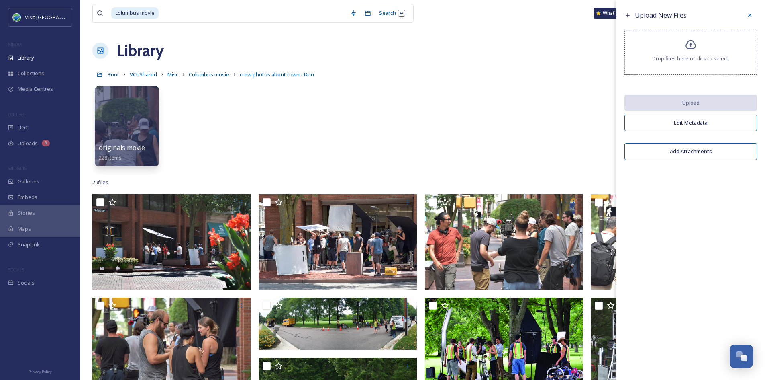
click at [687, 45] on icon at bounding box center [691, 45] width 12 height 12
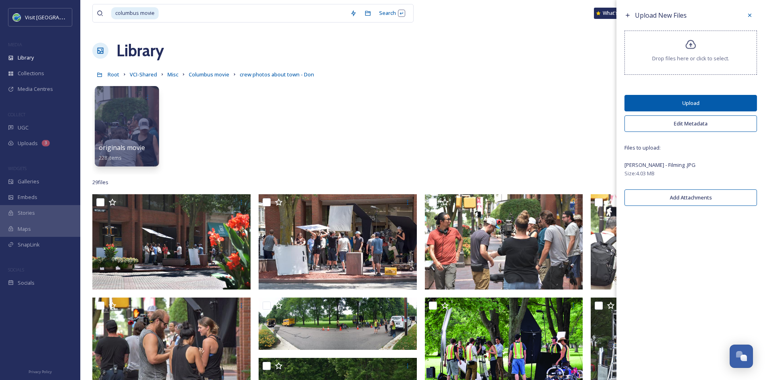
click at [682, 104] on button "Upload" at bounding box center [691, 103] width 133 height 16
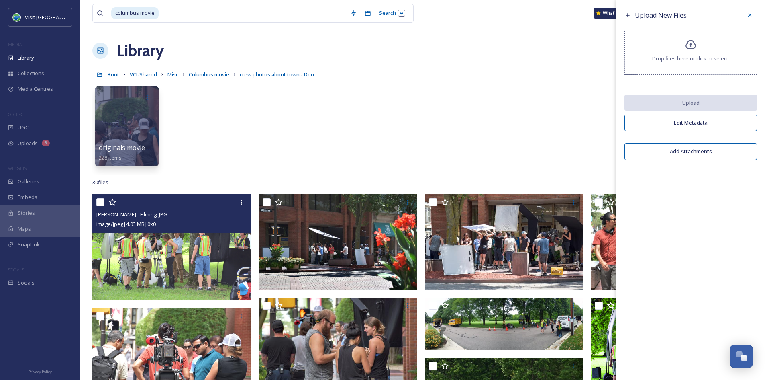
click at [205, 268] on img at bounding box center [171, 247] width 158 height 106
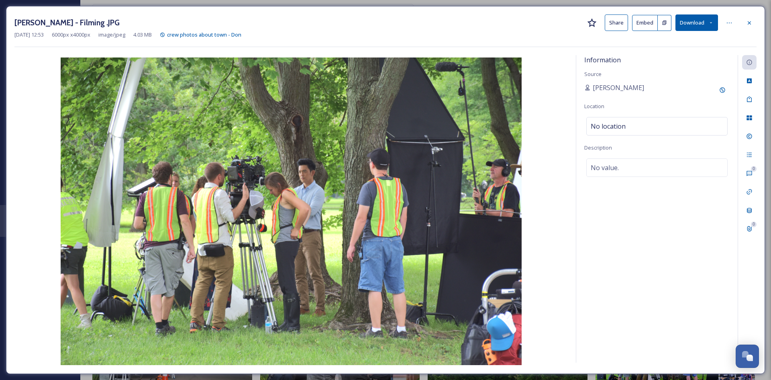
click at [612, 22] on button "Share" at bounding box center [616, 22] width 23 height 16
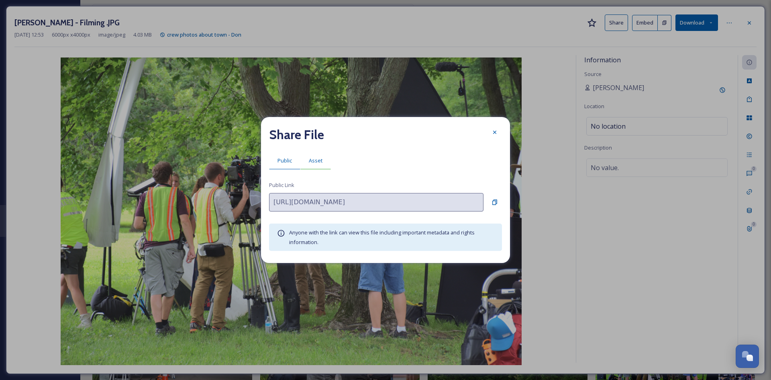
click at [315, 161] on span "Asset" at bounding box center [316, 161] width 14 height 8
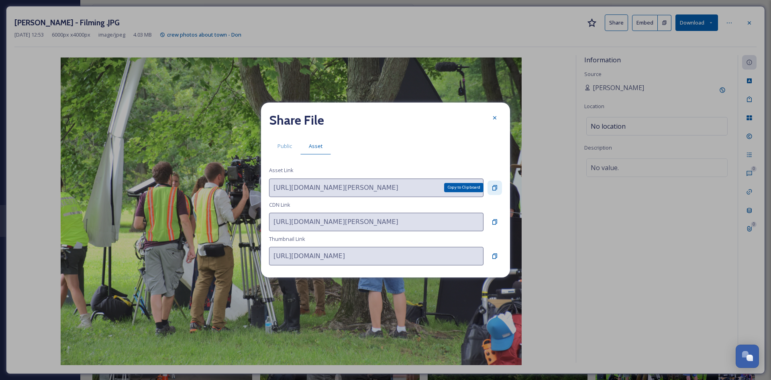
click at [493, 186] on icon at bounding box center [495, 187] width 6 height 6
click at [498, 117] on icon at bounding box center [495, 118] width 6 height 6
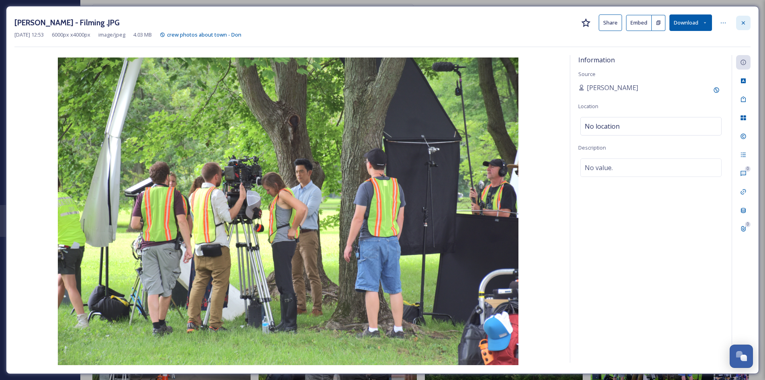
click at [745, 21] on icon at bounding box center [744, 23] width 6 height 6
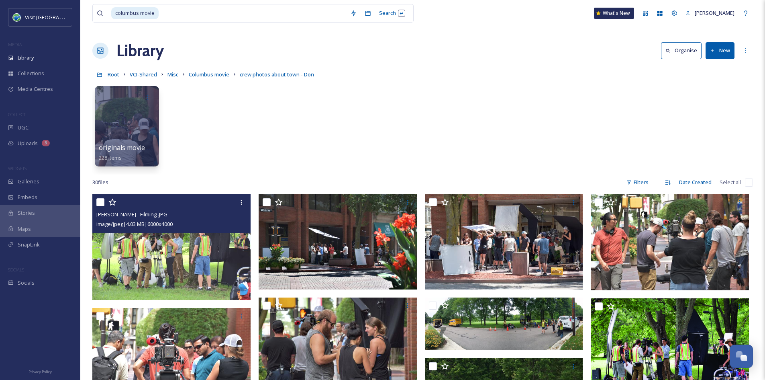
click at [424, 148] on div "originals movie set photos 228 items" at bounding box center [422, 128] width 661 height 92
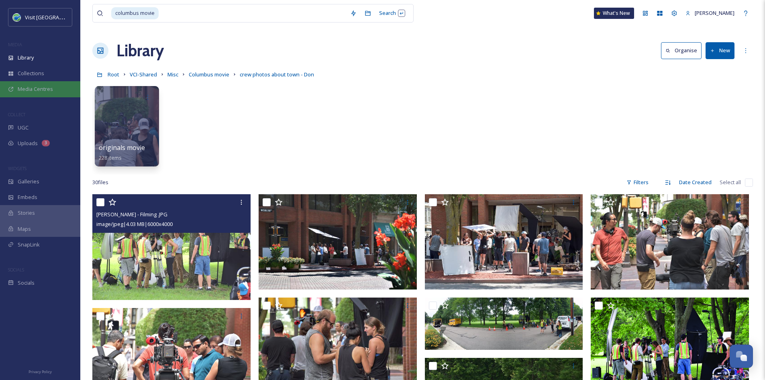
click at [41, 92] on span "Media Centres" at bounding box center [35, 89] width 35 height 8
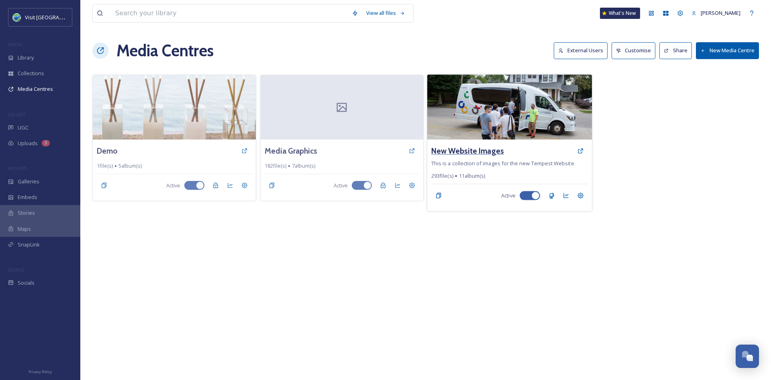
click at [447, 155] on h3 "New Website Images" at bounding box center [468, 151] width 73 height 12
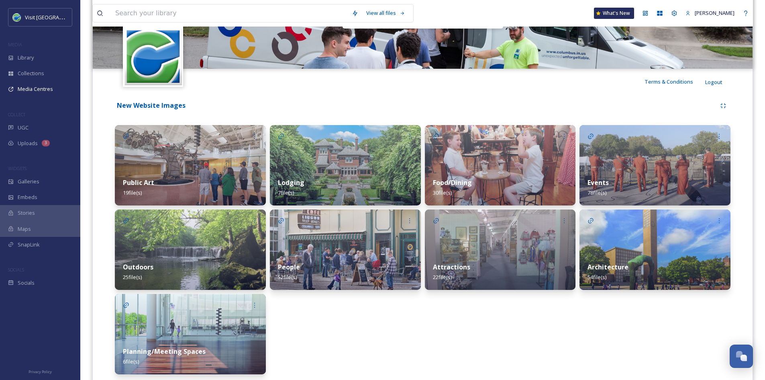
scroll to position [116, 0]
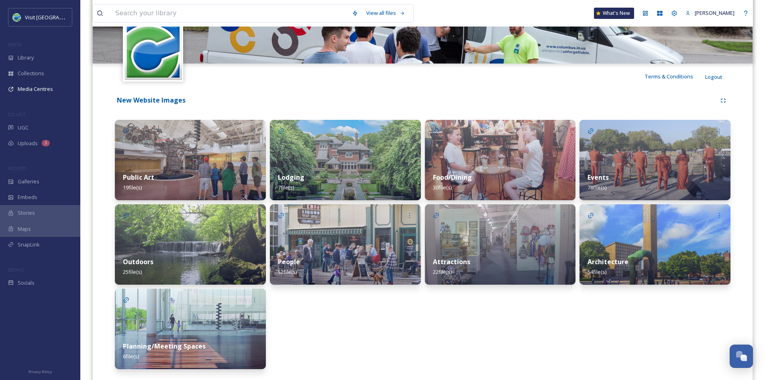
click at [349, 173] on div "Lodging 7 file(s)" at bounding box center [345, 182] width 151 height 36
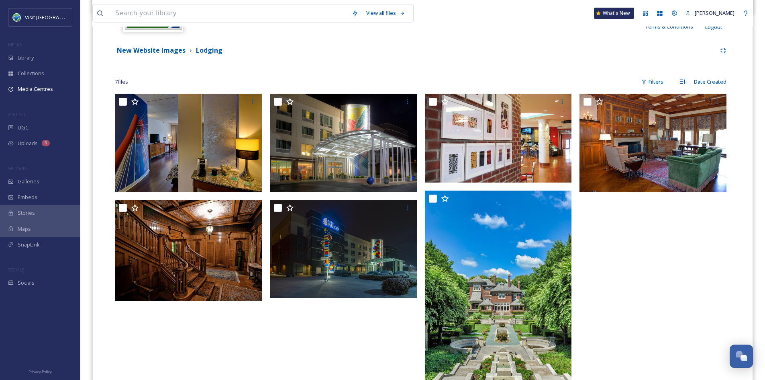
scroll to position [165, 0]
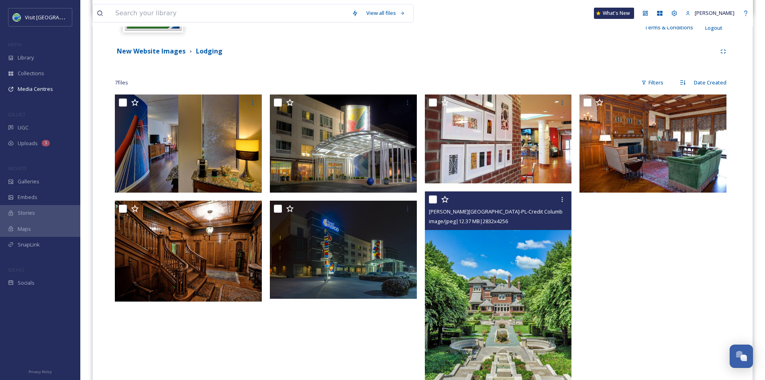
click at [523, 315] on img at bounding box center [498, 301] width 147 height 221
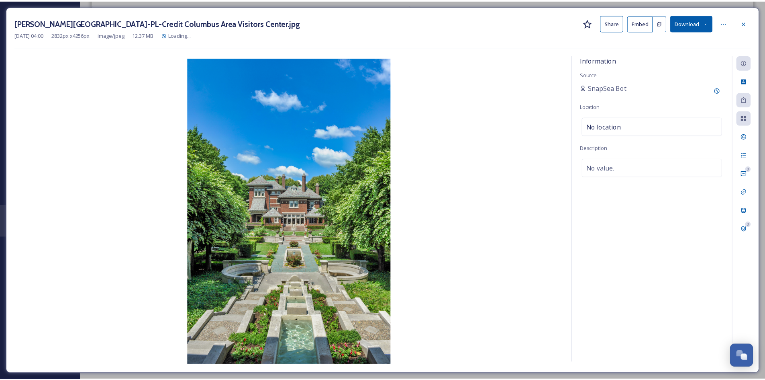
scroll to position [131, 0]
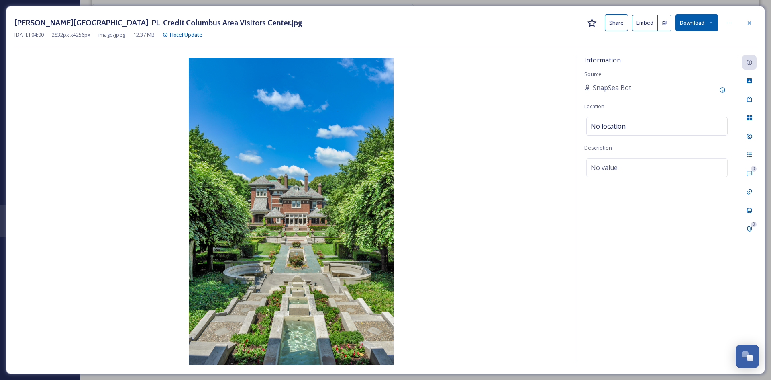
click at [610, 21] on button "Share" at bounding box center [616, 22] width 23 height 16
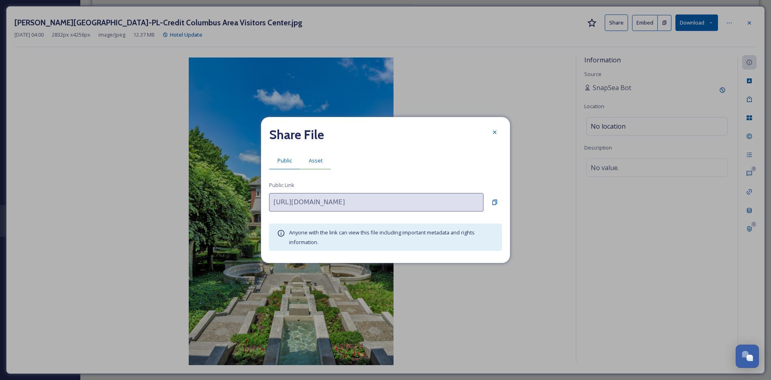
click at [309, 163] on span "Asset" at bounding box center [316, 161] width 14 height 8
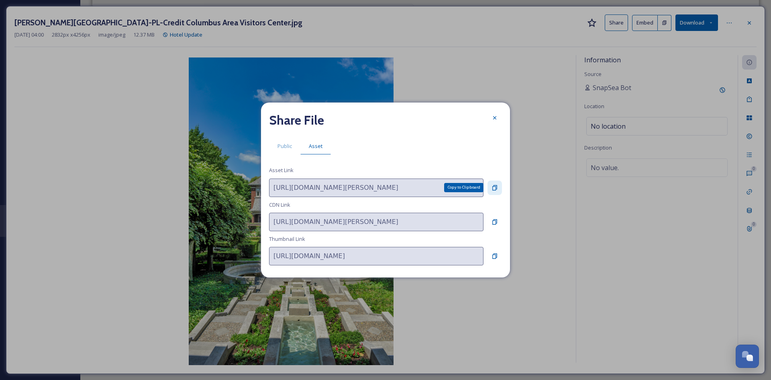
click at [497, 186] on icon at bounding box center [495, 187] width 6 height 6
click at [493, 121] on icon at bounding box center [495, 118] width 6 height 6
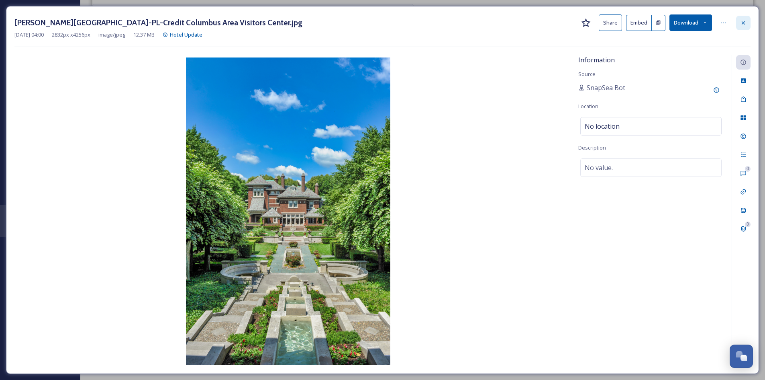
click at [748, 24] on div at bounding box center [743, 23] width 14 height 14
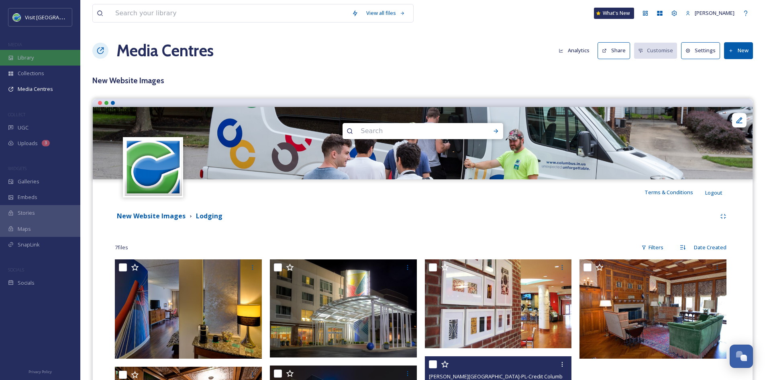
click at [49, 55] on div "Library" at bounding box center [40, 58] width 80 height 16
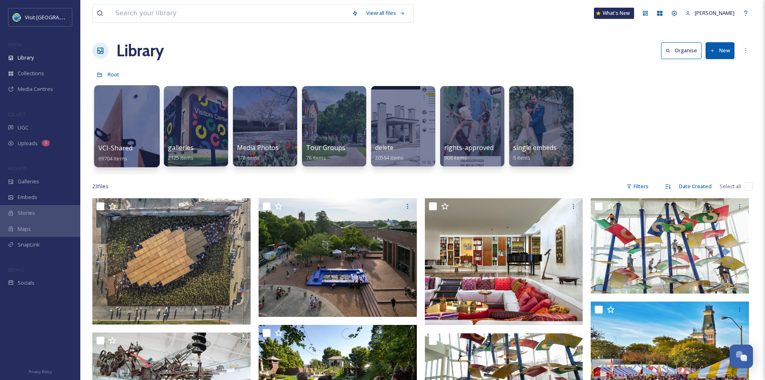
click at [118, 145] on span "VCI-Shared" at bounding box center [115, 147] width 35 height 9
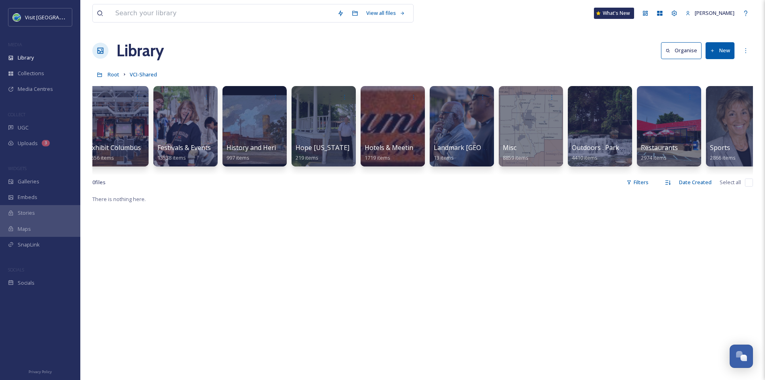
scroll to position [0, 494]
click at [373, 144] on span "Hotels & Meeting Spaces" at bounding box center [402, 147] width 77 height 9
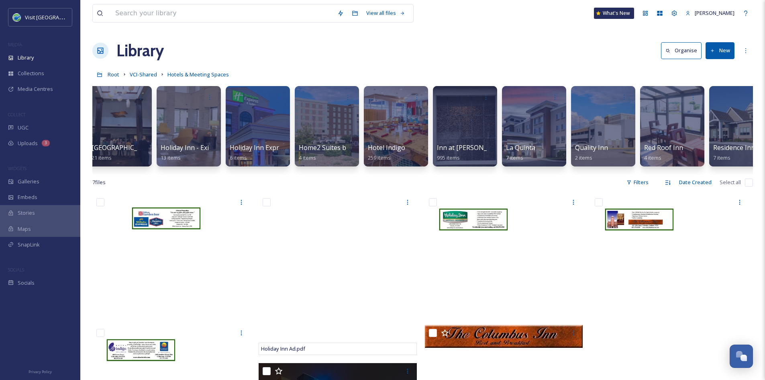
scroll to position [0, 840]
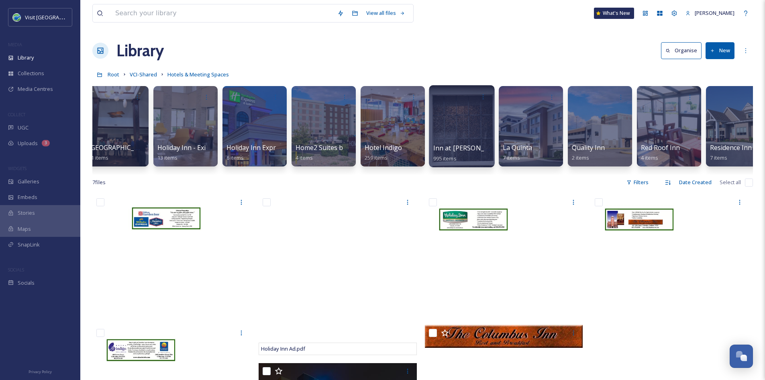
click at [484, 133] on div at bounding box center [461, 126] width 65 height 82
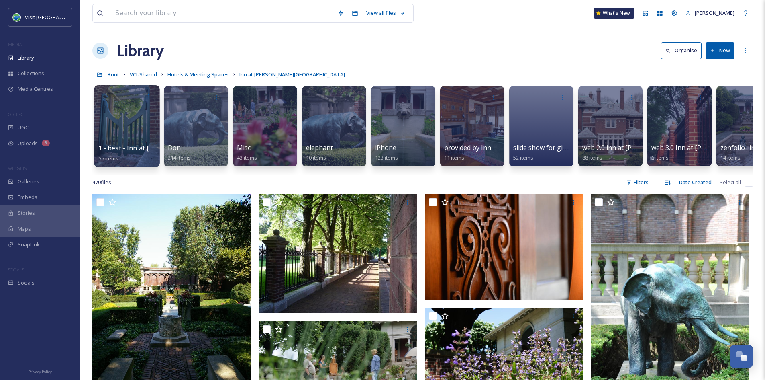
click at [122, 117] on div at bounding box center [126, 126] width 65 height 82
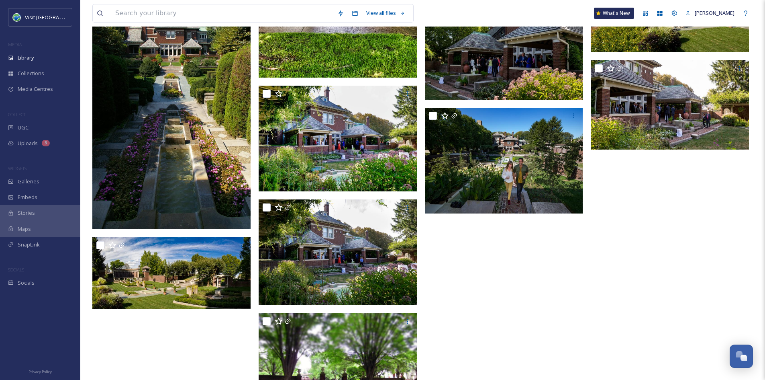
scroll to position [1723, 0]
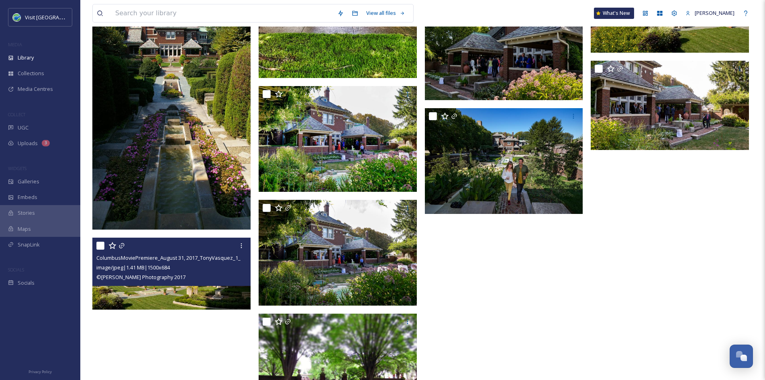
click at [145, 293] on img at bounding box center [171, 273] width 158 height 72
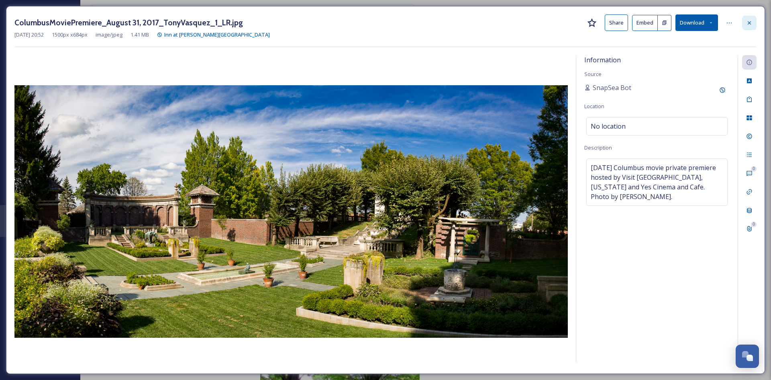
click at [748, 26] on icon at bounding box center [750, 23] width 6 height 6
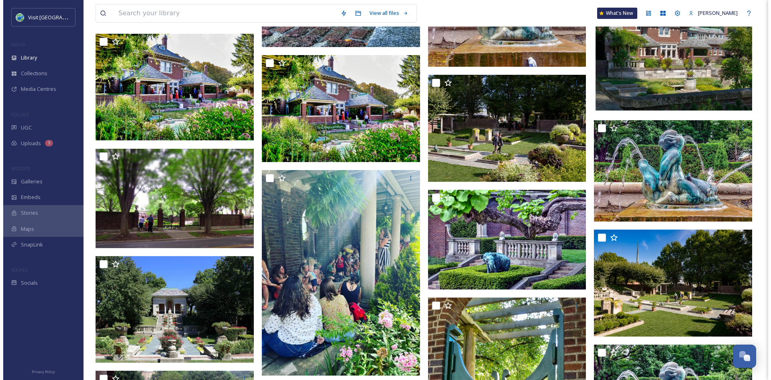
scroll to position [1213, 0]
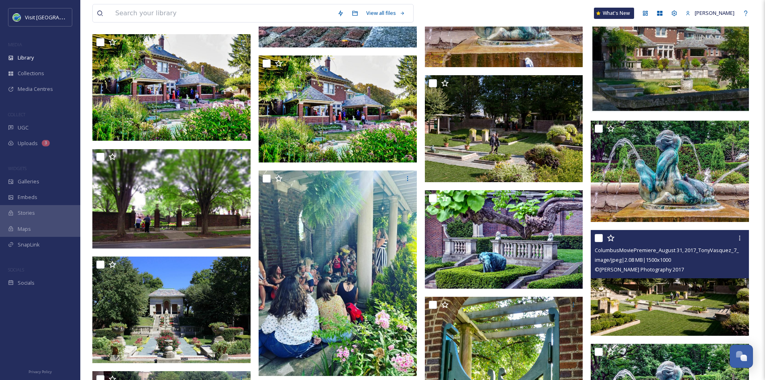
click at [652, 294] on img at bounding box center [670, 283] width 158 height 106
